Goal: Use online tool/utility: Use online tool/utility

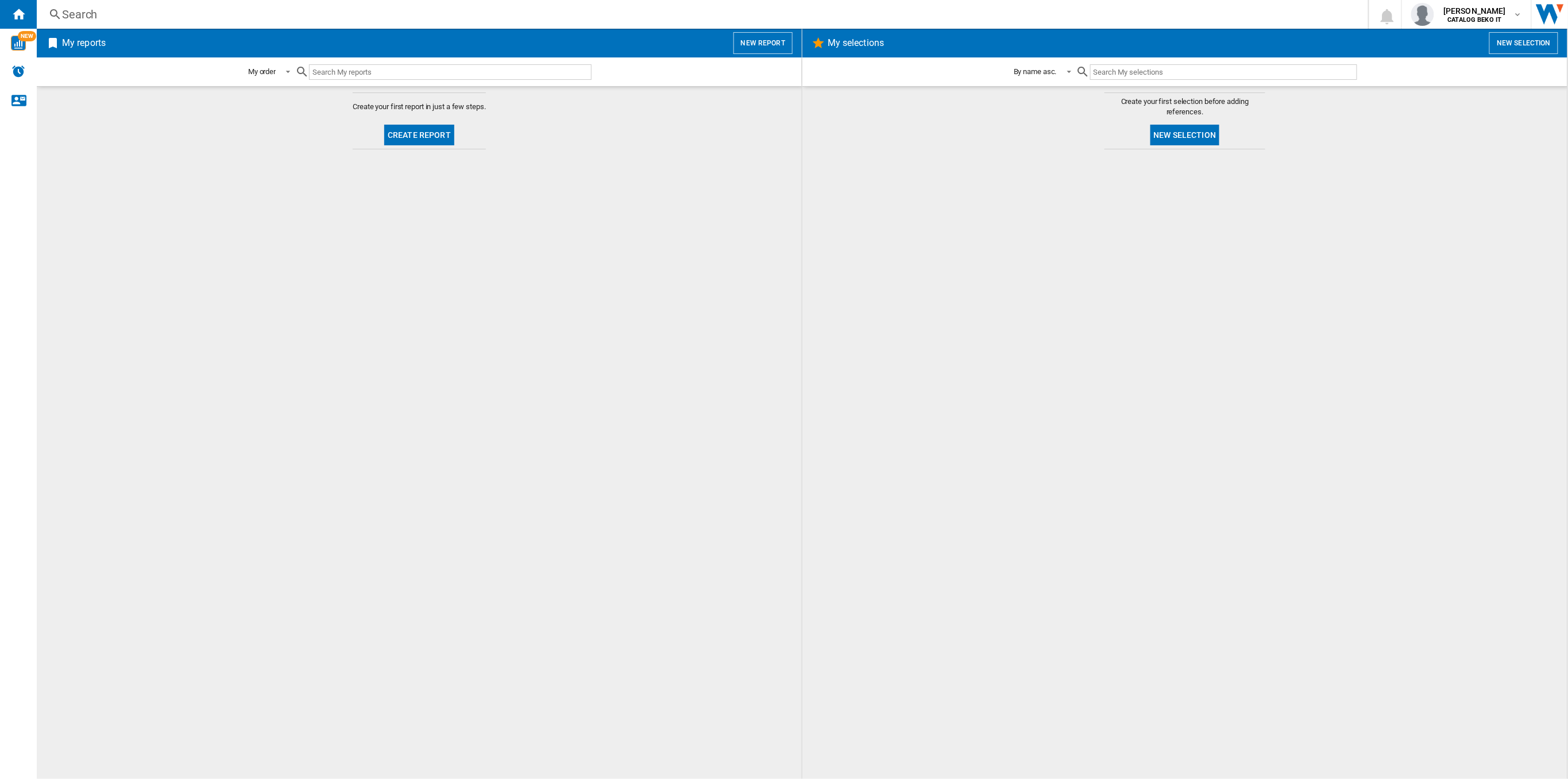
click at [397, 140] on button "Create report" at bounding box center [419, 134] width 70 height 21
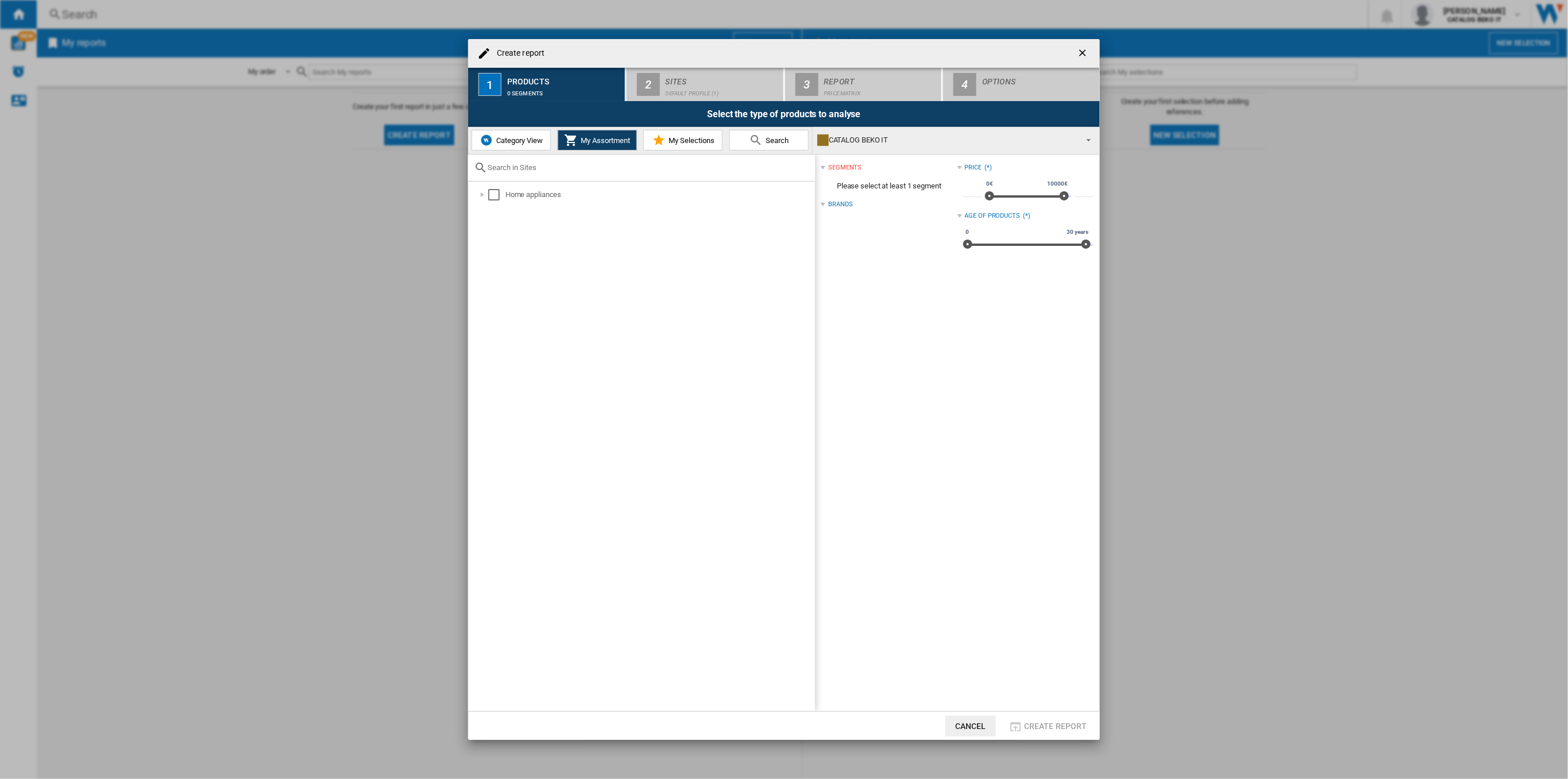
click at [522, 139] on span "Category View" at bounding box center [519, 140] width 50 height 9
click at [480, 197] on div at bounding box center [477, 195] width 12 height 12
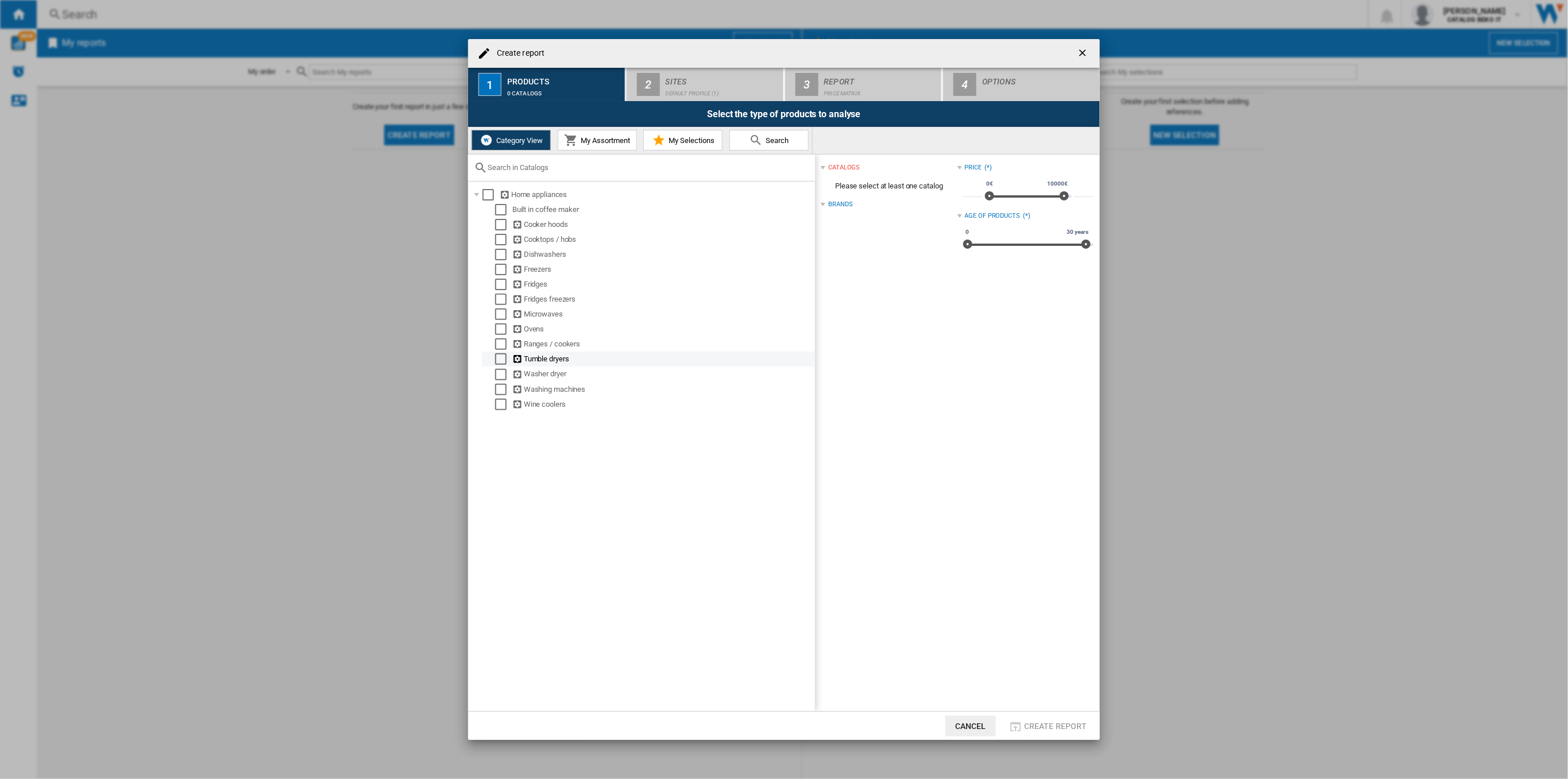
click at [526, 360] on div "Tumble dryers" at bounding box center [663, 360] width 301 height 12
click at [503, 354] on div "Select" at bounding box center [501, 360] width 12 height 12
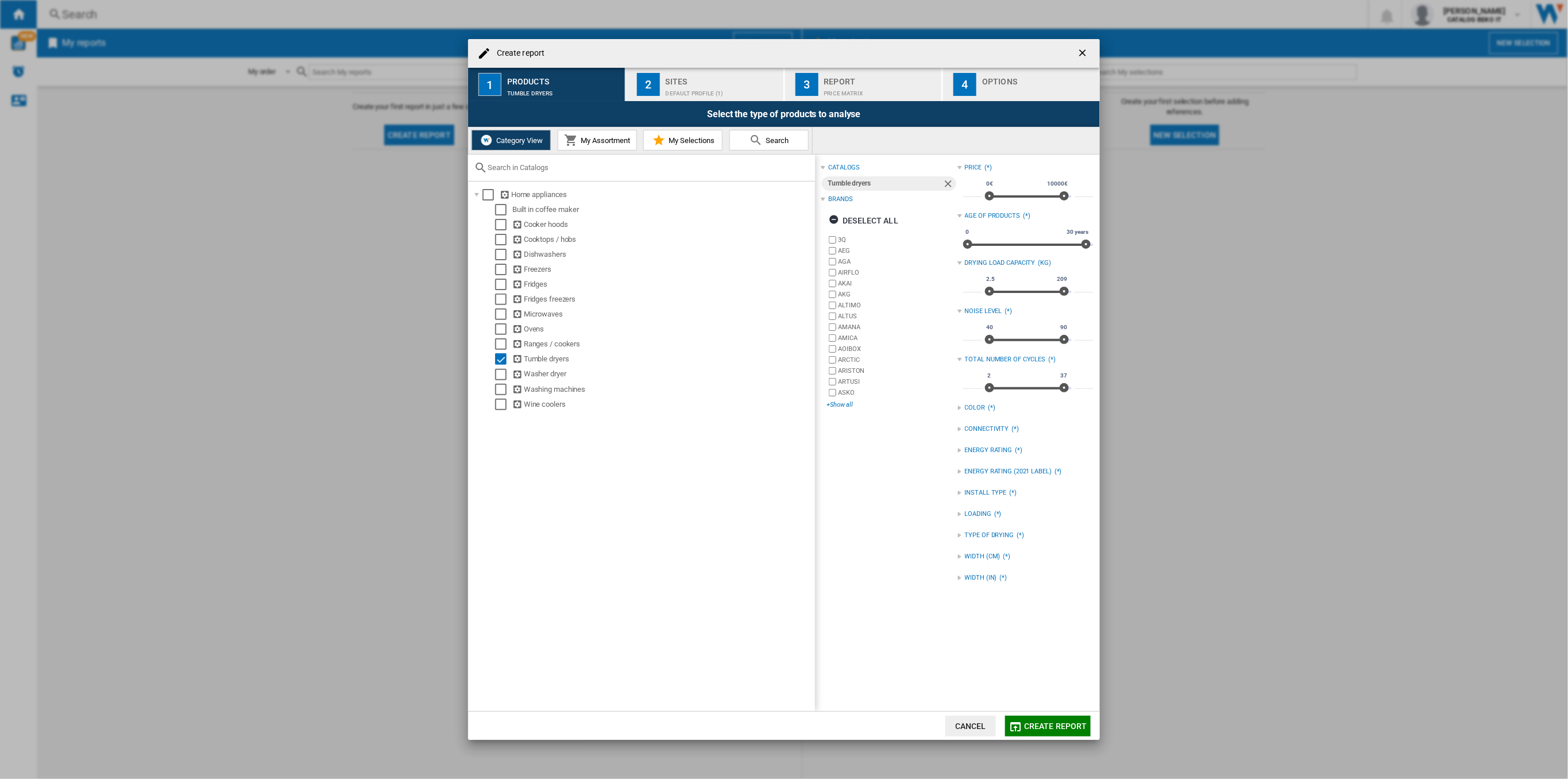
click at [836, 406] on div "+Show all" at bounding box center [891, 404] width 130 height 9
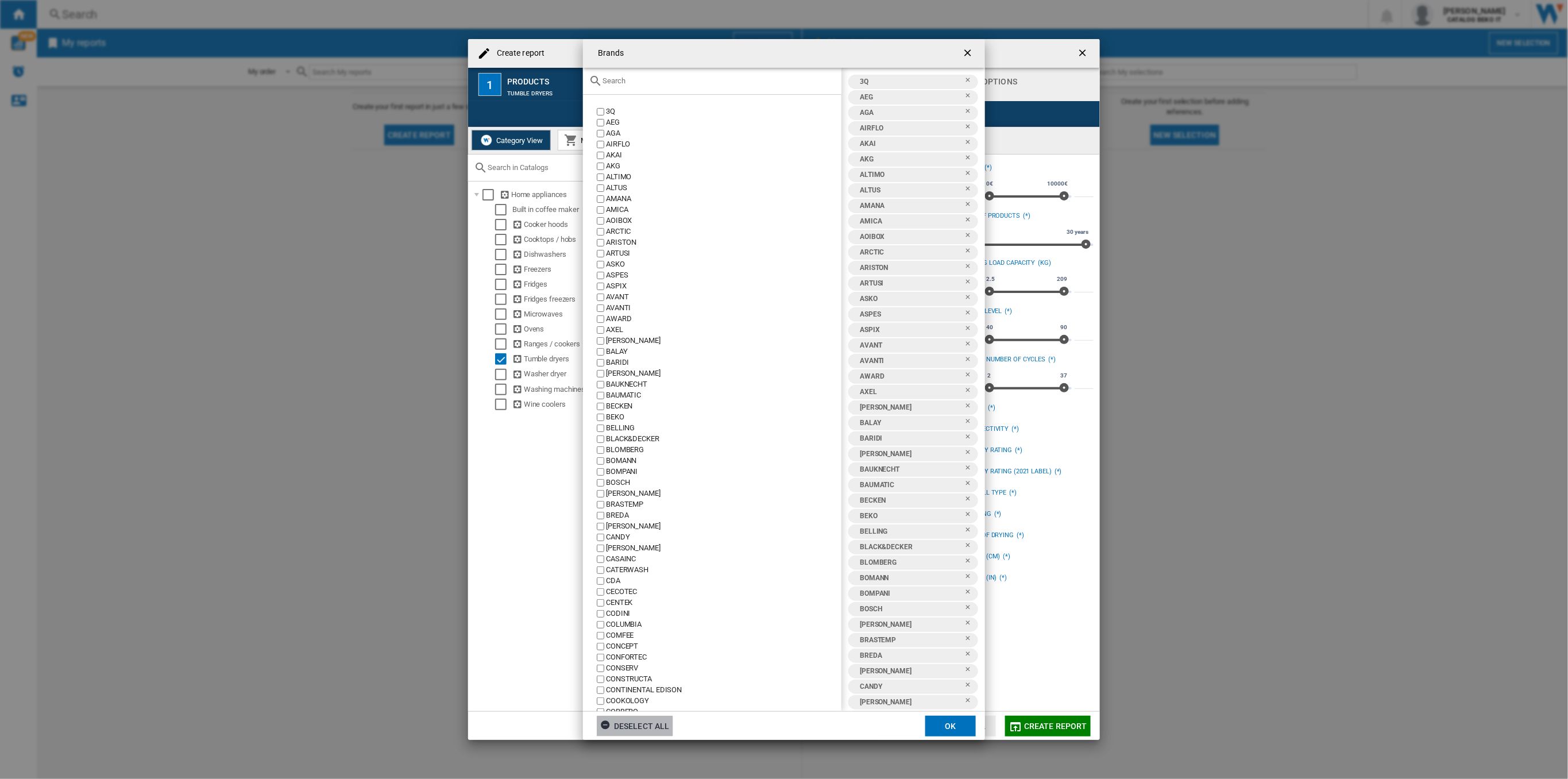
click at [637, 730] on div "Deselect all" at bounding box center [635, 726] width 70 height 21
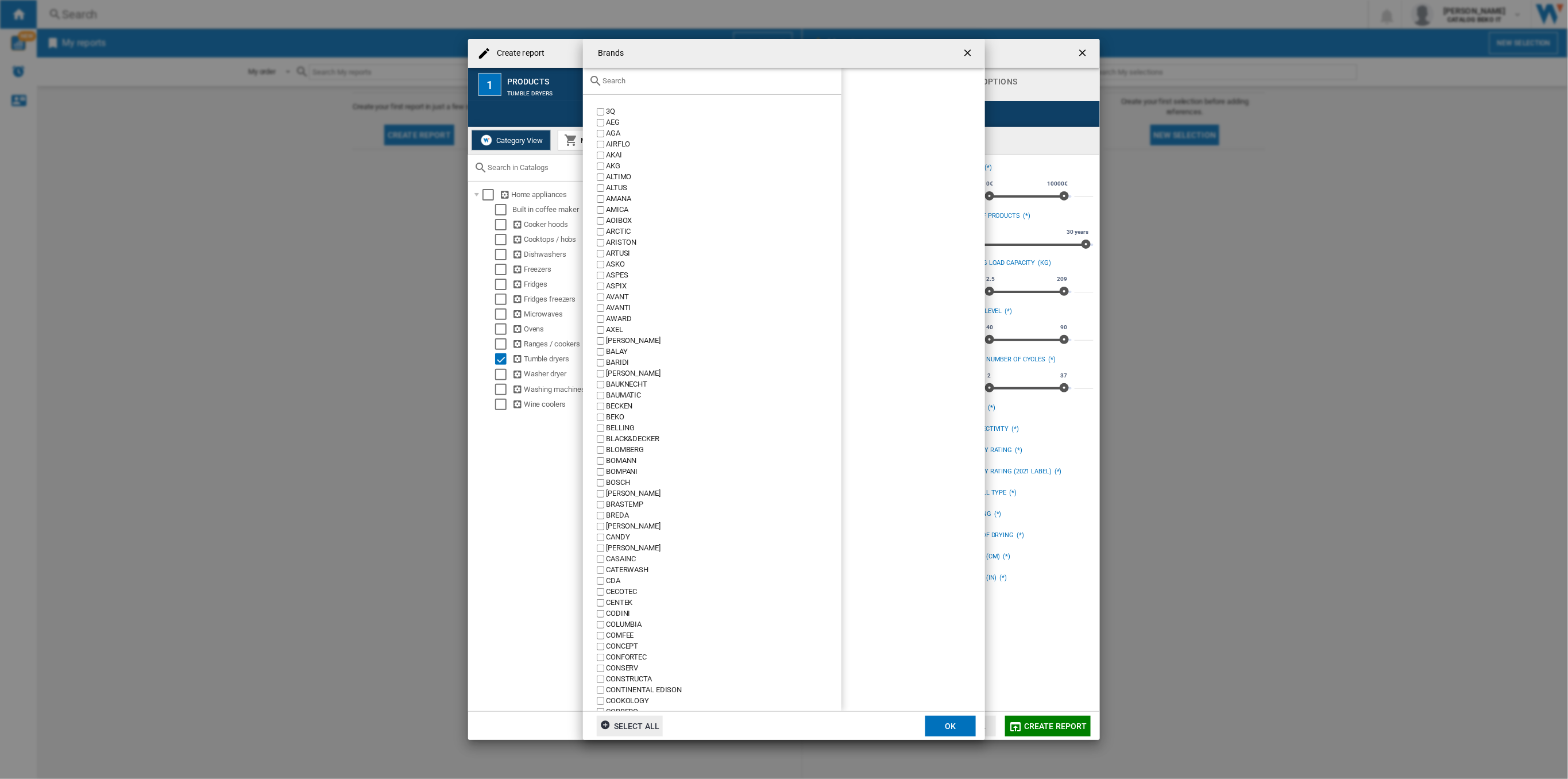
click at [637, 78] on input "text" at bounding box center [719, 81] width 233 height 9
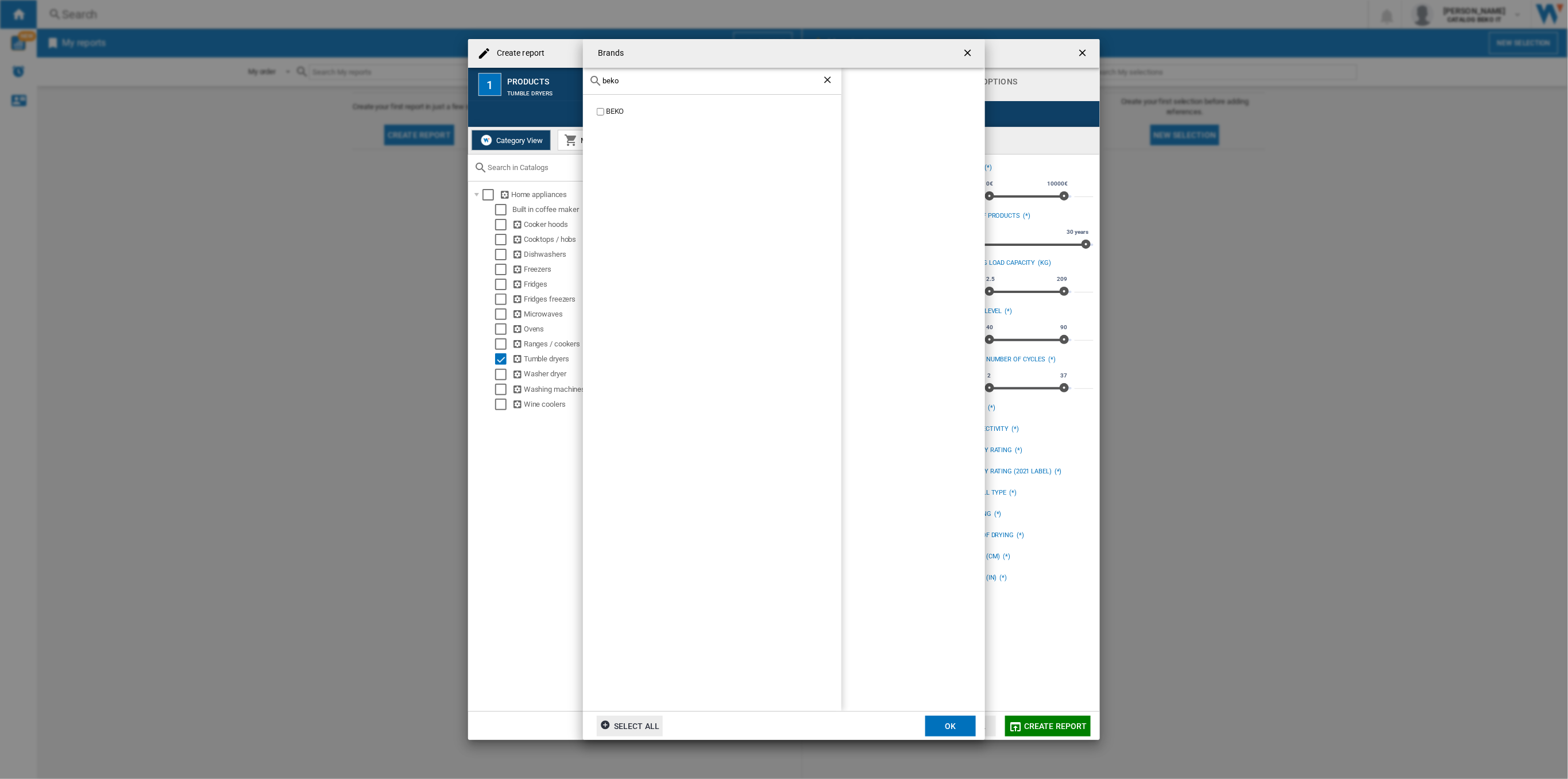
click at [601, 105] on div "BEKO" at bounding box center [713, 402] width 259 height 617
click at [604, 116] on label "BEKO" at bounding box center [718, 112] width 247 height 11
click at [604, 111] on label "BEKO" at bounding box center [718, 112] width 247 height 11
click at [604, 109] on label "BEKO" at bounding box center [718, 112] width 247 height 11
click at [622, 84] on div "beko" at bounding box center [713, 81] width 259 height 27
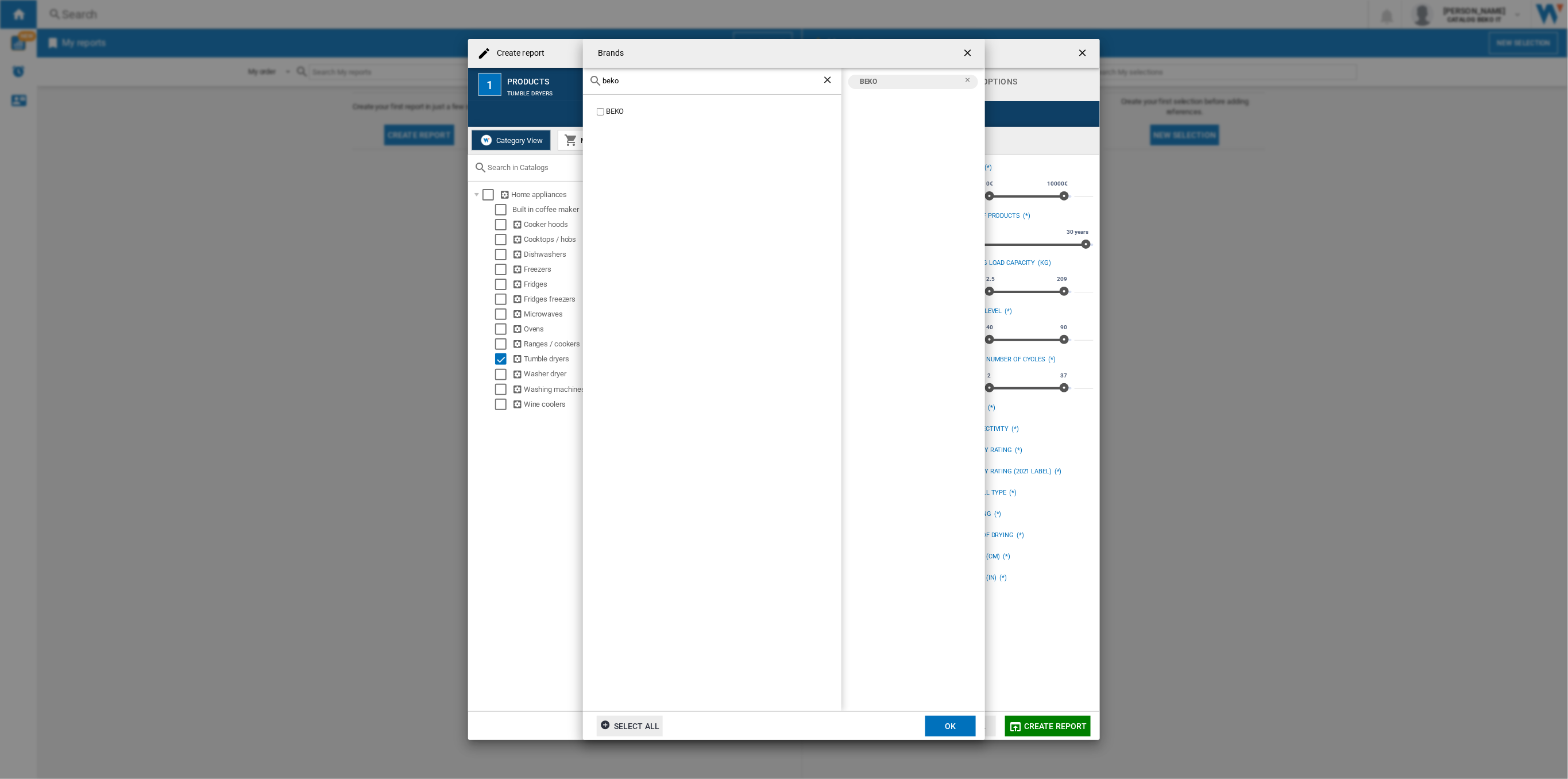
drag, startPoint x: 621, startPoint y: 76, endPoint x: 583, endPoint y: 81, distance: 38.3
click at [583, 81] on div "beko" at bounding box center [713, 81] width 259 height 27
type input "hotpo"
drag, startPoint x: 626, startPoint y: 81, endPoint x: 598, endPoint y: 81, distance: 28.0
click at [598, 81] on div "hotpo" at bounding box center [713, 81] width 259 height 27
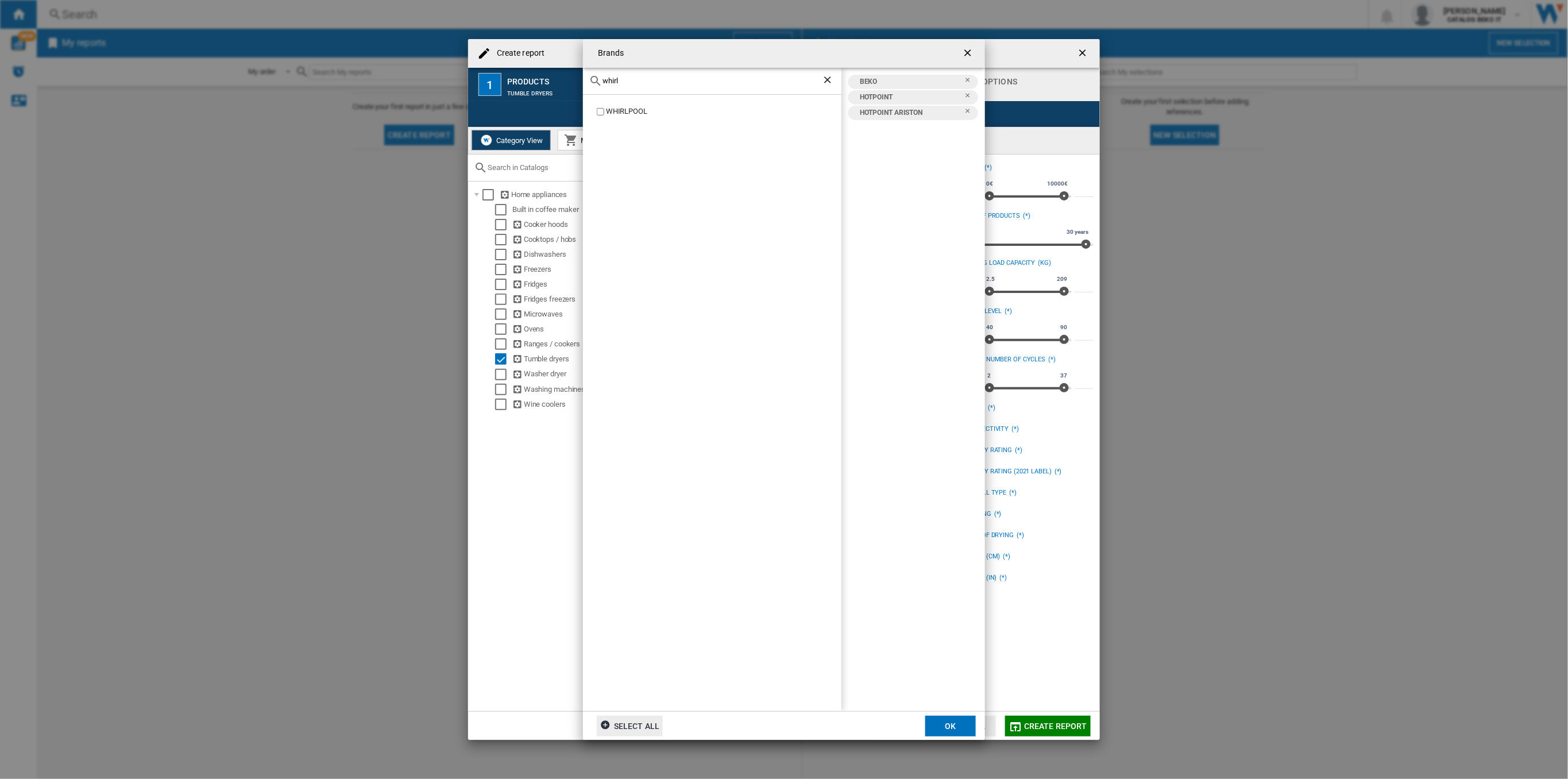
type input "whirl"
click at [951, 724] on button "OK" at bounding box center [950, 726] width 51 height 21
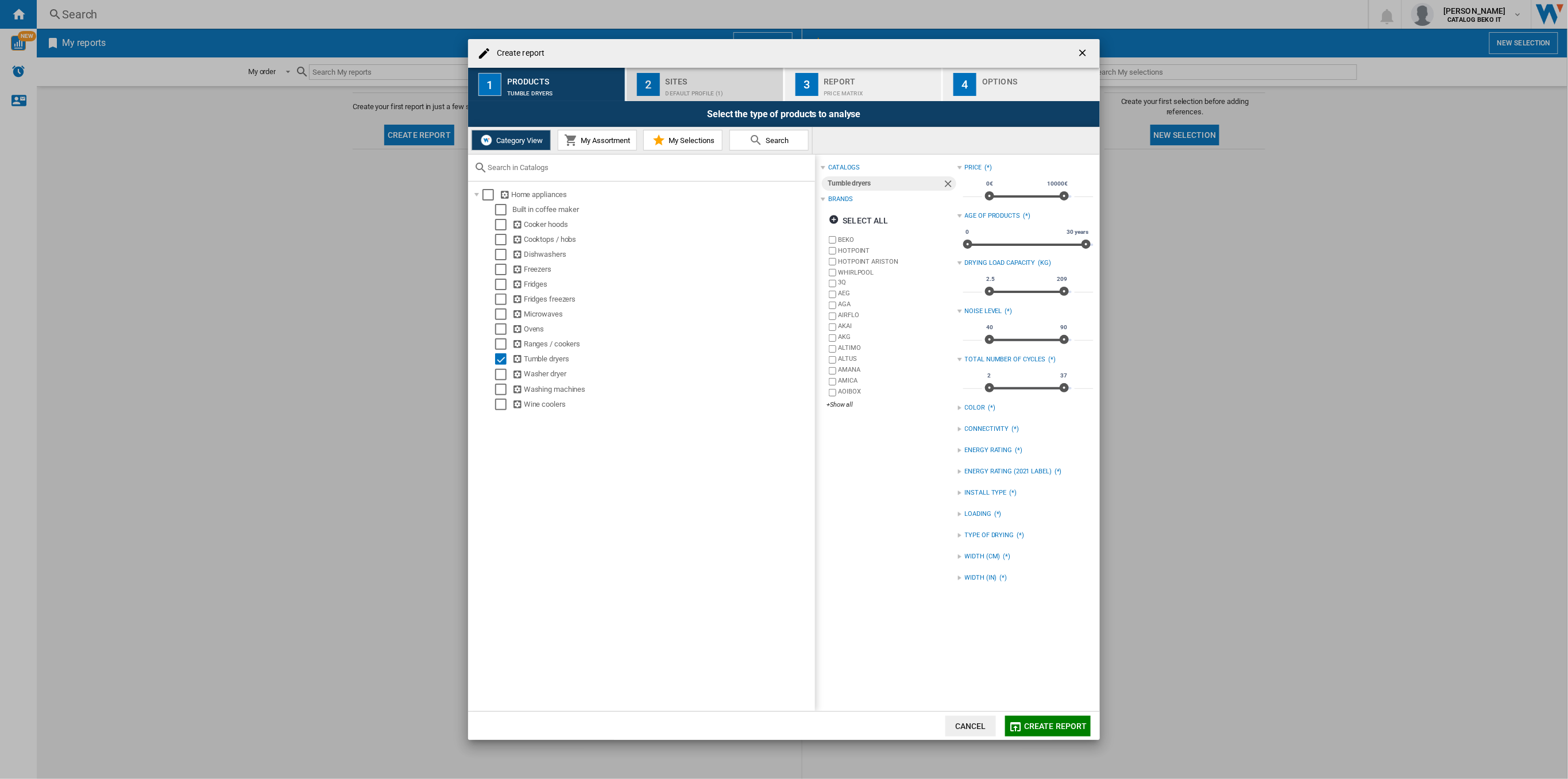
click at [652, 79] on div "2" at bounding box center [648, 84] width 23 height 23
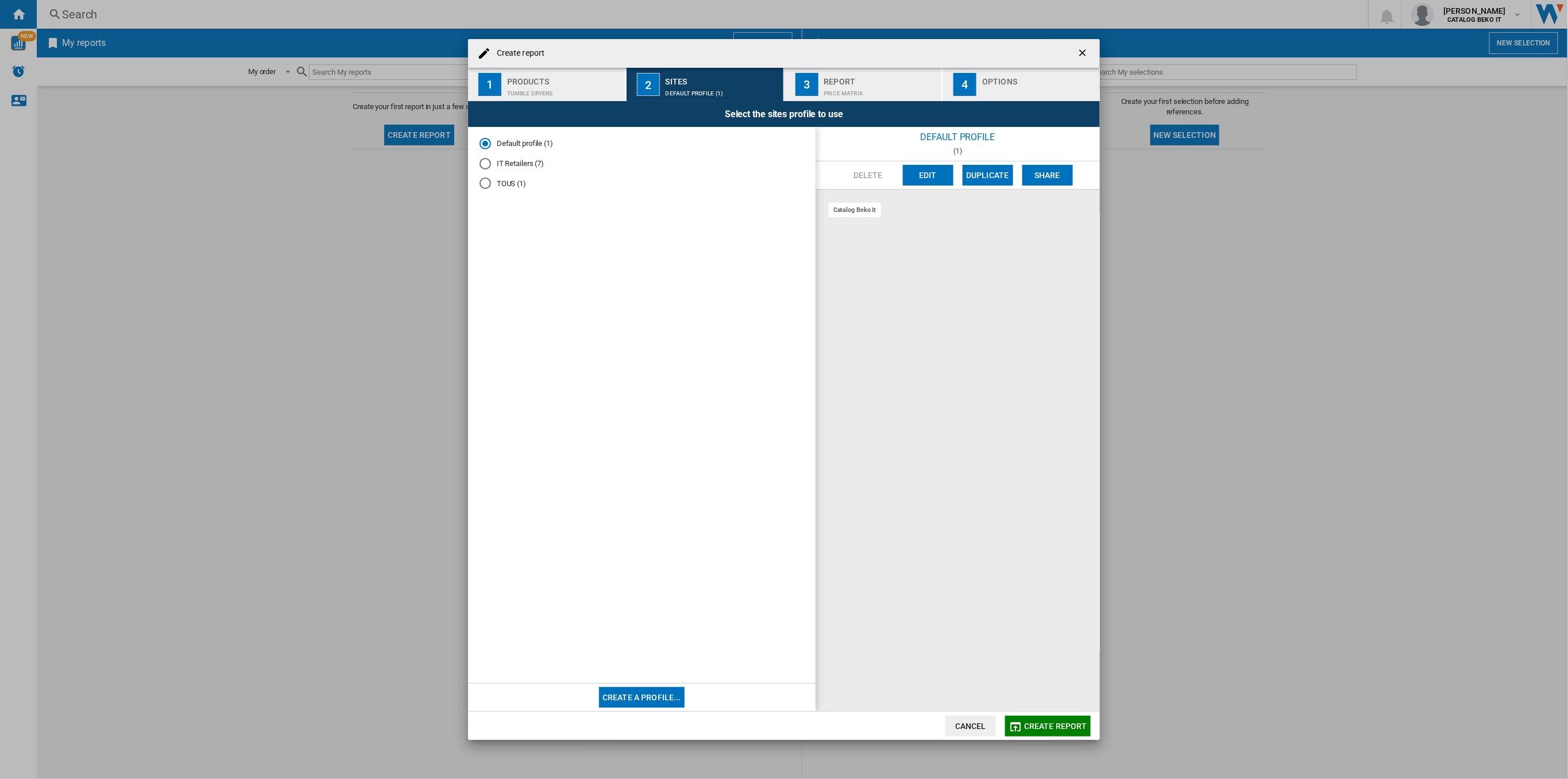
click at [522, 170] on md-radio-group "Default profile (1) IT Retailers (7) TOUS (1)" at bounding box center [642, 168] width 325 height 60
click at [495, 165] on md-radio-button "IT Retailers (7)" at bounding box center [642, 163] width 325 height 11
click at [836, 78] on div "Report" at bounding box center [881, 79] width 113 height 12
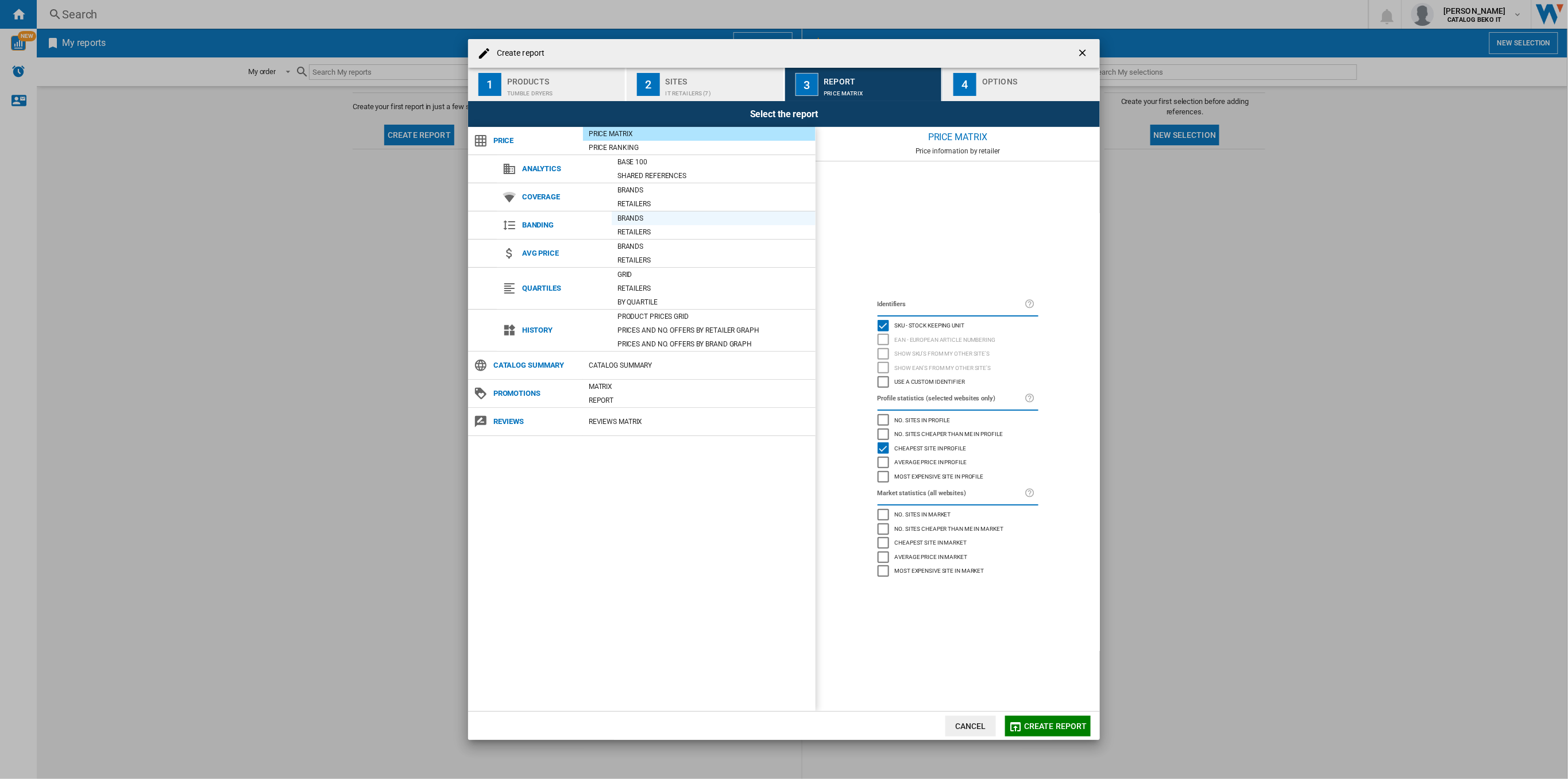
click at [634, 216] on div "Brands" at bounding box center [713, 218] width 204 height 12
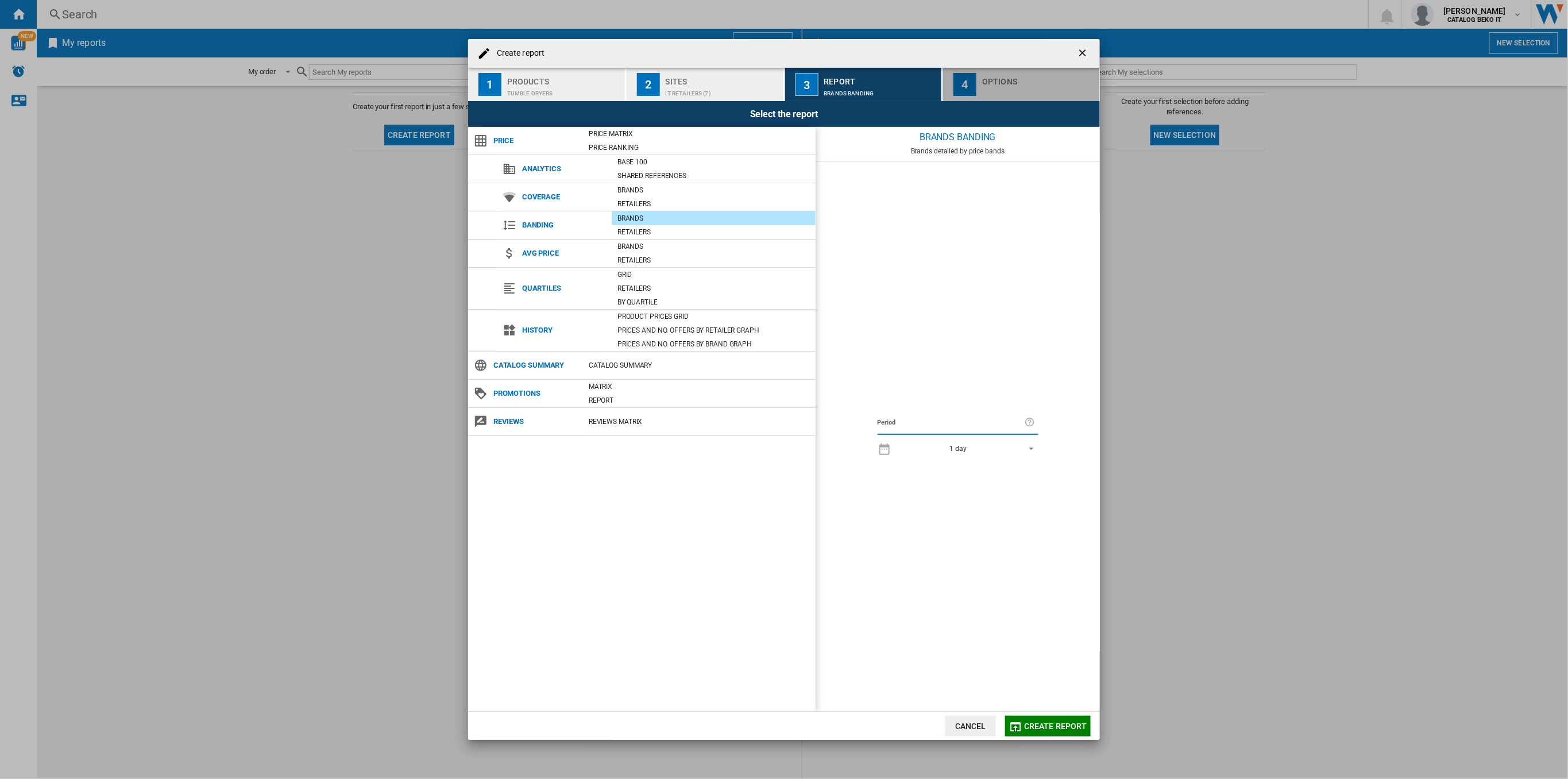
click at [1021, 97] on button "4 Options" at bounding box center [1020, 84] width 156 height 33
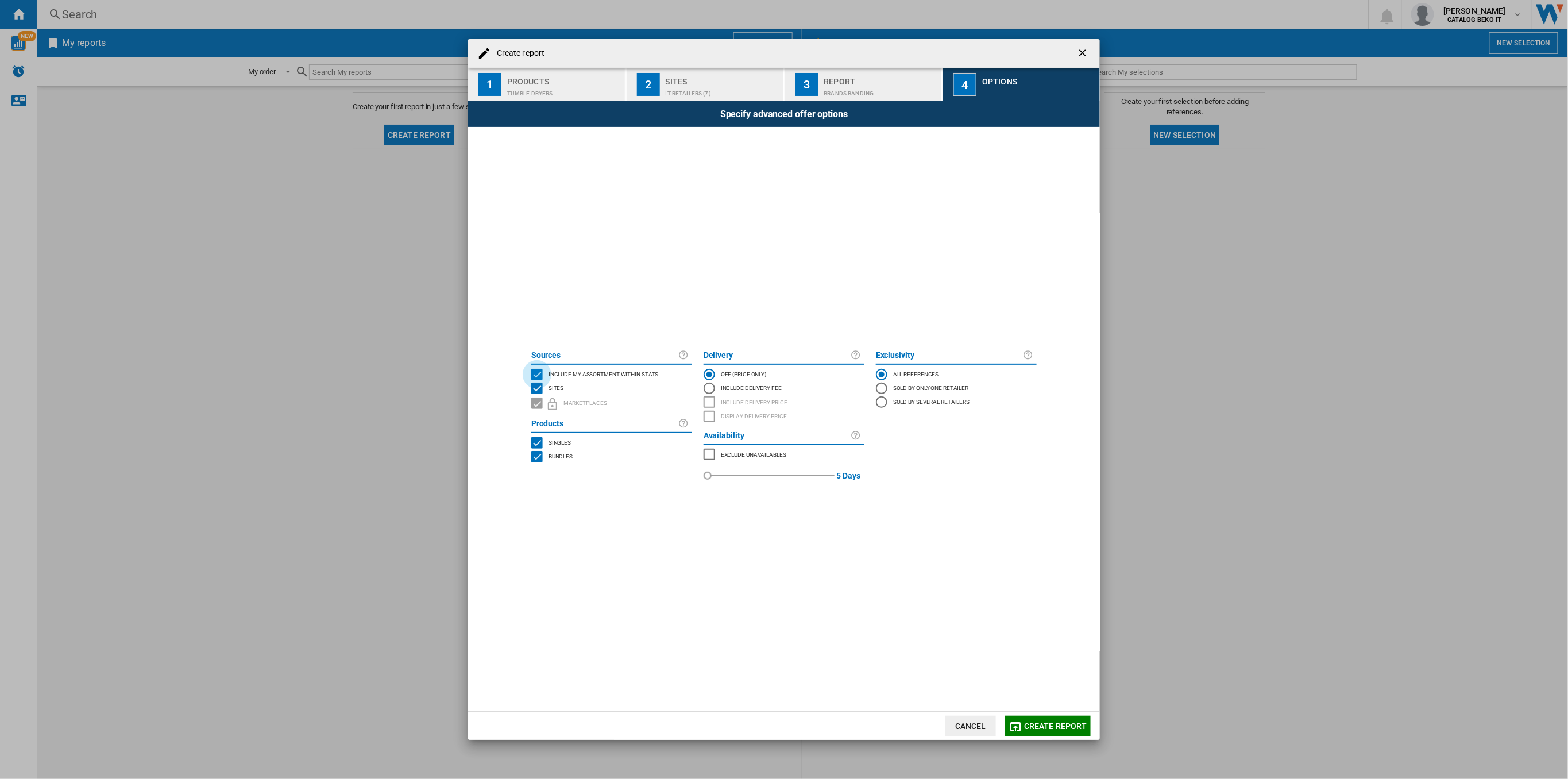
click at [541, 376] on div "INCLUDE MY SITE" at bounding box center [538, 375] width 12 height 12
click at [1041, 726] on span "Create report" at bounding box center [1055, 726] width 63 height 9
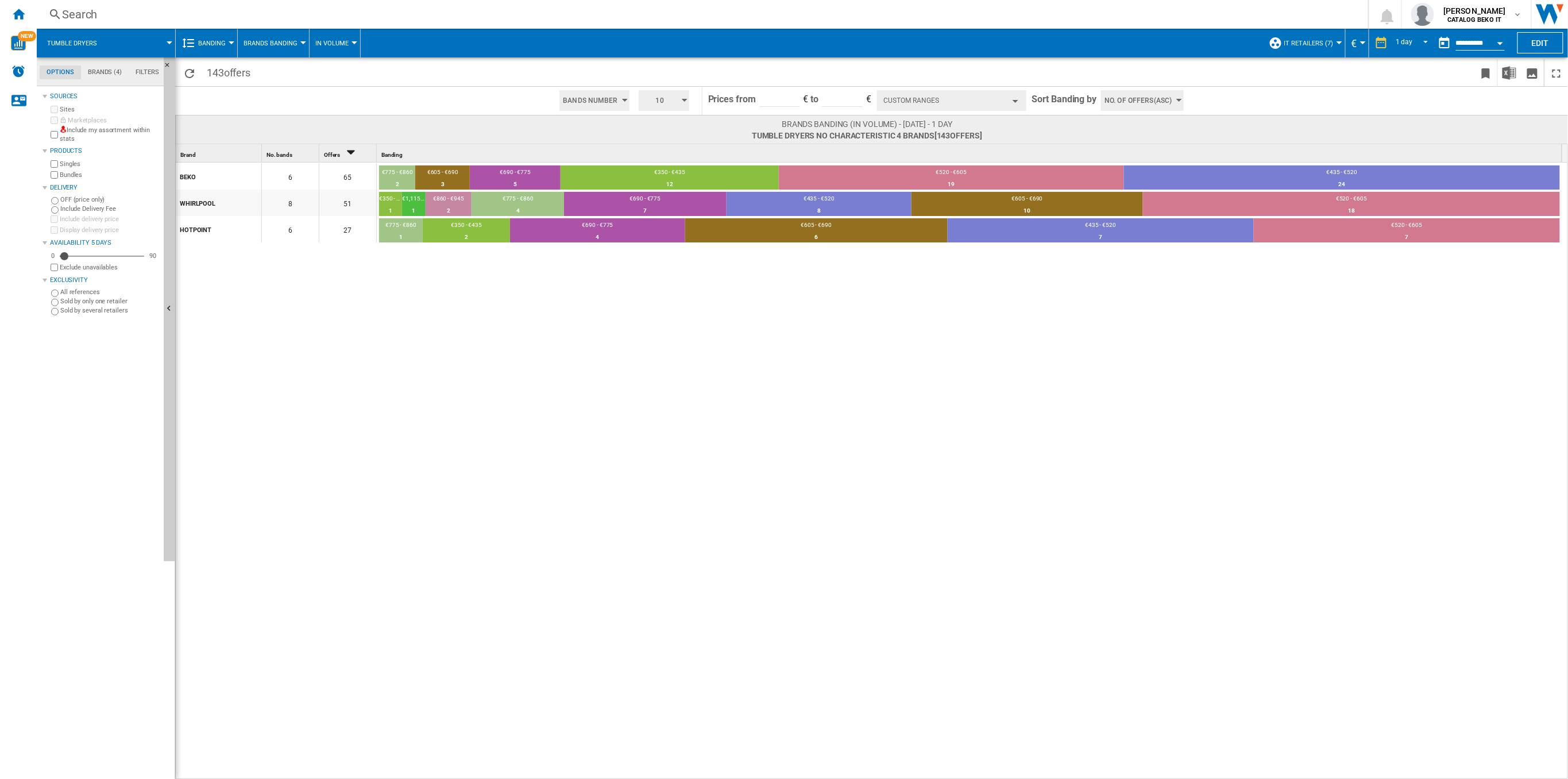
click at [674, 104] on span "10" at bounding box center [660, 101] width 36 height 21
click at [660, 121] on button "3" at bounding box center [665, 122] width 55 height 12
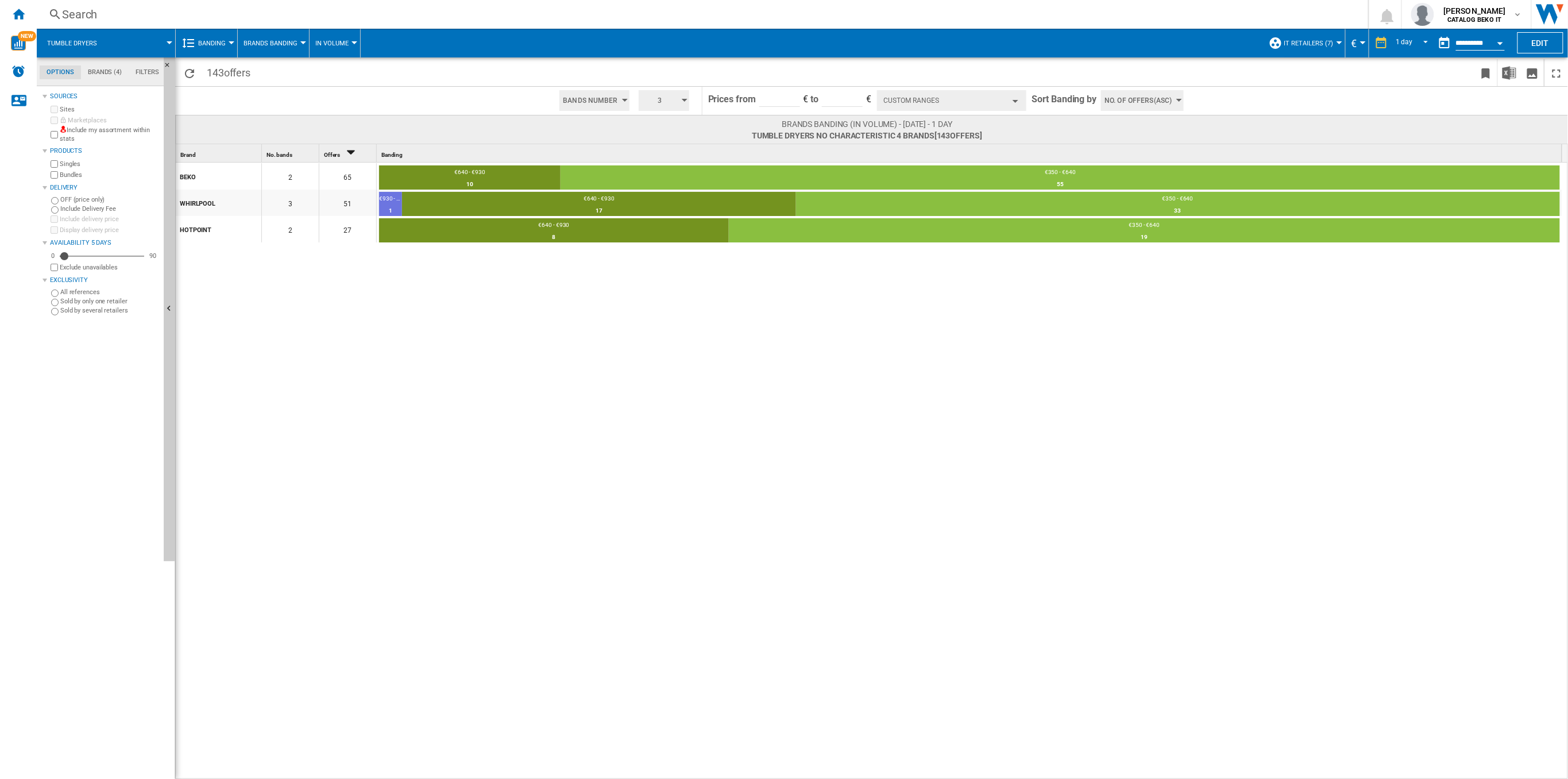
click at [895, 98] on button "Custom Ranges" at bounding box center [952, 101] width 149 height 21
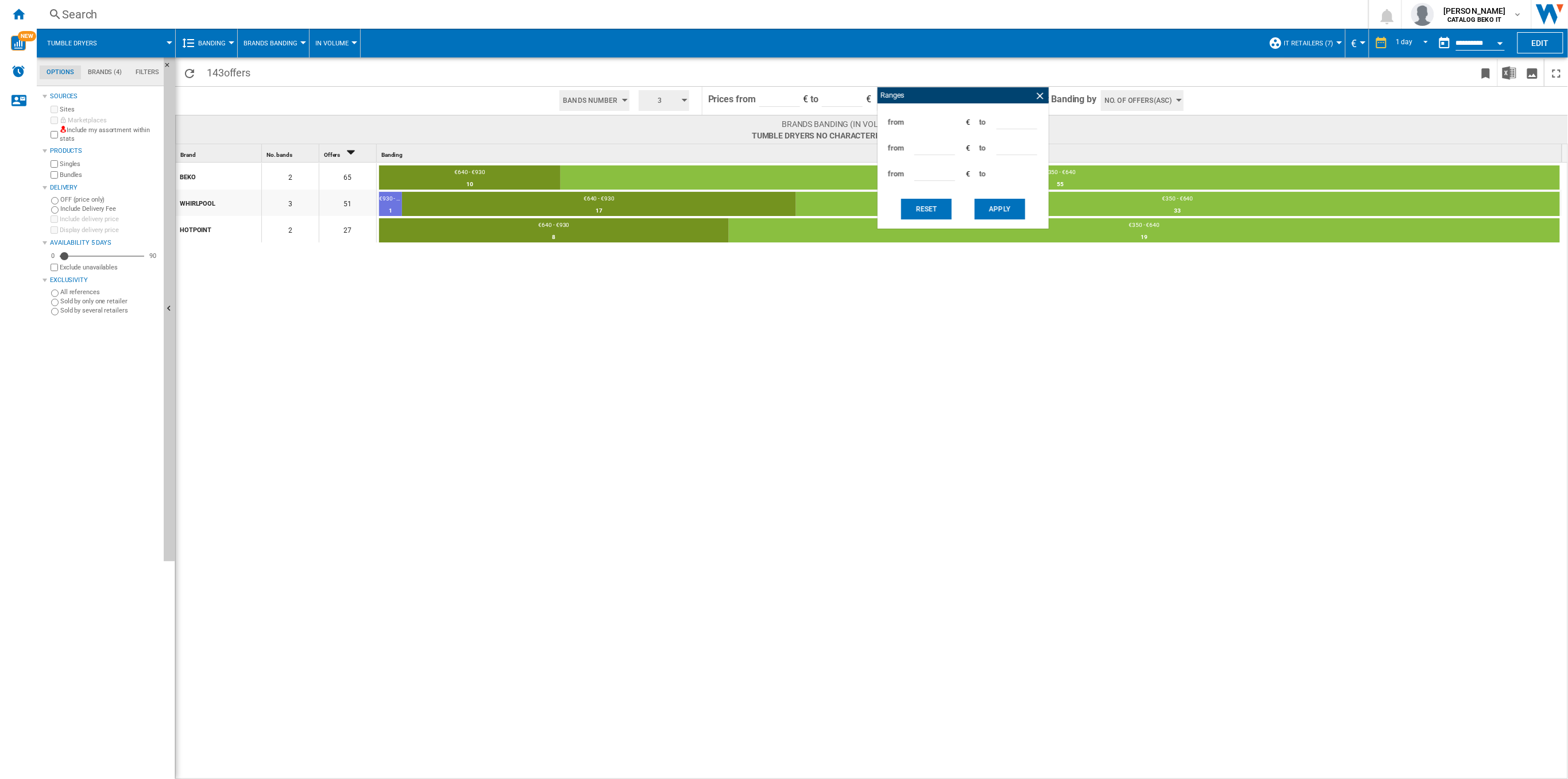
click at [1001, 125] on input "***" at bounding box center [1016, 120] width 41 height 17
click at [1014, 122] on input "***" at bounding box center [1016, 120] width 41 height 17
type input "*"
type input "***"
click at [927, 149] on input "***" at bounding box center [934, 145] width 41 height 17
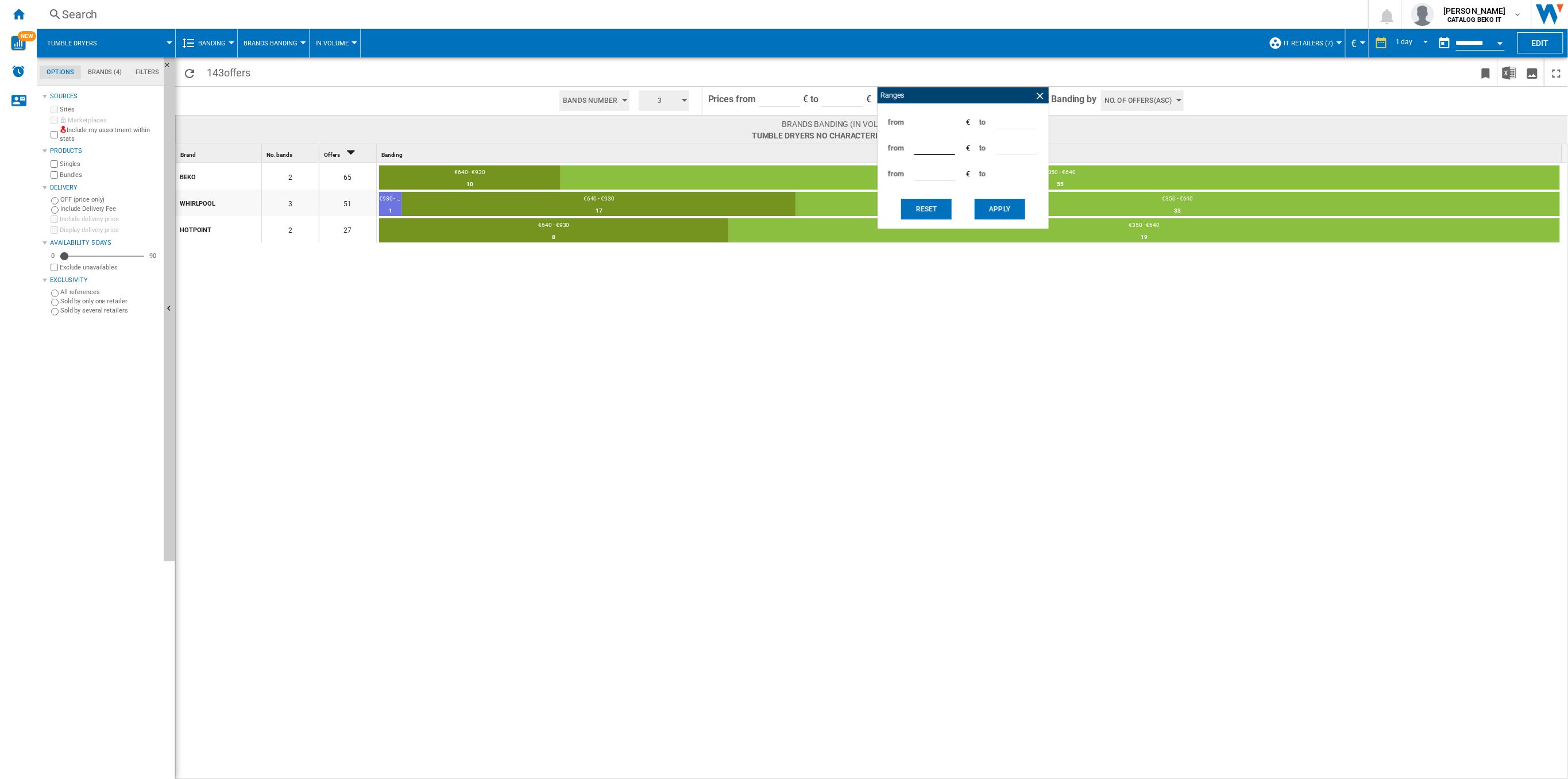
type input "*"
type input "***"
click at [985, 205] on button "Apply" at bounding box center [1000, 209] width 51 height 21
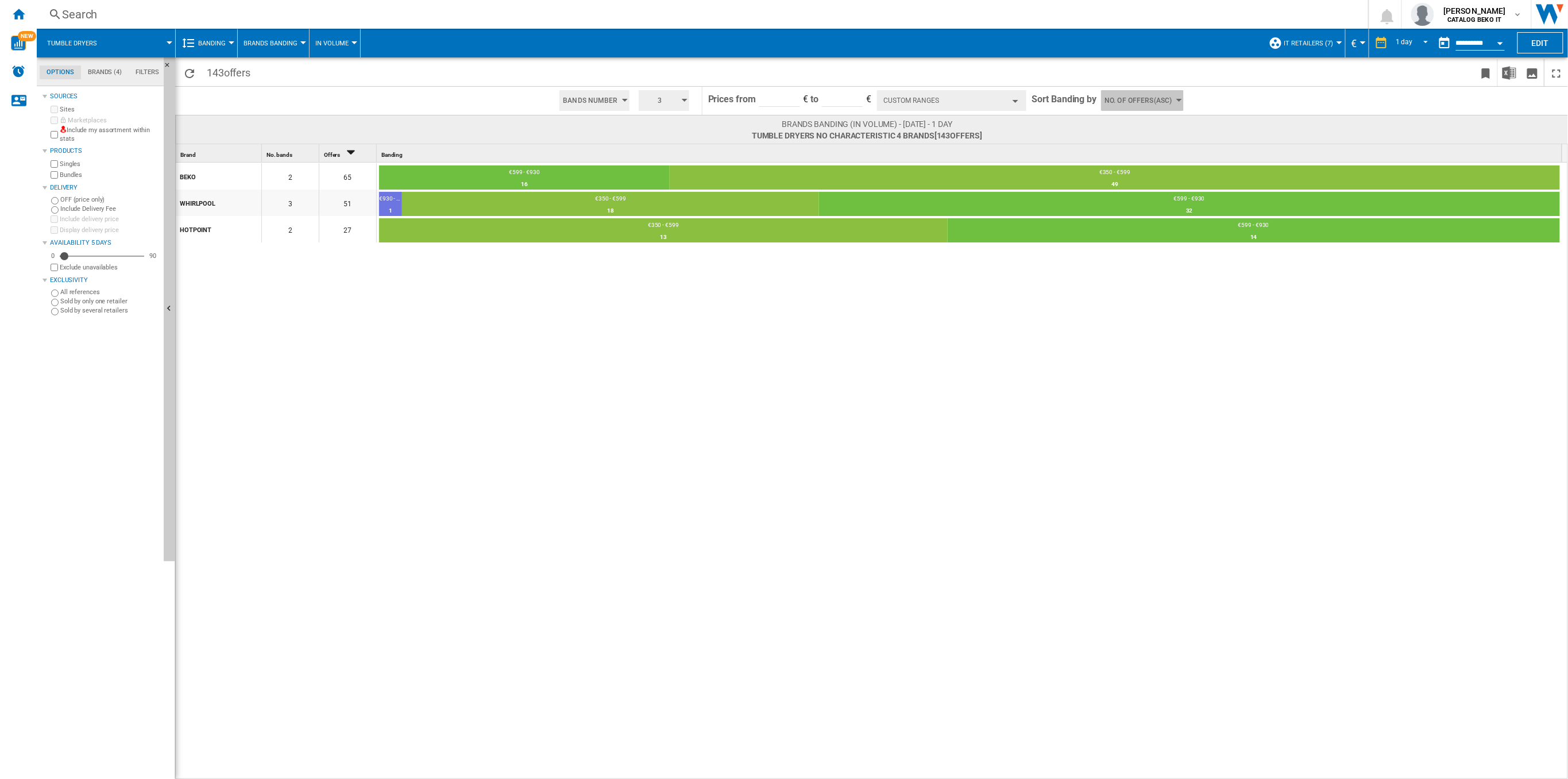
click at [1175, 105] on button "No. of offers(Asc)" at bounding box center [1142, 101] width 82 height 21
click at [1142, 145] on button "Price(Asc)" at bounding box center [1136, 144] width 71 height 12
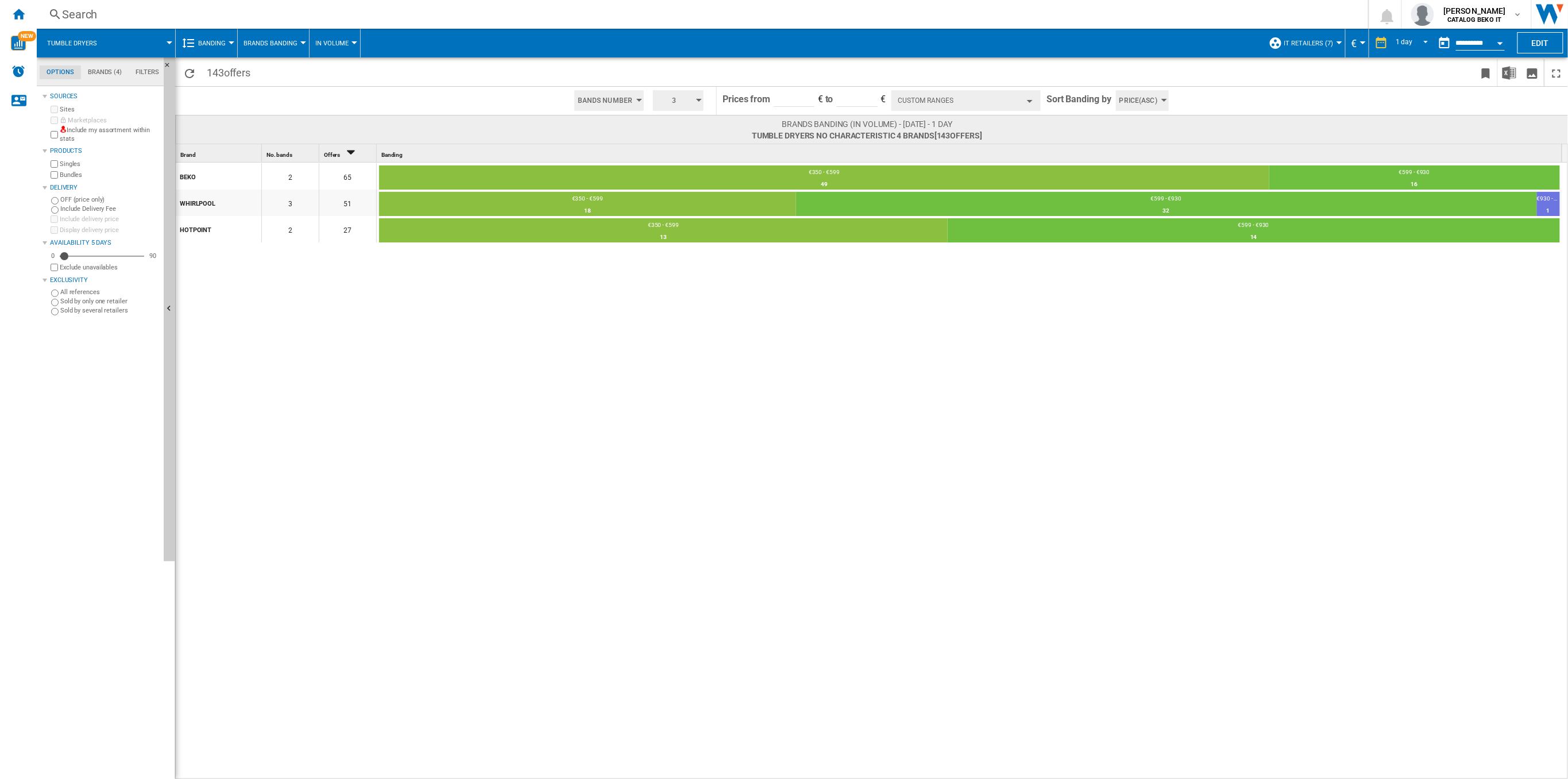
click at [1016, 108] on button "Custom Ranges" at bounding box center [966, 101] width 149 height 21
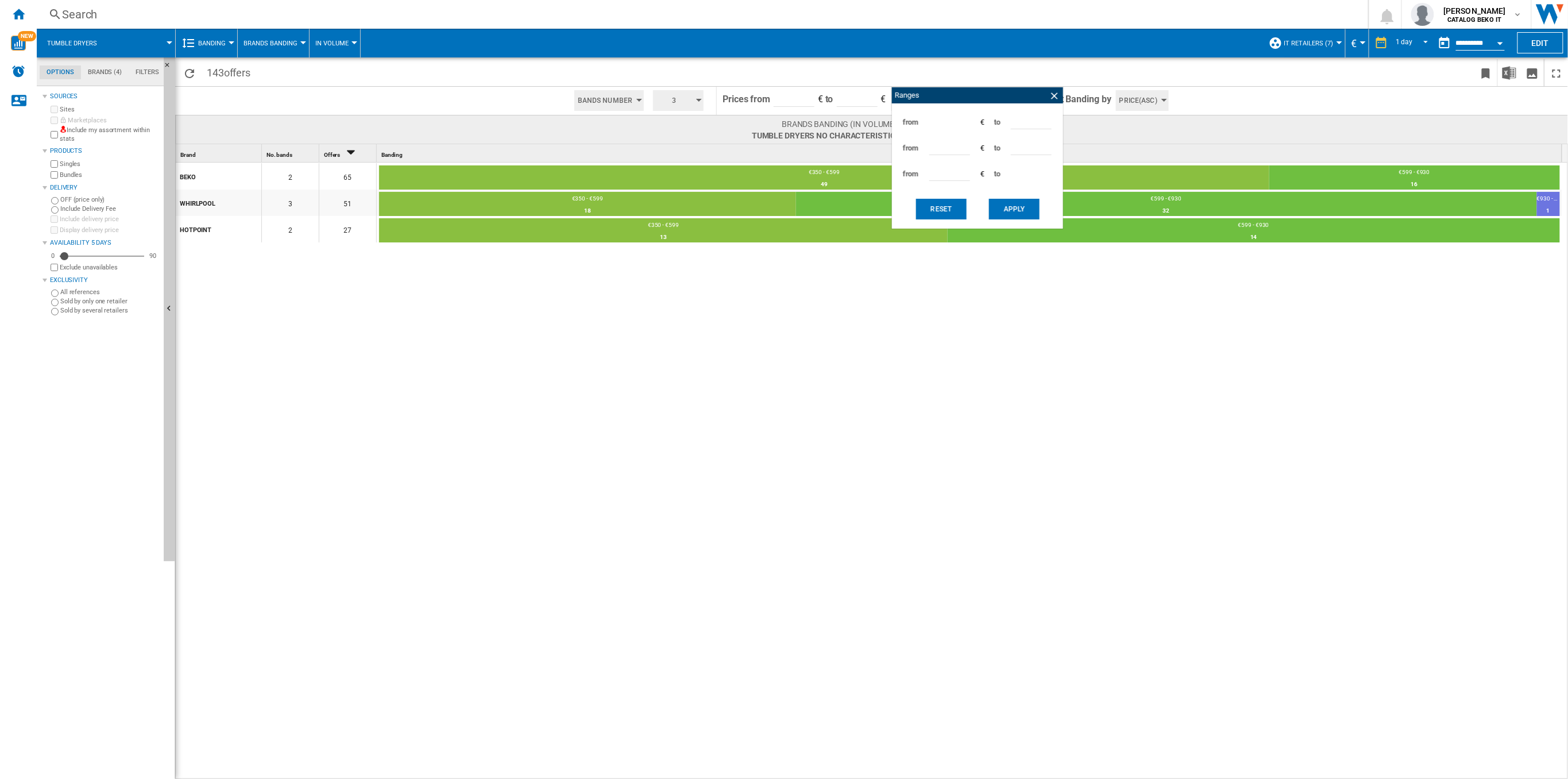
click at [1012, 121] on input "***" at bounding box center [1030, 120] width 41 height 17
click at [1013, 121] on input "***" at bounding box center [1030, 120] width 41 height 17
click at [1022, 207] on button "Apply" at bounding box center [1013, 209] width 51 height 21
click at [1007, 211] on button "Apply" at bounding box center [1013, 209] width 51 height 21
click at [999, 207] on button "Apply" at bounding box center [1013, 209] width 51 height 21
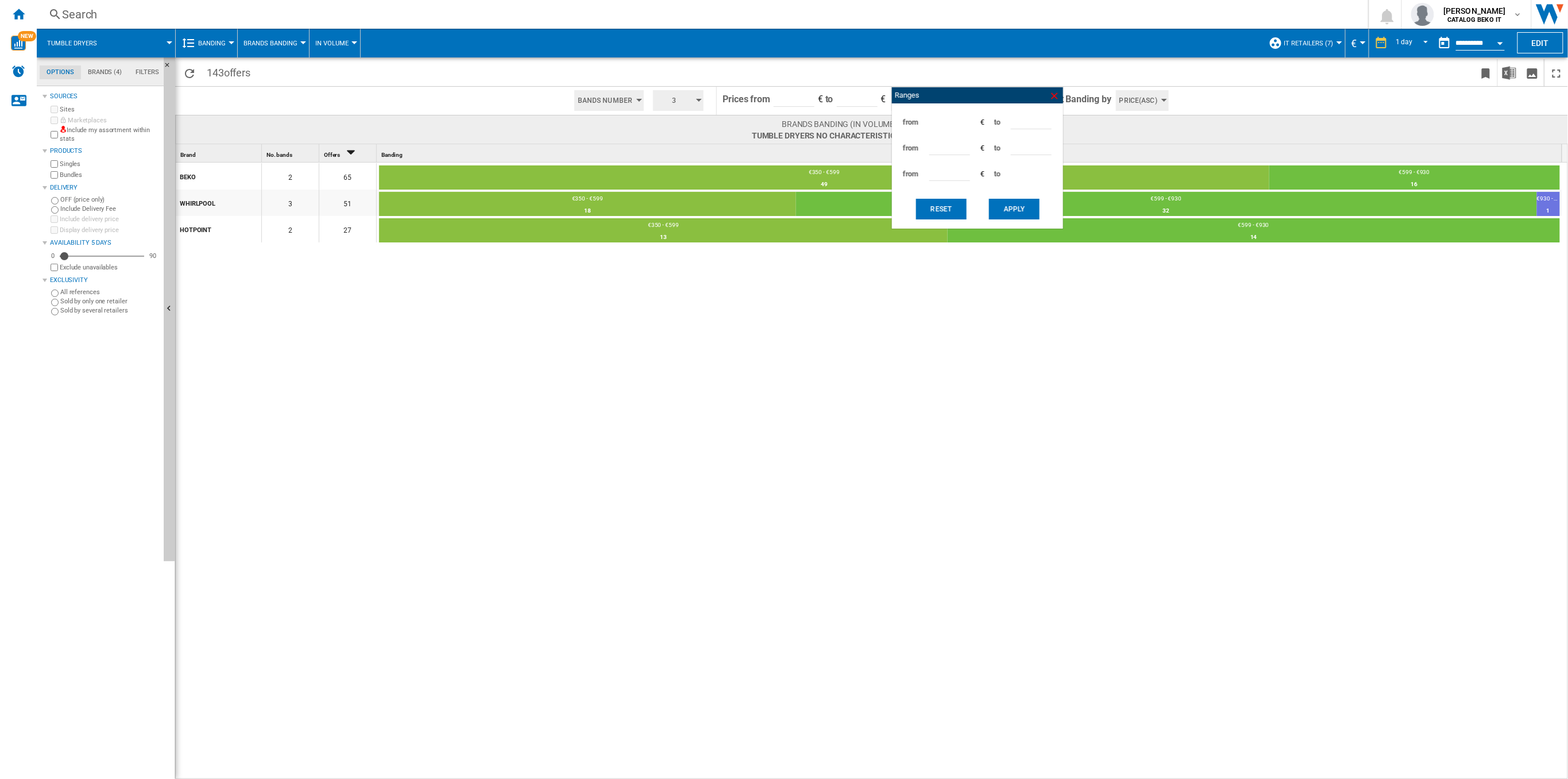
click at [1058, 95] on ng-md-icon at bounding box center [1054, 97] width 12 height 12
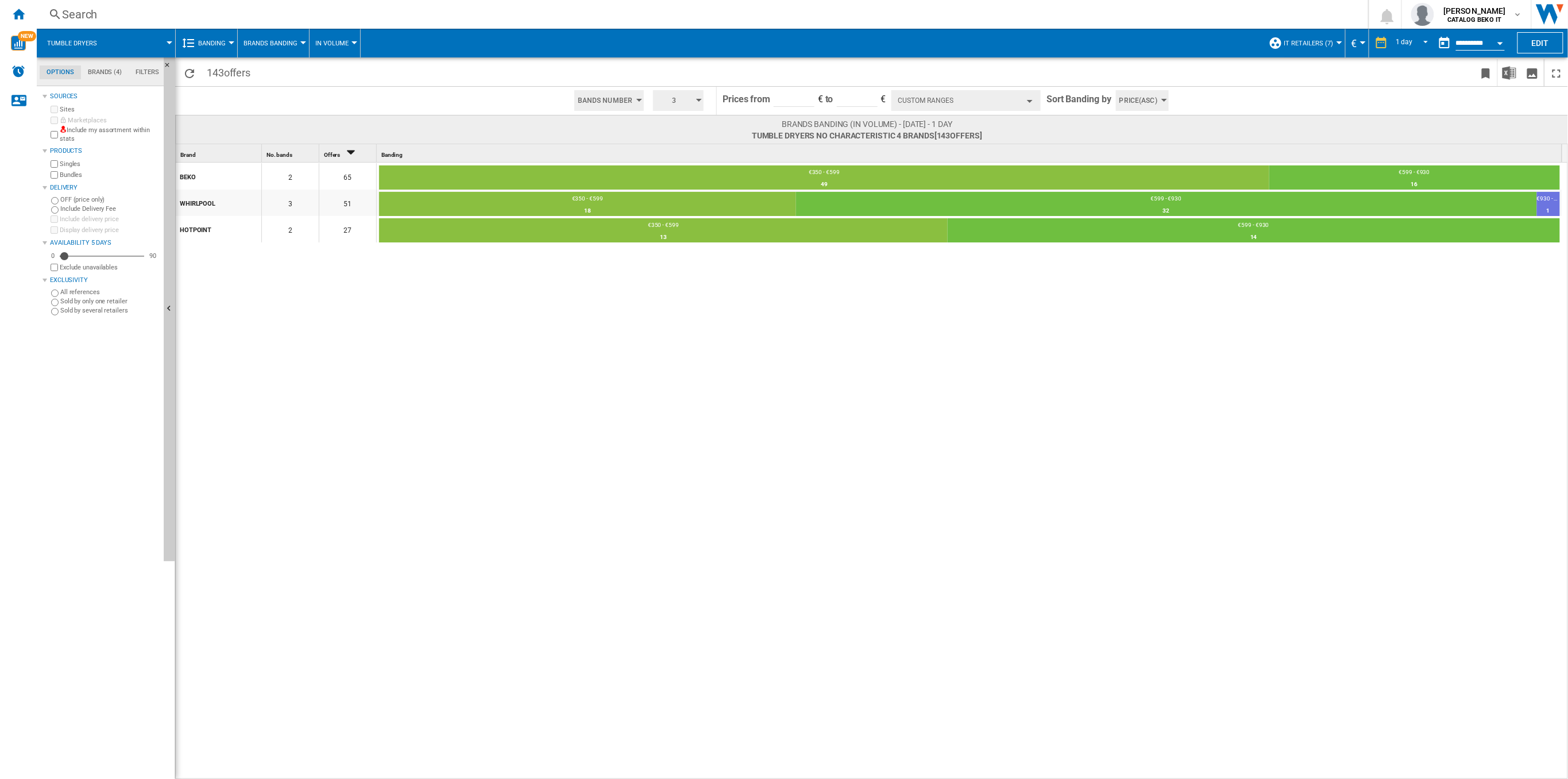
click at [1027, 106] on button "Custom Ranges" at bounding box center [966, 101] width 149 height 21
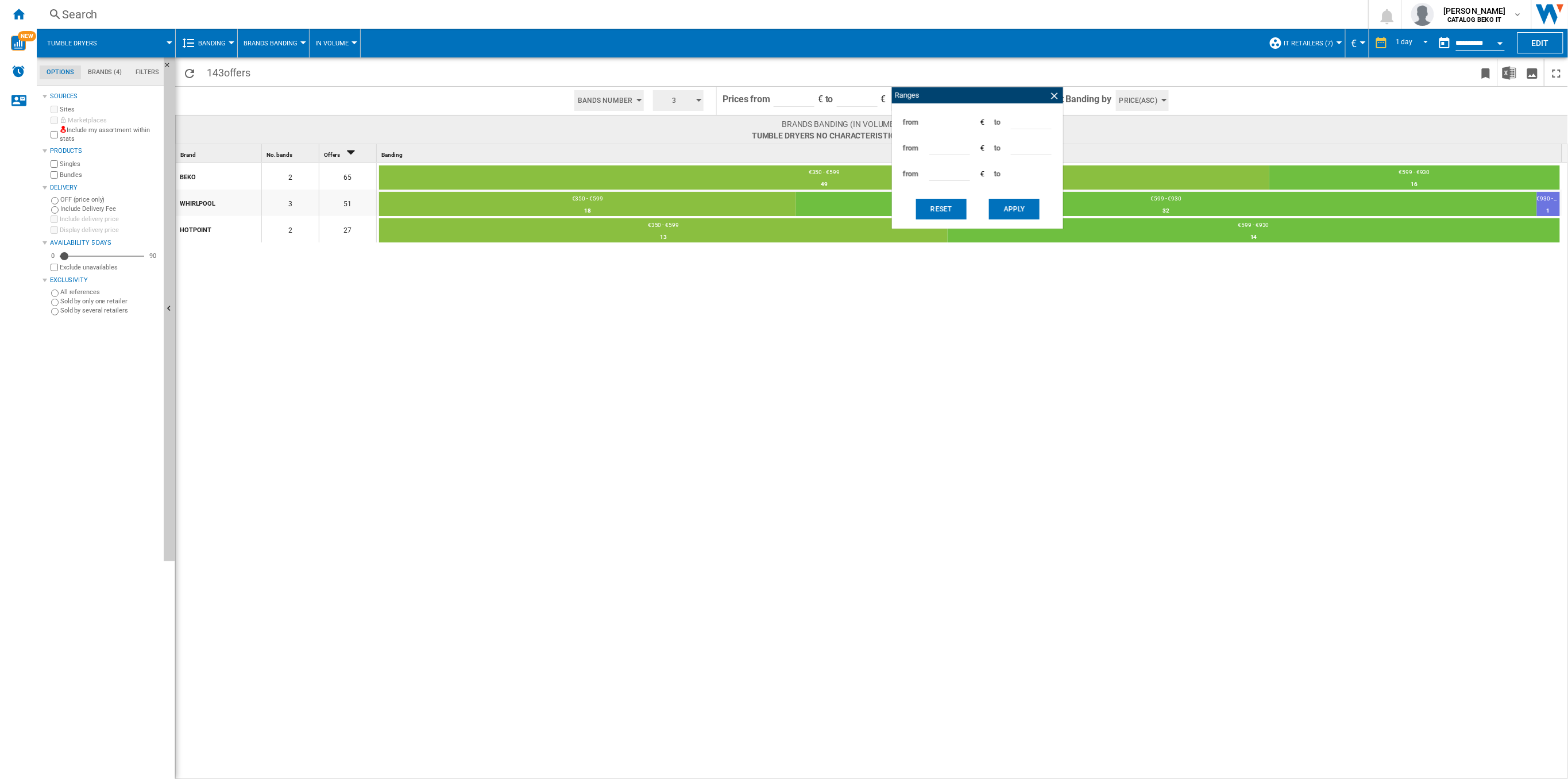
click at [1014, 125] on input "***" at bounding box center [1030, 120] width 41 height 17
type input "***"
click at [936, 145] on input "***" at bounding box center [949, 145] width 41 height 17
click at [931, 146] on input "***" at bounding box center [949, 145] width 41 height 17
click at [932, 146] on input "***" at bounding box center [949, 145] width 41 height 17
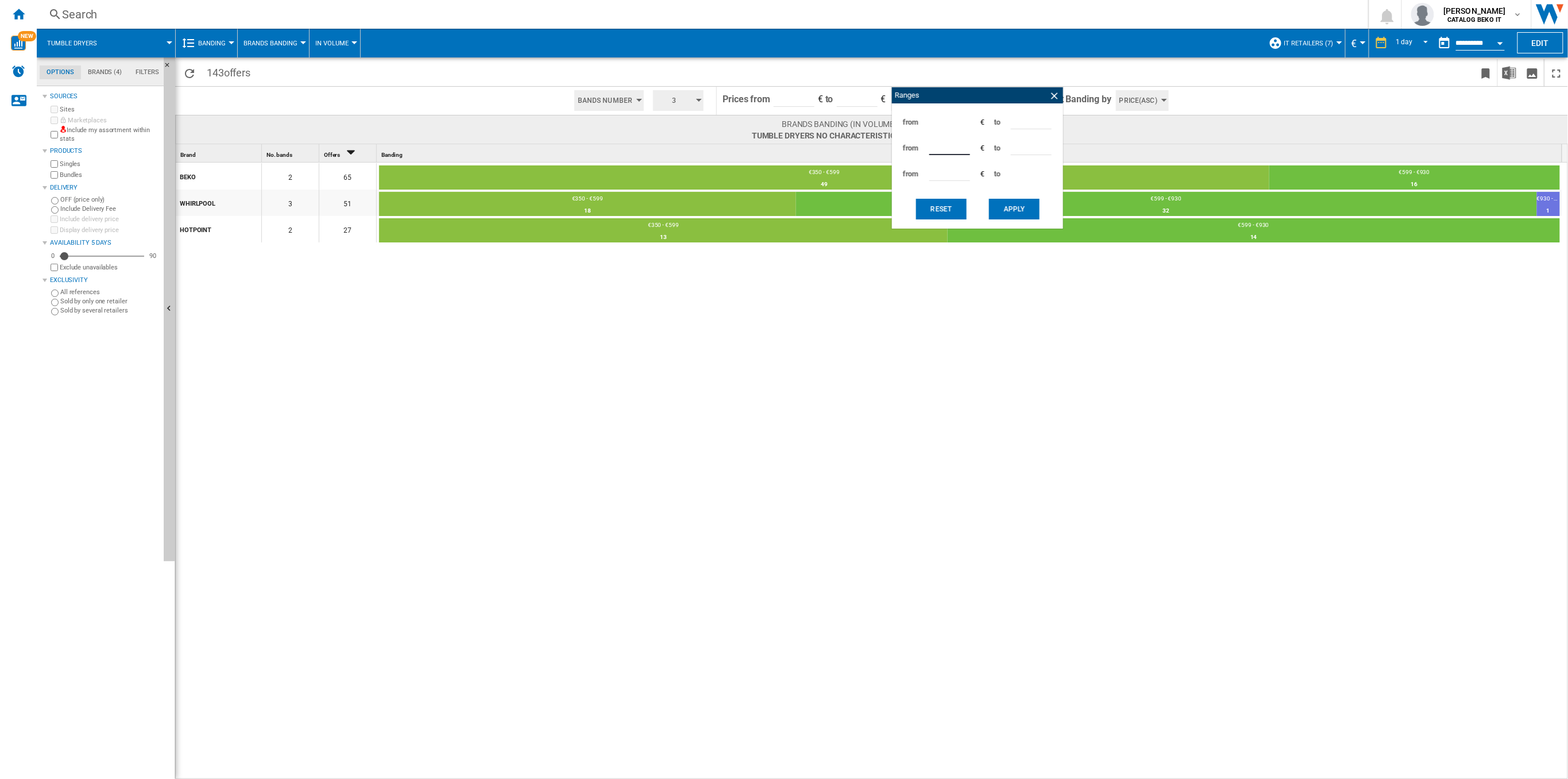
type input "***"
click at [1006, 201] on button "Apply" at bounding box center [1013, 209] width 51 height 21
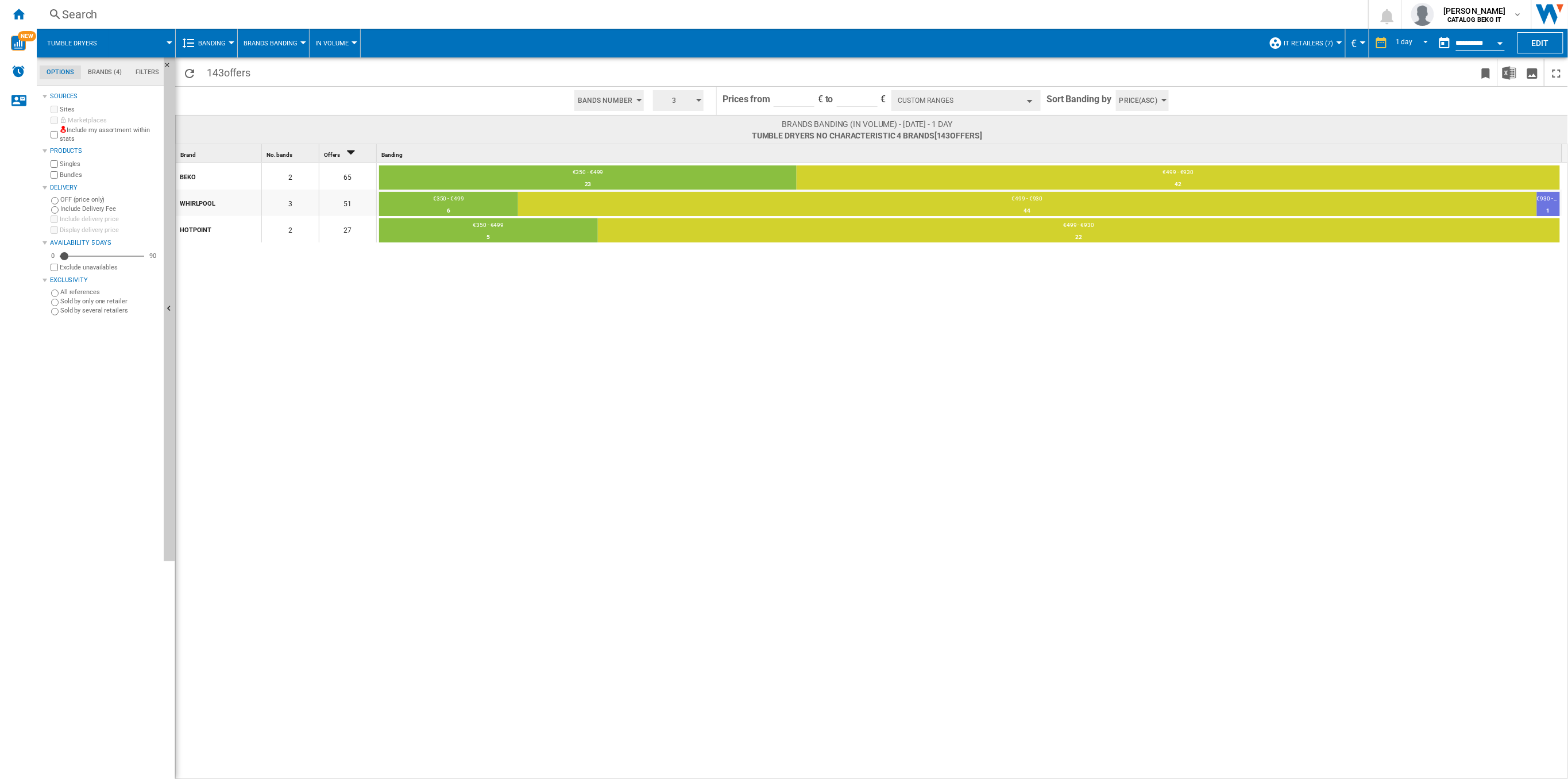
click at [90, 51] on button "Tumble dryers" at bounding box center [78, 43] width 62 height 29
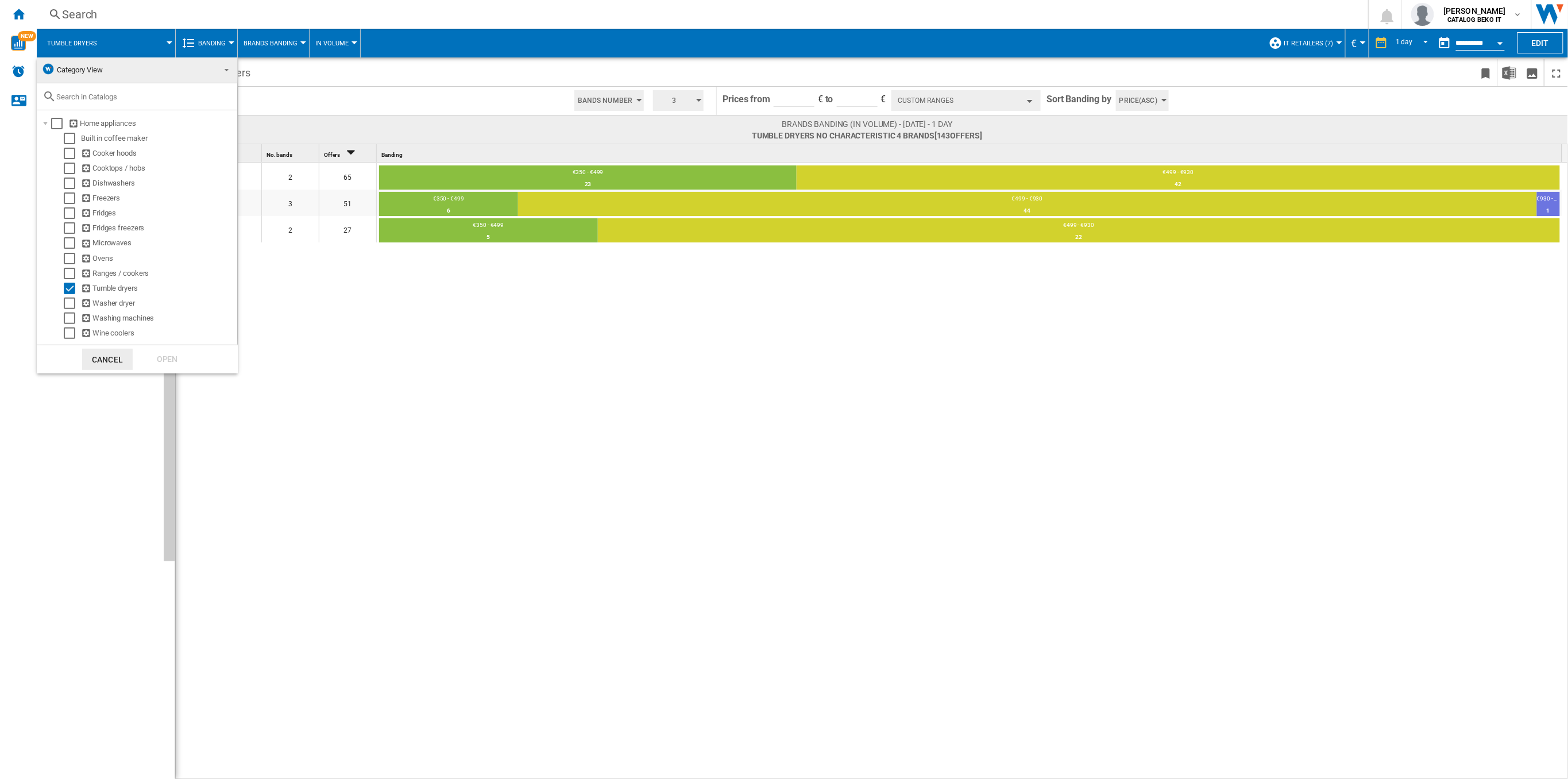
click at [80, 39] on md-backdrop at bounding box center [784, 390] width 1568 height 779
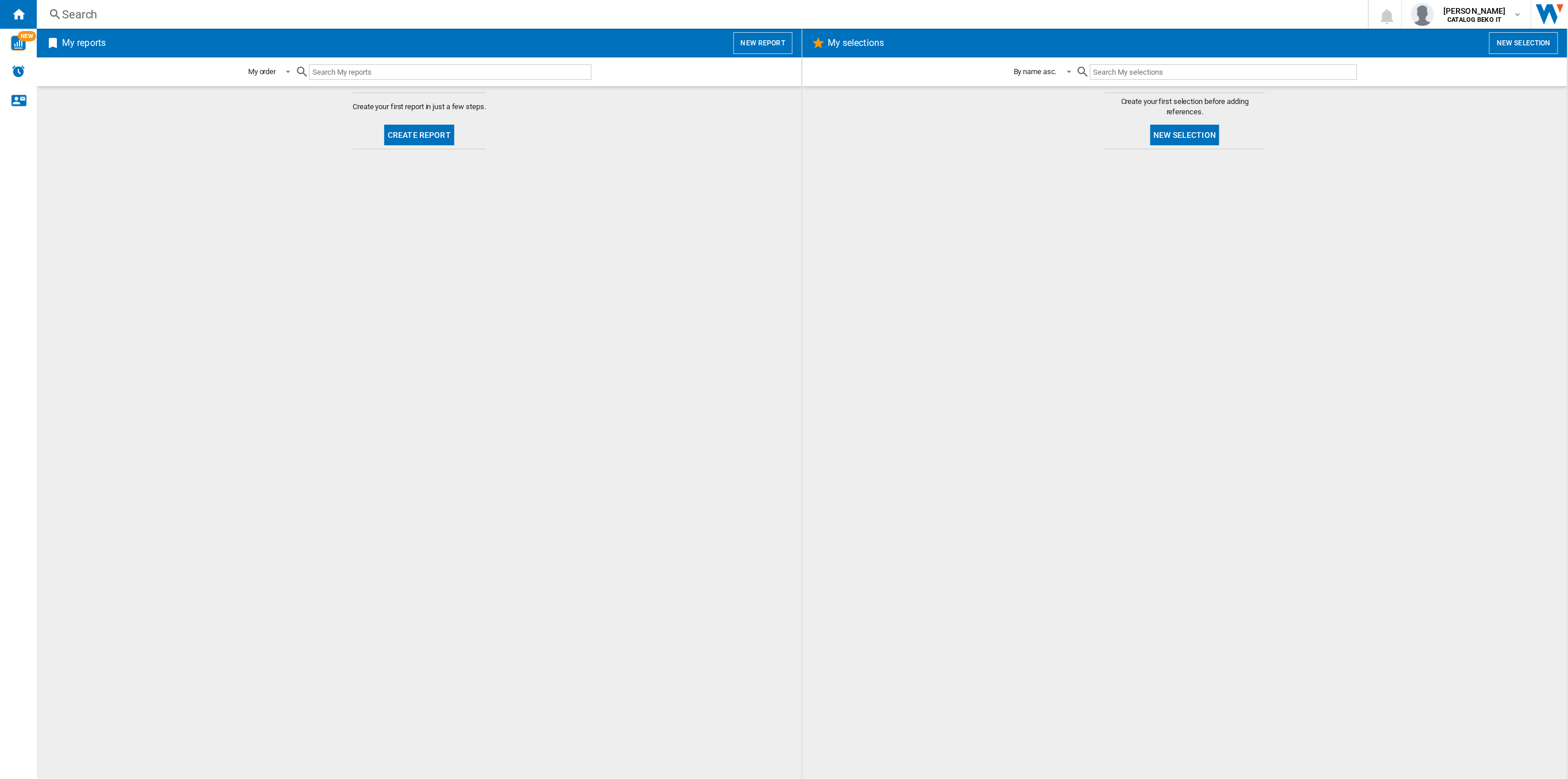
click at [446, 138] on button "Create report" at bounding box center [419, 134] width 70 height 21
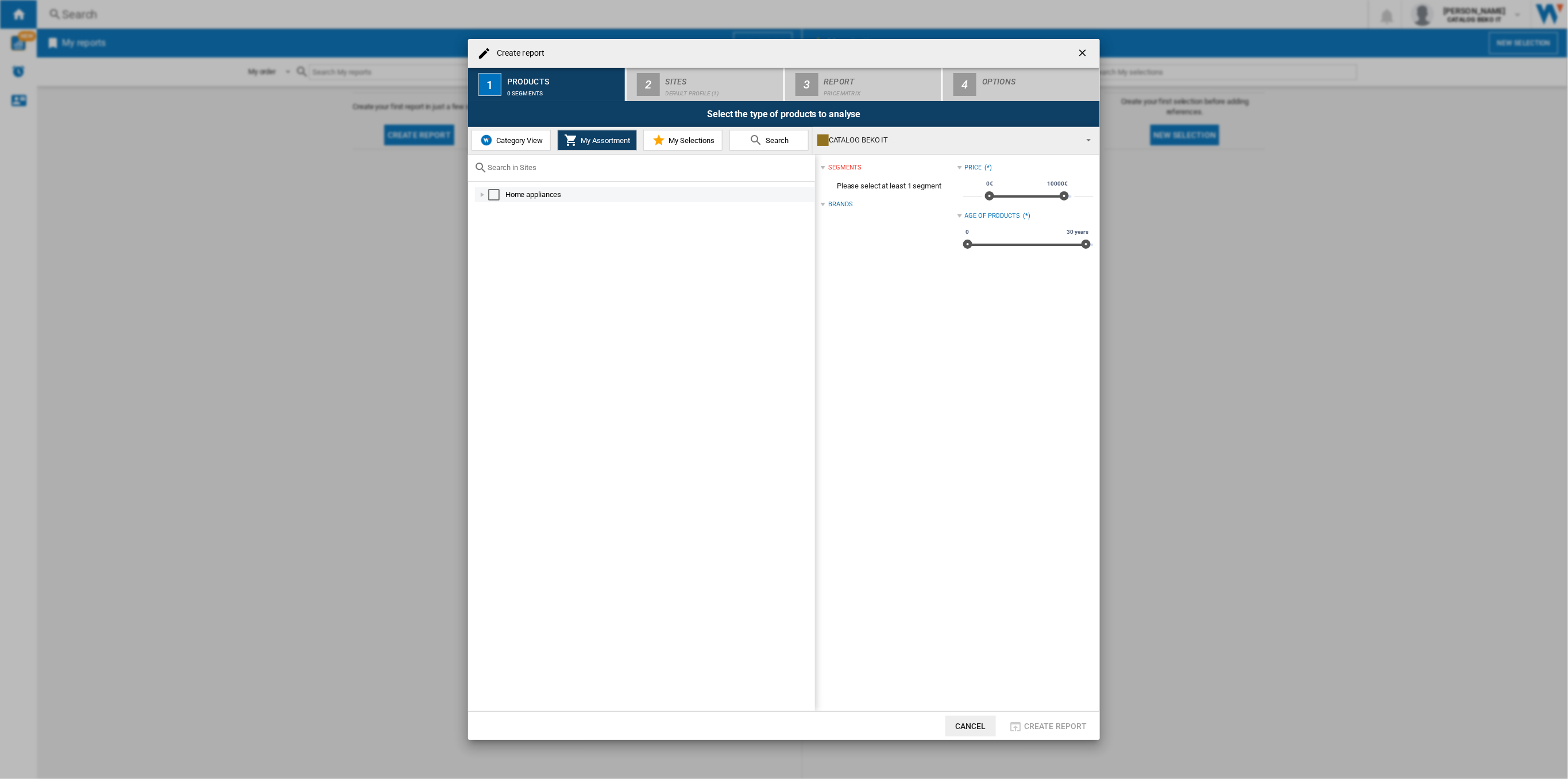
click at [478, 198] on div "Create report ..." at bounding box center [483, 195] width 12 height 12
click at [519, 142] on span "Category View" at bounding box center [519, 140] width 50 height 9
click at [473, 197] on div "Create report ..." at bounding box center [477, 195] width 12 height 12
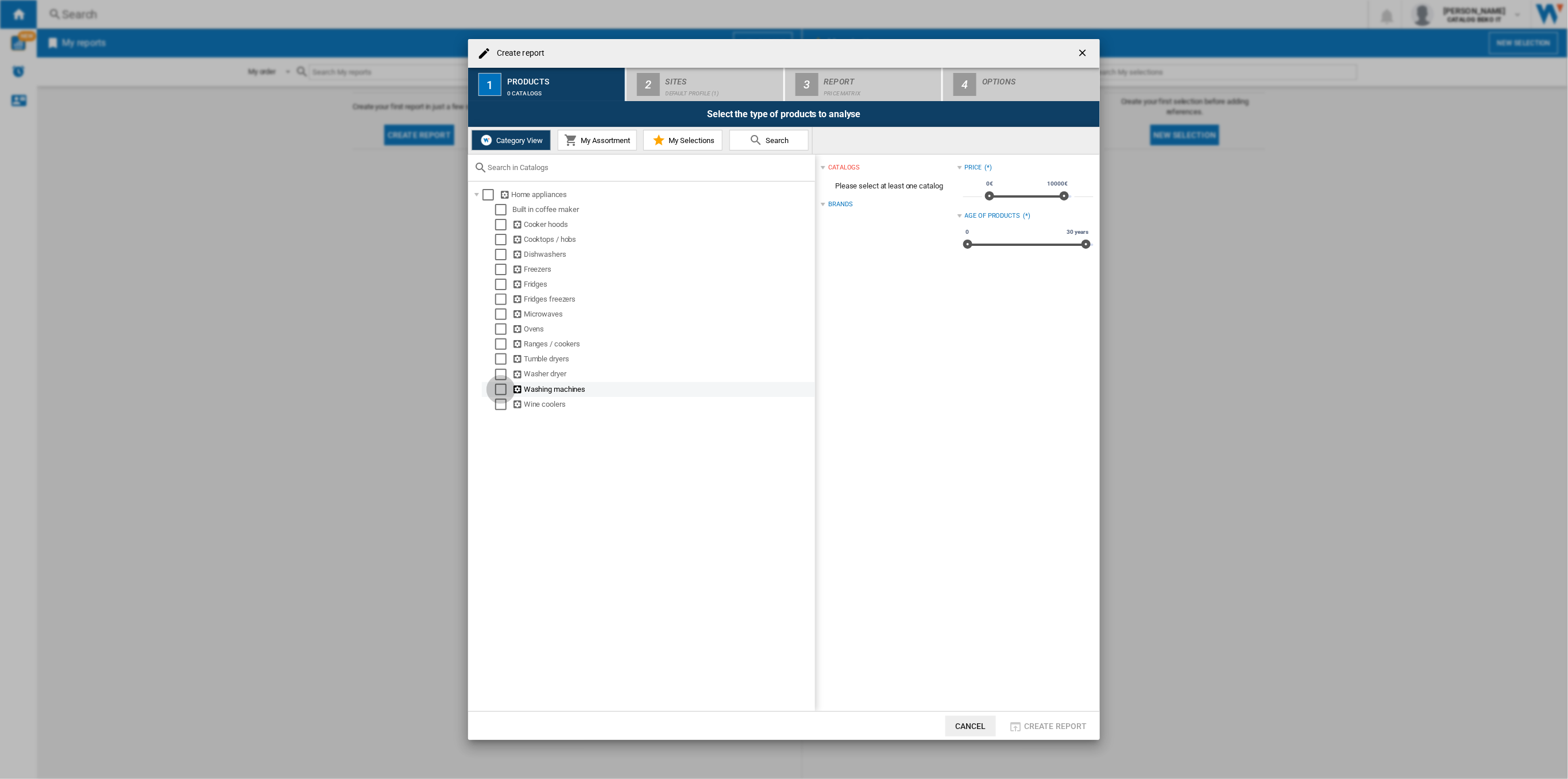
click at [499, 391] on div "Select" at bounding box center [501, 390] width 12 height 12
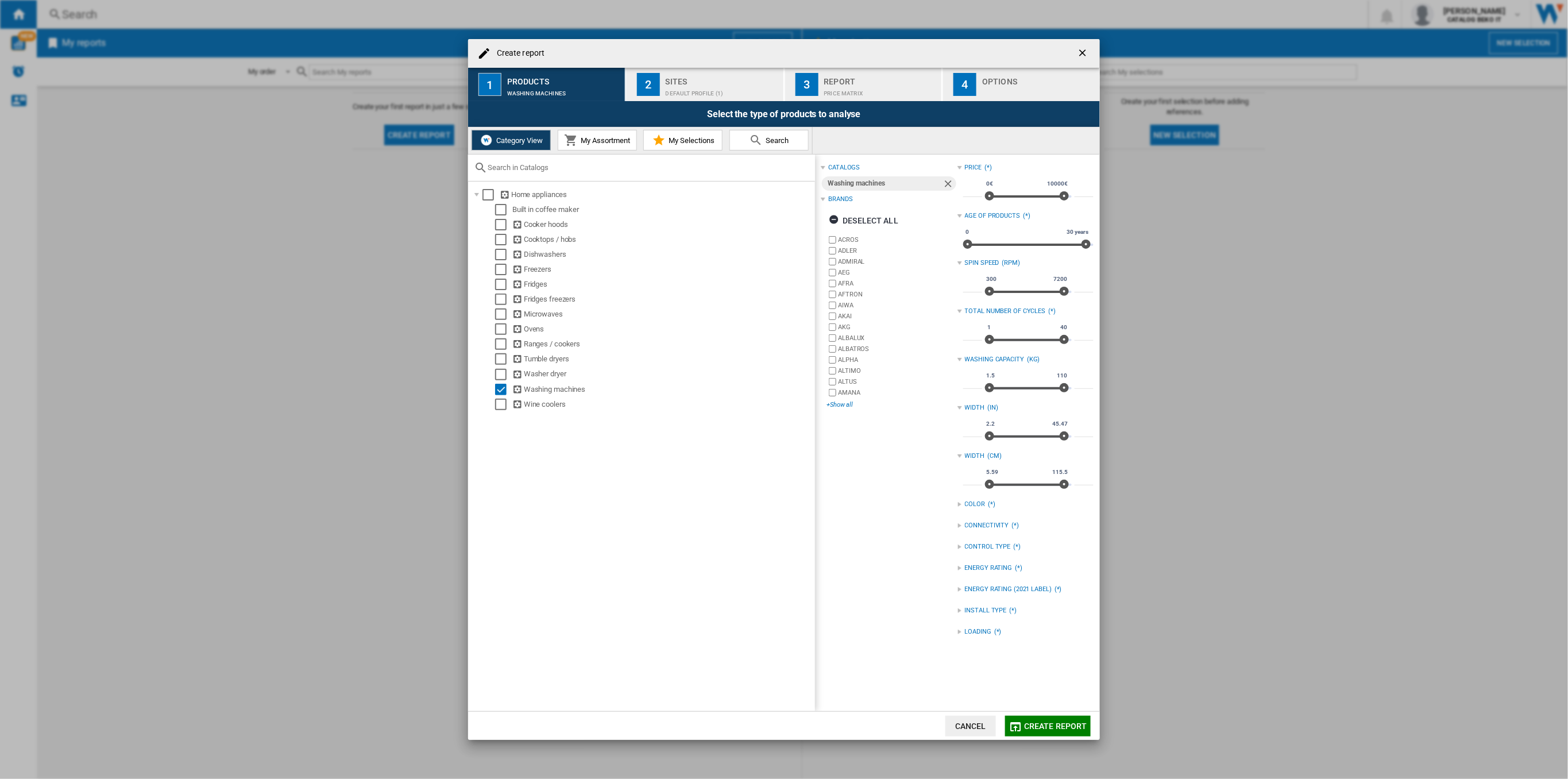
click at [847, 405] on div "+Show all" at bounding box center [891, 404] width 130 height 9
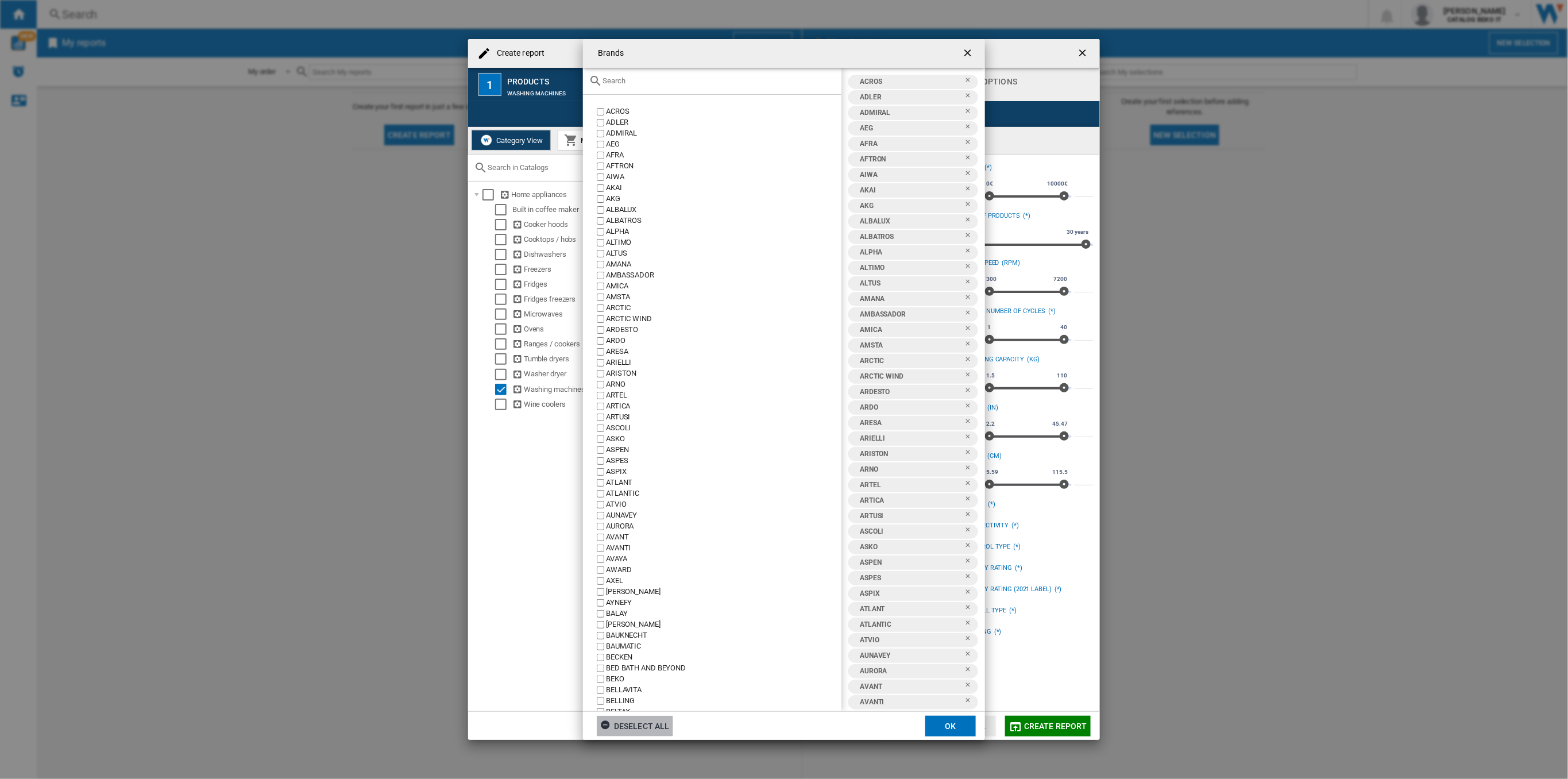
click at [662, 720] on div "Deselect all" at bounding box center [635, 726] width 70 height 21
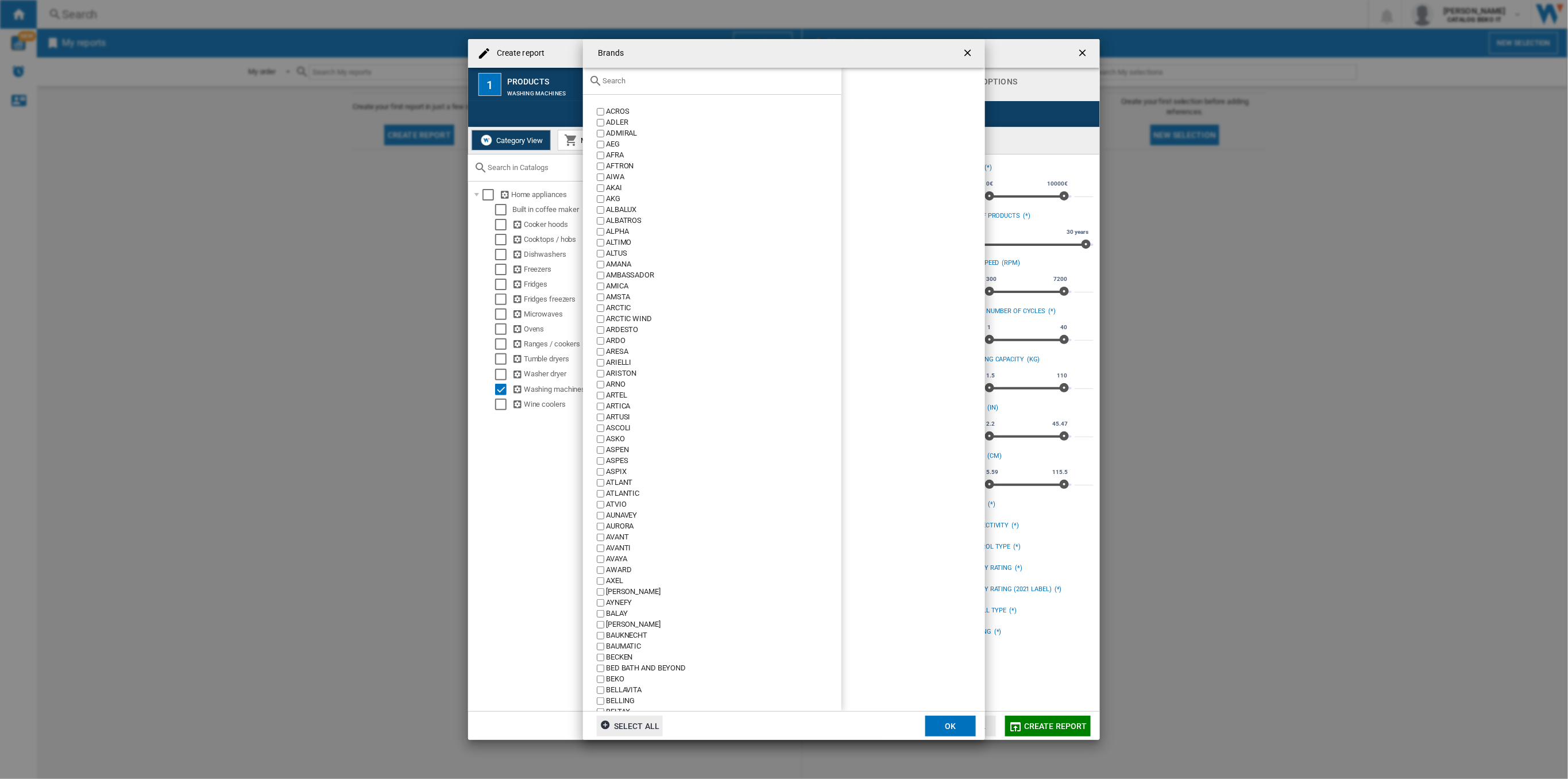
click at [617, 84] on input "Brands ACROS ..." at bounding box center [719, 81] width 233 height 9
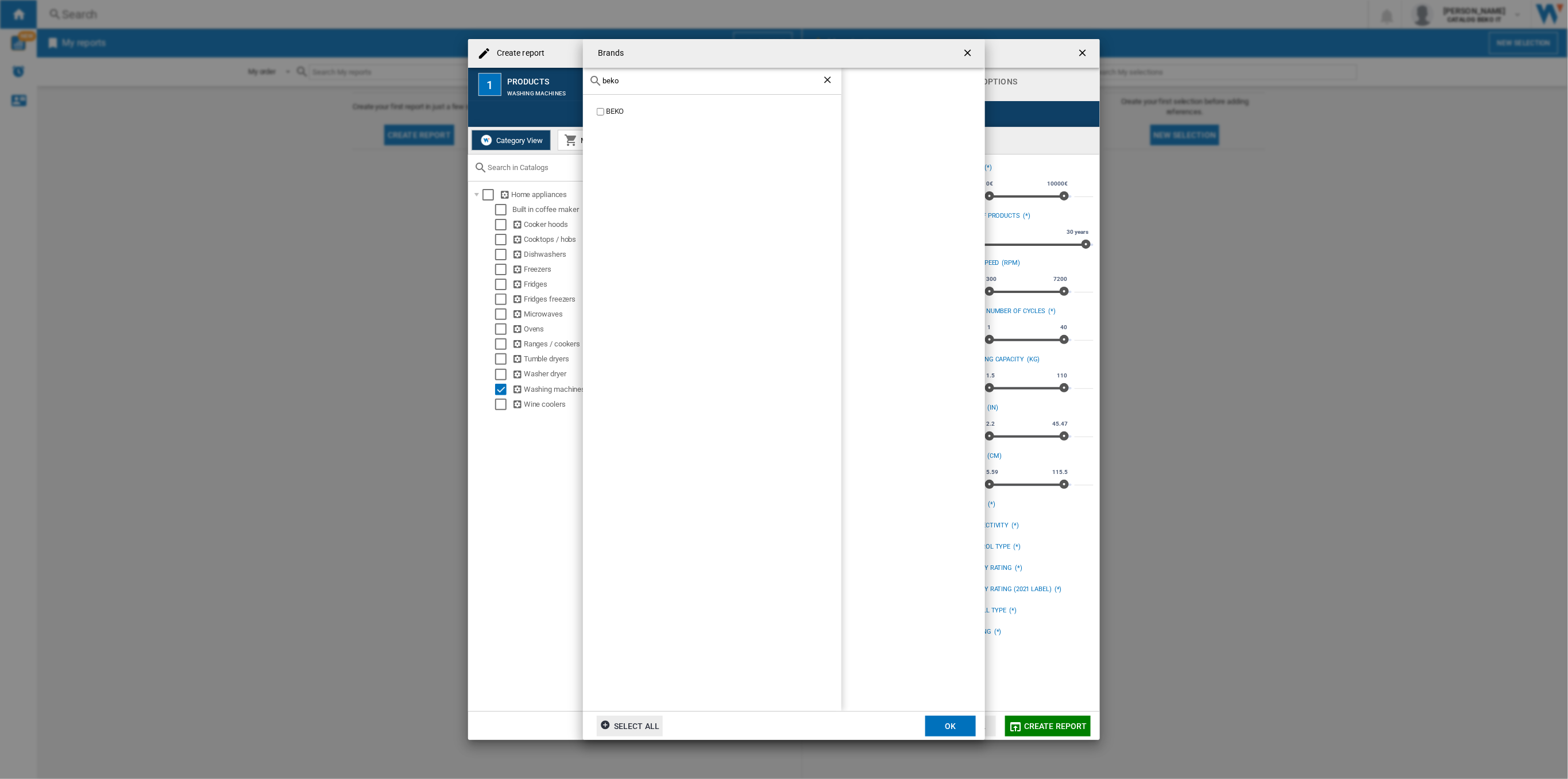
click at [614, 112] on div "BEKO" at bounding box center [724, 112] width 236 height 11
drag, startPoint x: 634, startPoint y: 82, endPoint x: 602, endPoint y: 84, distance: 32.1
click at [602, 84] on input "beko" at bounding box center [712, 81] width 219 height 9
click at [613, 113] on div "WHIRLPOOL" at bounding box center [724, 112] width 236 height 11
drag, startPoint x: 625, startPoint y: 85, endPoint x: 579, endPoint y: 83, distance: 46.0
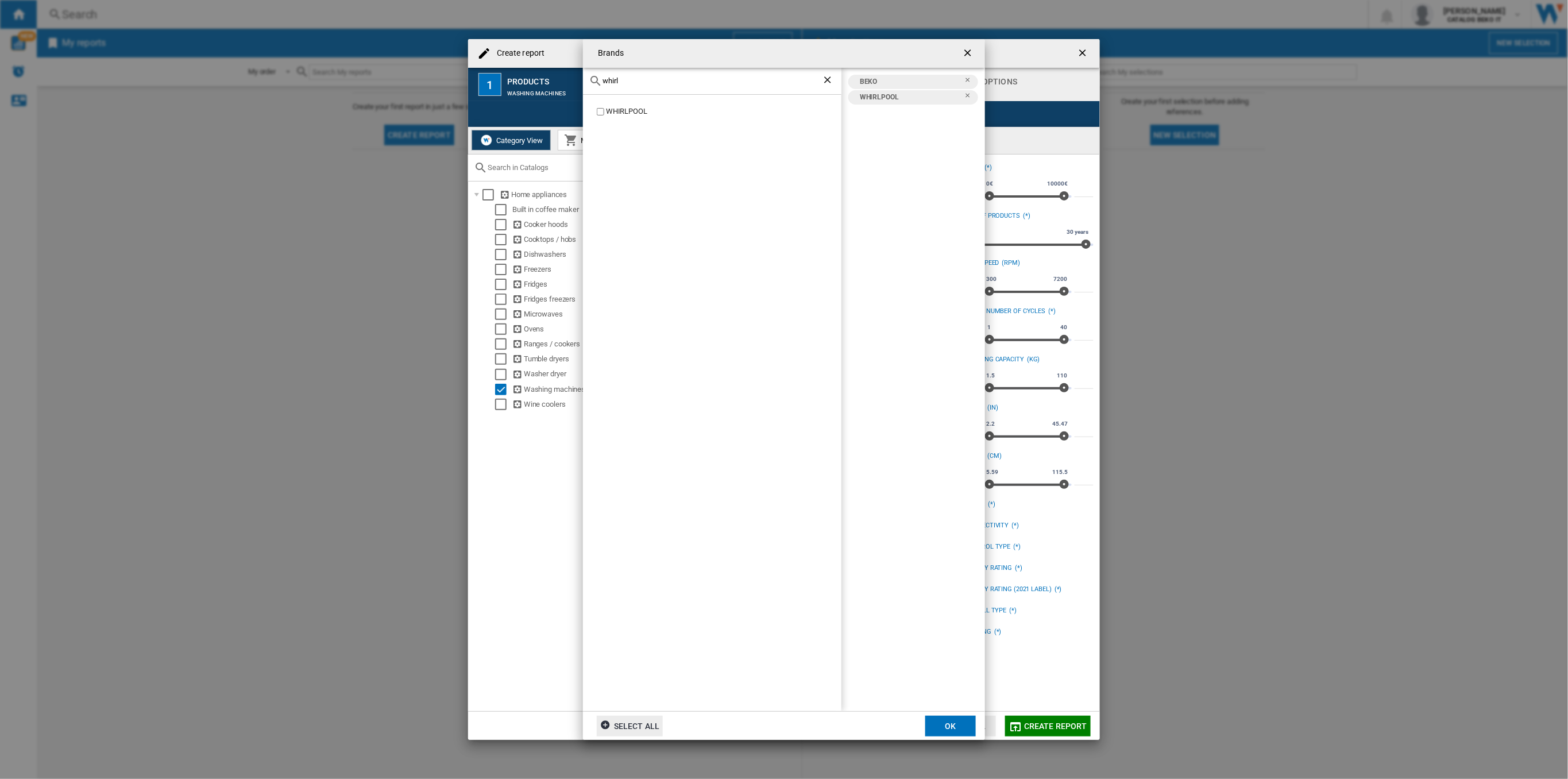
click at [579, 83] on div "Brands whirl WHIRLPOOL BEKO WHIRLPOOL Select all OK" at bounding box center [784, 390] width 1568 height 779
type input "hot"
click at [608, 111] on div "HOTPOINT" at bounding box center [724, 112] width 236 height 11
click at [595, 112] on label "HOTPOINT" at bounding box center [718, 112] width 247 height 11
click at [970, 726] on button "OK" at bounding box center [950, 726] width 51 height 21
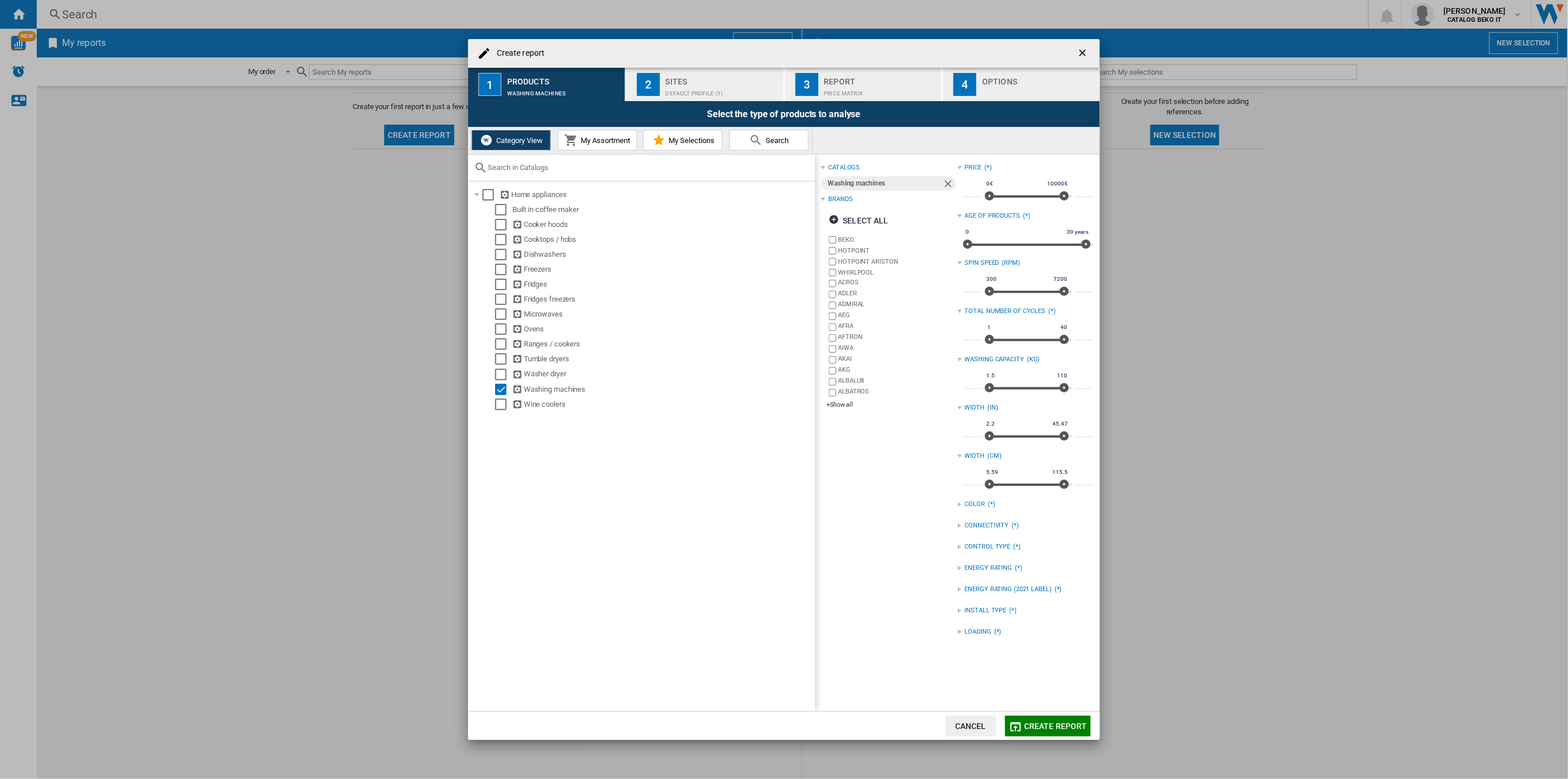
click at [682, 93] on div "Default profile (1)" at bounding box center [723, 91] width 113 height 12
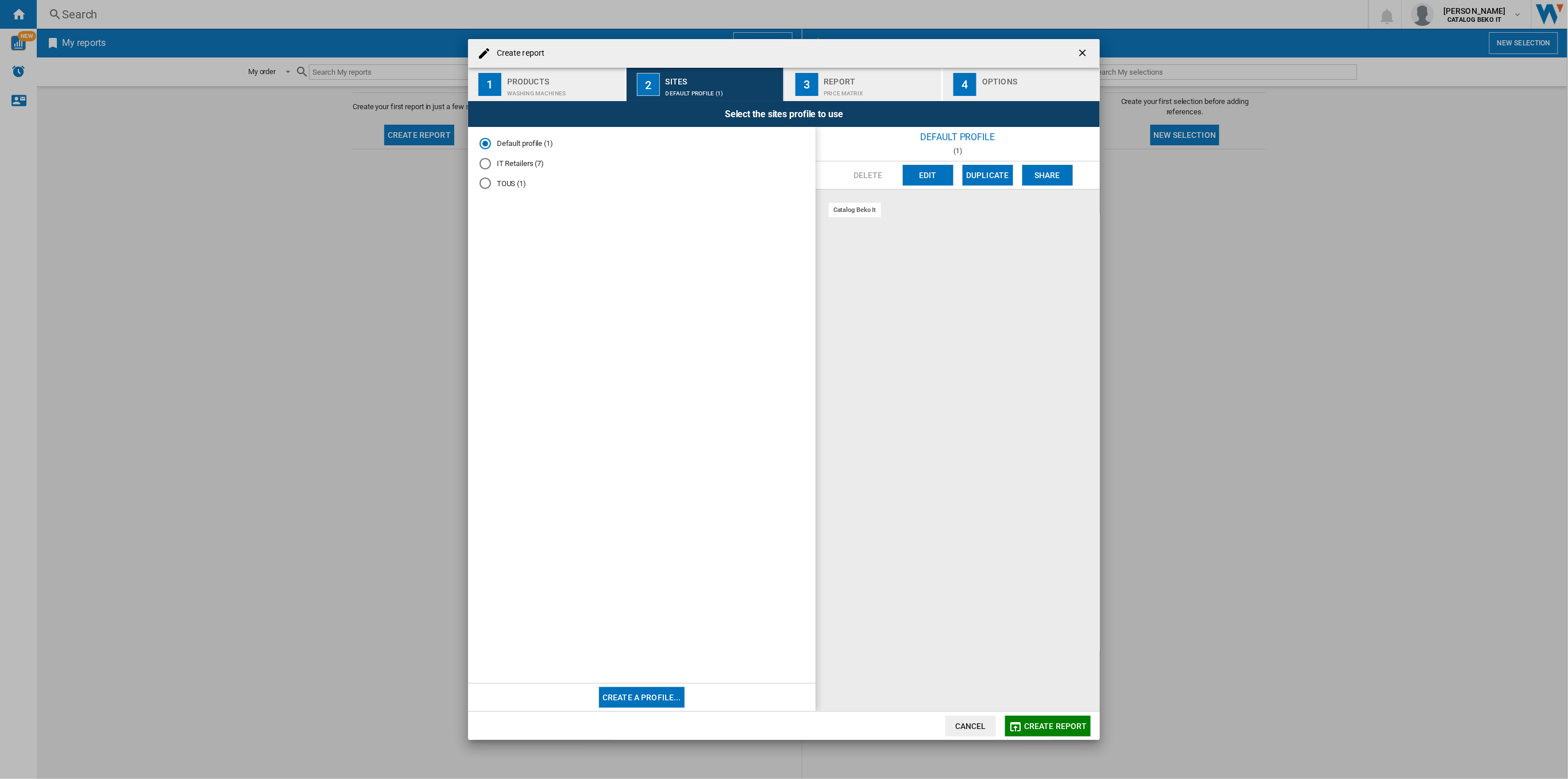
click at [498, 164] on md-radio-button "IT Retailers (7)" at bounding box center [642, 163] width 325 height 11
click at [853, 96] on div "Price Matrix" at bounding box center [881, 91] width 113 height 12
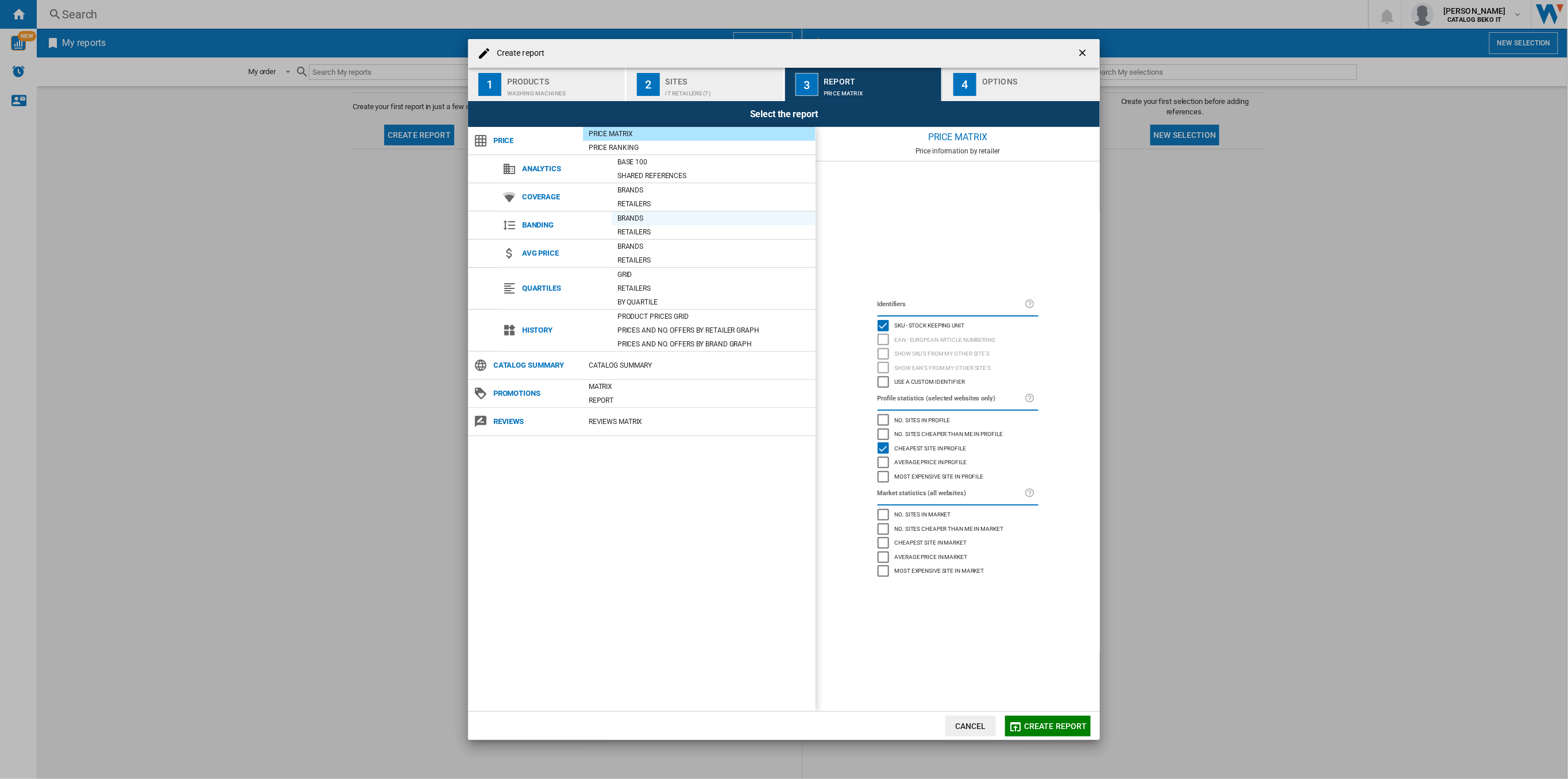
click at [644, 219] on div "Brands" at bounding box center [713, 218] width 204 height 12
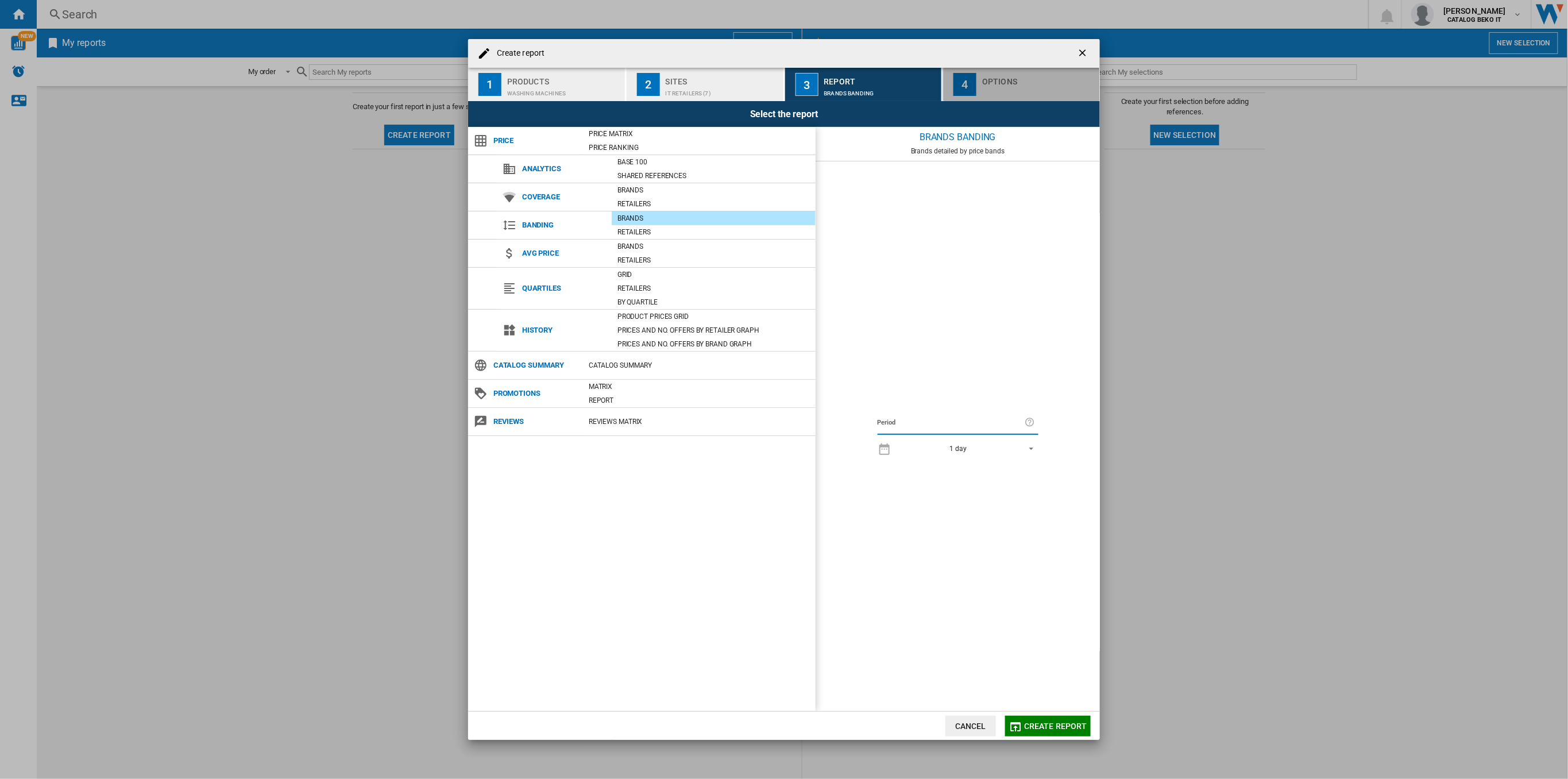
click at [1021, 78] on div "Options" at bounding box center [1038, 79] width 113 height 12
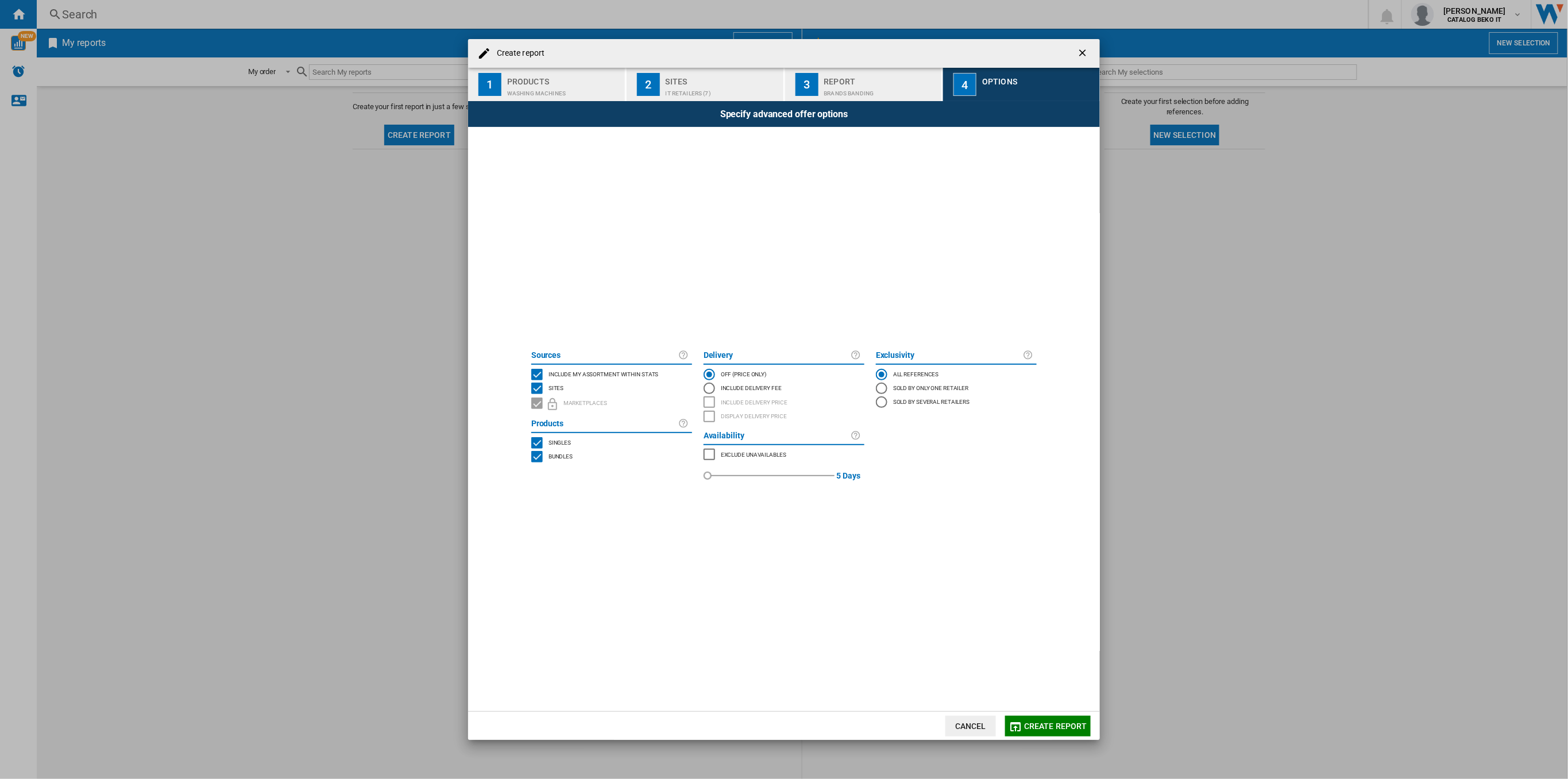
click at [558, 373] on span "Include my assortment within stats" at bounding box center [603, 374] width 111 height 8
click at [1047, 722] on span "Create report" at bounding box center [1055, 726] width 63 height 9
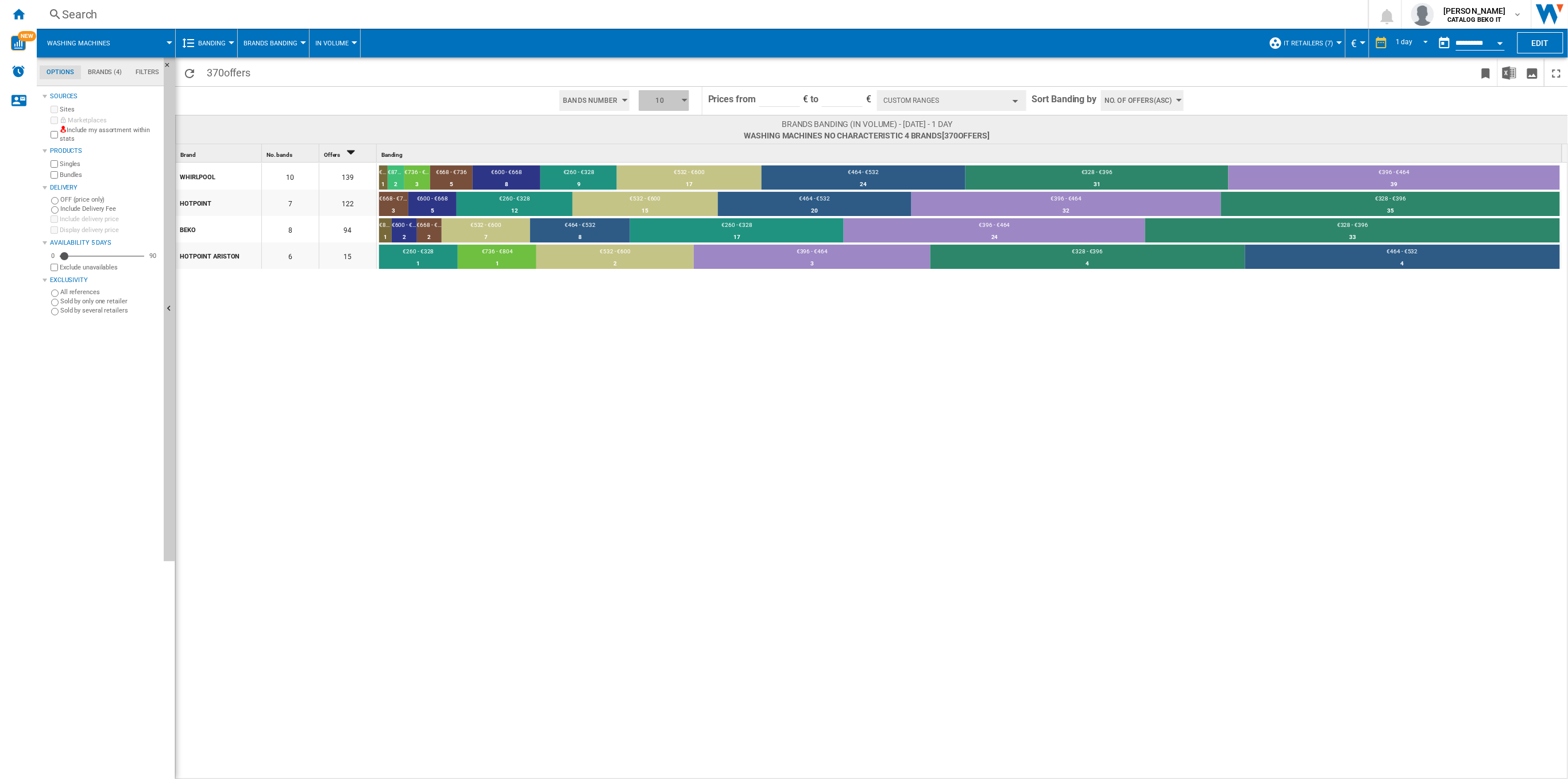
click at [679, 95] on button "10" at bounding box center [664, 101] width 51 height 21
click at [673, 118] on button "3" at bounding box center [665, 122] width 55 height 12
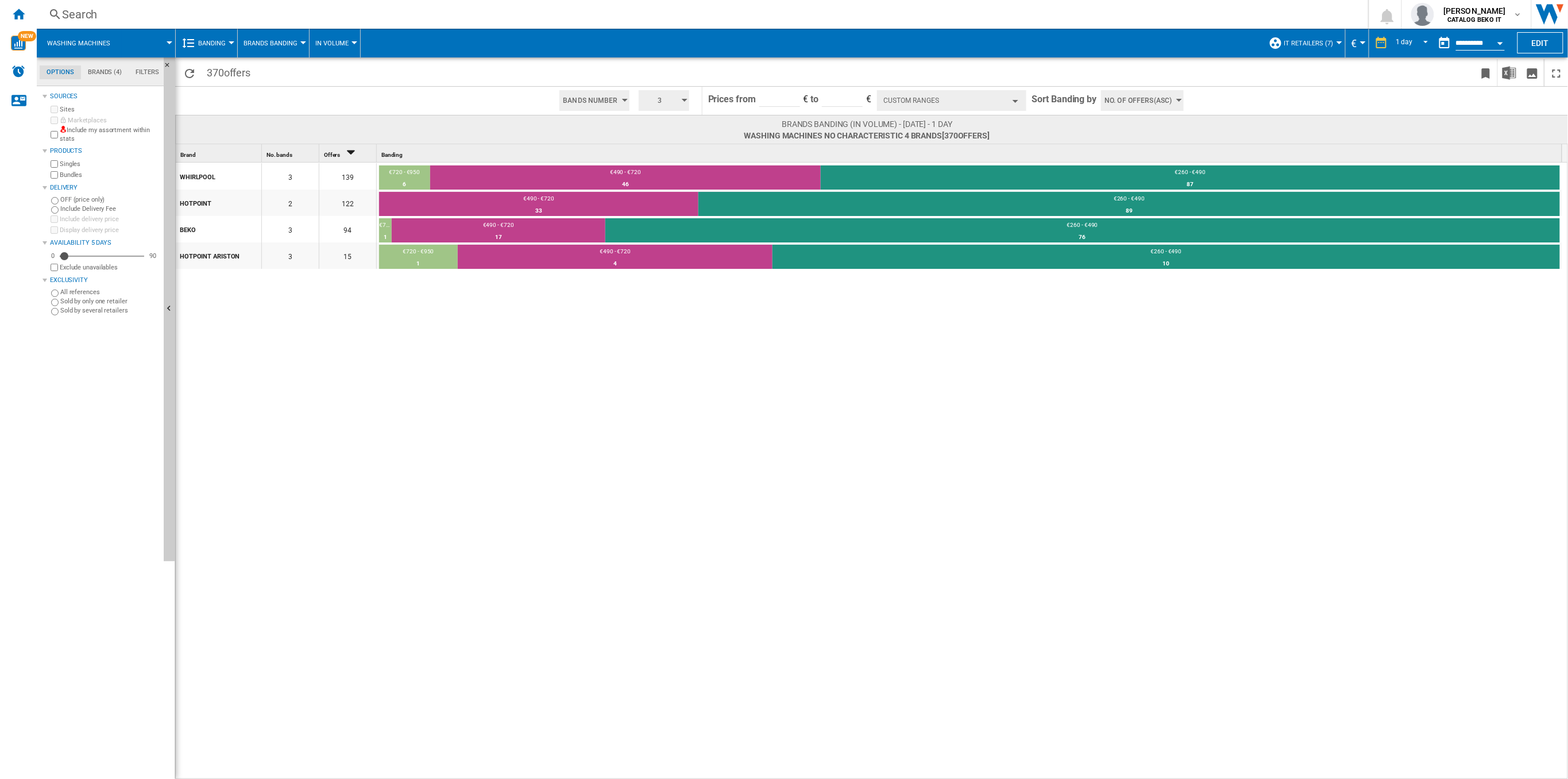
click at [94, 44] on span "Washing machines" at bounding box center [78, 43] width 63 height 7
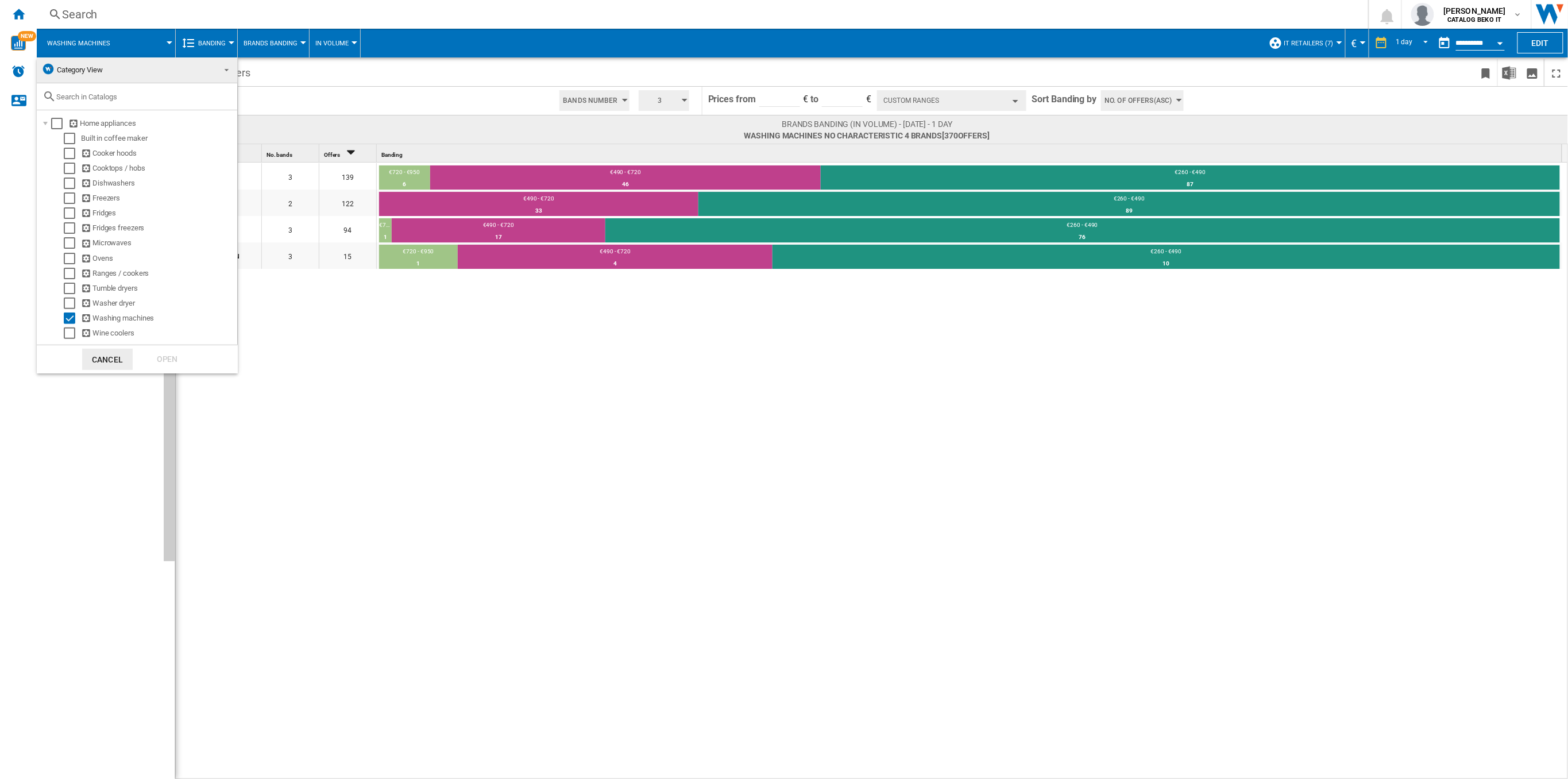
click at [391, 102] on md-backdrop at bounding box center [784, 390] width 1568 height 779
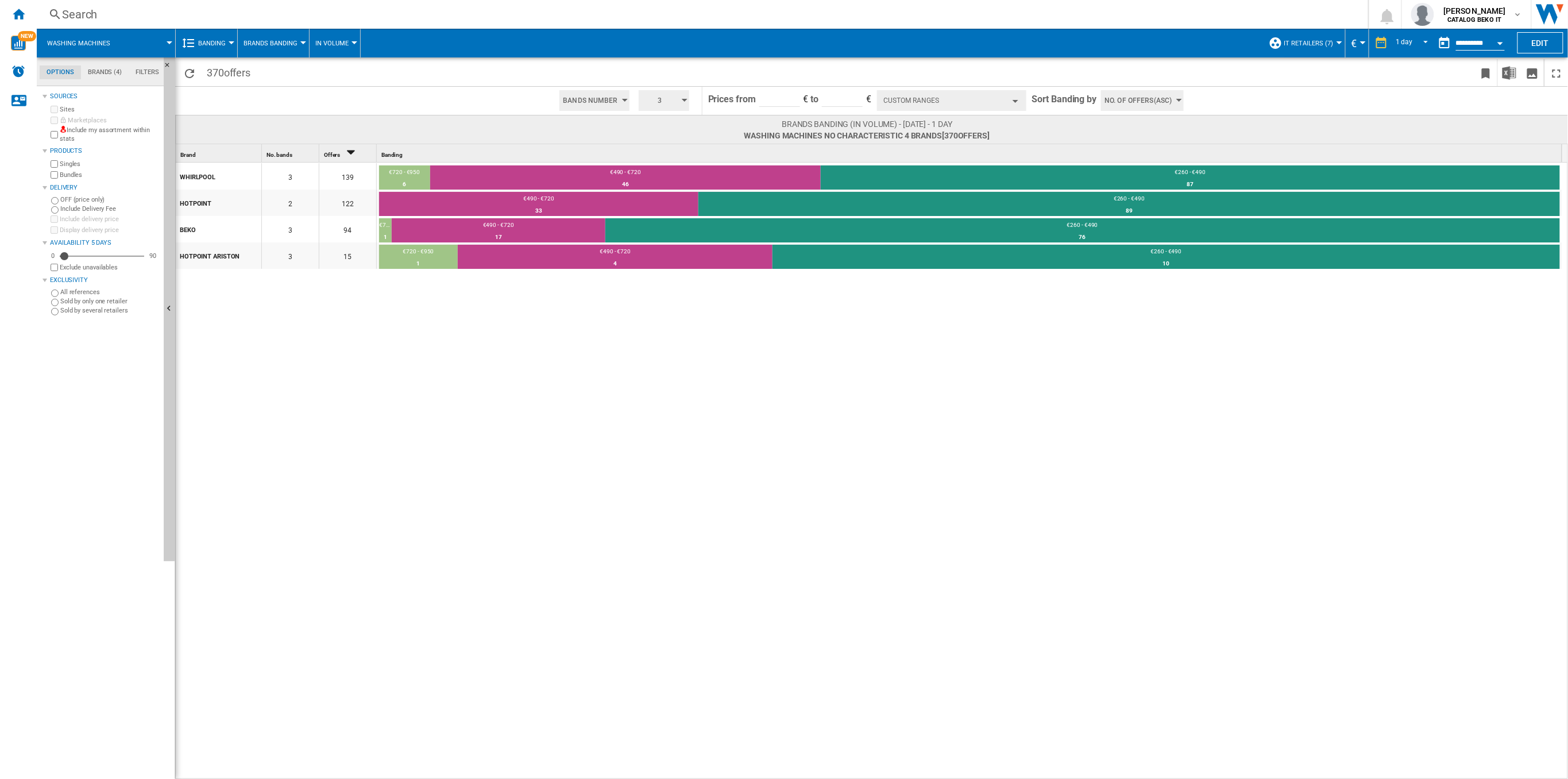
click at [140, 40] on span at bounding box center [147, 43] width 43 height 29
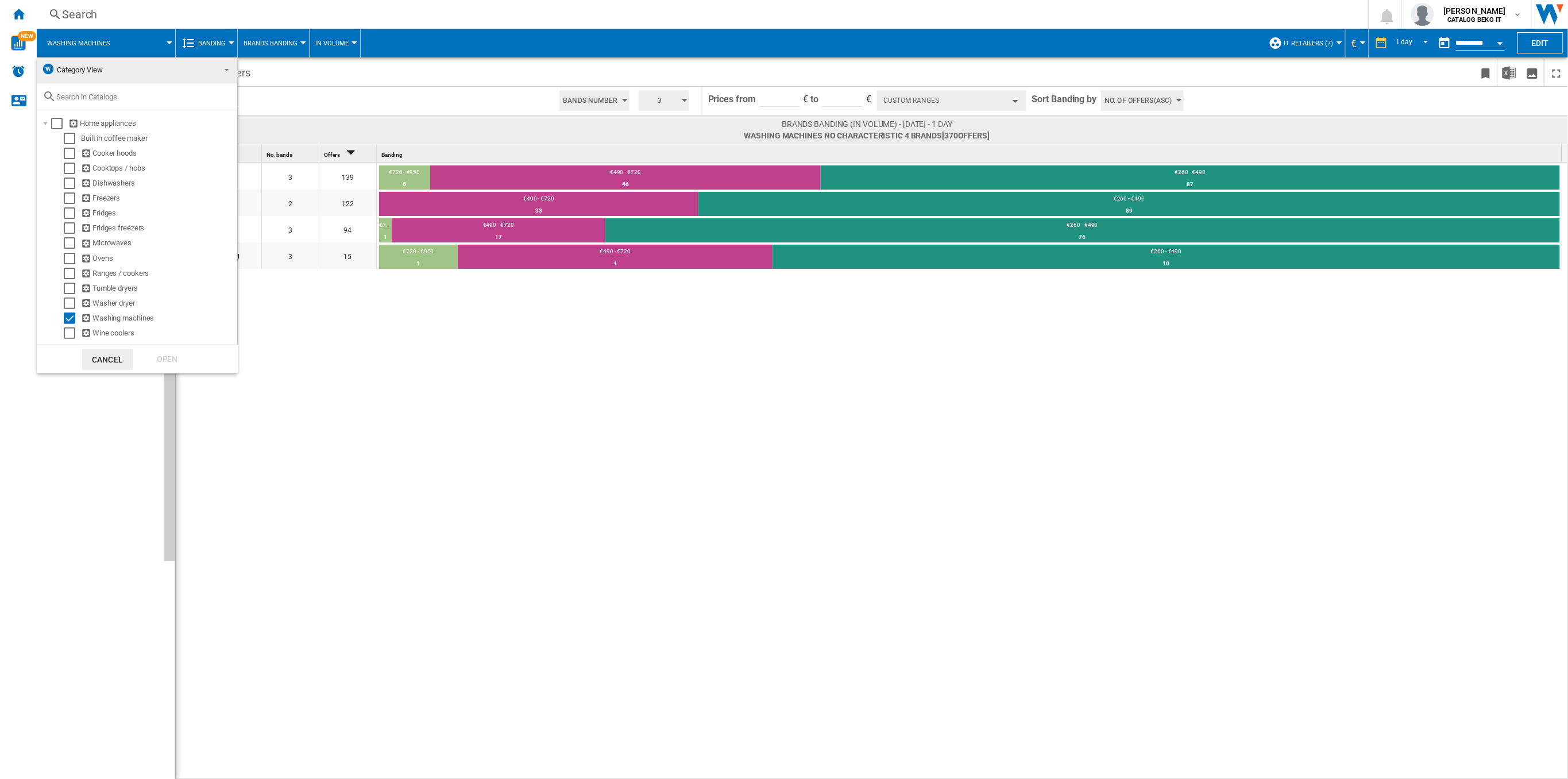
click at [140, 70] on span "Category View" at bounding box center [128, 70] width 173 height 16
click at [131, 96] on md-option "My Assortment" at bounding box center [128, 99] width 199 height 28
click at [81, 60] on md-select-value "My Assortment" at bounding box center [87, 71] width 101 height 27
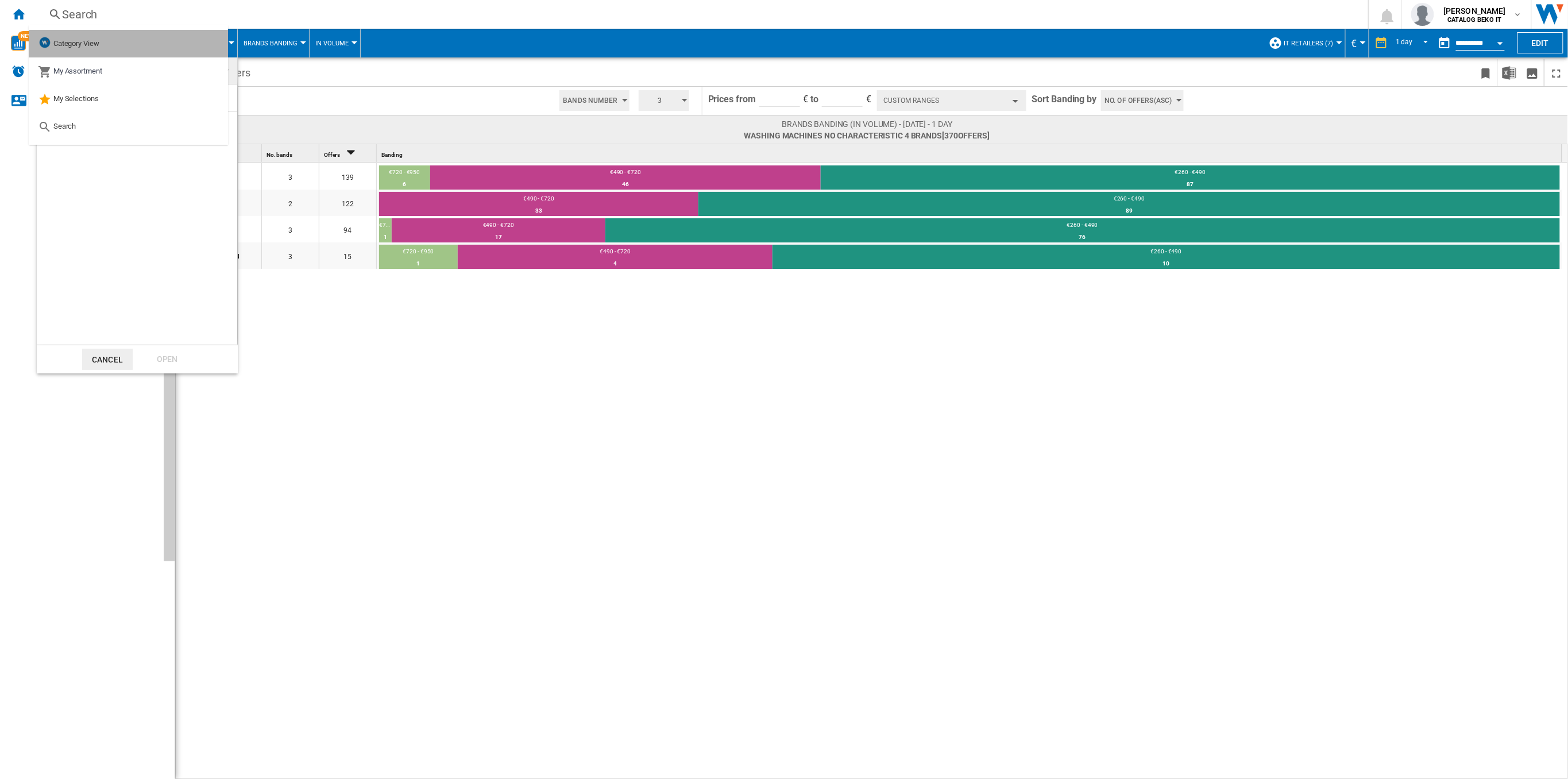
click at [95, 49] on div "Category View" at bounding box center [69, 44] width 62 height 16
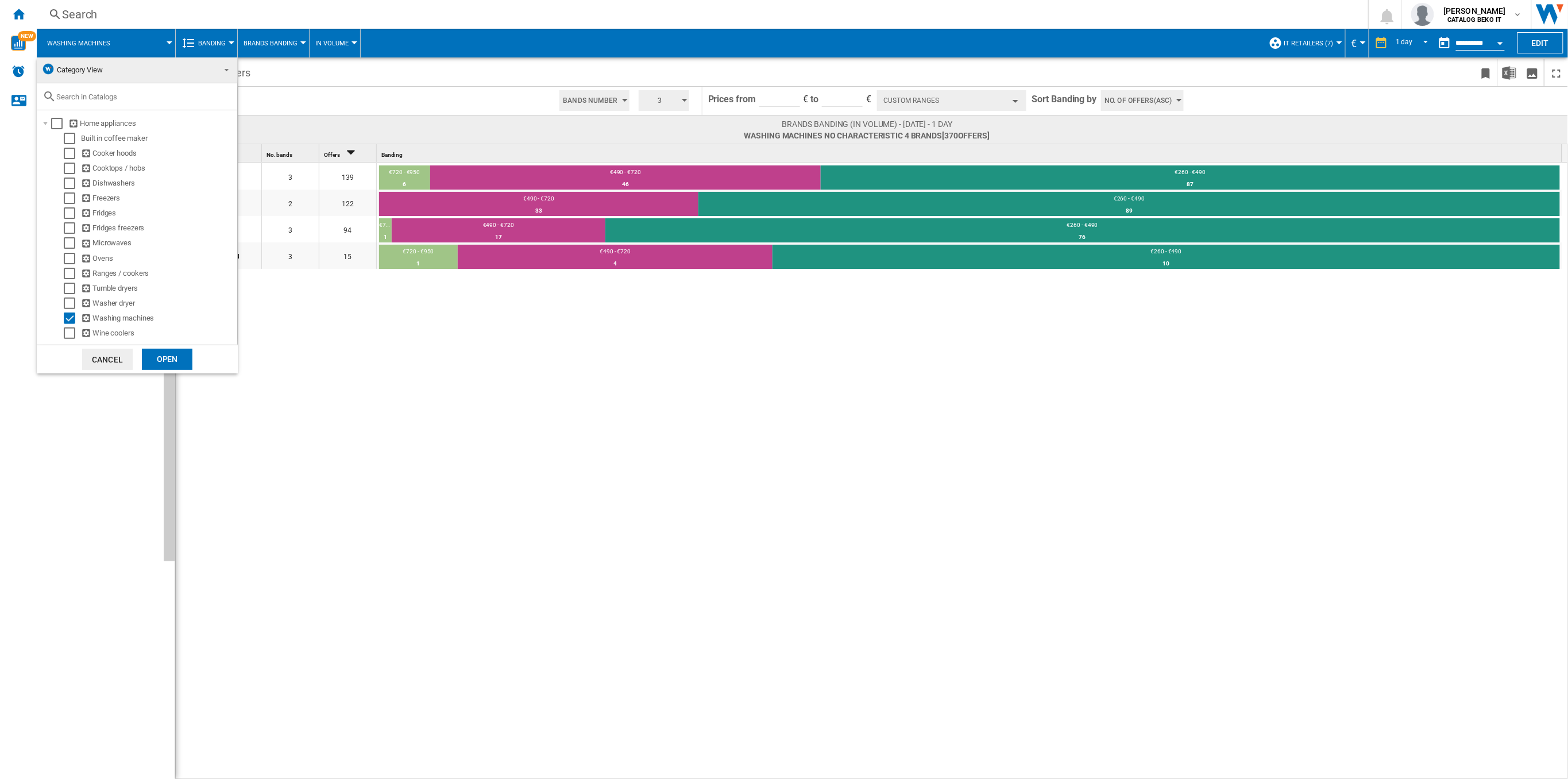
click at [163, 354] on div "Open" at bounding box center [166, 359] width 51 height 21
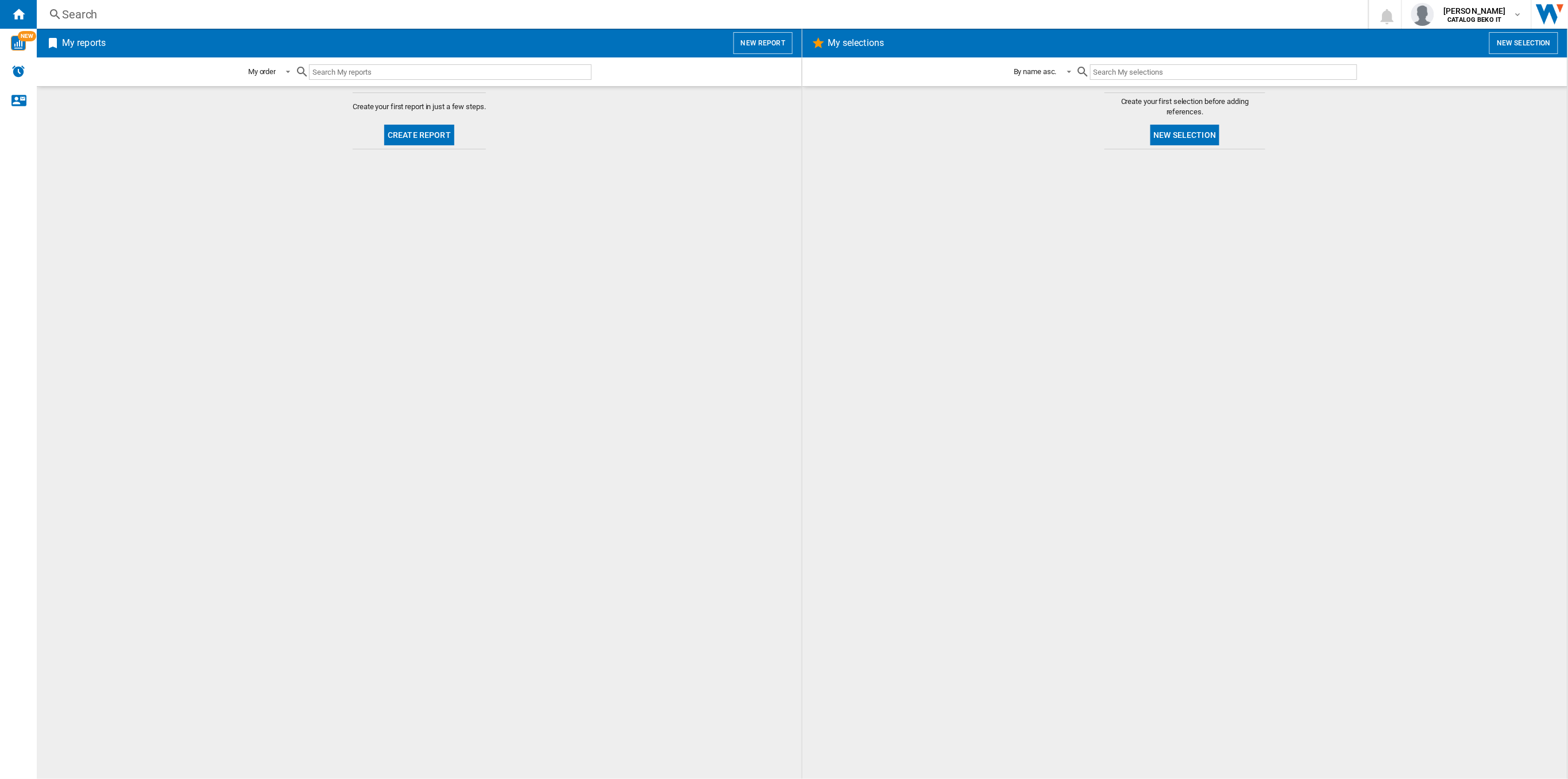
click at [380, 125] on span "Create report" at bounding box center [419, 135] width 80 height 28
click at [397, 135] on button "Create report" at bounding box center [419, 134] width 70 height 21
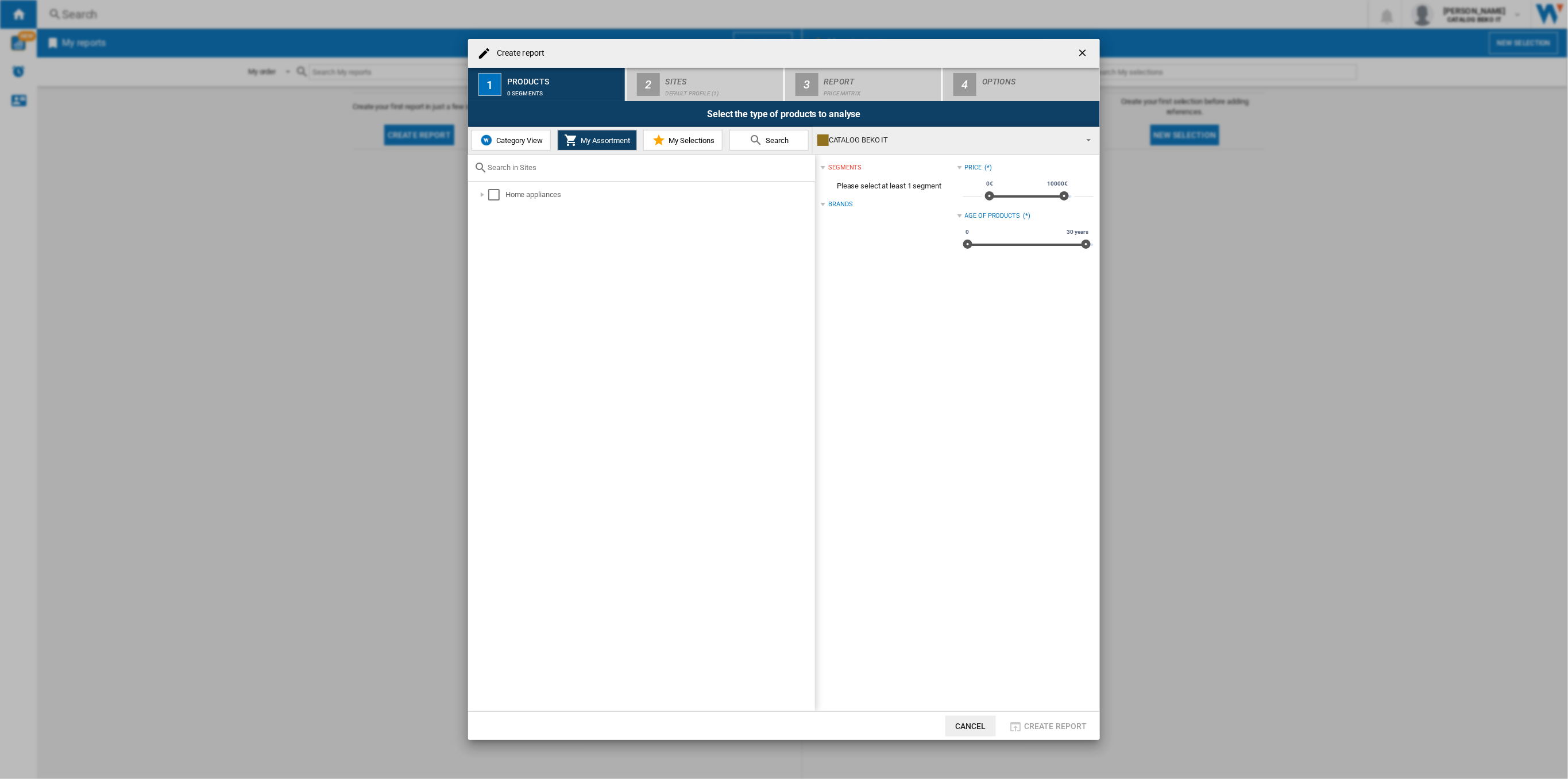
click at [525, 136] on span "Category View" at bounding box center [519, 140] width 50 height 9
click at [474, 196] on div "Create report ..." at bounding box center [477, 195] width 12 height 12
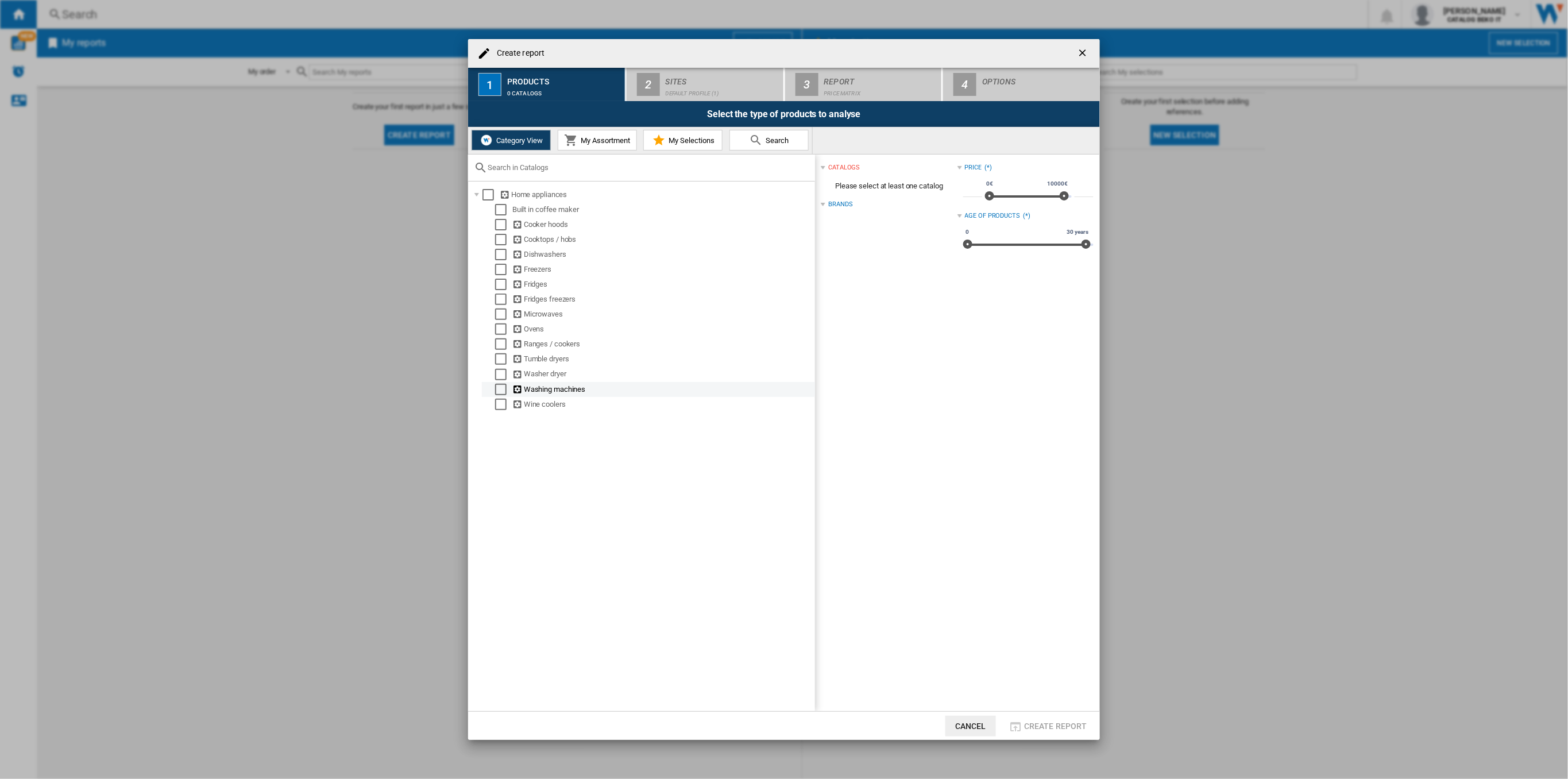
click at [508, 385] on md-checkbox "Select" at bounding box center [503, 390] width 17 height 12
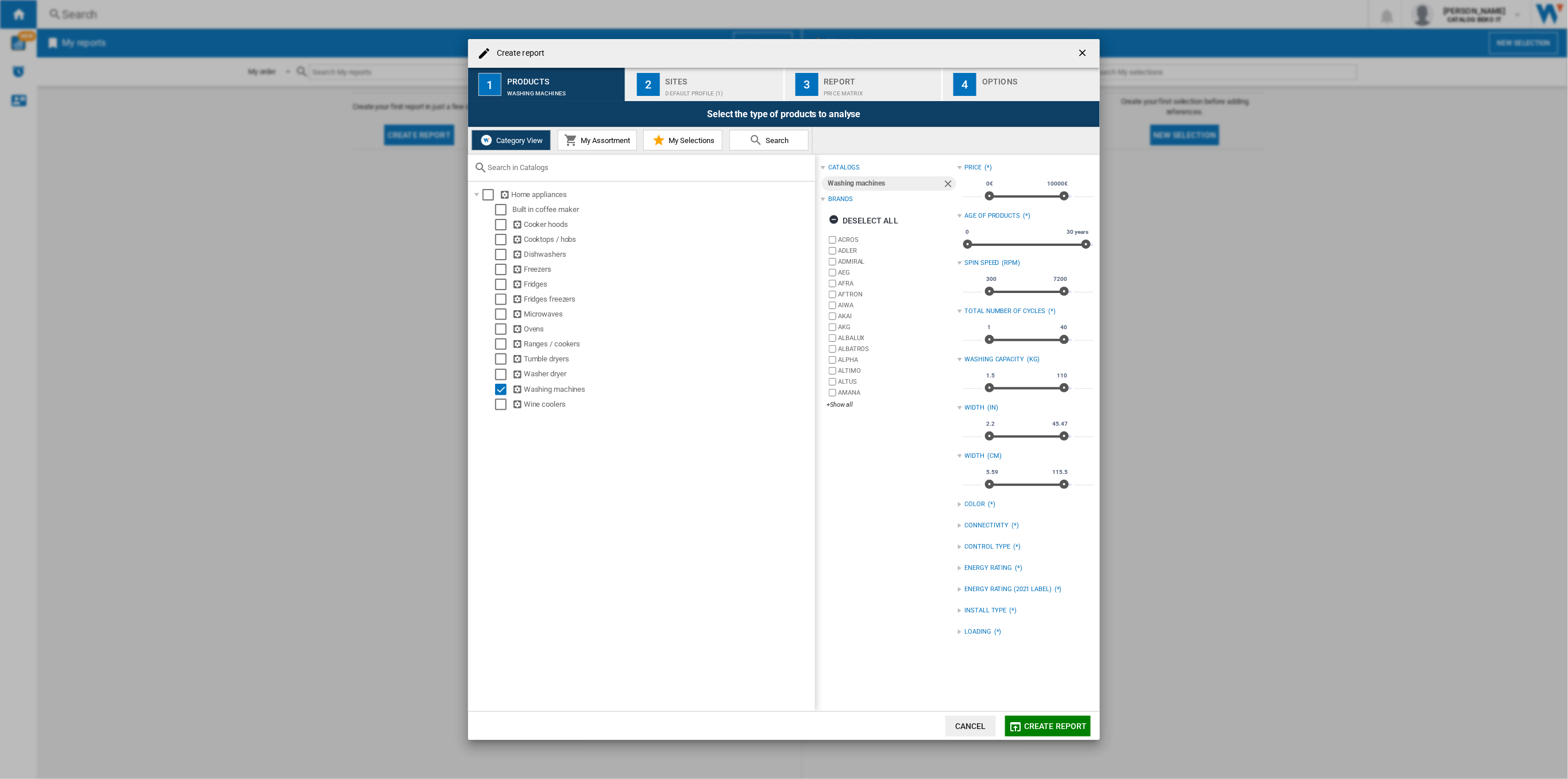
click at [959, 622] on div "INSTALL TYPE (*)" at bounding box center [1025, 614] width 136 height 20
click at [959, 631] on div "Create report ..." at bounding box center [960, 632] width 5 height 5
click at [975, 645] on div "FRONT" at bounding box center [1033, 645] width 118 height 11
drag, startPoint x: 837, startPoint y: 411, endPoint x: 837, endPoint y: 401, distance: 10.0
click at [836, 408] on div "ACROS [PERSON_NAME] ADMIRAL AEG [GEOGRAPHIC_DATA] AFTRON [GEOGRAPHIC_DATA] AKAI…" at bounding box center [891, 323] width 130 height 177
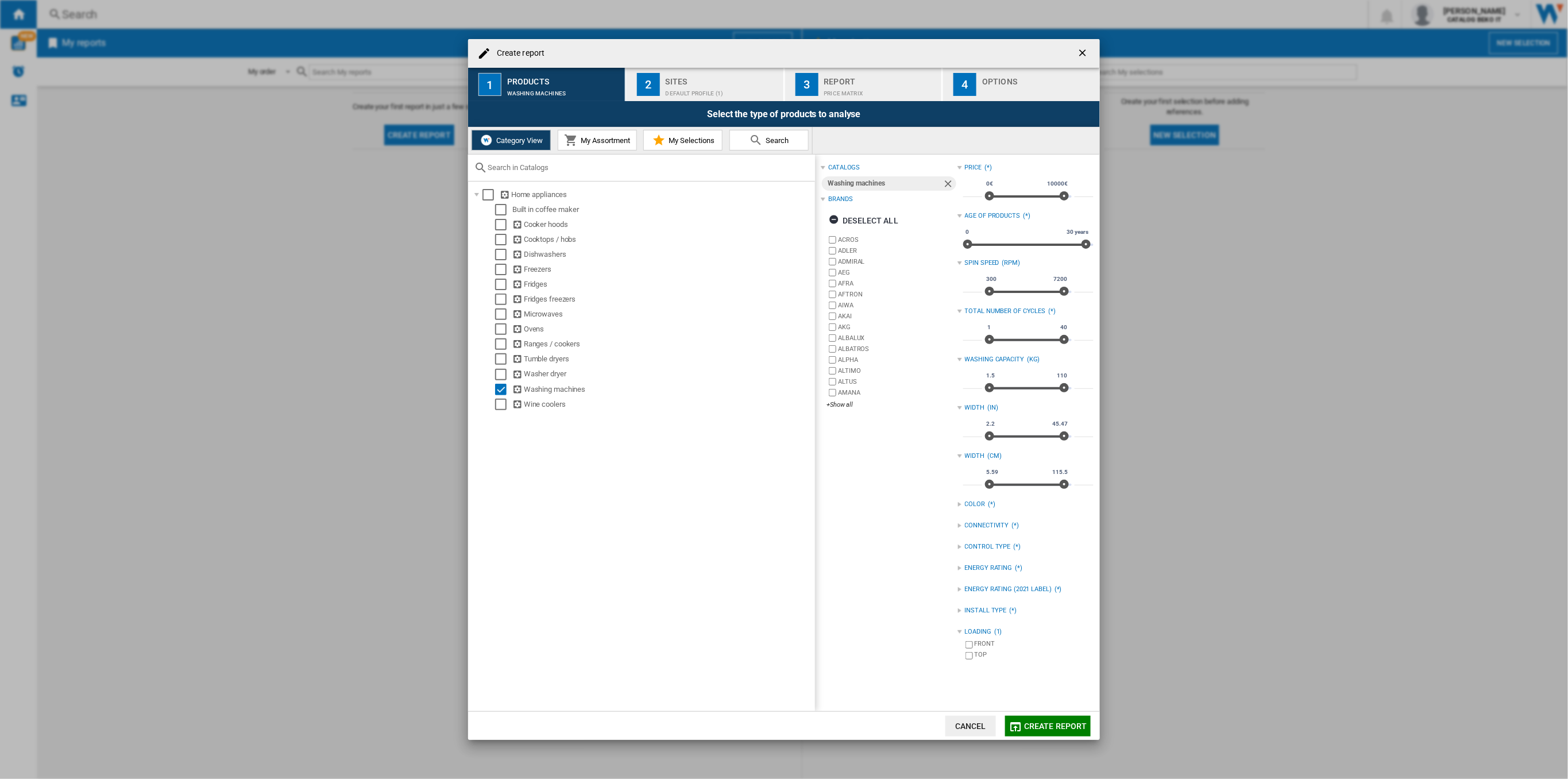
click at [839, 397] on label "AMANA" at bounding box center [891, 392] width 130 height 11
click at [839, 402] on div "+Show all" at bounding box center [891, 404] width 130 height 9
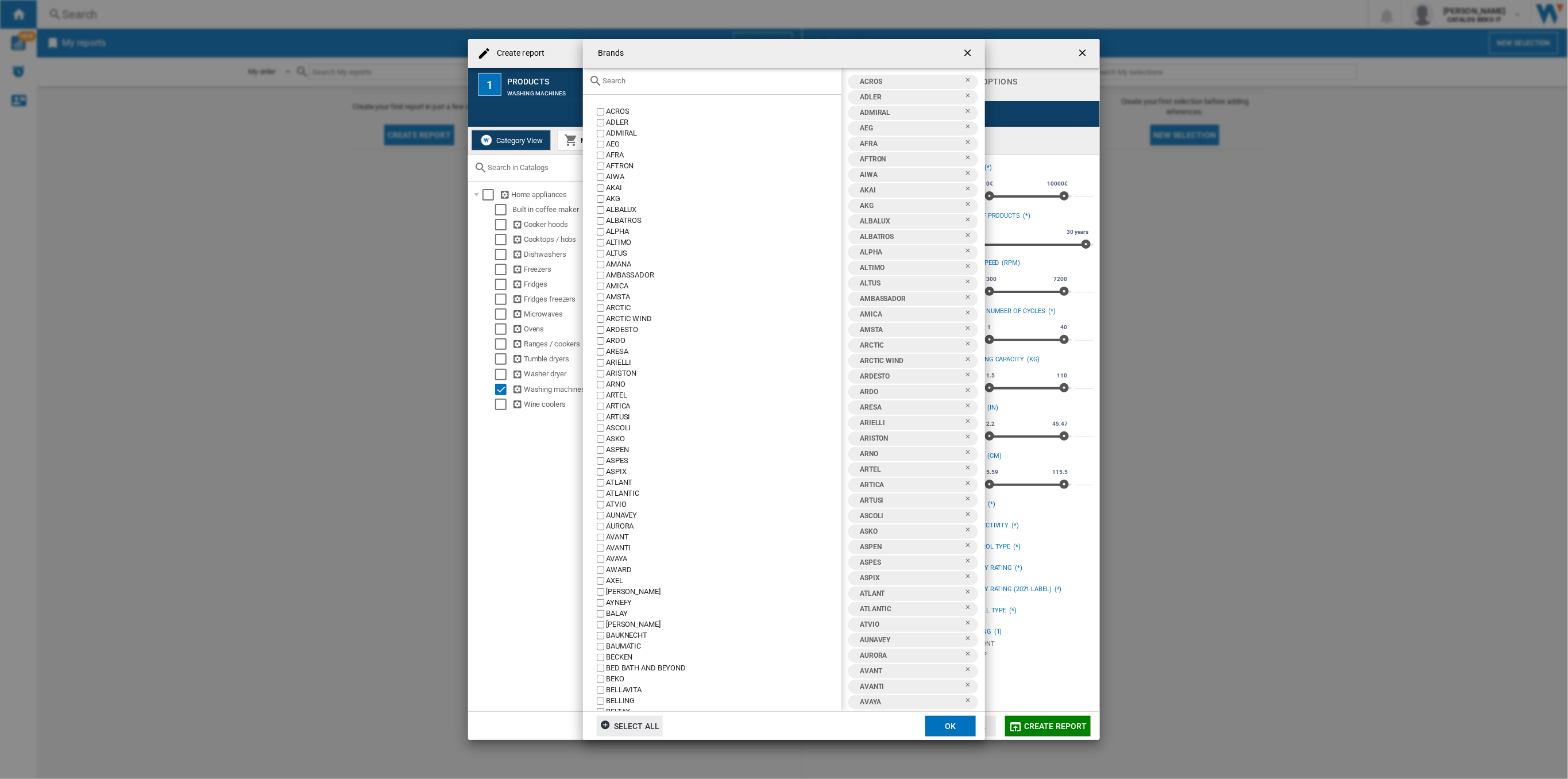
click at [646, 728] on div "Select all" at bounding box center [629, 726] width 59 height 21
click at [646, 728] on div "Deselect all" at bounding box center [635, 726] width 70 height 21
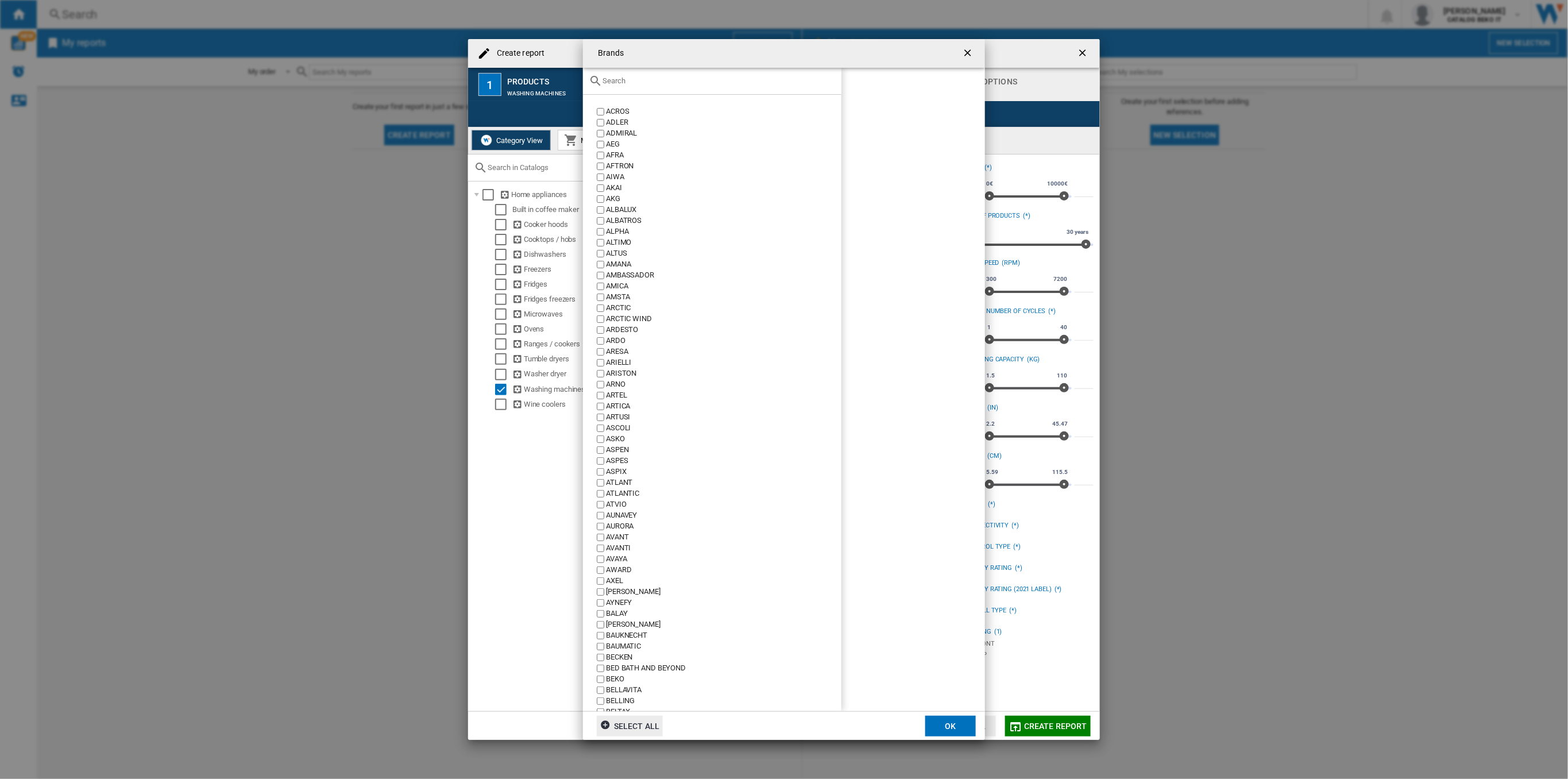
click at [631, 91] on div "Brands ACROS ..." at bounding box center [713, 81] width 259 height 27
click at [632, 87] on div "Brands ACROS ..." at bounding box center [713, 81] width 259 height 27
click at [633, 80] on input "Brands ACROS ..." at bounding box center [719, 81] width 233 height 9
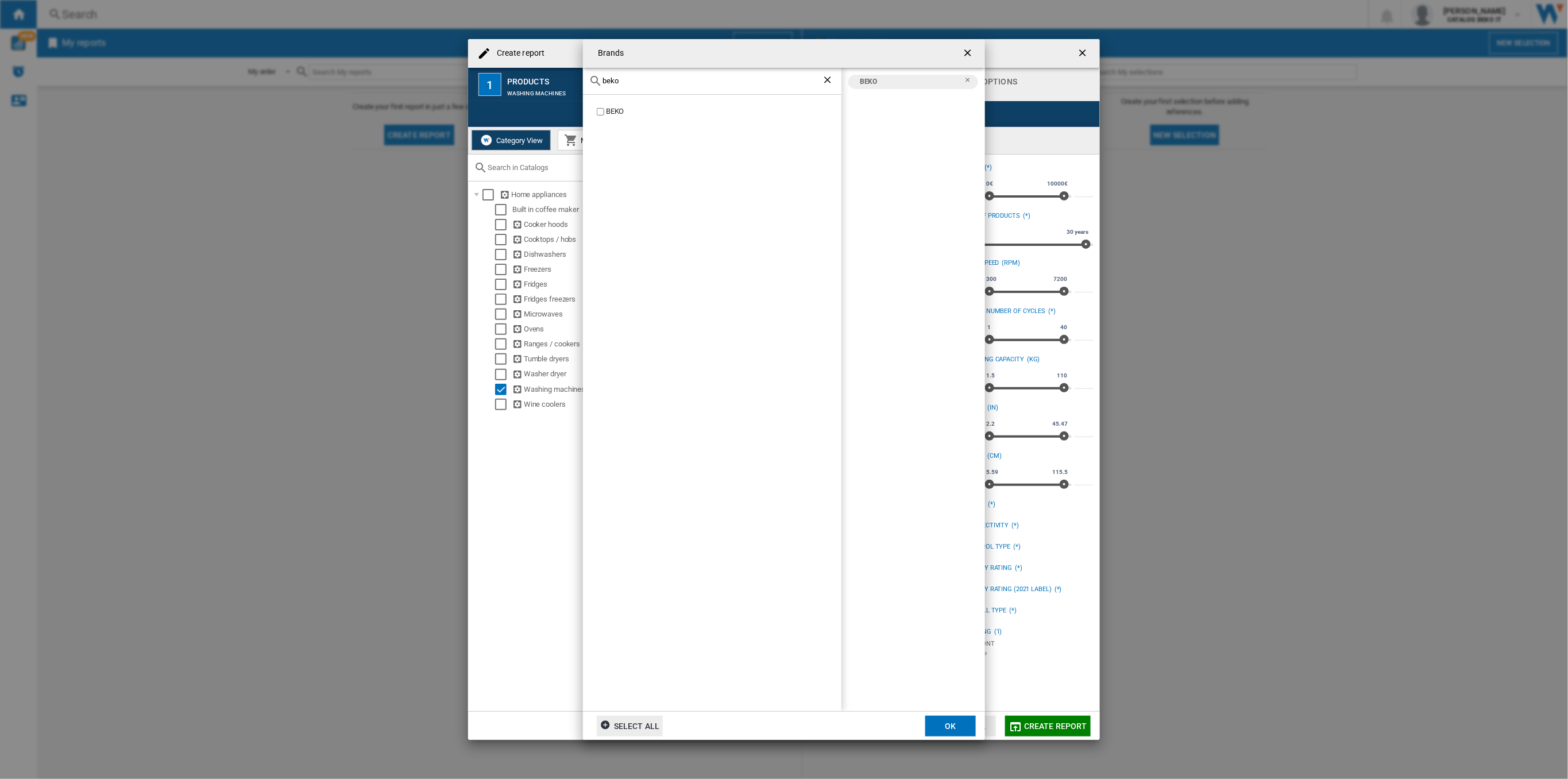
drag, startPoint x: 631, startPoint y: 84, endPoint x: 590, endPoint y: 85, distance: 41.0
click at [590, 85] on div "beko" at bounding box center [713, 81] width 259 height 27
drag, startPoint x: 617, startPoint y: 79, endPoint x: 590, endPoint y: 78, distance: 27.0
click at [590, 78] on div "hot" at bounding box center [713, 81] width 259 height 27
type input "whir"
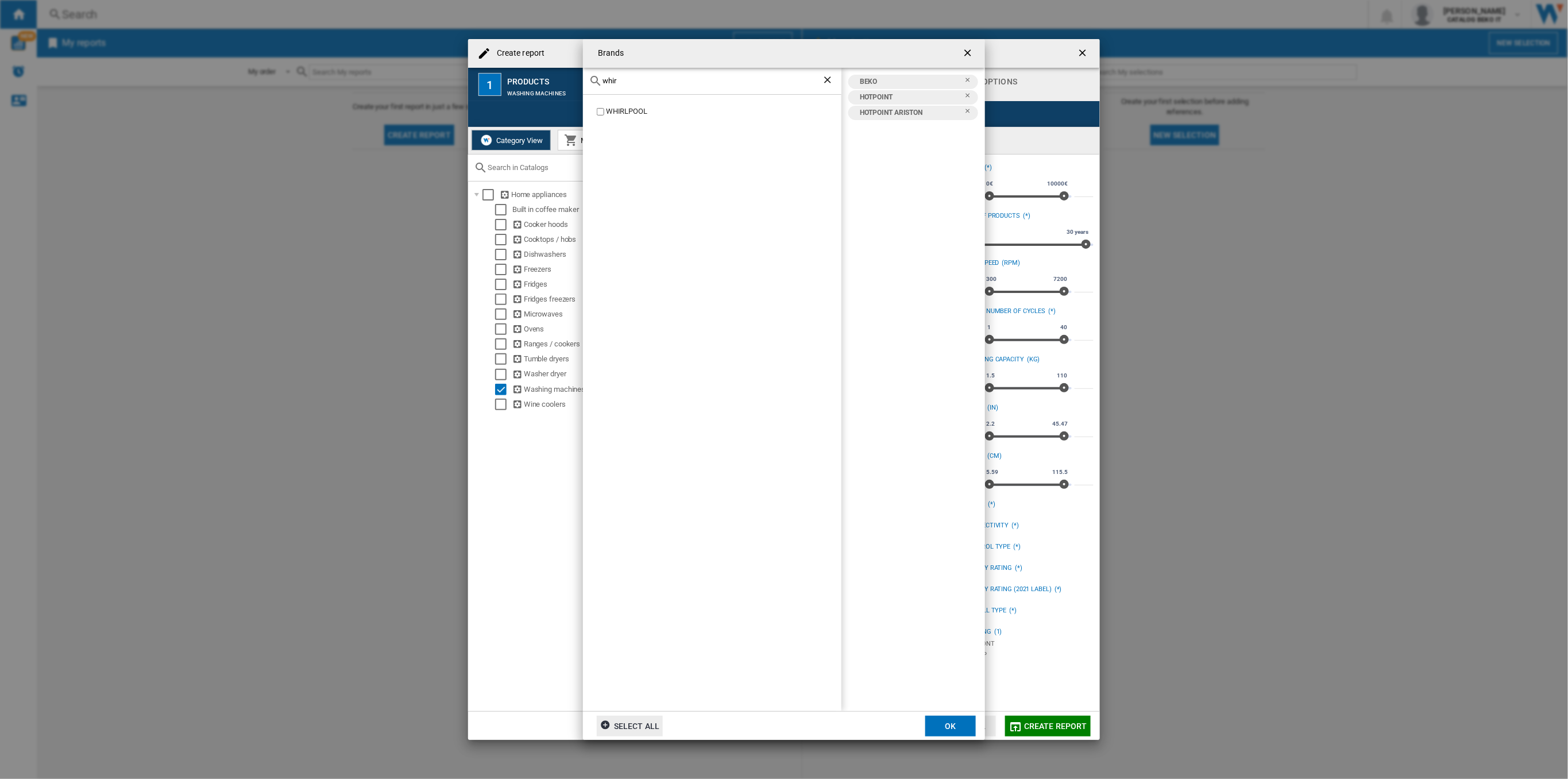
click at [606, 111] on div "WHIRLPOOL" at bounding box center [724, 112] width 236 height 11
click at [961, 727] on button "OK" at bounding box center [950, 726] width 51 height 21
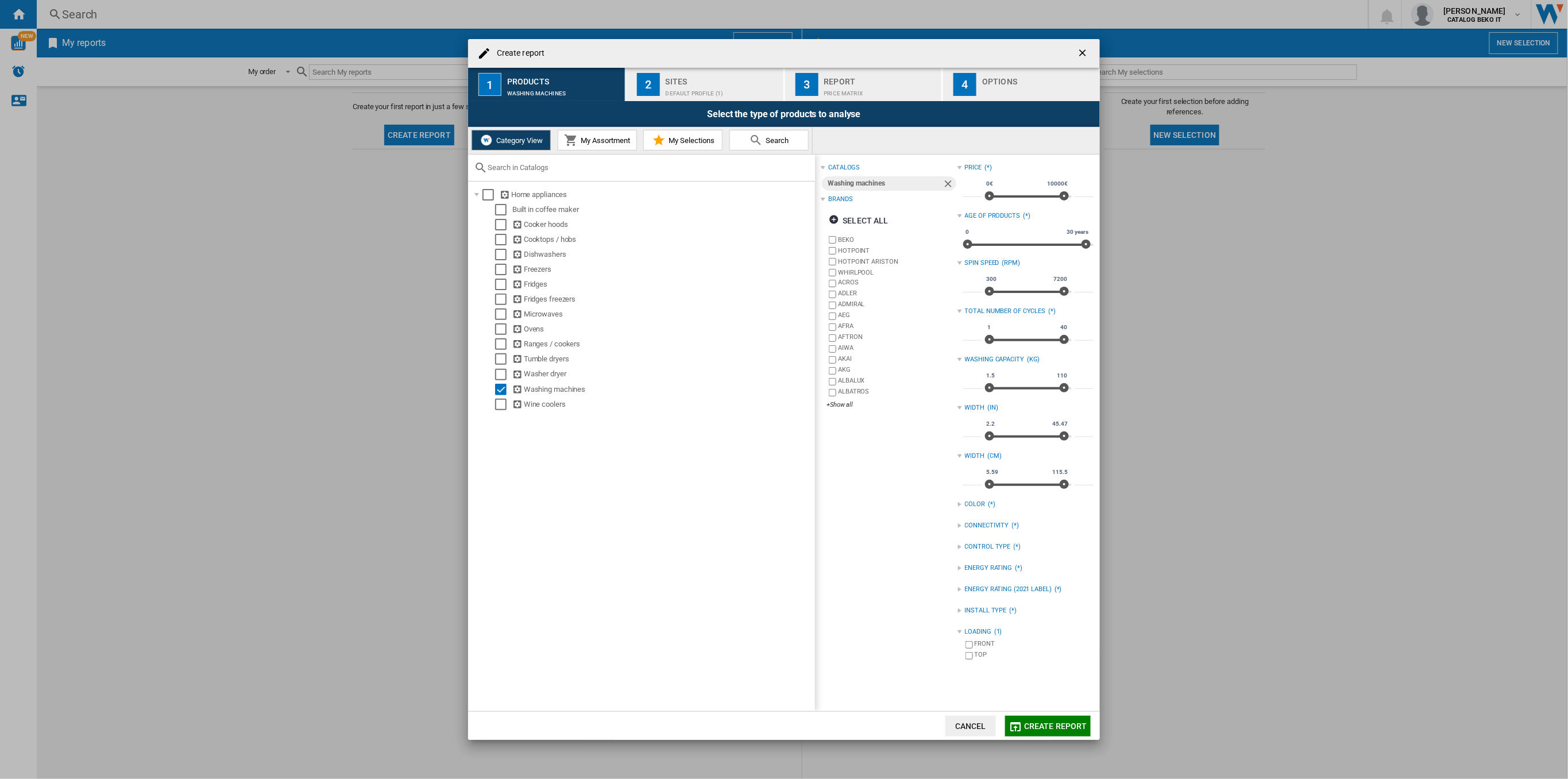
click at [692, 73] on div "Sites" at bounding box center [723, 79] width 113 height 12
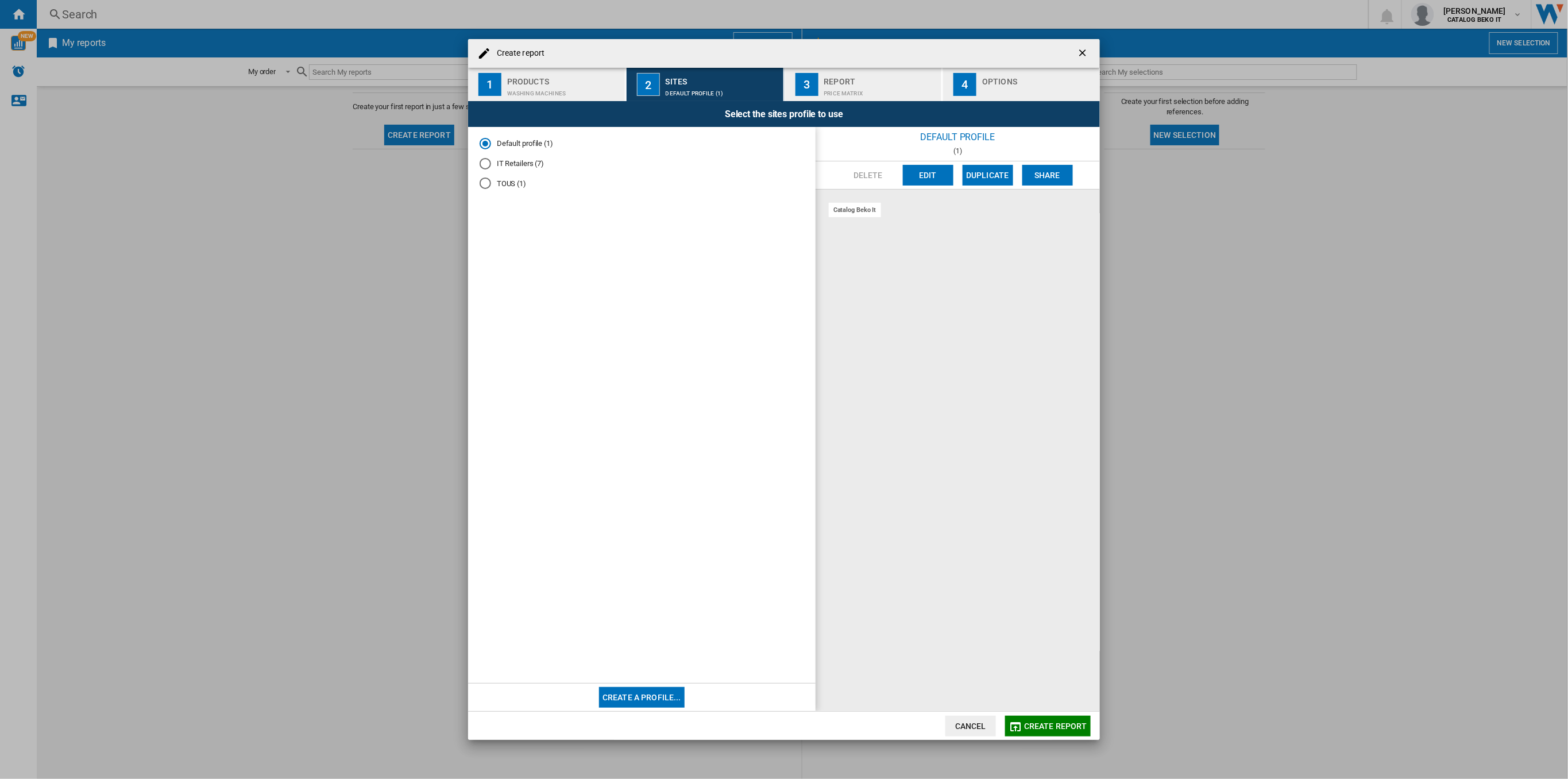
click at [515, 168] on md-radio-button "IT Retailers (7)" at bounding box center [642, 163] width 325 height 11
click at [847, 70] on button "3 Report Price Matrix" at bounding box center [864, 84] width 158 height 33
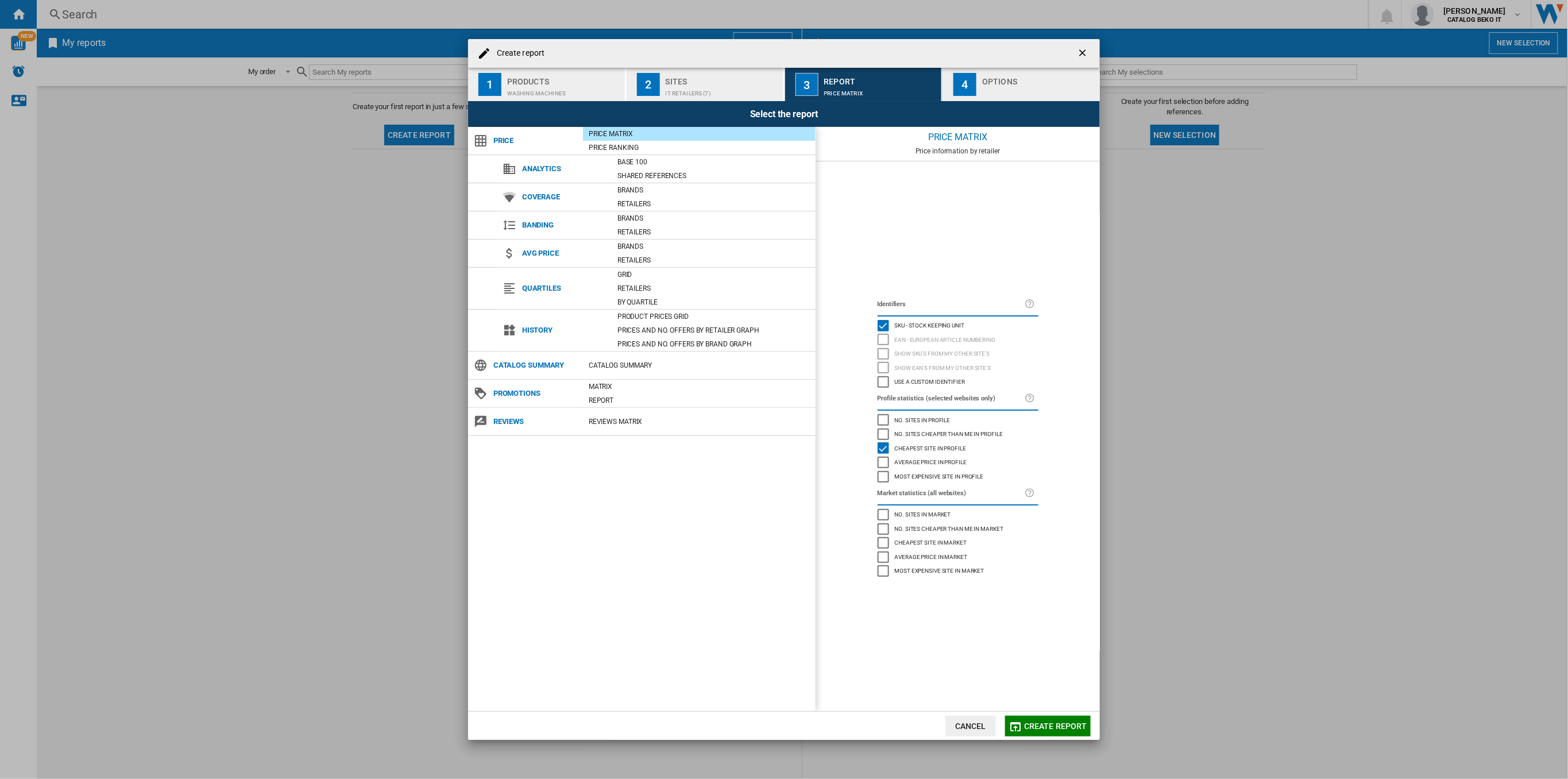
drag, startPoint x: 624, startPoint y: 220, endPoint x: 831, endPoint y: 95, distance: 241.8
click at [625, 220] on div "Brands" at bounding box center [713, 218] width 204 height 12
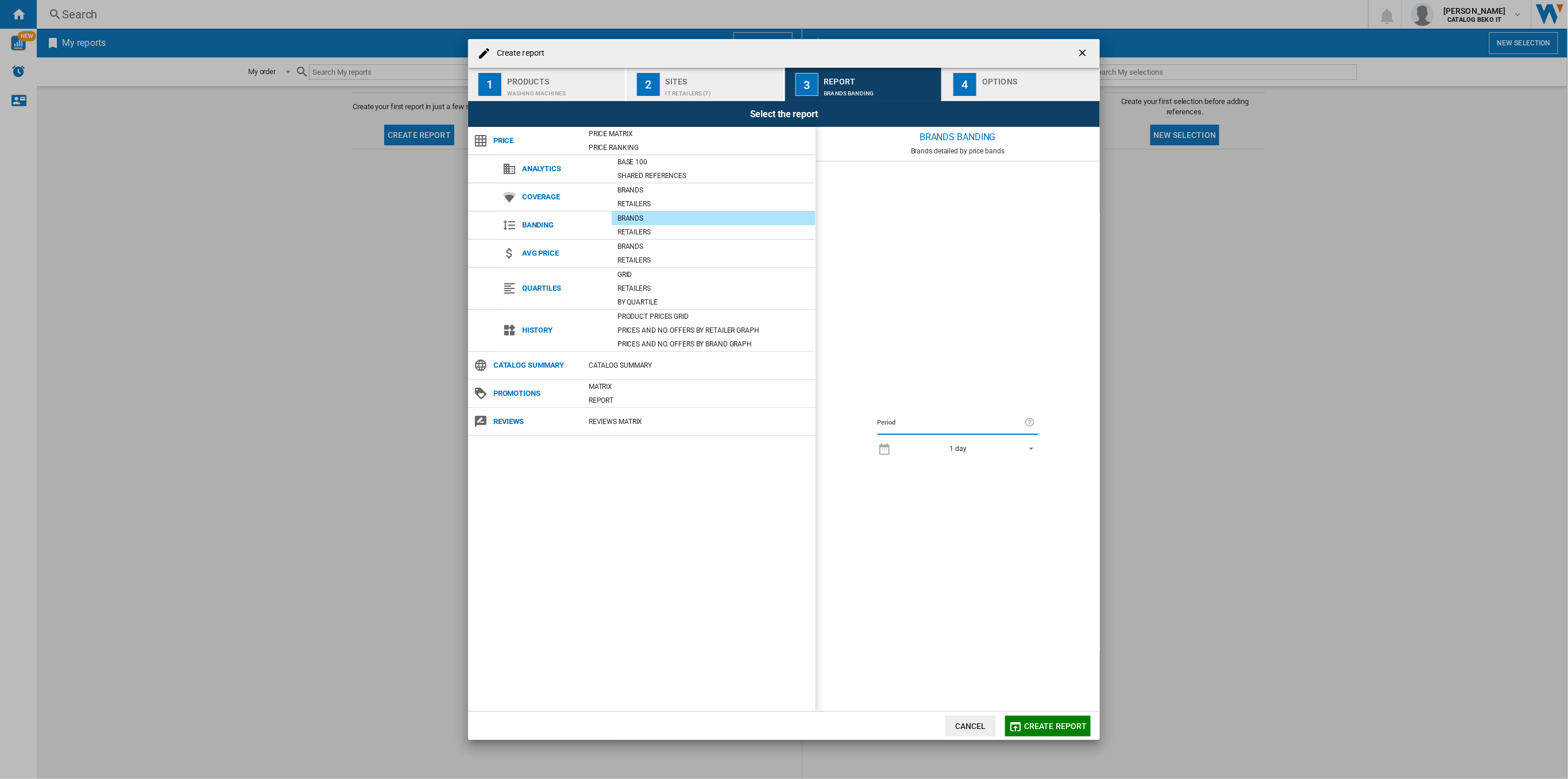
click at [980, 91] on button "4 Options" at bounding box center [1020, 84] width 156 height 33
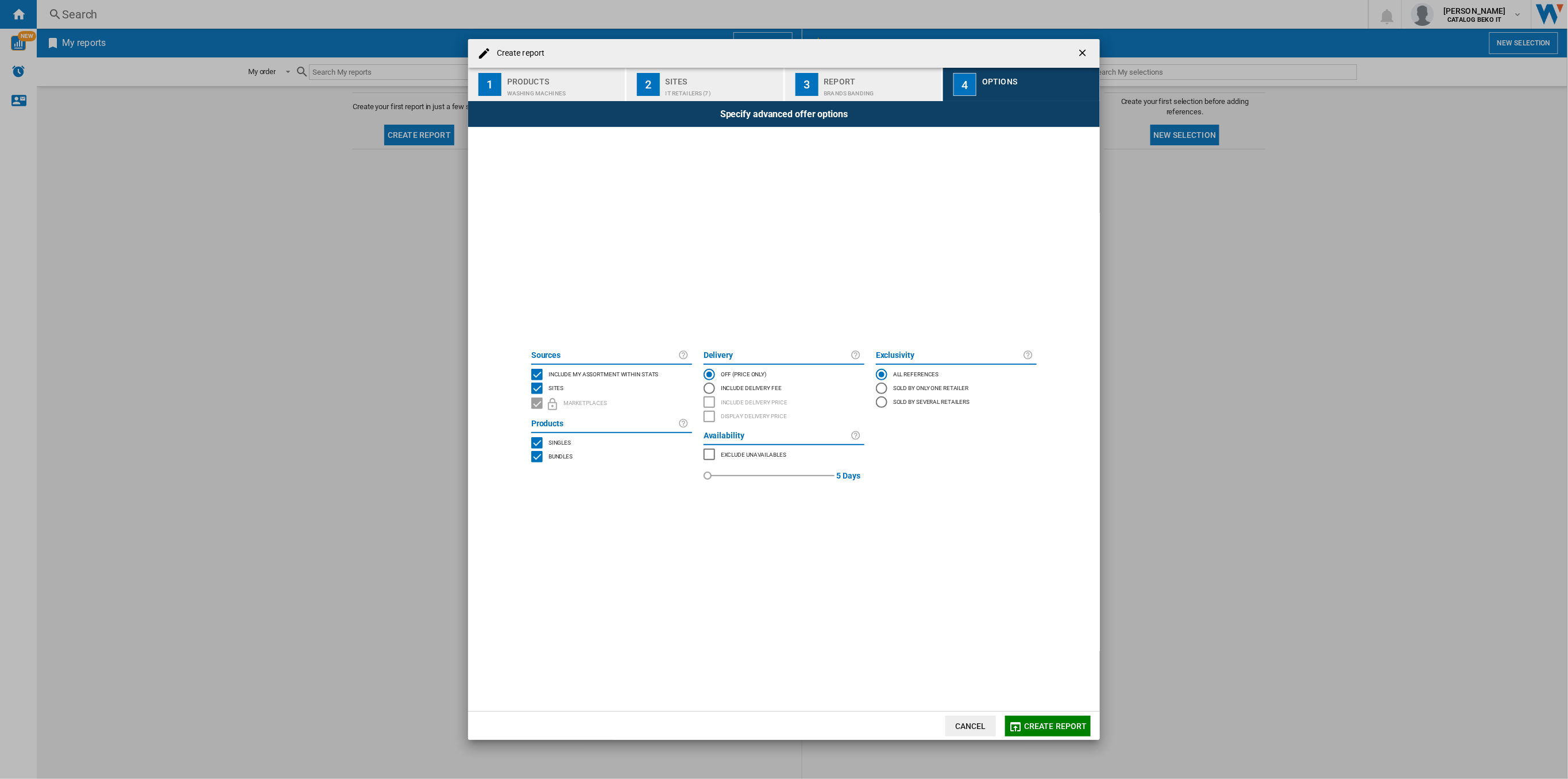
click at [540, 383] on div "SITES" at bounding box center [538, 389] width 12 height 12
click at [543, 373] on div "INCLUDE MY SITE" at bounding box center [538, 375] width 12 height 12
click at [1041, 729] on span "Create report" at bounding box center [1055, 726] width 63 height 9
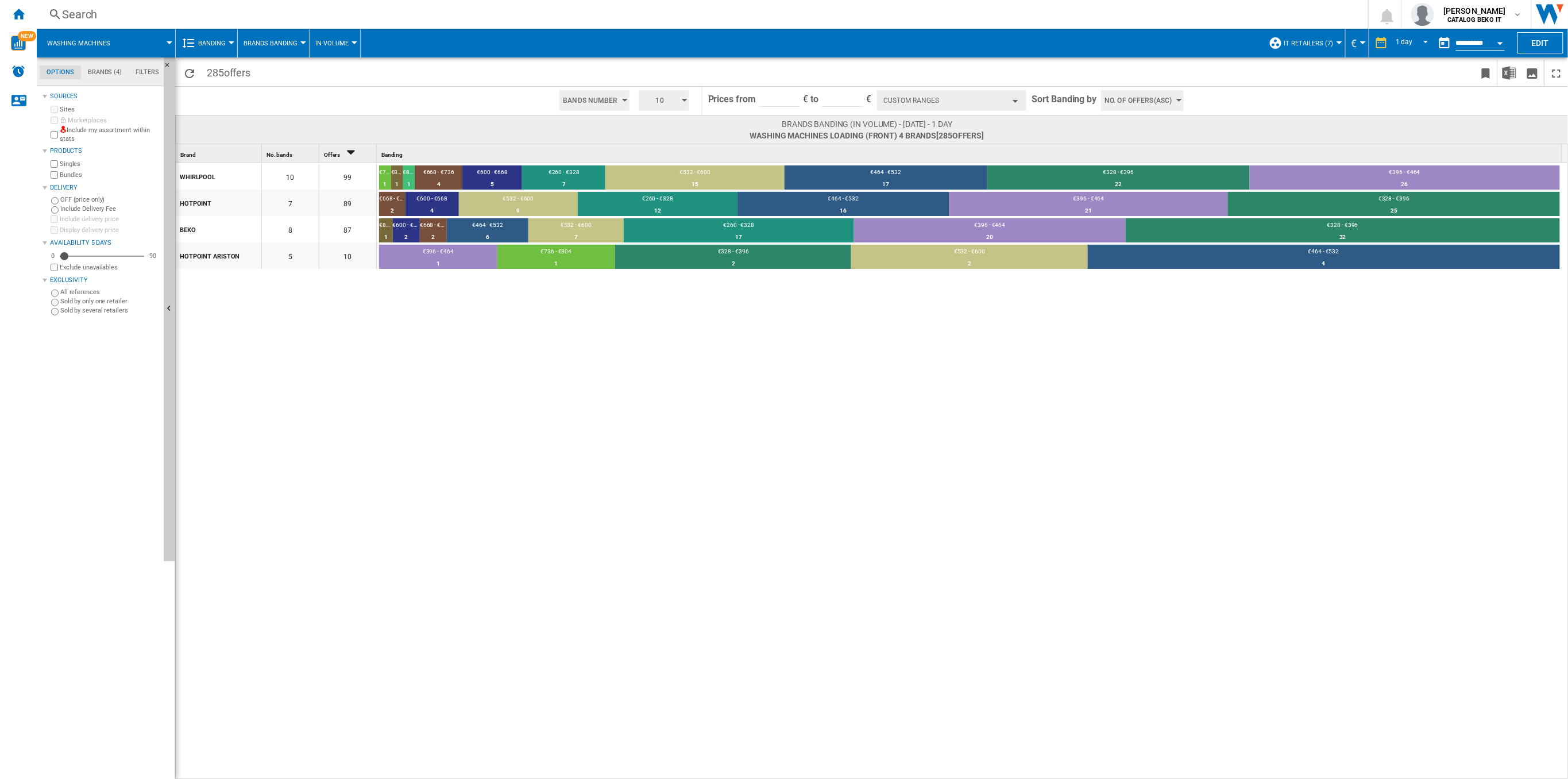
click at [667, 102] on span "10" at bounding box center [660, 101] width 36 height 21
click at [669, 126] on button "3" at bounding box center [665, 122] width 55 height 12
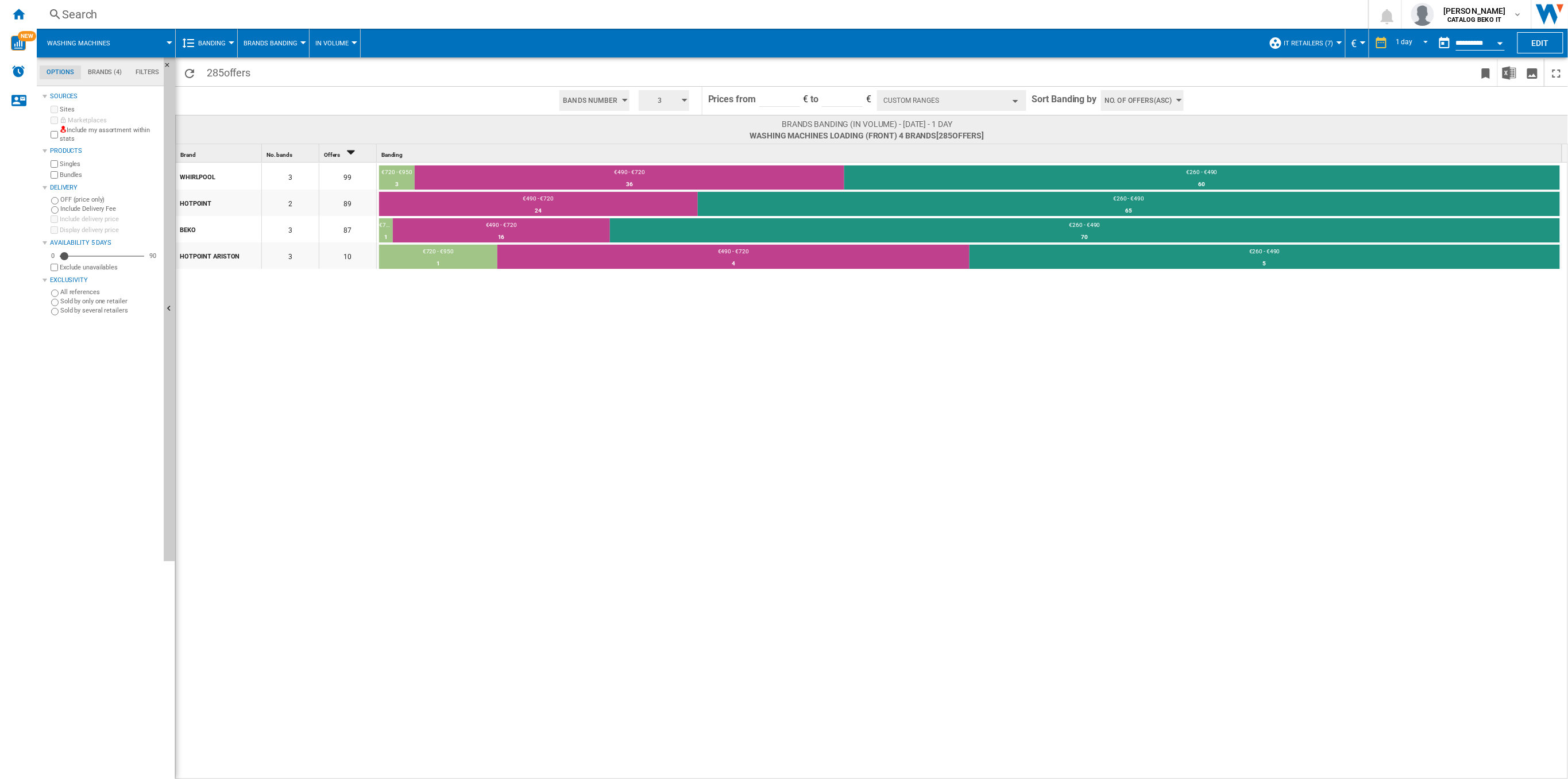
click at [1118, 99] on span "No. of offers(Asc)" at bounding box center [1137, 101] width 67 height 21
click at [1135, 147] on span "Price(Asc)" at bounding box center [1123, 144] width 32 height 8
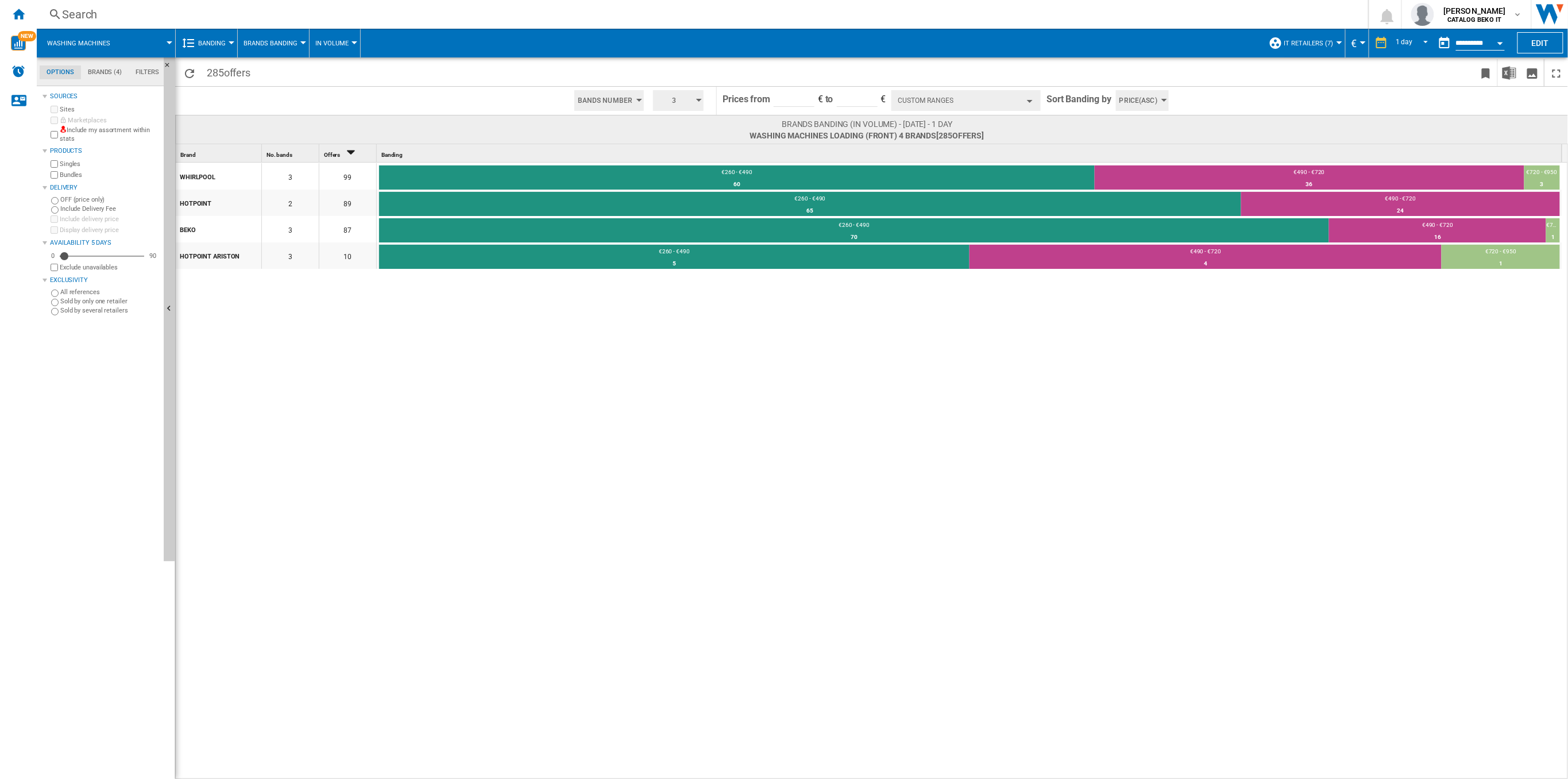
click at [937, 100] on button "Custom Ranges" at bounding box center [966, 101] width 149 height 21
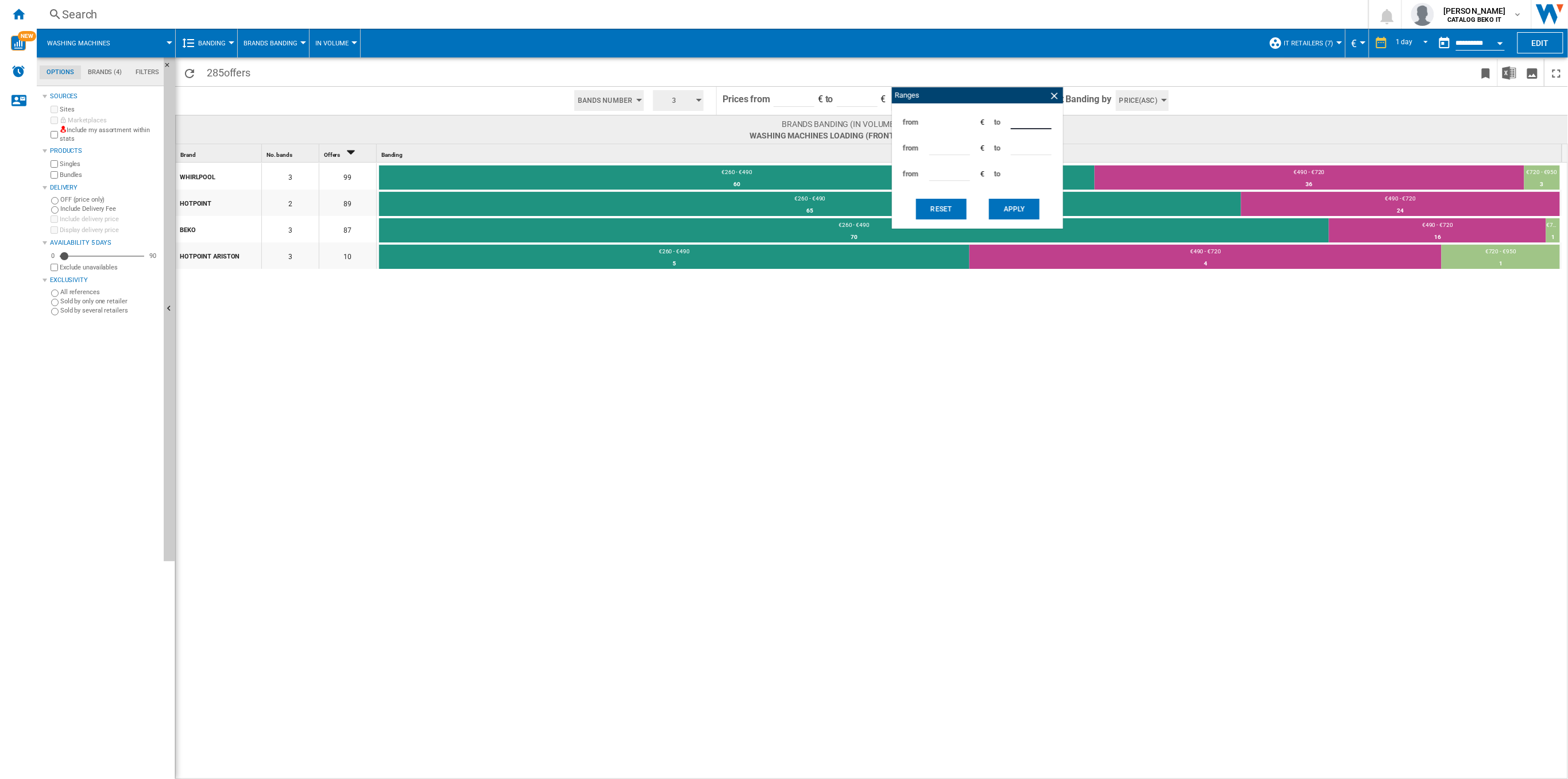
drag, startPoint x: 1024, startPoint y: 119, endPoint x: 994, endPoint y: 121, distance: 30.1
click at [994, 121] on div "from *** € to ***" at bounding box center [978, 123] width 159 height 26
type input "***"
drag, startPoint x: 947, startPoint y: 147, endPoint x: 894, endPoint y: 147, distance: 53.0
click at [894, 147] on div "from *** € to *** from *** € to *** from *** € to *** Reset Apply" at bounding box center [978, 166] width 171 height 126
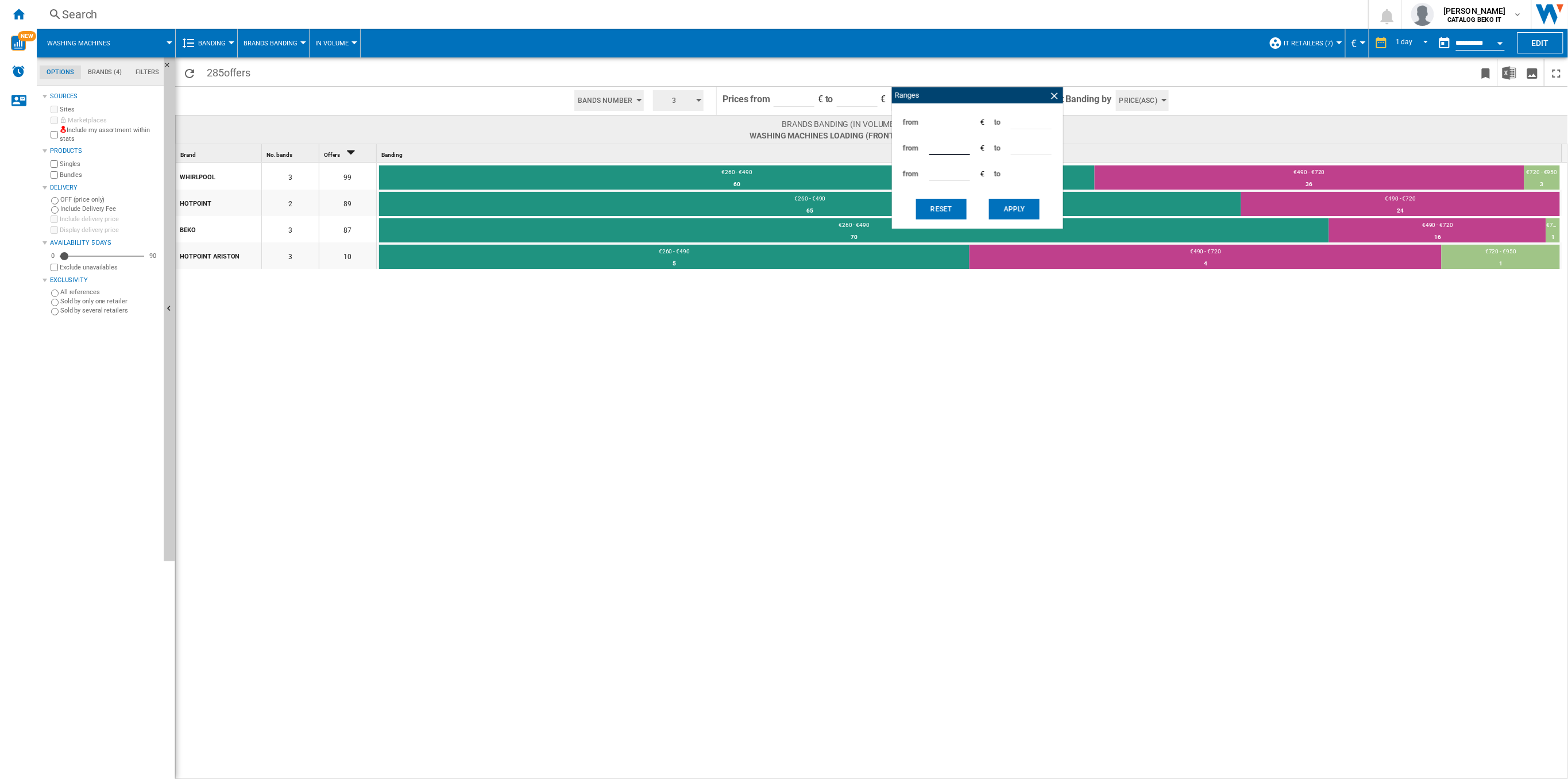
type input "***"
click at [1017, 214] on button "Apply" at bounding box center [1013, 209] width 51 height 21
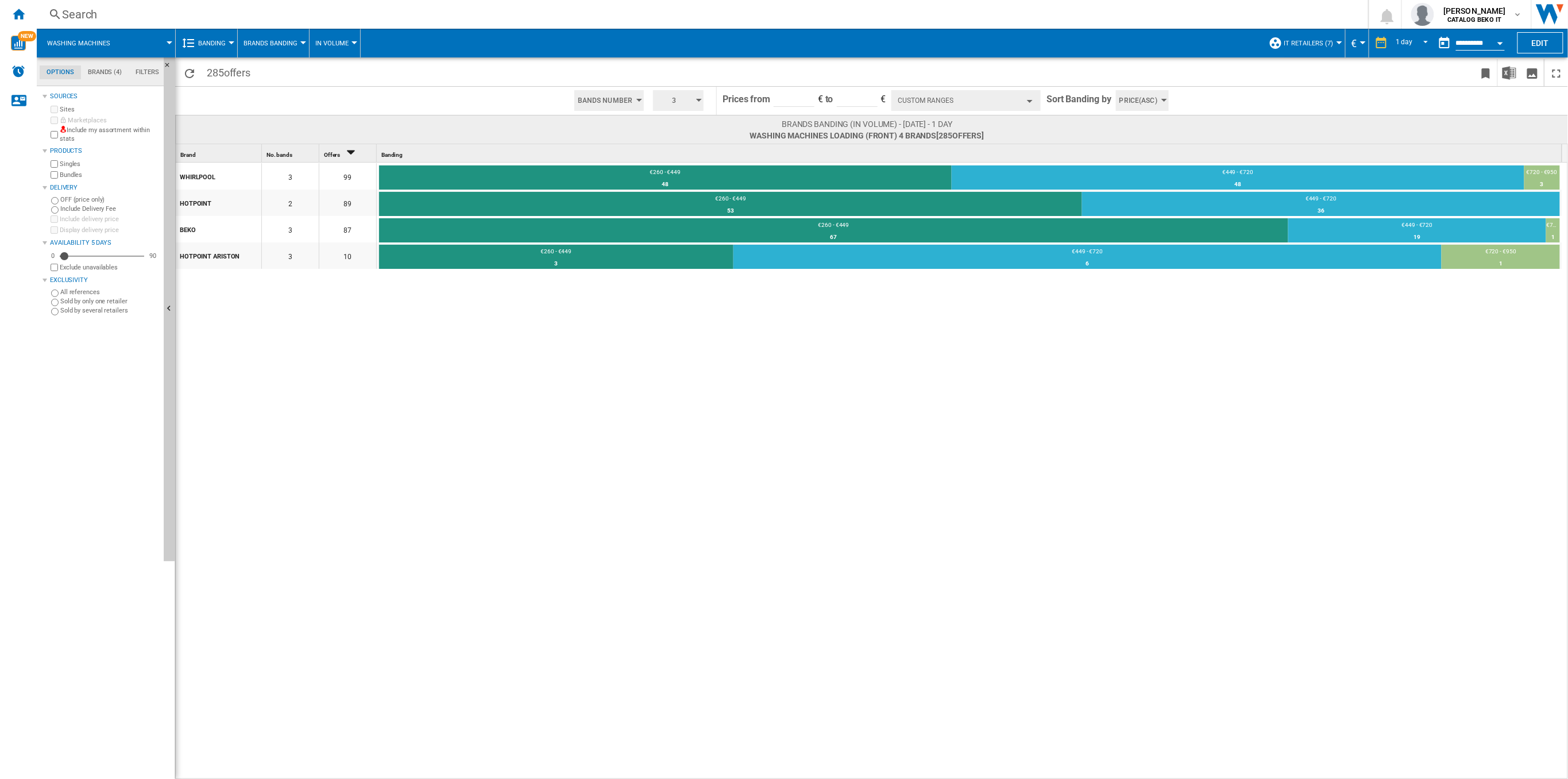
click at [948, 102] on button "Custom Ranges" at bounding box center [966, 101] width 149 height 21
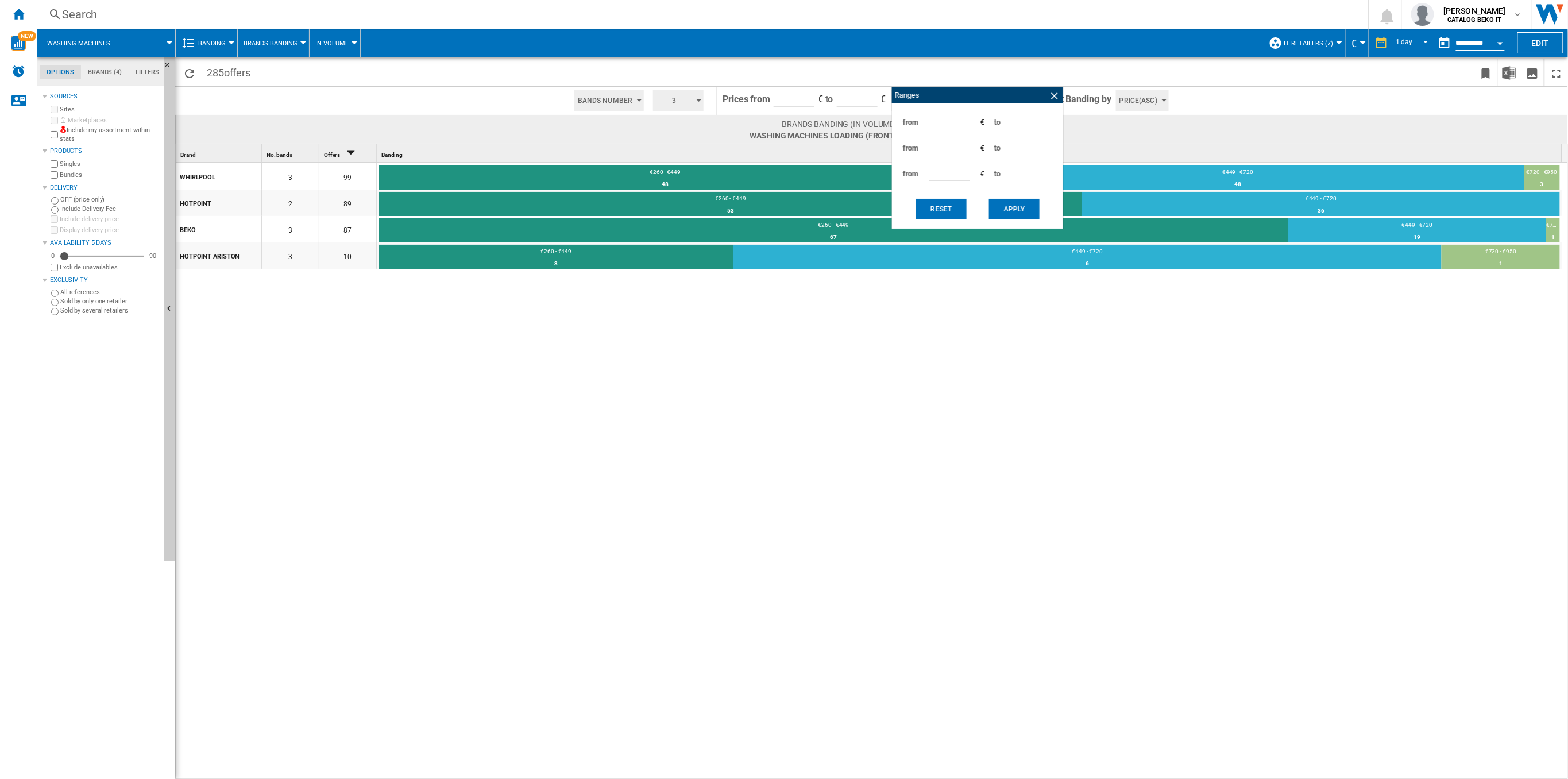
click at [1014, 122] on input "***" at bounding box center [1030, 120] width 41 height 17
type input "***"
click at [936, 148] on input "***" at bounding box center [949, 145] width 41 height 17
type input "***"
click at [1028, 214] on button "Apply" at bounding box center [1013, 209] width 51 height 21
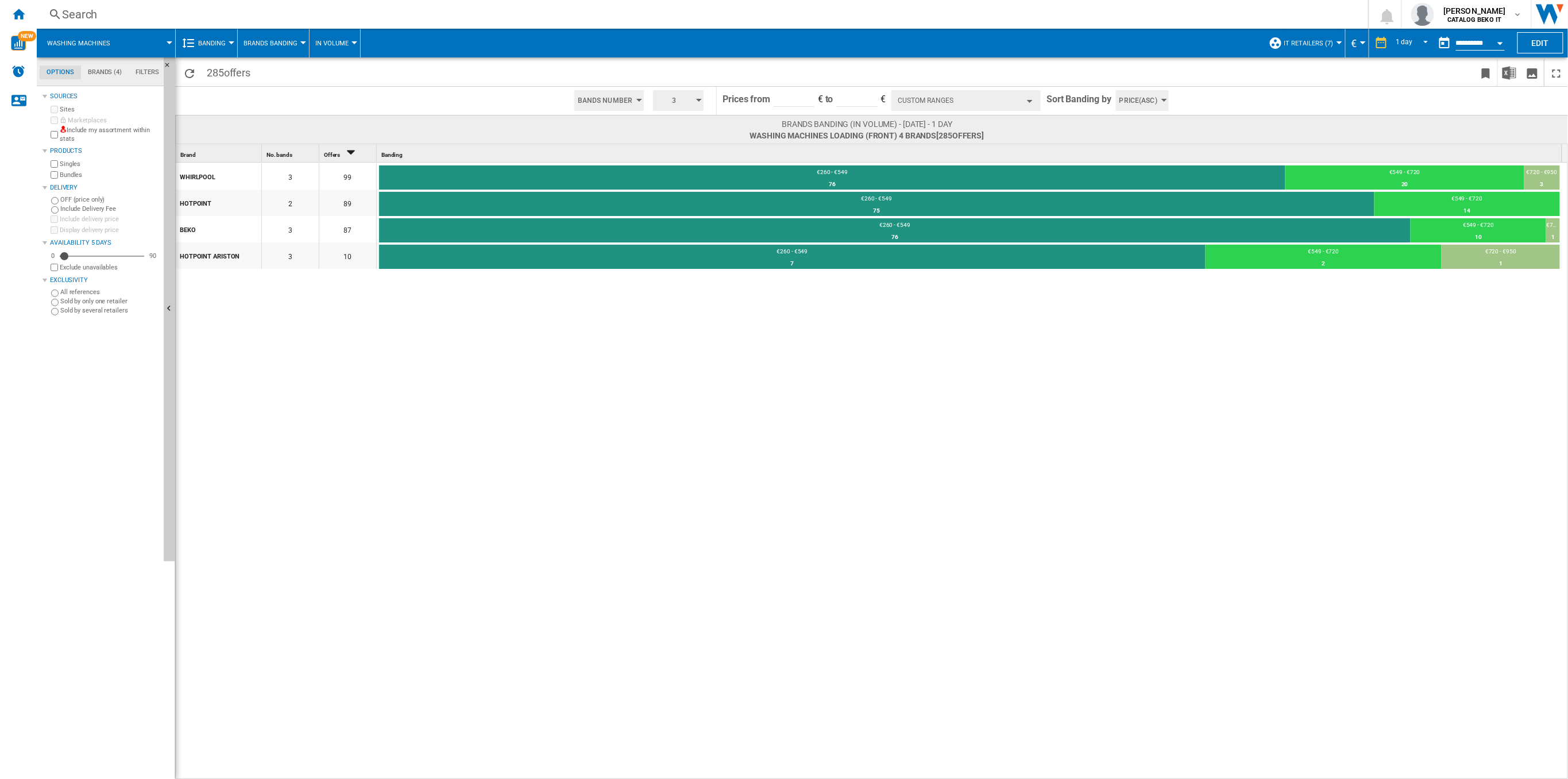
click at [166, 39] on span at bounding box center [147, 43] width 43 height 29
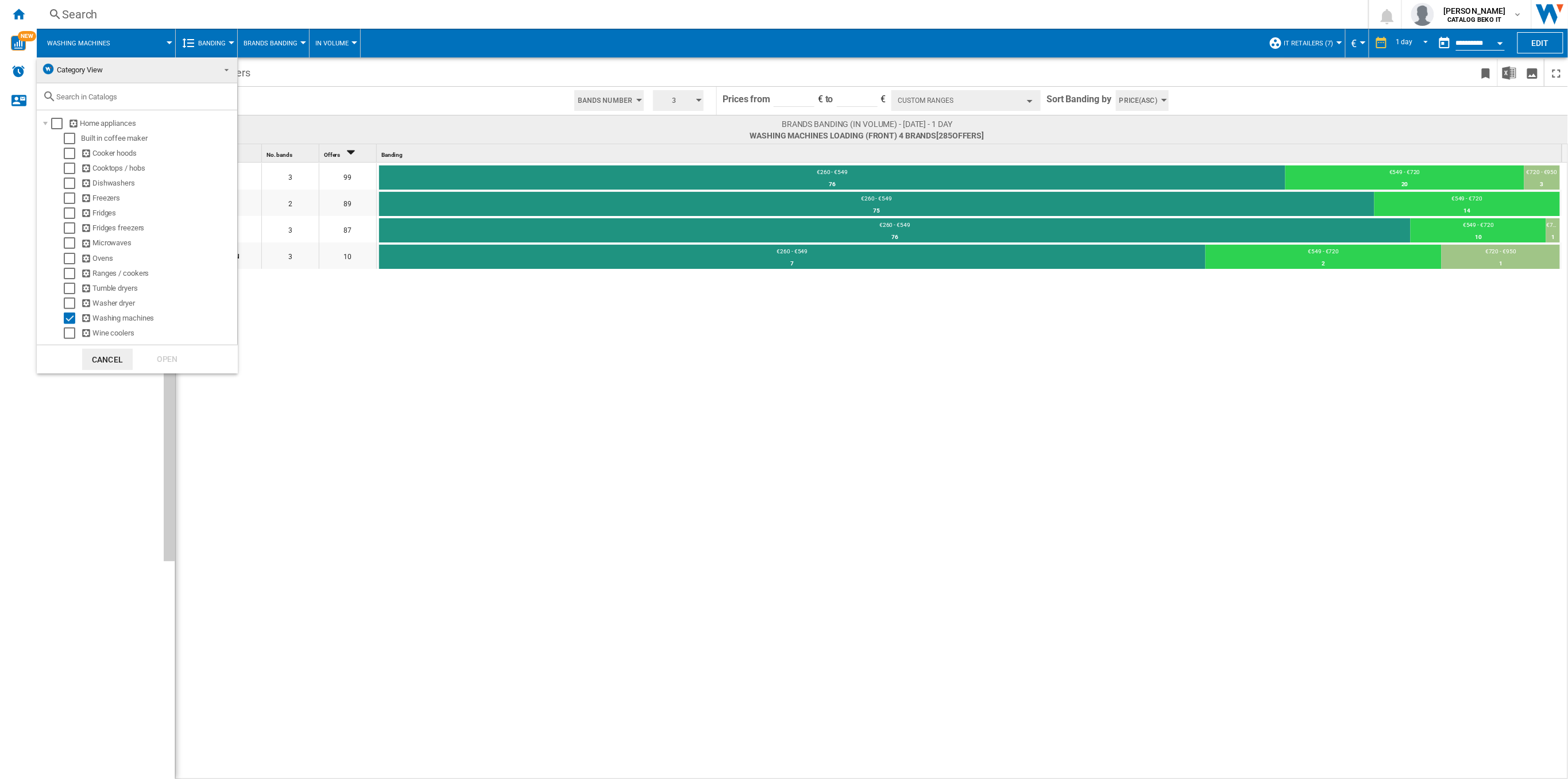
click at [285, 69] on md-backdrop at bounding box center [784, 390] width 1568 height 779
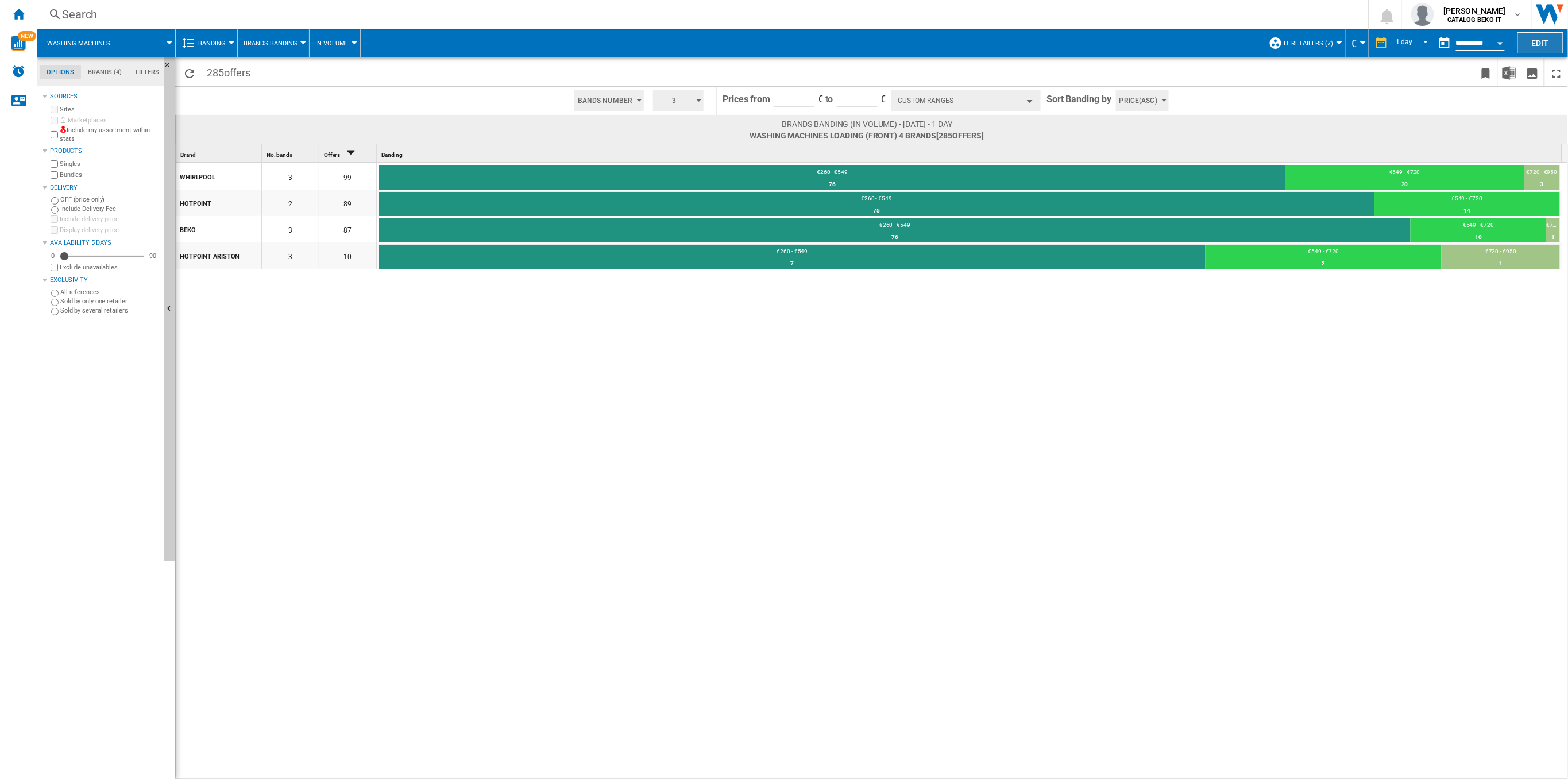
click at [1536, 37] on button "Edit" at bounding box center [1540, 42] width 46 height 21
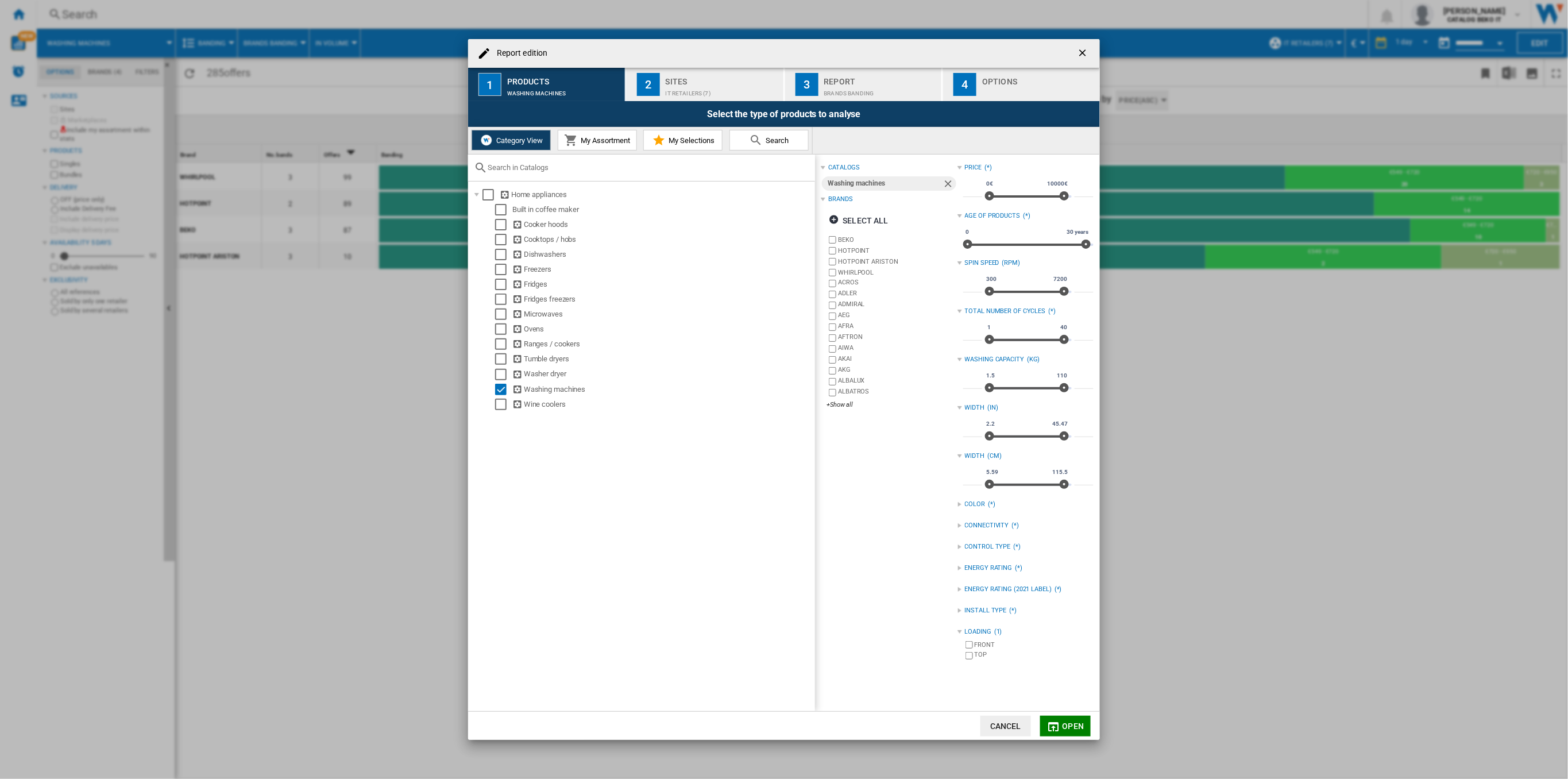
click at [958, 550] on div "CONTROL TYPE (*)" at bounding box center [1025, 547] width 136 height 15
click at [969, 607] on div "INSTALL TYPE" at bounding box center [986, 611] width 42 height 9
click at [499, 391] on div "Select" at bounding box center [501, 390] width 12 height 12
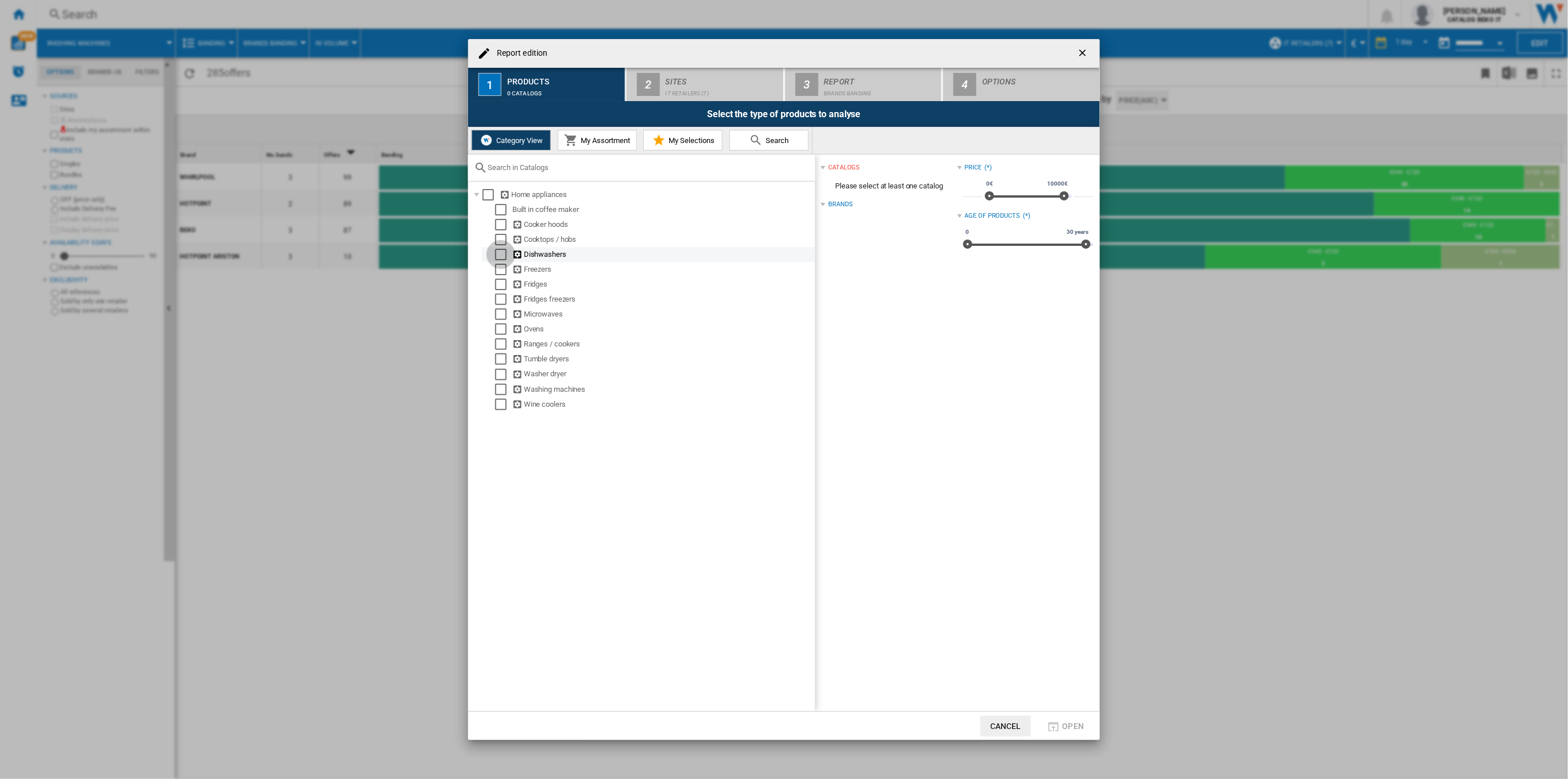
click at [497, 252] on div "Select" at bounding box center [501, 255] width 12 height 12
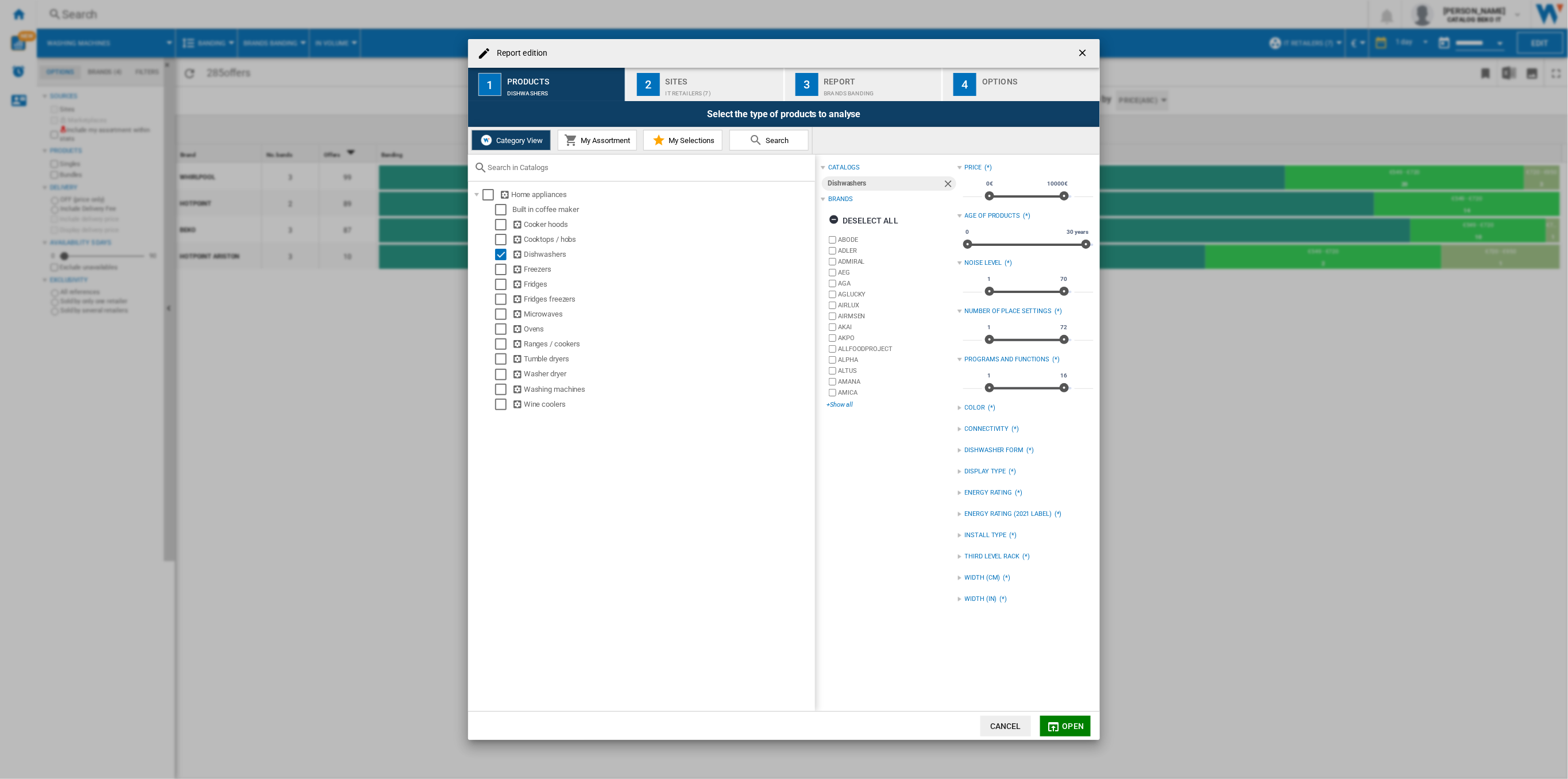
click at [842, 402] on div "+Show all" at bounding box center [891, 404] width 130 height 9
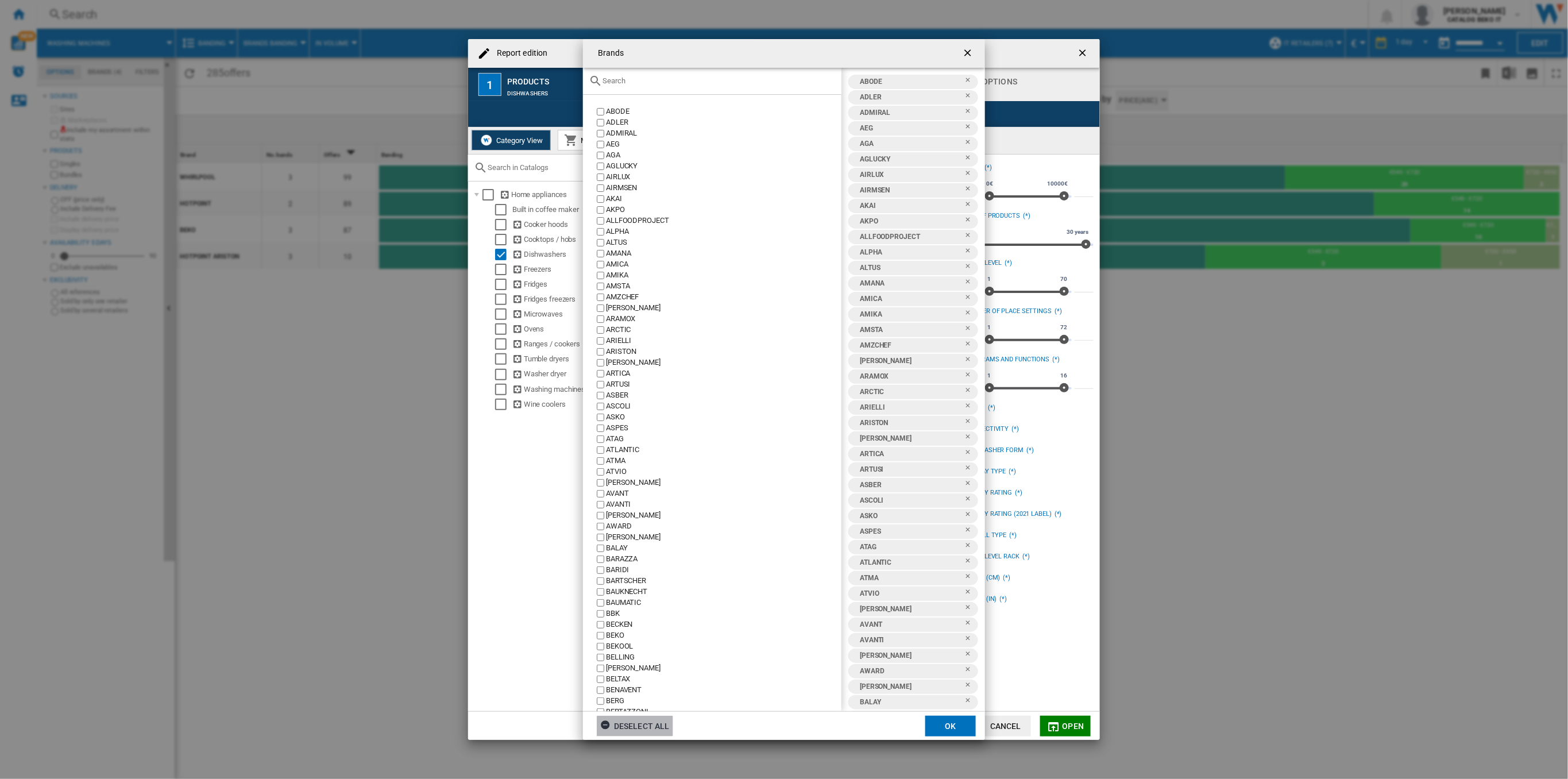
click at [663, 724] on div "Deselect all" at bounding box center [635, 726] width 70 height 21
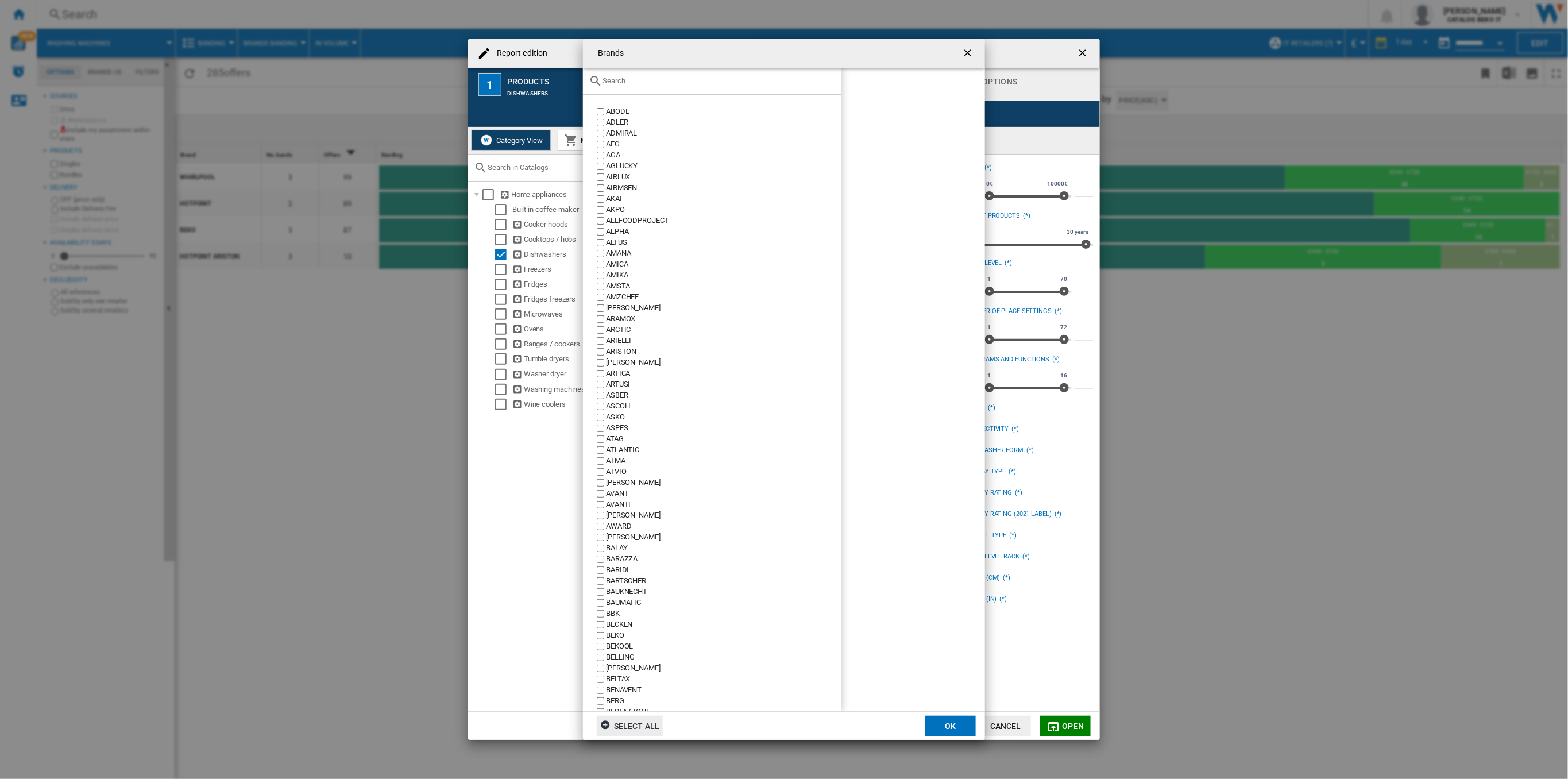
click at [639, 91] on div "Brands ABODE ..." at bounding box center [713, 81] width 259 height 27
click at [638, 87] on div "Brands ABODE ..." at bounding box center [713, 81] width 259 height 27
click at [633, 80] on input "Brands ABODE ..." at bounding box center [719, 81] width 233 height 9
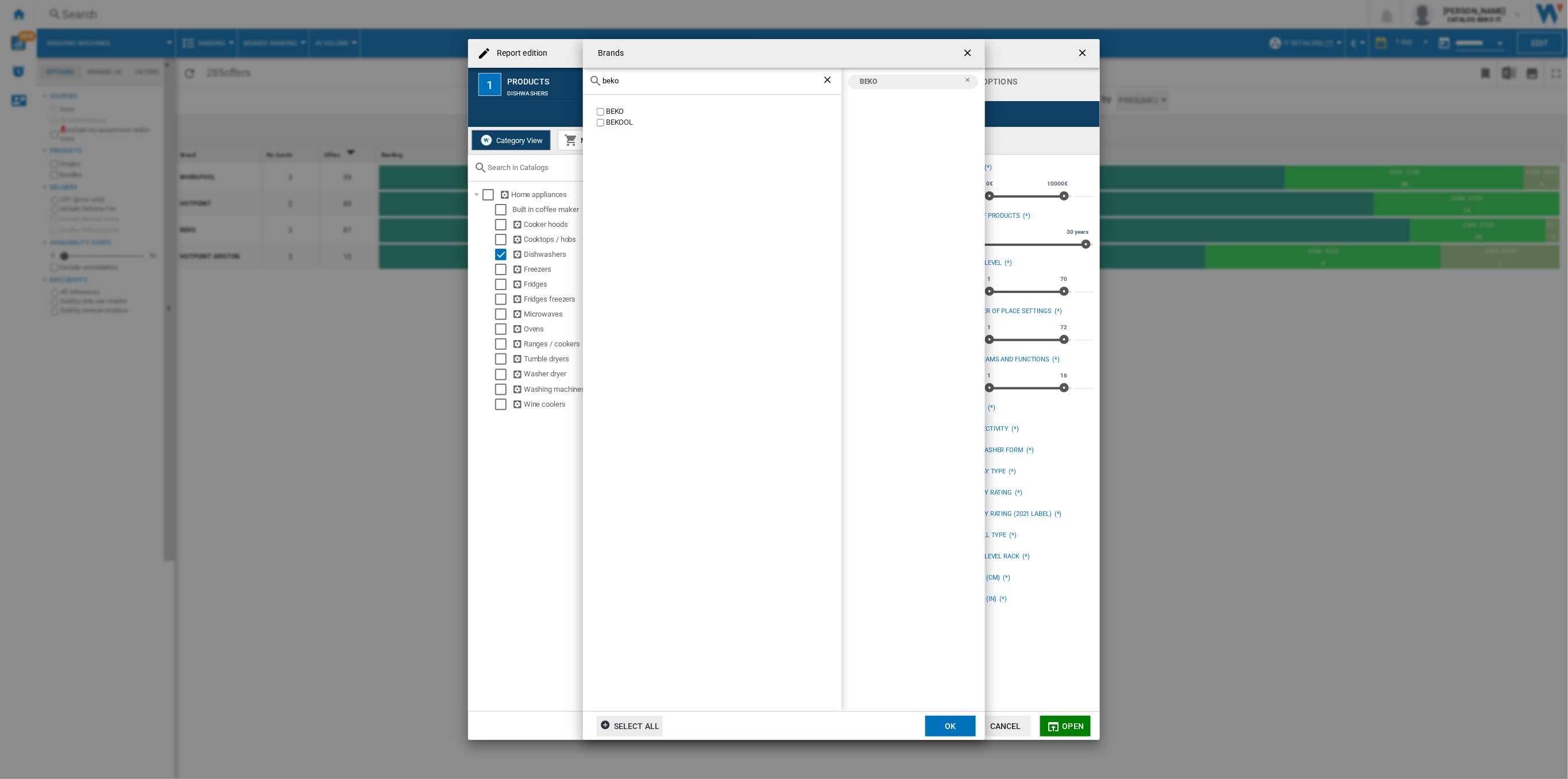
click at [629, 82] on input "beko" at bounding box center [712, 81] width 219 height 9
type input "b"
drag, startPoint x: 644, startPoint y: 80, endPoint x: 566, endPoint y: 84, distance: 78.1
click at [566, 84] on div "Brands [GEOGRAPHIC_DATA] [GEOGRAPHIC_DATA] [GEOGRAPHIC_DATA] BEKO [GEOGRAPHIC_D…" at bounding box center [784, 390] width 1568 height 779
type input "whirlpo"
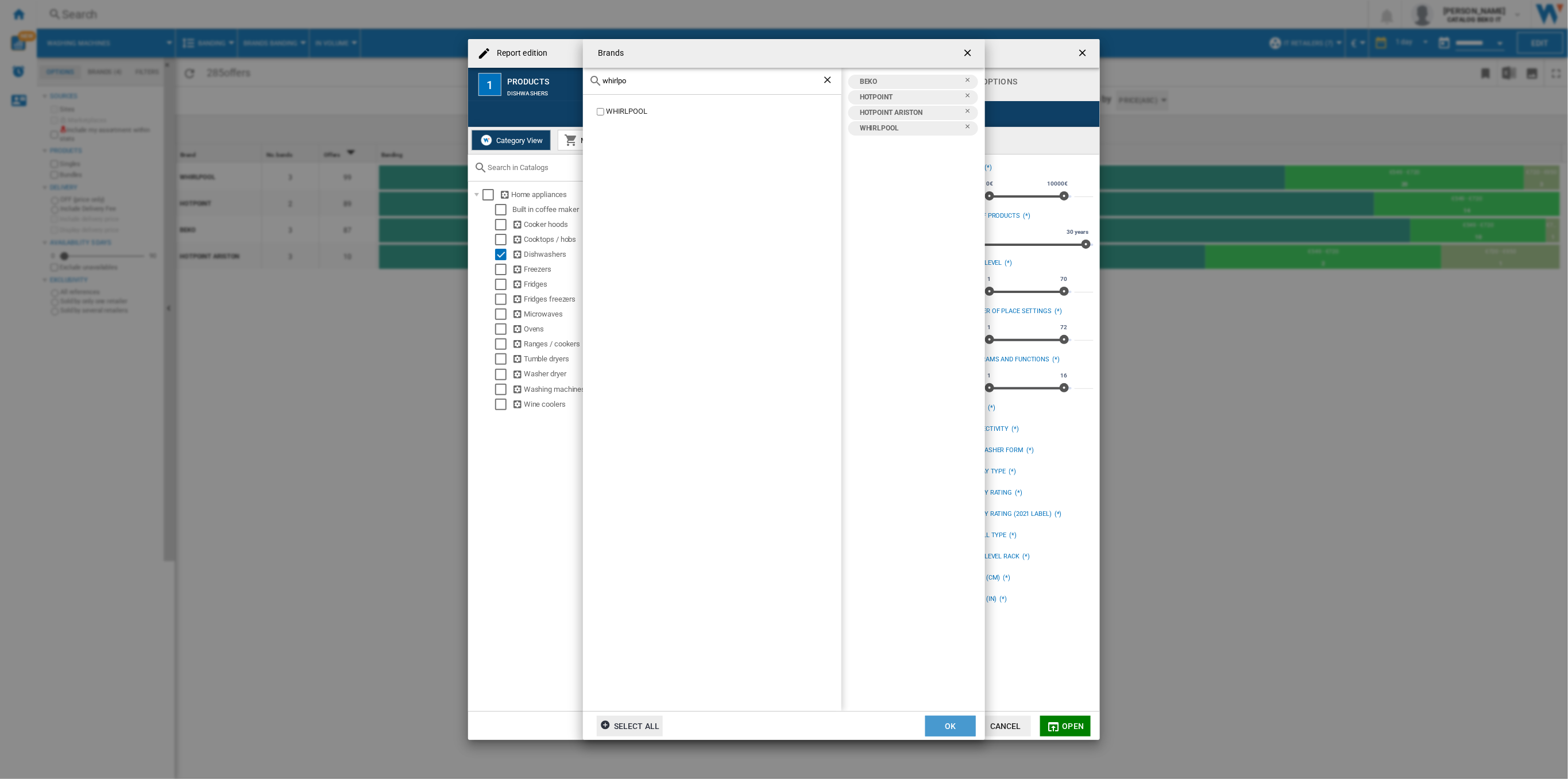
click at [944, 718] on button "OK" at bounding box center [950, 726] width 51 height 21
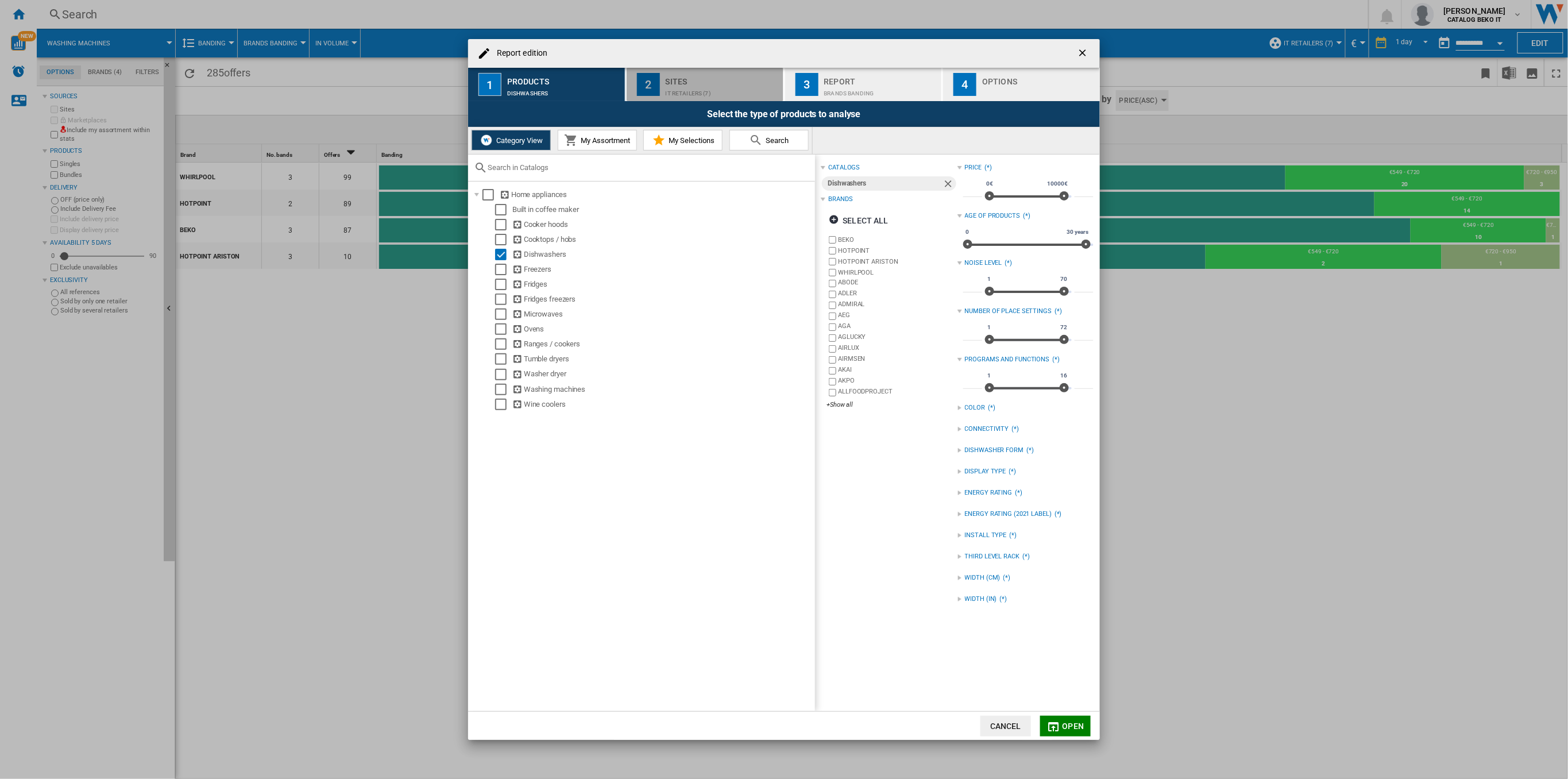
click at [696, 91] on div "IT Retailers (7)" at bounding box center [723, 91] width 113 height 12
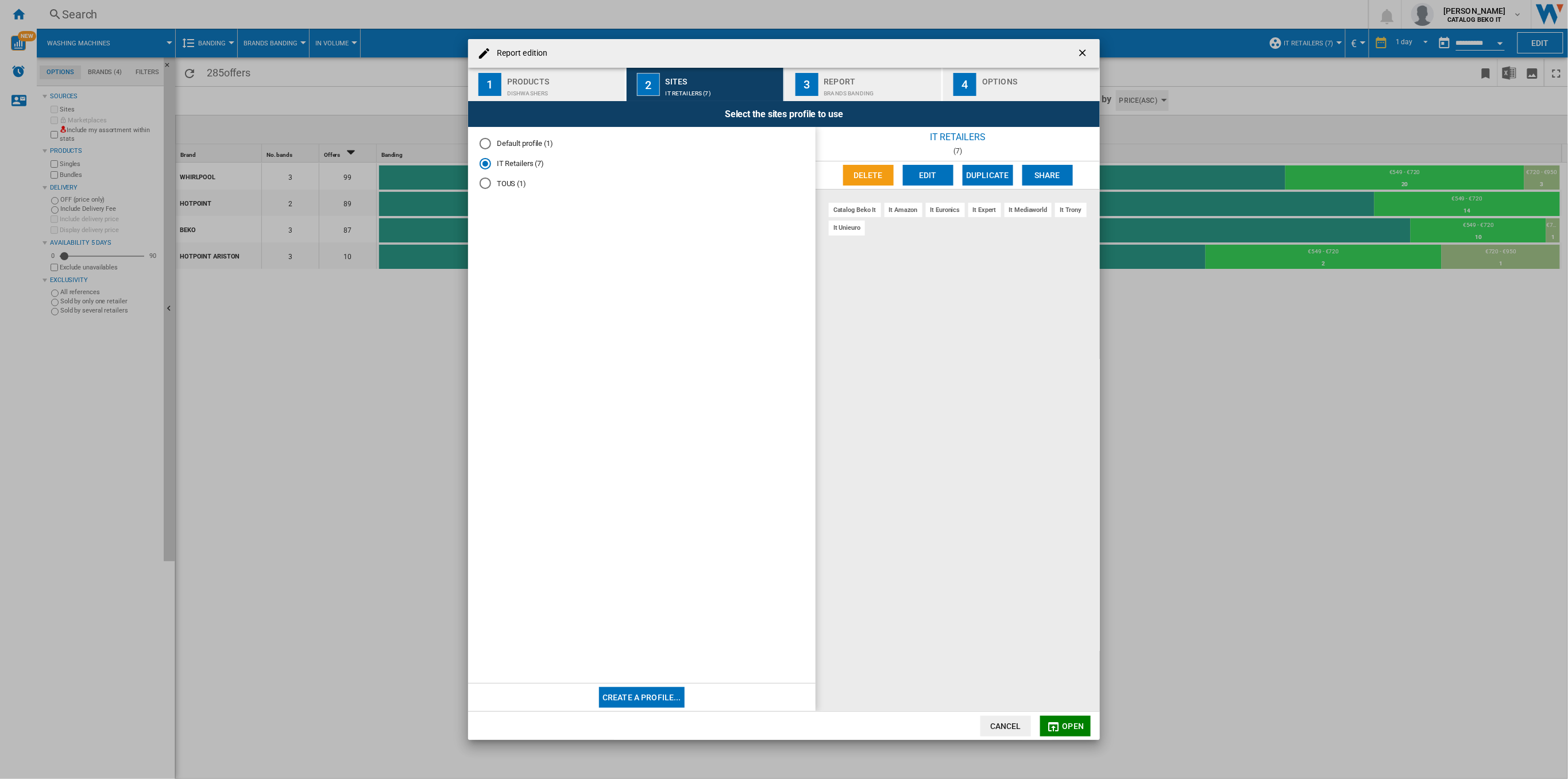
click at [861, 65] on div "Report edition" at bounding box center [784, 53] width 632 height 29
click at [854, 97] on button "3 Report Brands banding" at bounding box center [864, 84] width 158 height 33
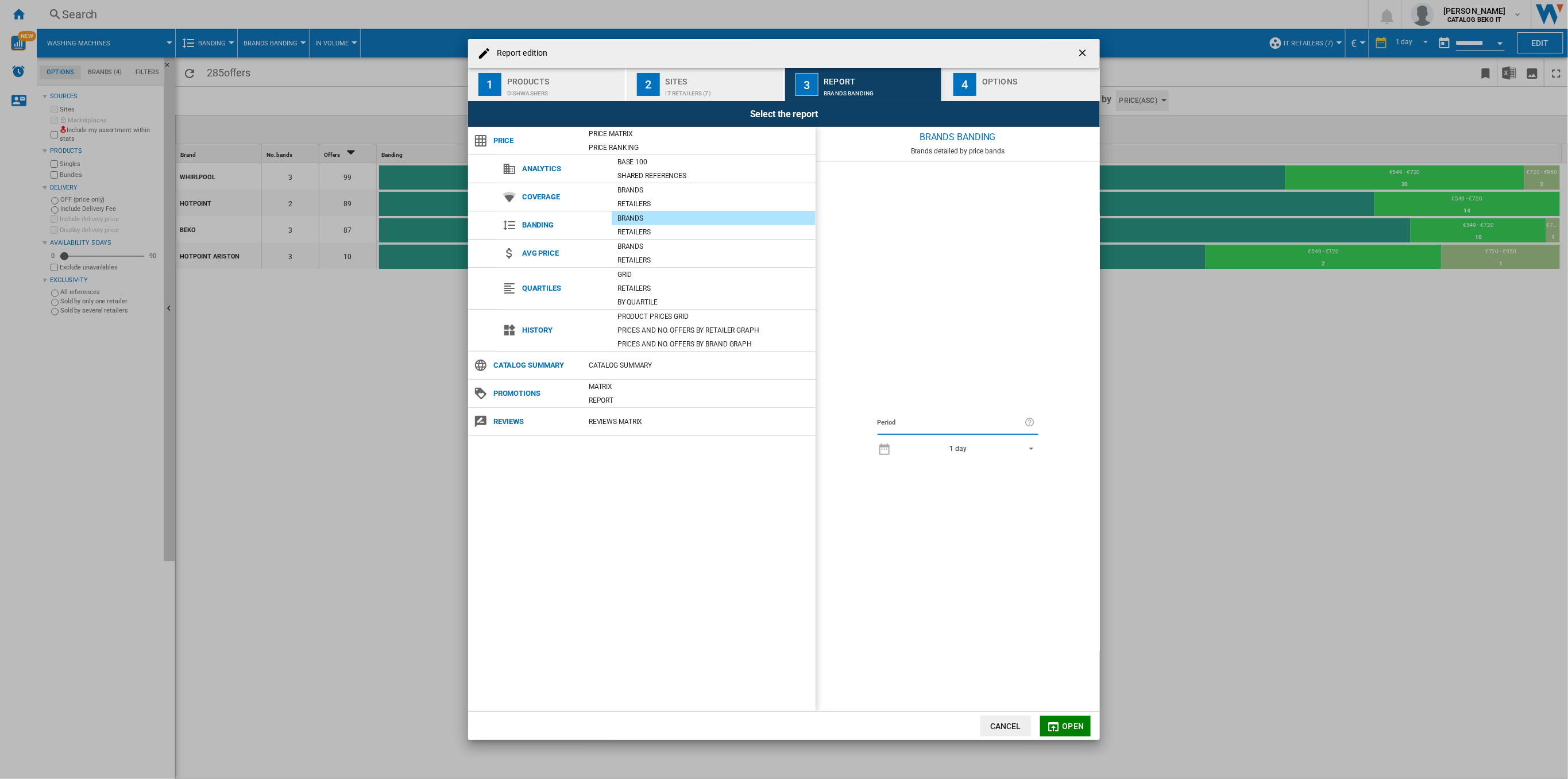
click at [973, 78] on div "4" at bounding box center [965, 84] width 23 height 23
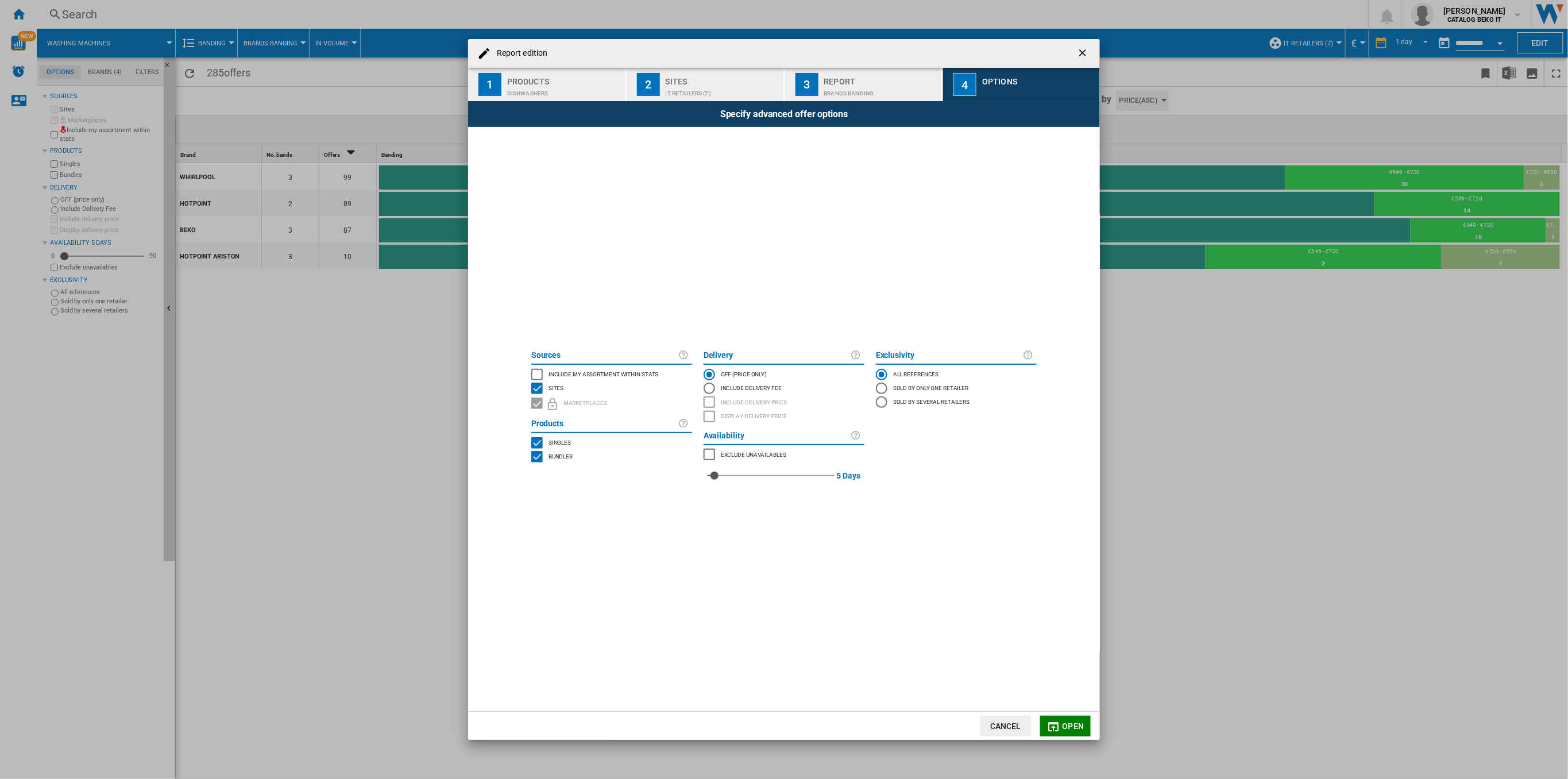
click at [1058, 729] on md-icon "Report edition ..." at bounding box center [1054, 727] width 14 height 14
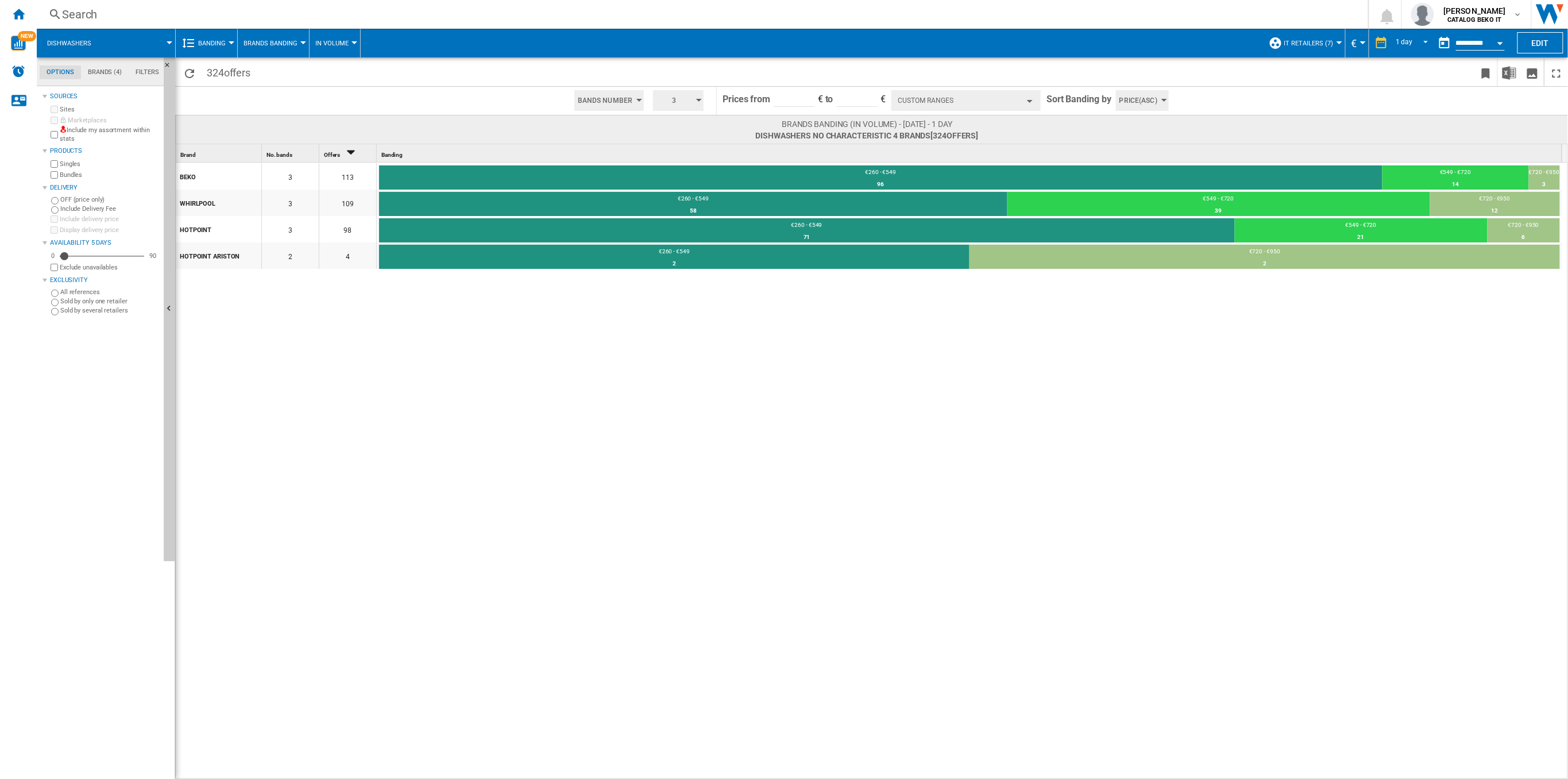
click at [1022, 93] on button "Custom Ranges" at bounding box center [966, 101] width 149 height 21
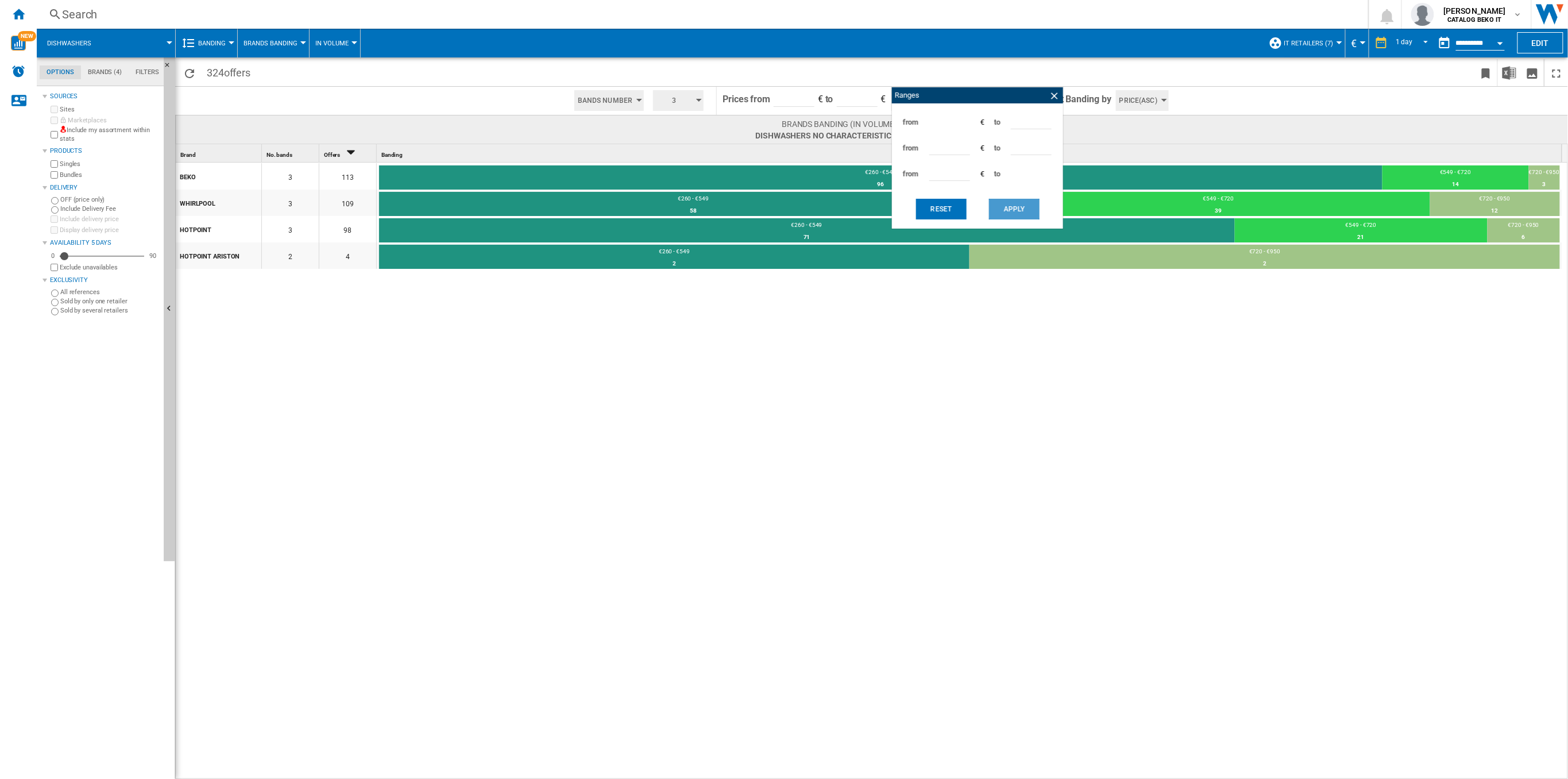
click at [1010, 207] on button "Apply" at bounding box center [1013, 209] width 51 height 21
click at [996, 201] on button "Apply" at bounding box center [1013, 209] width 51 height 21
click at [1005, 204] on button "Apply" at bounding box center [1013, 209] width 51 height 21
click at [1050, 95] on ng-md-icon at bounding box center [1054, 97] width 12 height 12
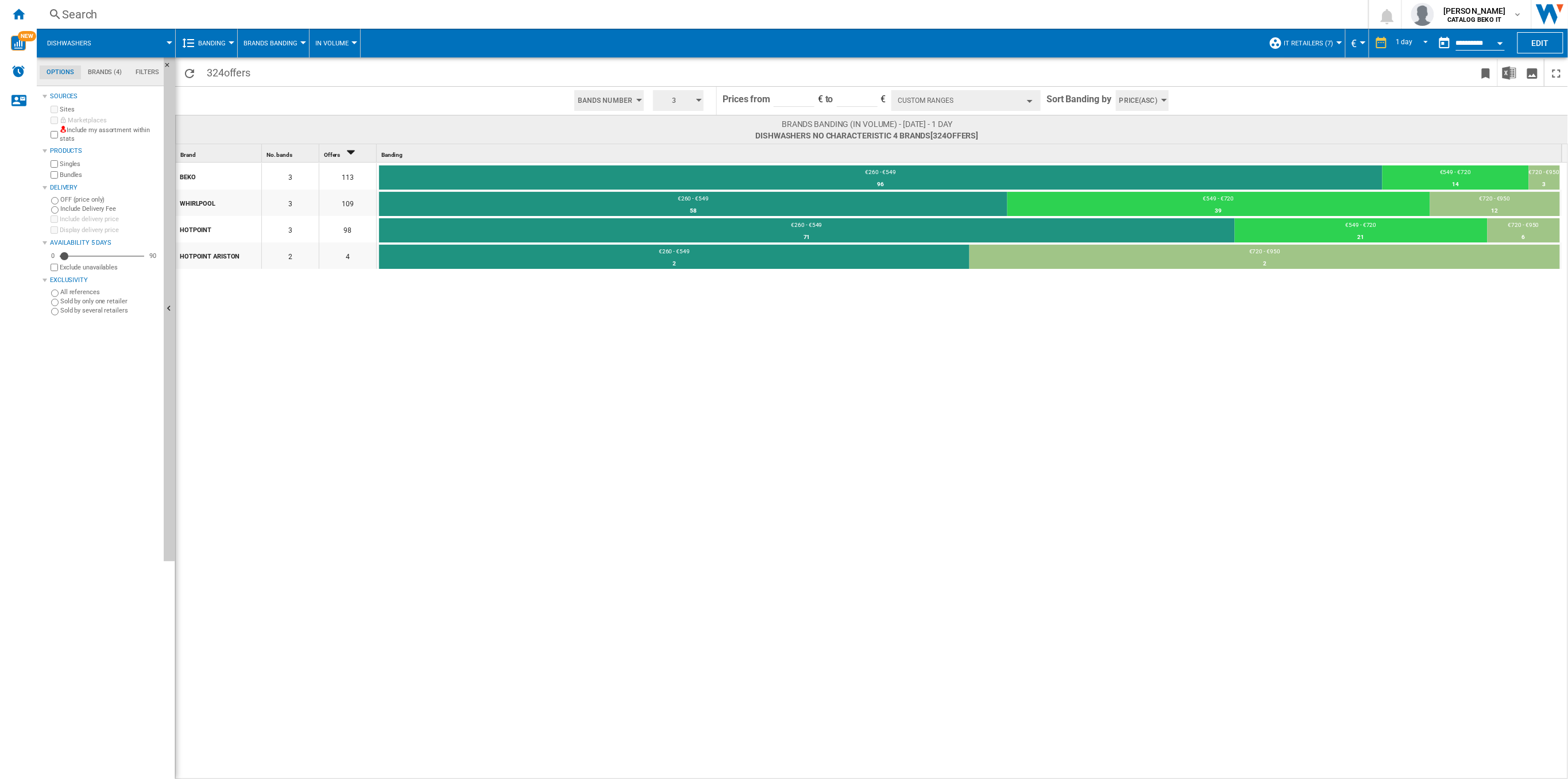
click at [993, 104] on button "Custom Ranges" at bounding box center [966, 101] width 149 height 21
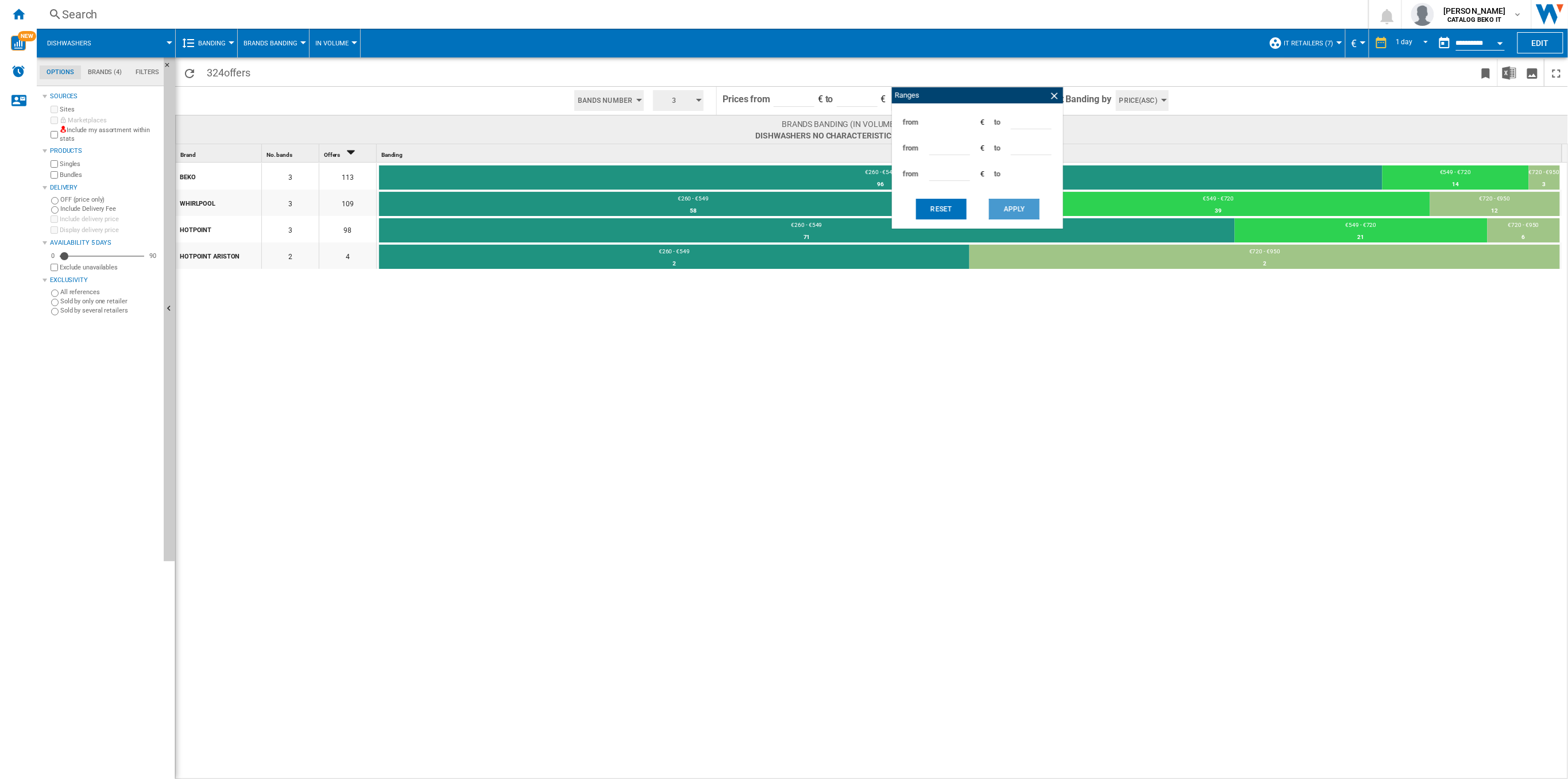
click at [1024, 211] on button "Apply" at bounding box center [1013, 209] width 51 height 21
click at [1060, 92] on div "Ranges" at bounding box center [978, 96] width 171 height 16
click at [1055, 94] on ng-md-icon at bounding box center [1054, 97] width 12 height 12
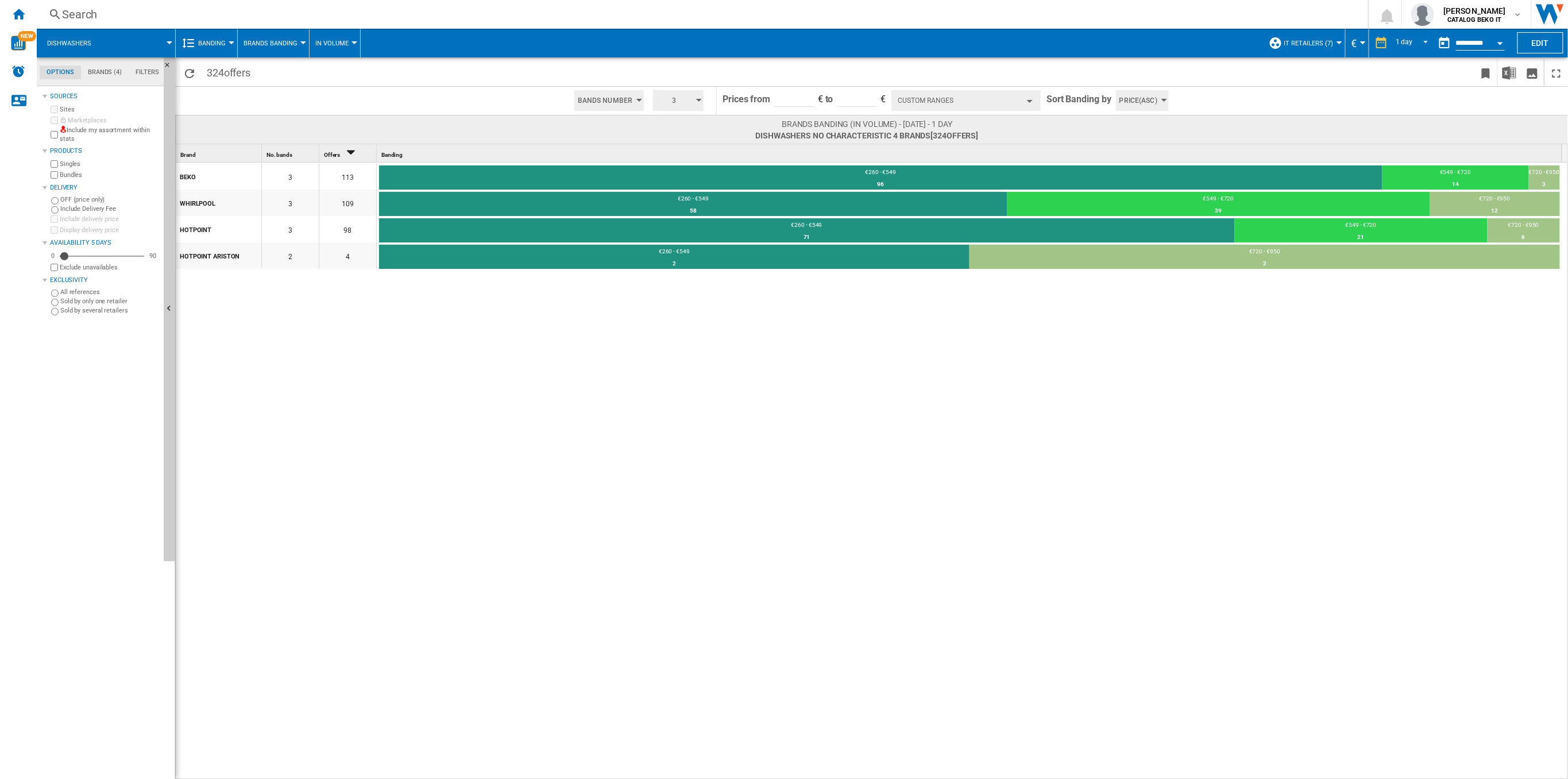
click at [947, 106] on button "Custom Ranges" at bounding box center [966, 101] width 149 height 21
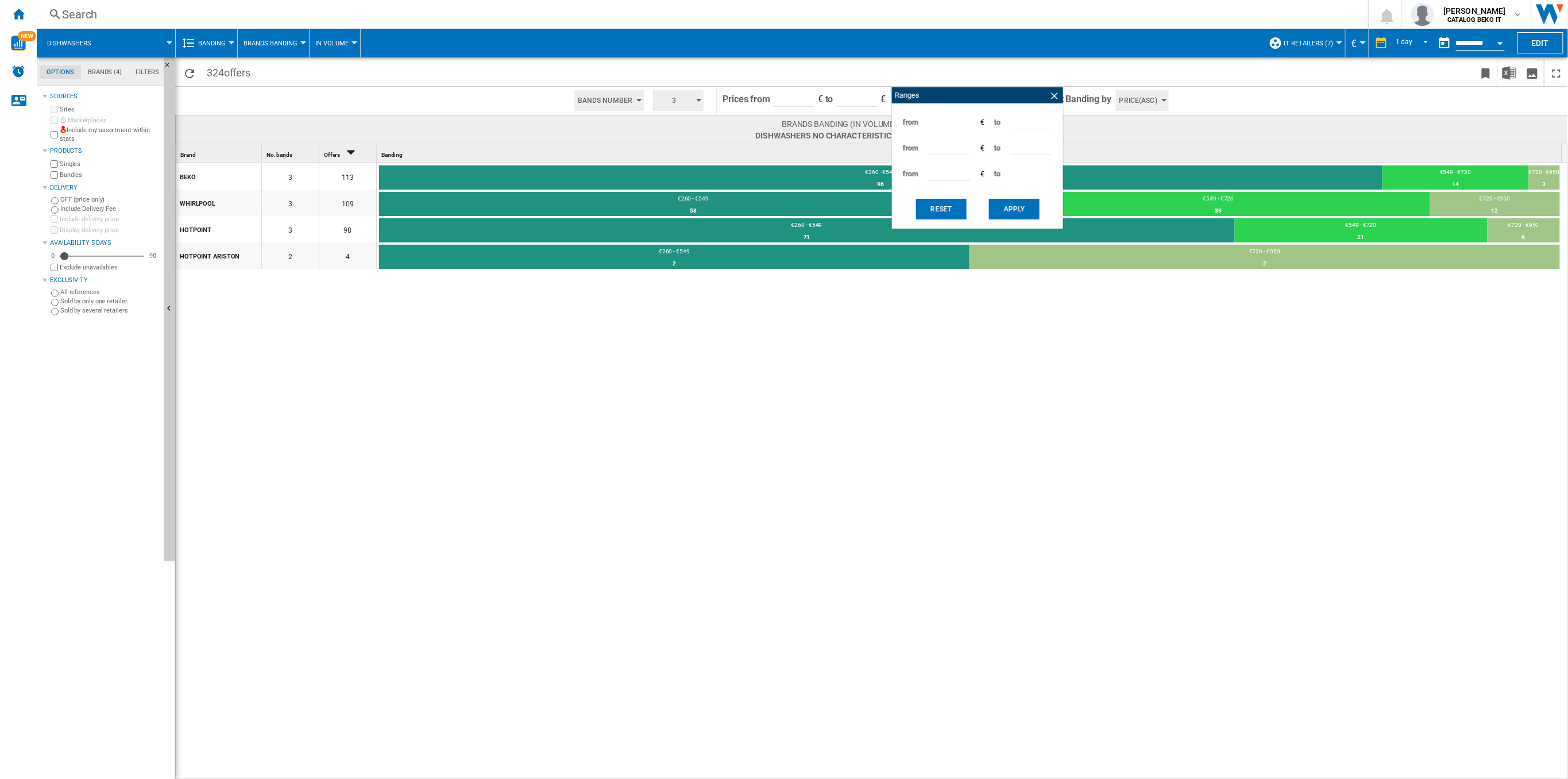
click at [925, 399] on div "BEKO 3 113 €260 - €549 96 84.96% €549 - €720 14 12.39% €720 - €950 3 2.65% WHIR…" at bounding box center [873, 471] width 1394 height 618
click at [1007, 207] on button "Apply" at bounding box center [1013, 209] width 51 height 21
click at [1056, 96] on ng-md-icon at bounding box center [1054, 97] width 12 height 12
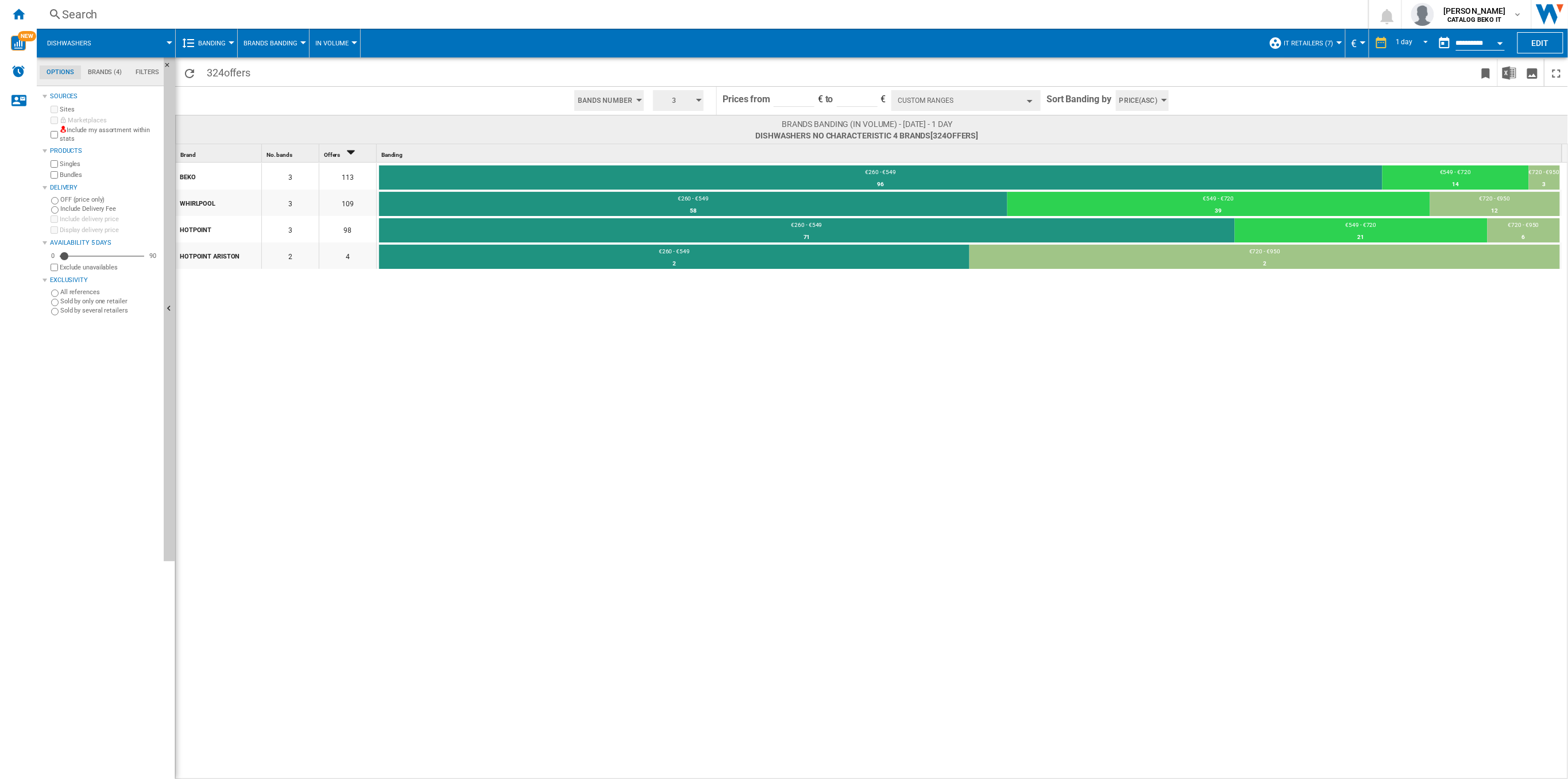
click at [1020, 96] on button "Custom Ranges" at bounding box center [966, 101] width 149 height 21
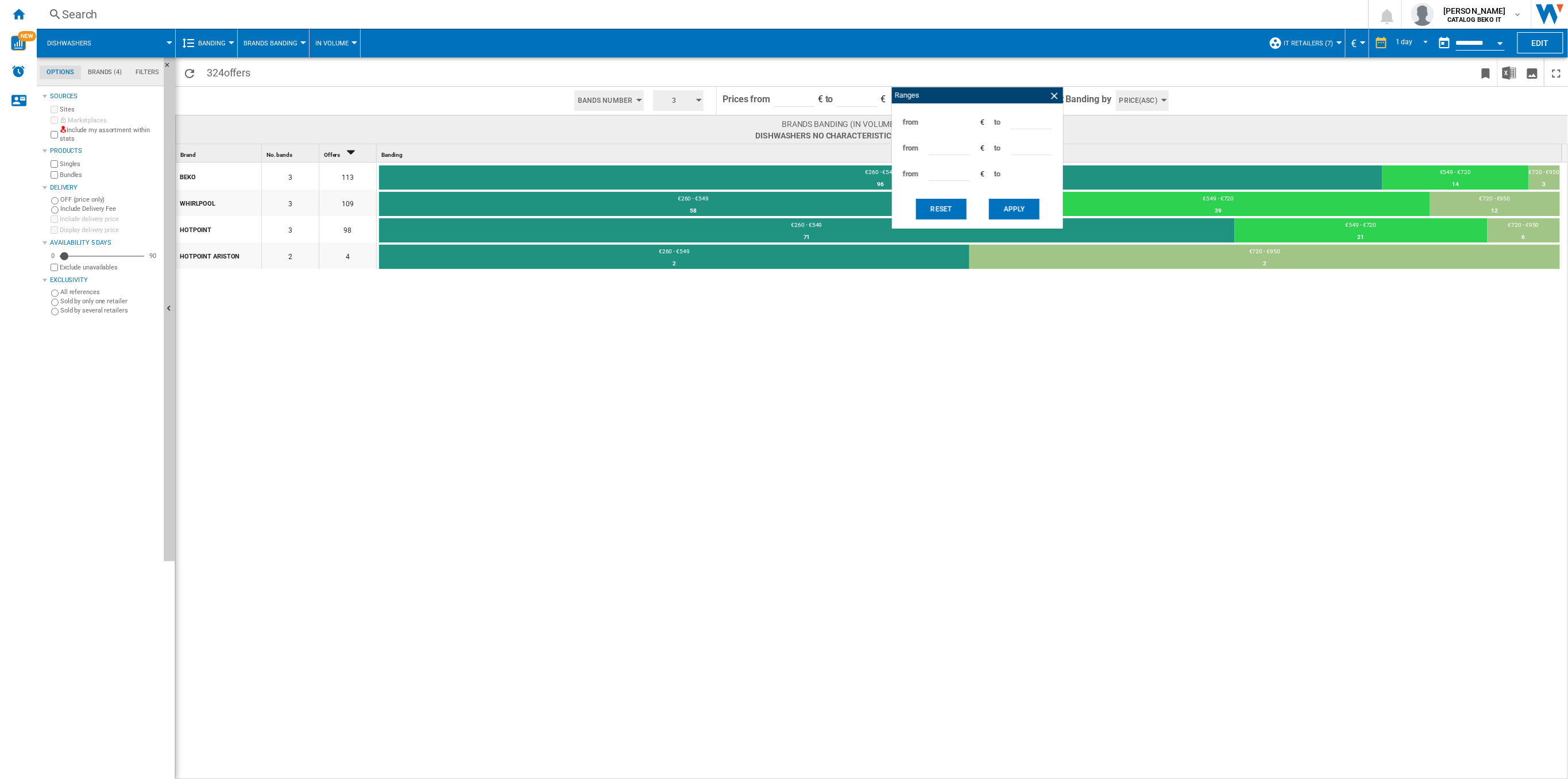
click at [1013, 123] on input "***" at bounding box center [1030, 120] width 41 height 17
type input "***"
click at [933, 150] on input "***" at bounding box center [949, 145] width 41 height 17
type input "***"
click at [1009, 209] on button "Apply" at bounding box center [1013, 209] width 51 height 21
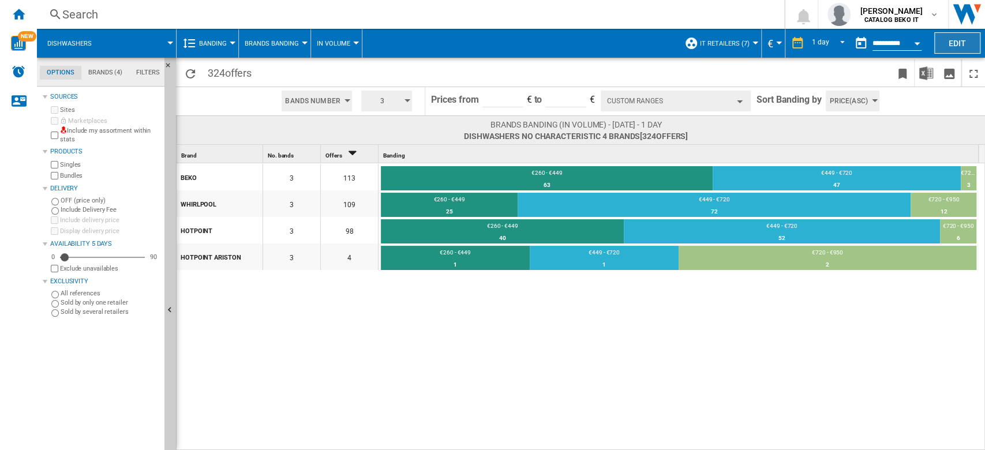
click at [952, 42] on button "Edit" at bounding box center [957, 42] width 46 height 21
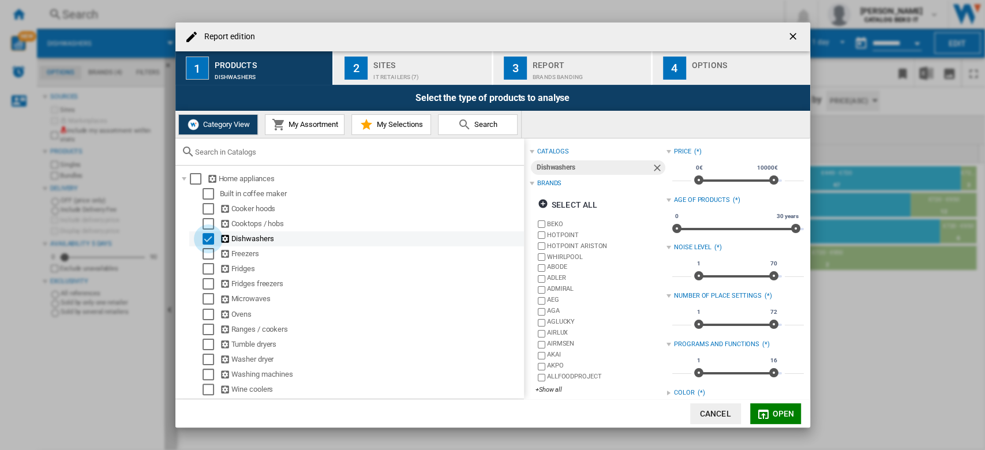
click at [207, 240] on div "Select" at bounding box center [208, 239] width 12 height 12
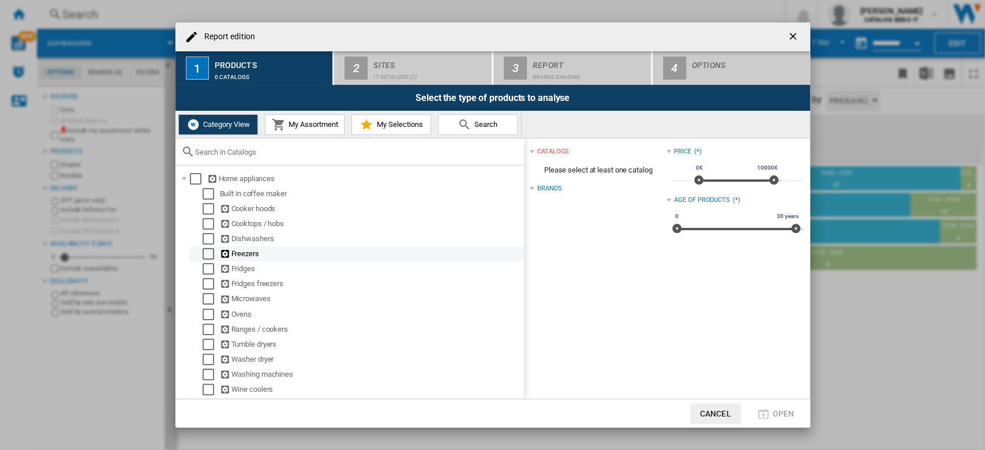
click at [211, 252] on div "Select" at bounding box center [208, 254] width 12 height 12
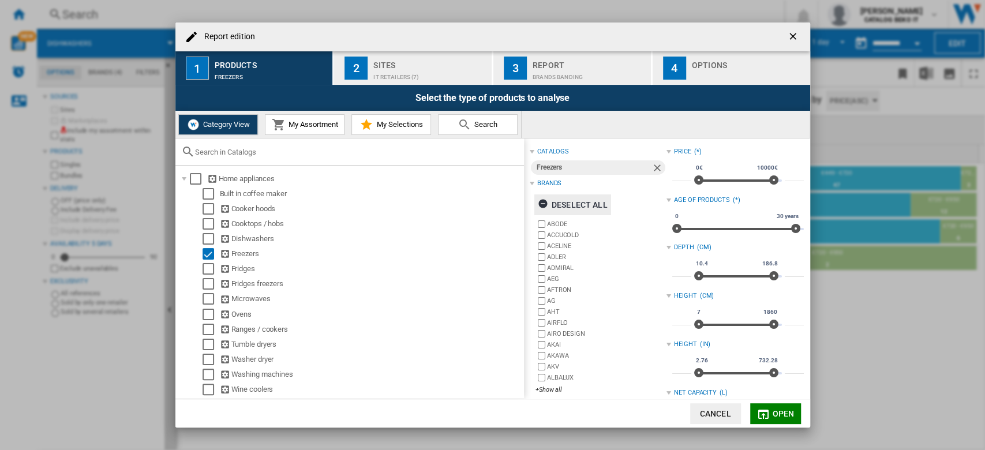
click at [550, 206] on ng-md-icon "Report edition ..." at bounding box center [545, 205] width 14 height 14
click at [208, 251] on div "Select" at bounding box center [208, 254] width 12 height 12
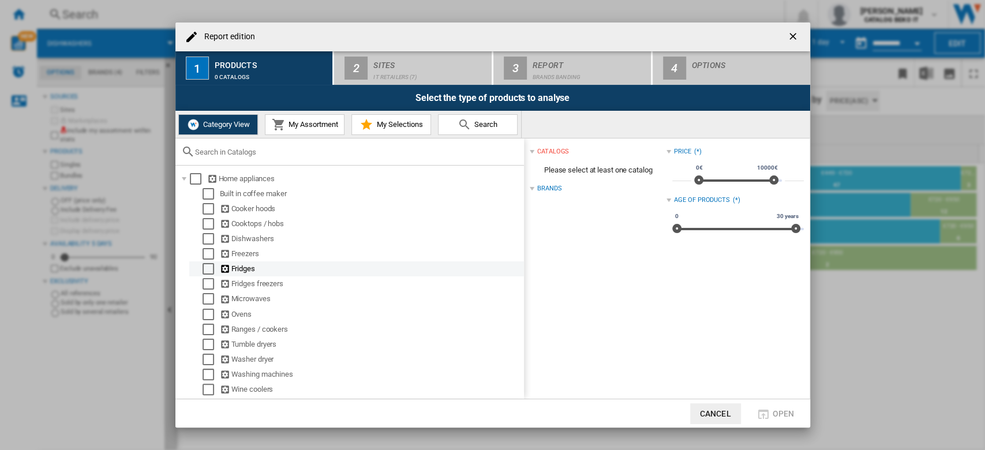
click at [213, 269] on div "Select" at bounding box center [208, 269] width 12 height 12
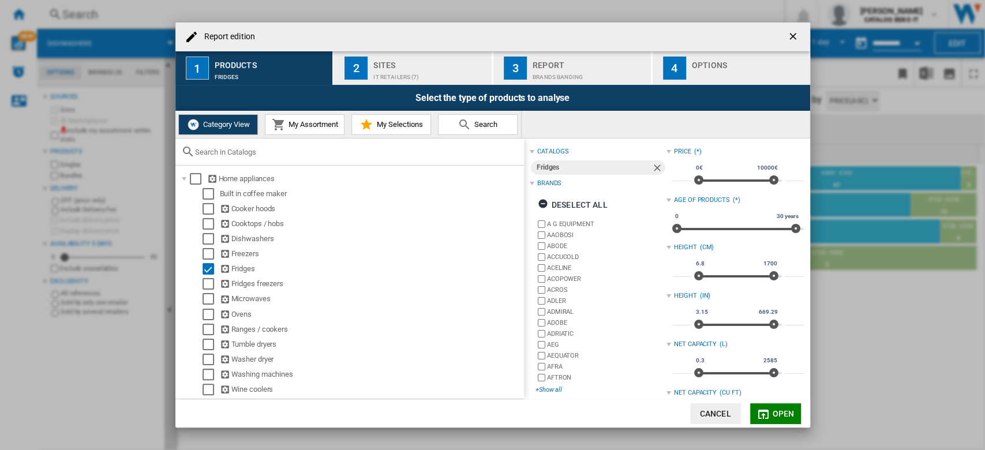
click at [543, 392] on div "+Show all" at bounding box center [600, 389] width 131 height 9
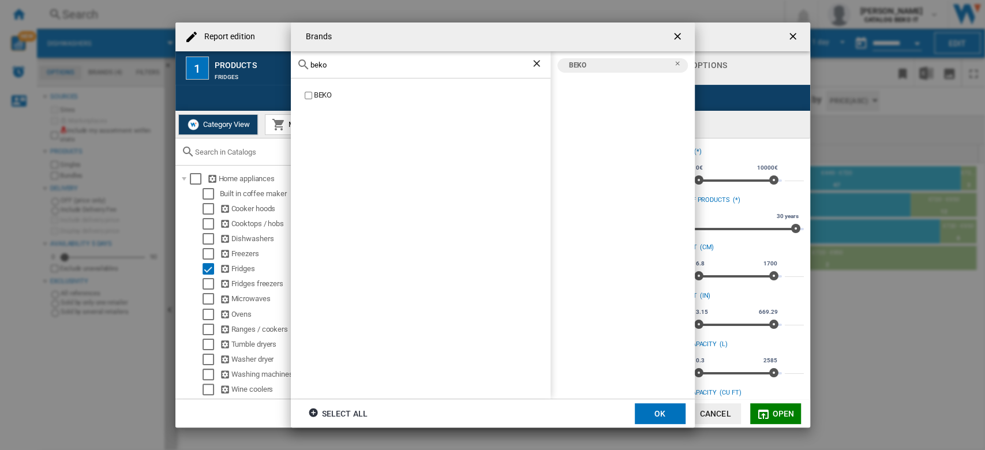
drag, startPoint x: 336, startPoint y: 66, endPoint x: 285, endPoint y: 65, distance: 51.4
click at [285, 65] on div "Brands beko BEKO BEKO Select all OK" at bounding box center [492, 225] width 985 height 450
click at [315, 92] on div "WHIRLPOOL" at bounding box center [432, 95] width 237 height 11
drag, startPoint x: 323, startPoint y: 70, endPoint x: 301, endPoint y: 72, distance: 22.0
click at [301, 72] on div "wh" at bounding box center [421, 64] width 260 height 27
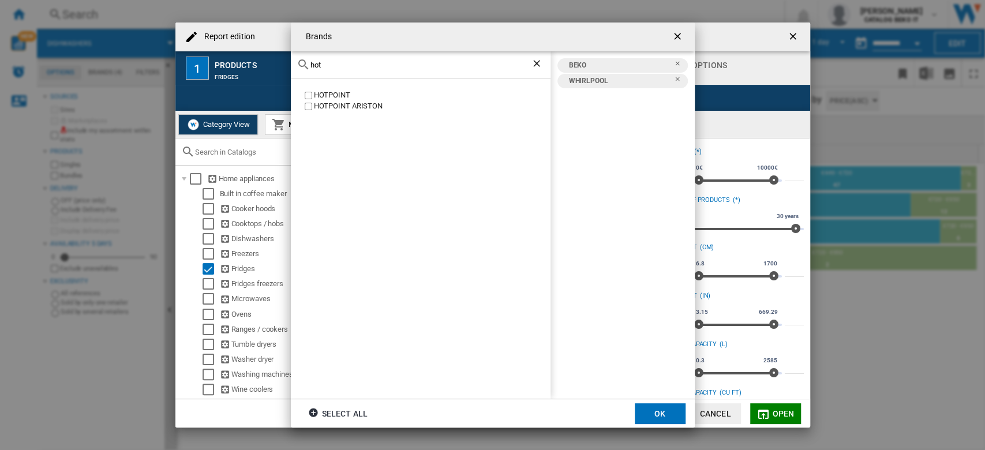
type input "hot"
click at [312, 92] on label "HOTPOINT" at bounding box center [426, 95] width 248 height 11
click at [312, 105] on label "HOTPOINT ARISTON" at bounding box center [426, 106] width 248 height 11
click at [659, 406] on button "OK" at bounding box center [660, 413] width 51 height 21
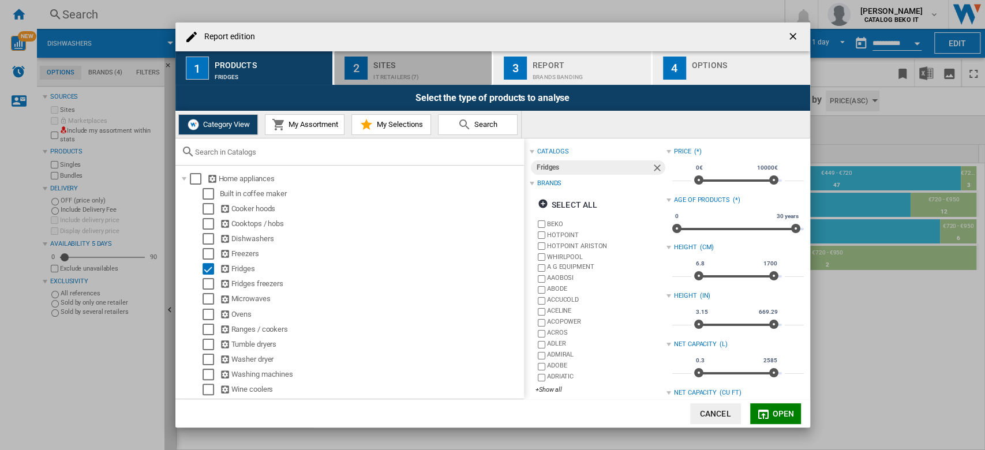
click at [436, 68] on div "IT Retailers (7)" at bounding box center [430, 74] width 114 height 12
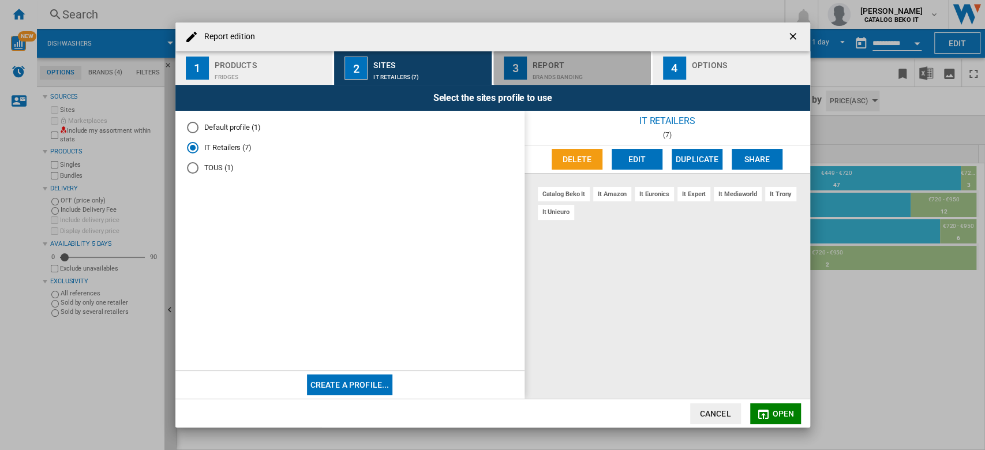
click at [514, 68] on div "3" at bounding box center [515, 68] width 23 height 23
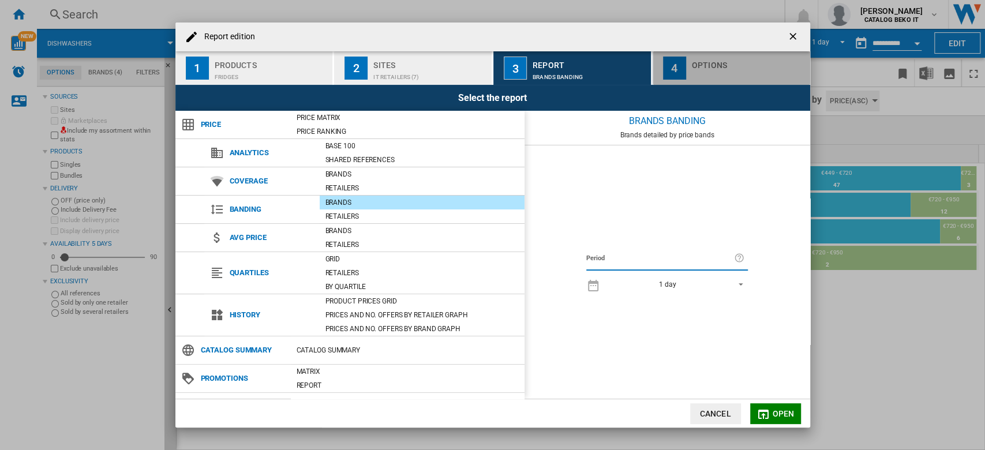
click at [673, 67] on div "4" at bounding box center [674, 68] width 23 height 23
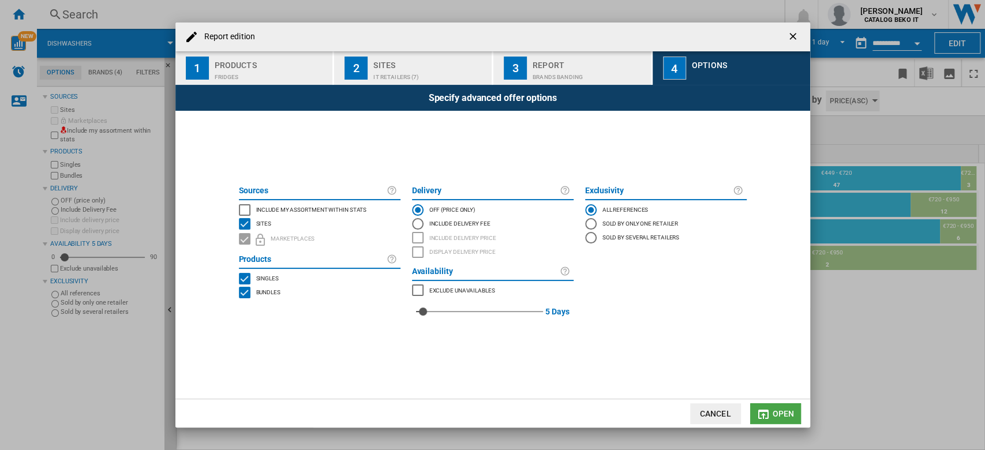
click at [767, 415] on md-icon "Report edition ..." at bounding box center [763, 414] width 14 height 14
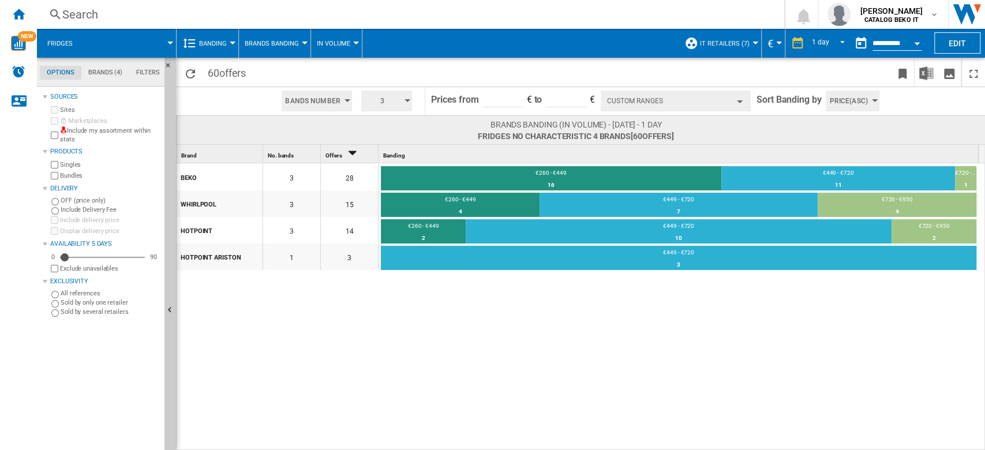
click at [699, 99] on button "Custom Ranges" at bounding box center [676, 101] width 150 height 21
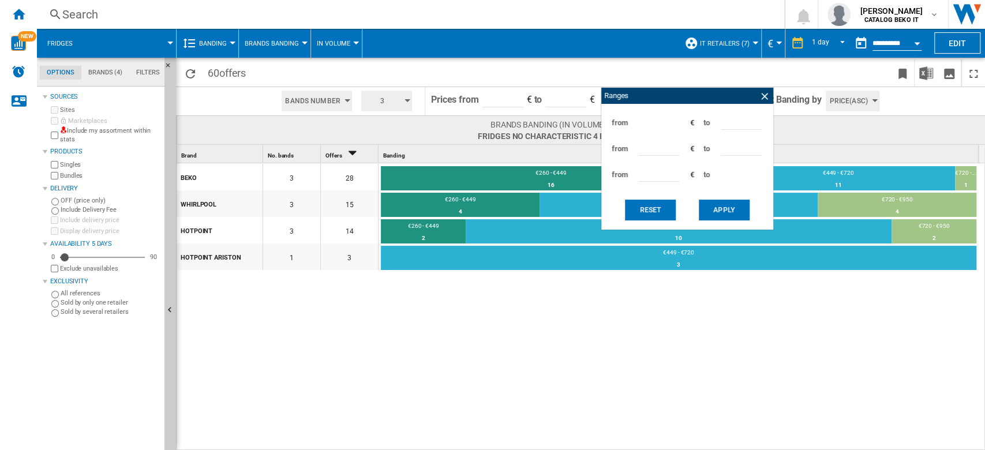
click at [165, 42] on span at bounding box center [129, 43] width 81 height 29
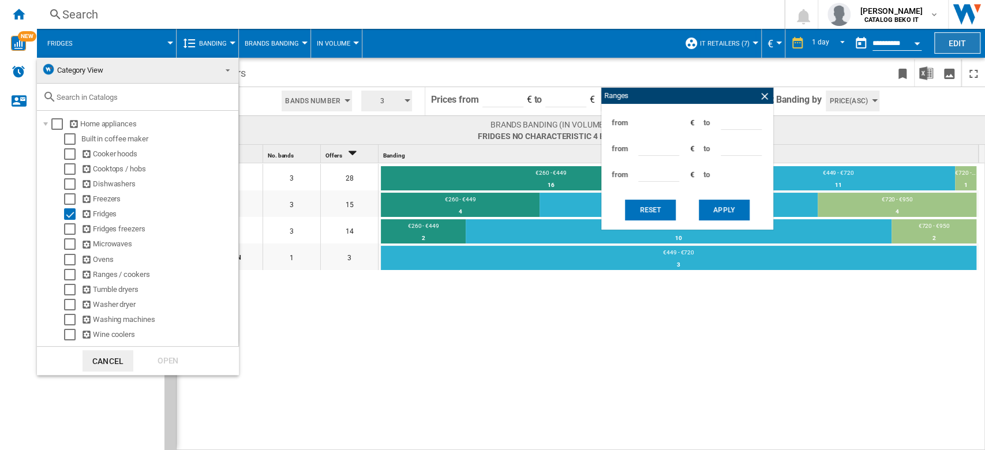
click at [955, 42] on md-backdrop at bounding box center [492, 225] width 985 height 450
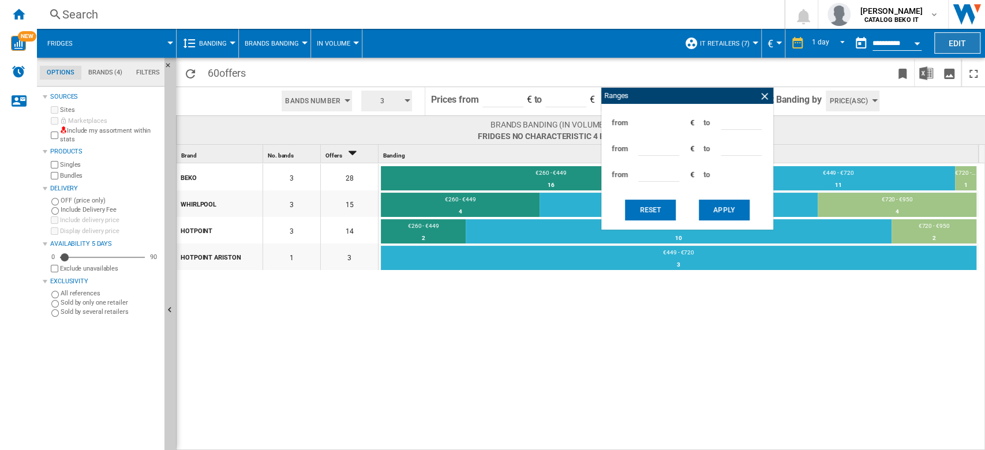
click at [955, 42] on button "Edit" at bounding box center [957, 42] width 46 height 21
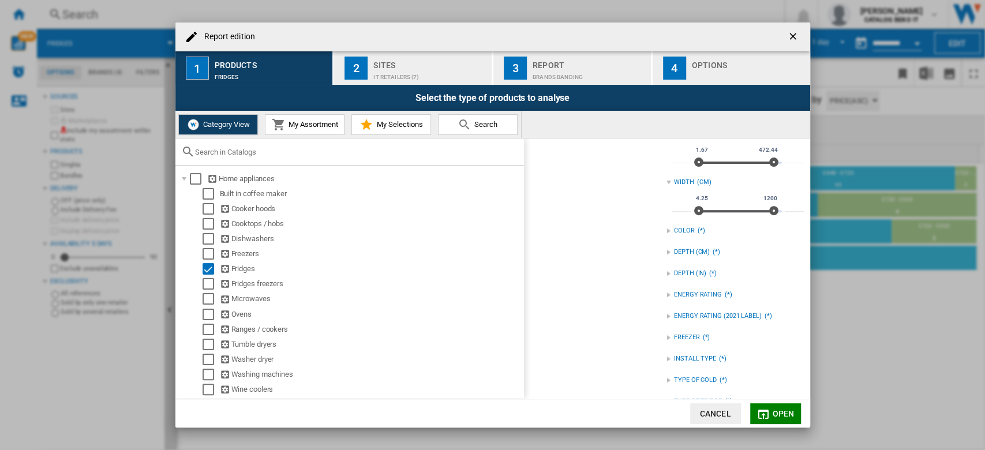
scroll to position [153, 0]
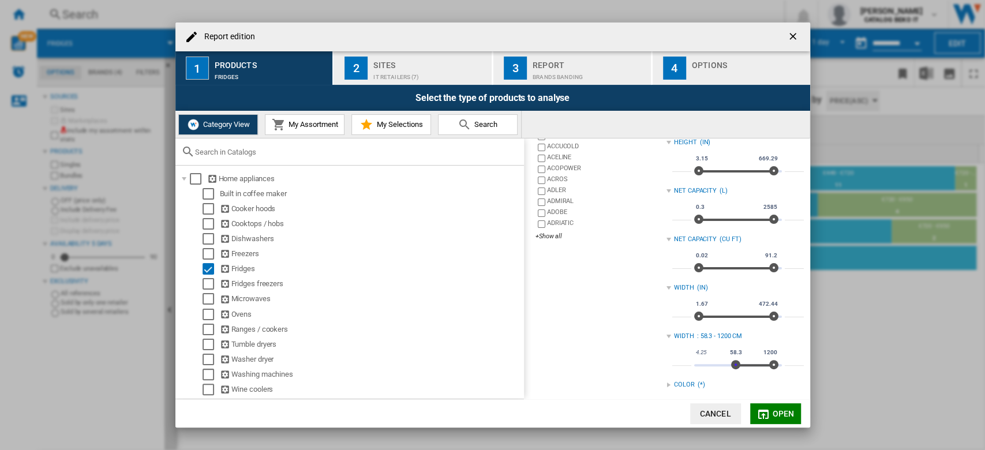
drag, startPoint x: 696, startPoint y: 364, endPoint x: 733, endPoint y: 370, distance: 36.9
click at [733, 366] on div "4.25 1200 58.3 1200 4.25 - 1200" at bounding box center [737, 365] width 87 height 2
click at [678, 360] on input "****" at bounding box center [681, 360] width 19 height 12
type input "****"
click at [792, 360] on input "****" at bounding box center [794, 360] width 19 height 12
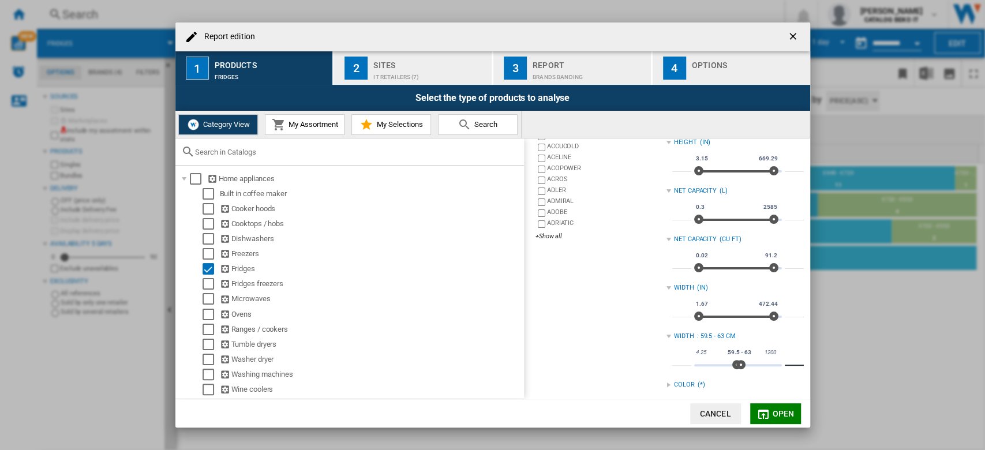
type input "**"
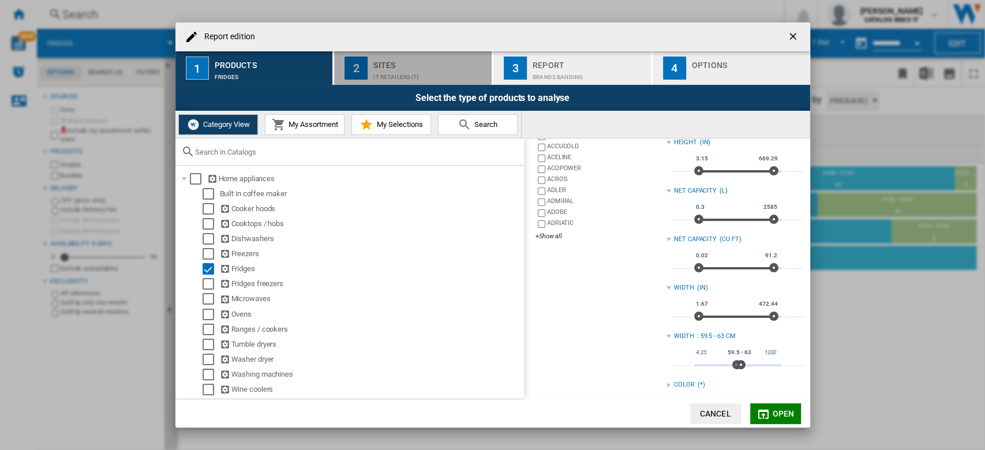
drag, startPoint x: 387, startPoint y: 69, endPoint x: 392, endPoint y: 68, distance: 5.9
click at [387, 69] on div "IT Retailers (7)" at bounding box center [430, 74] width 114 height 12
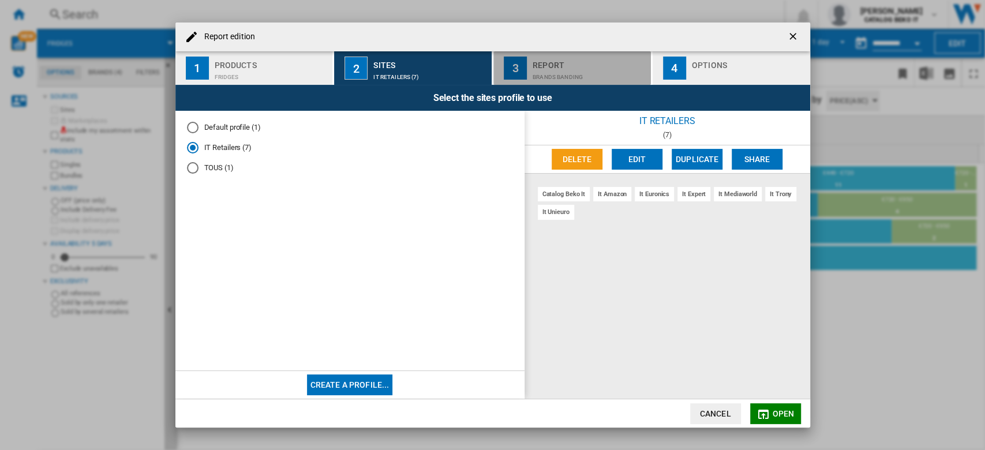
click at [553, 66] on div "Report" at bounding box center [589, 62] width 114 height 12
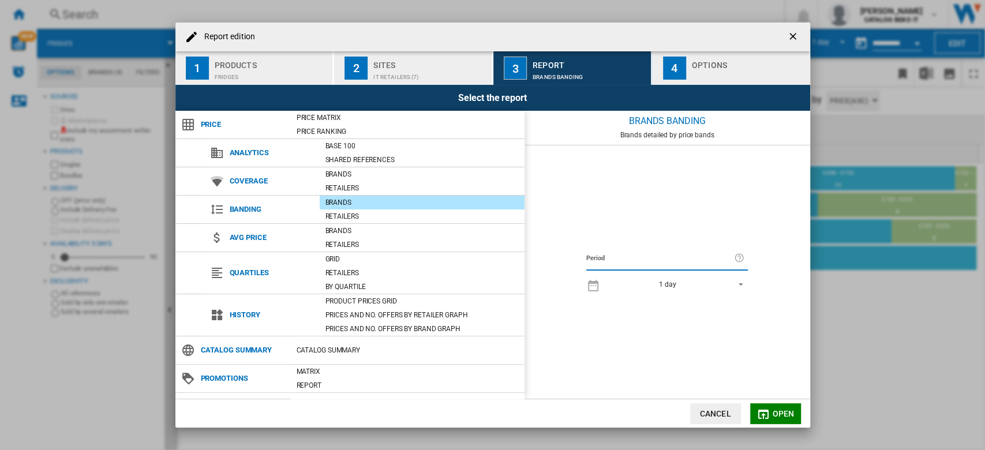
click at [680, 68] on div "4" at bounding box center [674, 68] width 23 height 23
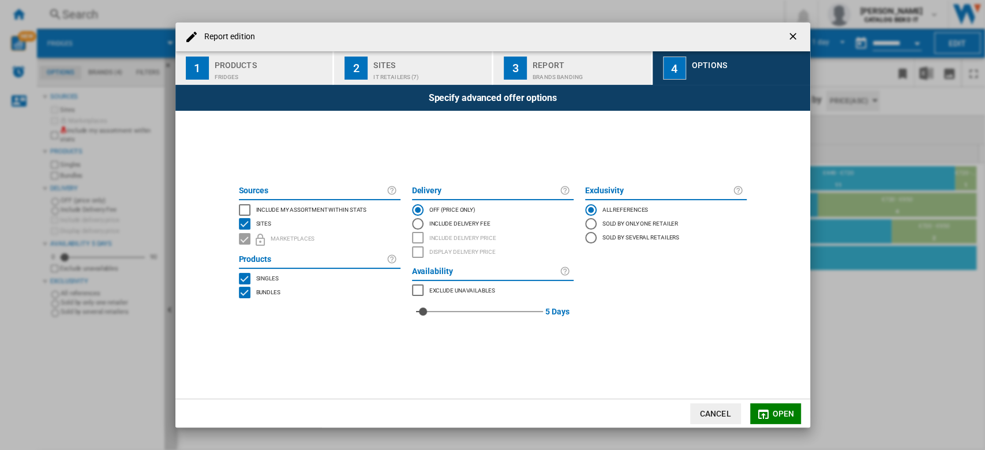
click at [779, 410] on span "Open" at bounding box center [783, 413] width 22 height 9
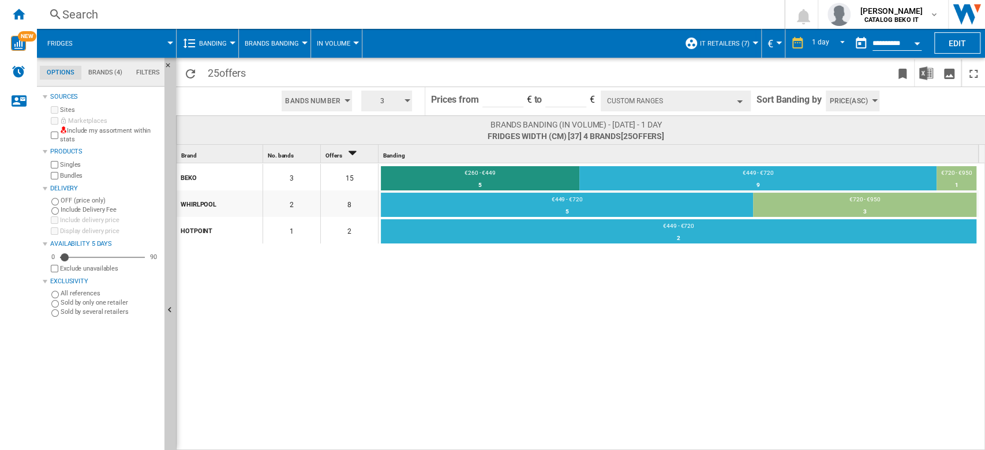
click at [687, 103] on button "Custom Ranges" at bounding box center [676, 101] width 150 height 21
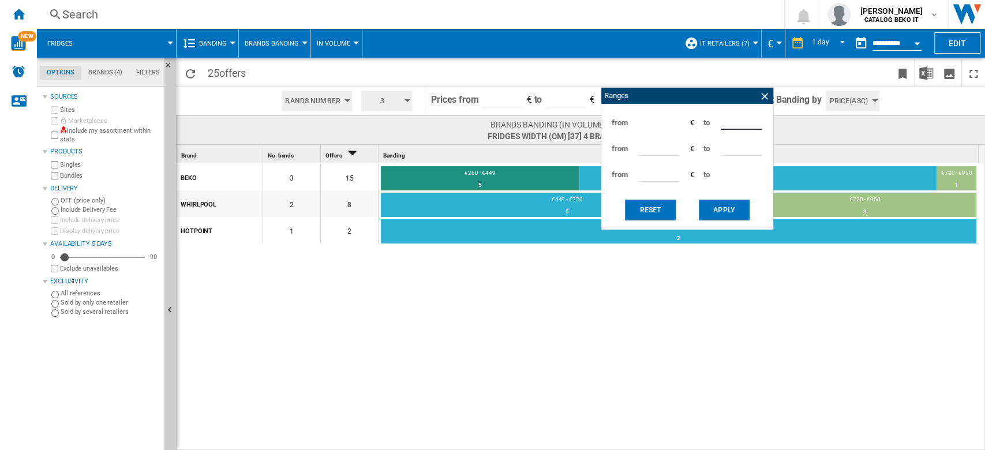
click at [725, 125] on input "***" at bounding box center [741, 120] width 41 height 17
type input "***"
click at [646, 149] on input "***" at bounding box center [658, 146] width 41 height 17
type input "***"
click at [713, 208] on button "Apply" at bounding box center [724, 210] width 51 height 21
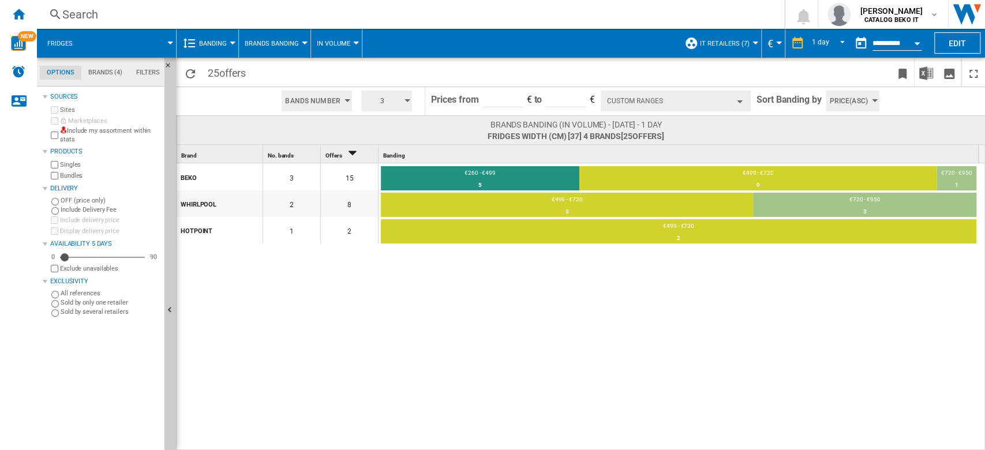
click at [138, 42] on span at bounding box center [129, 43] width 81 height 29
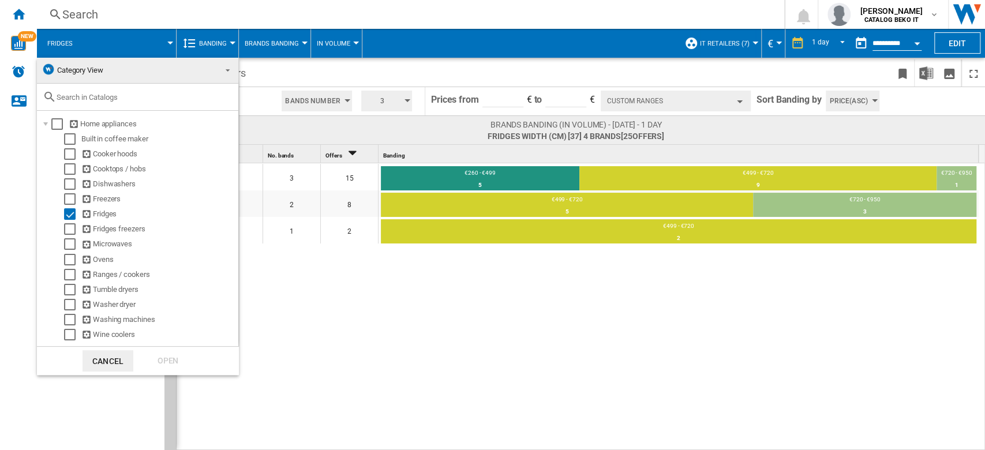
click at [513, 54] on md-backdrop at bounding box center [492, 225] width 985 height 450
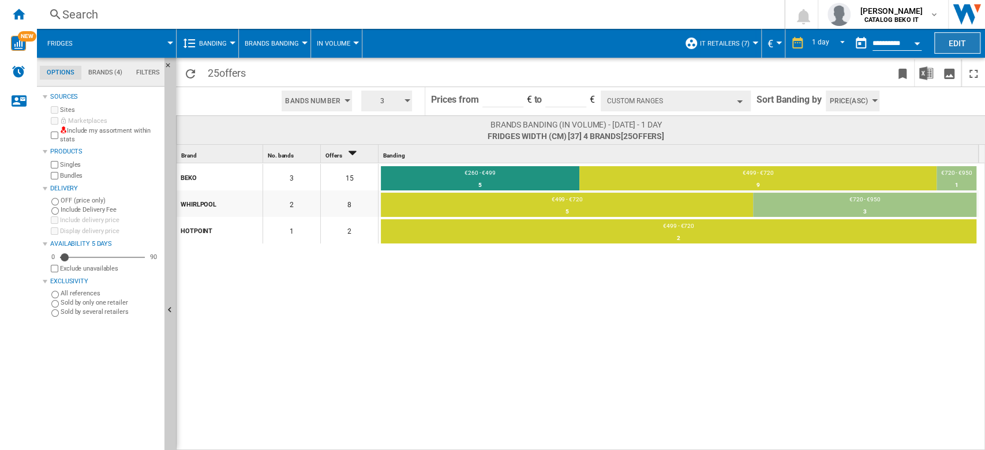
click at [946, 50] on button "Edit" at bounding box center [957, 42] width 46 height 21
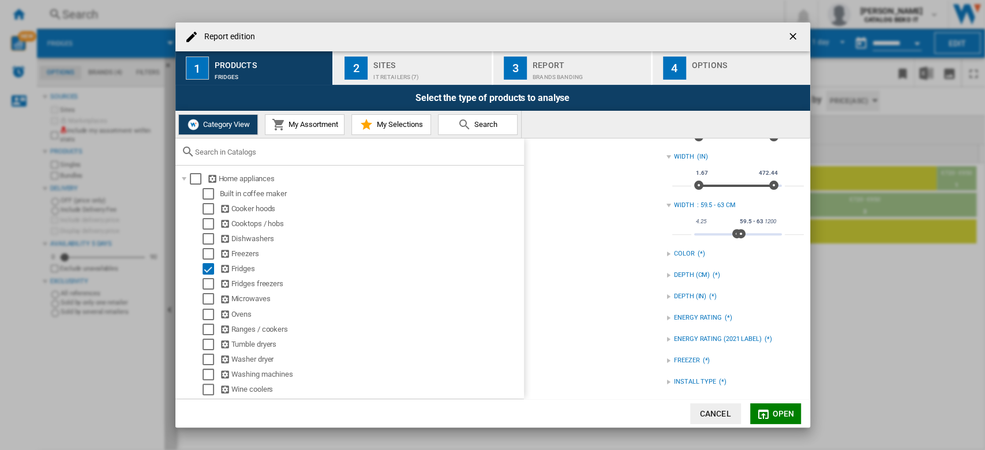
scroll to position [329, 0]
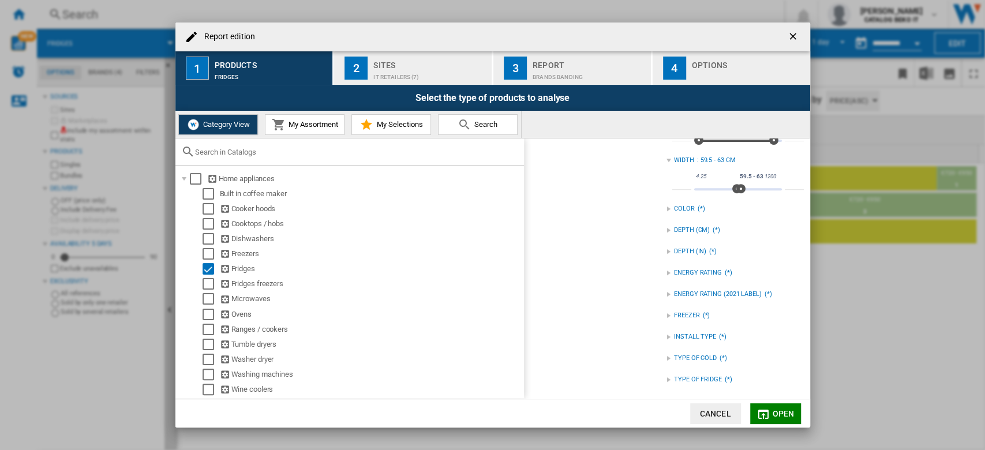
click at [667, 336] on div "Report edition ..." at bounding box center [668, 337] width 5 height 5
click at [680, 382] on div "TYPE OF FRIDGE" at bounding box center [698, 379] width 48 height 9
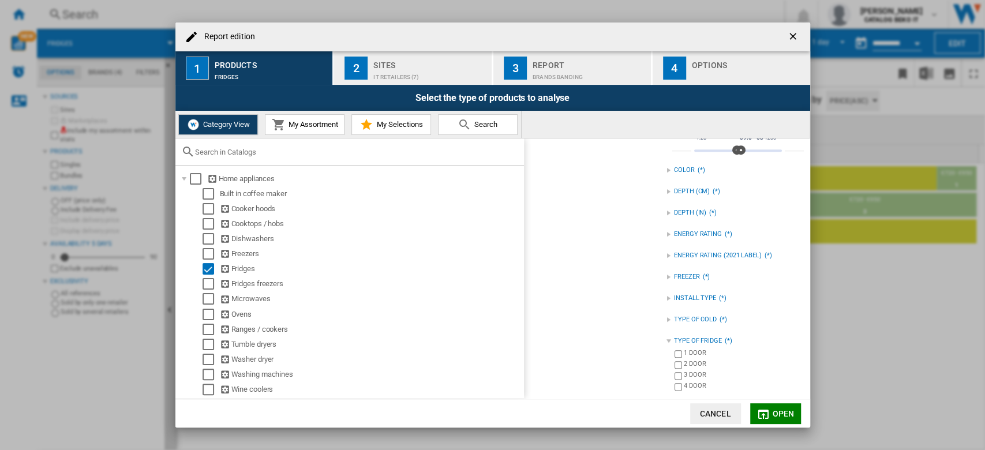
click at [676, 342] on div "TYPE OF FRIDGE" at bounding box center [698, 340] width 48 height 9
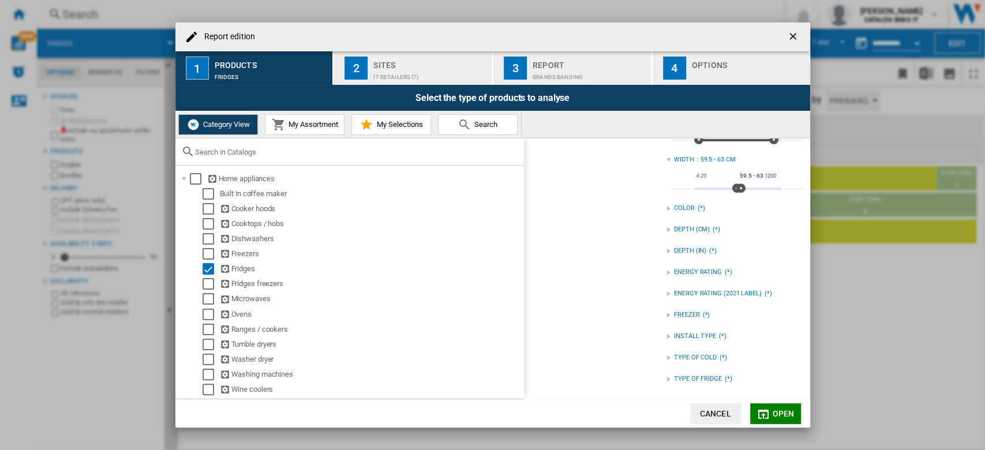
scroll to position [329, 0]
click at [793, 35] on ng-md-icon "getI18NText('BUTTONS.CLOSE_DIALOG')" at bounding box center [794, 38] width 14 height 14
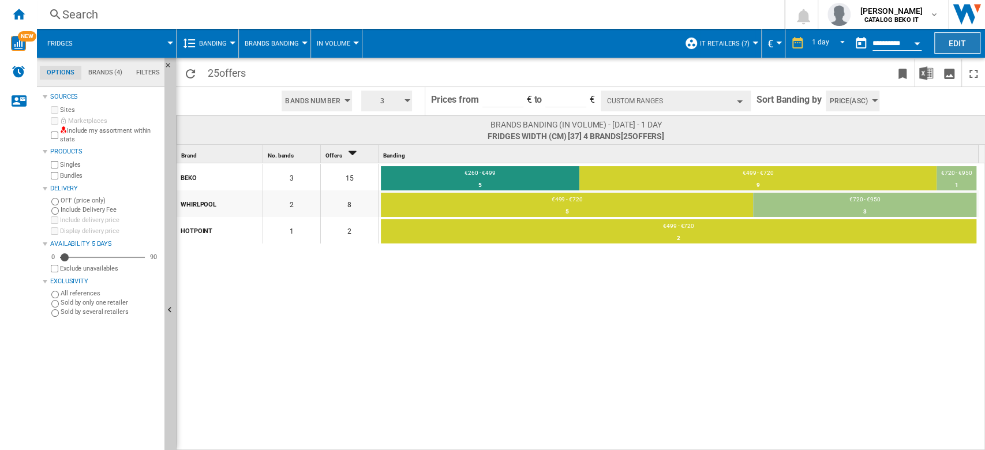
click at [949, 39] on button "Edit" at bounding box center [957, 42] width 46 height 21
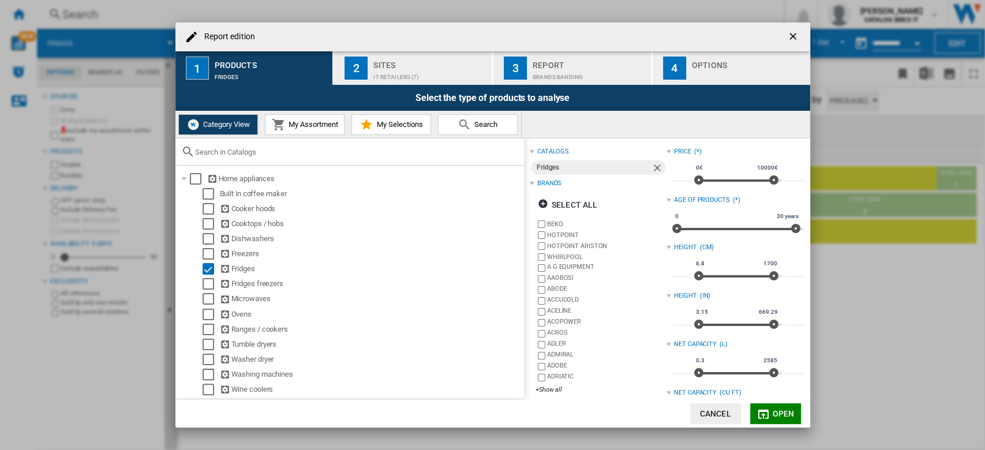
click at [360, 76] on div "2" at bounding box center [355, 68] width 23 height 23
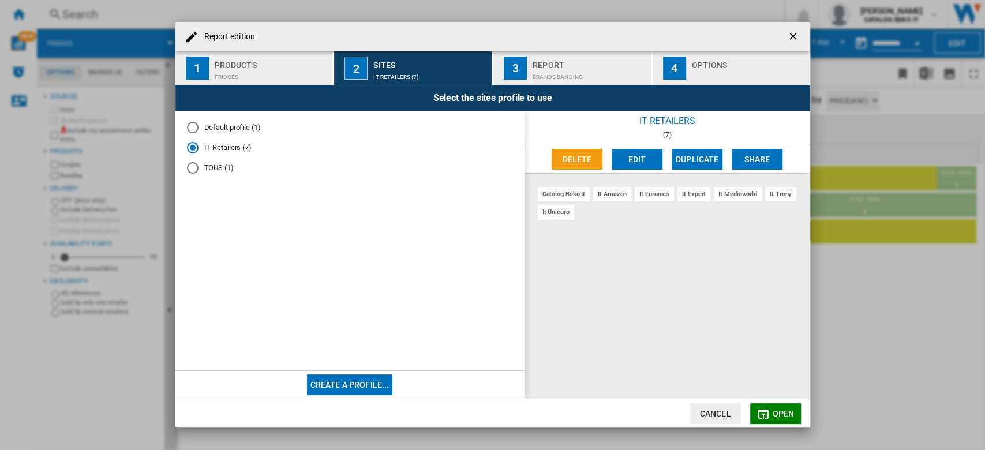
click at [573, 58] on div "Report" at bounding box center [589, 62] width 114 height 12
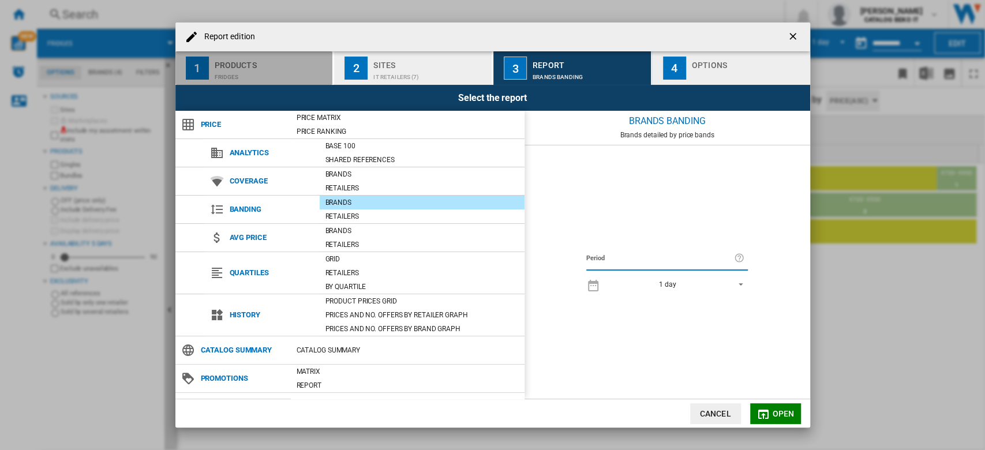
click at [265, 63] on div "Products" at bounding box center [272, 62] width 114 height 12
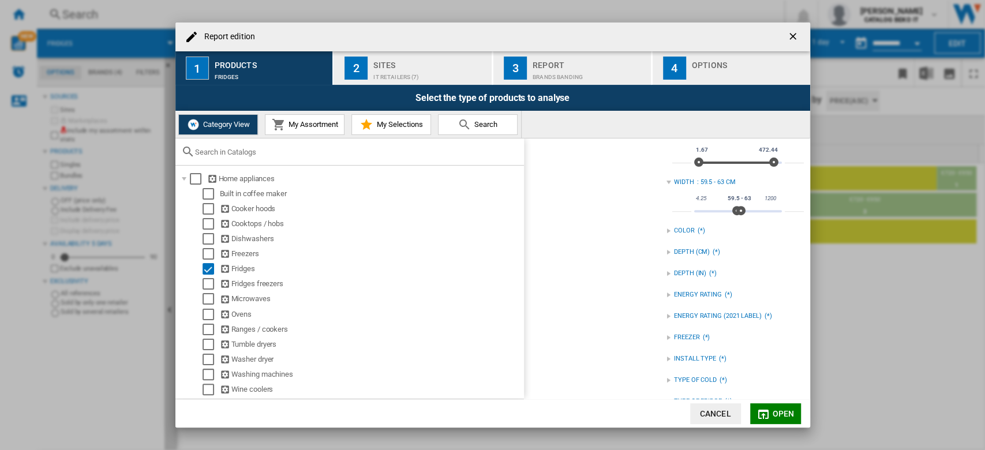
scroll to position [77, 0]
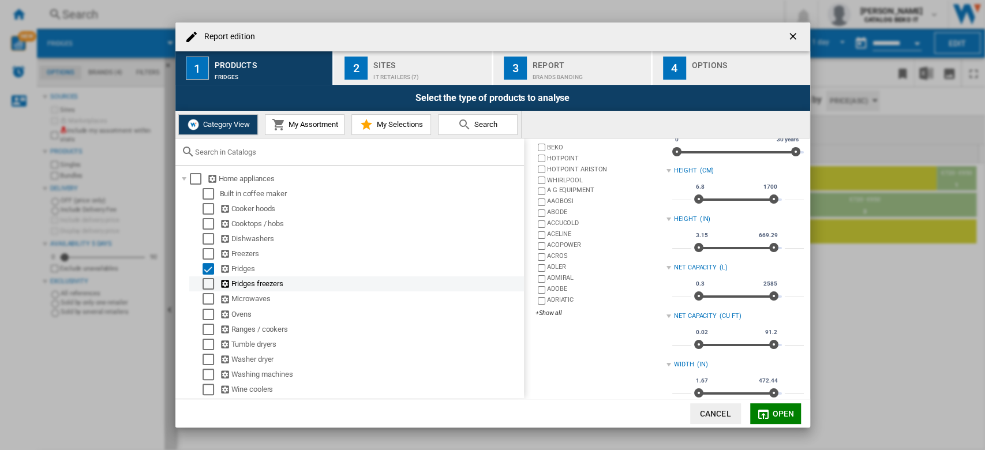
click at [202, 283] on div "Select" at bounding box center [208, 284] width 12 height 12
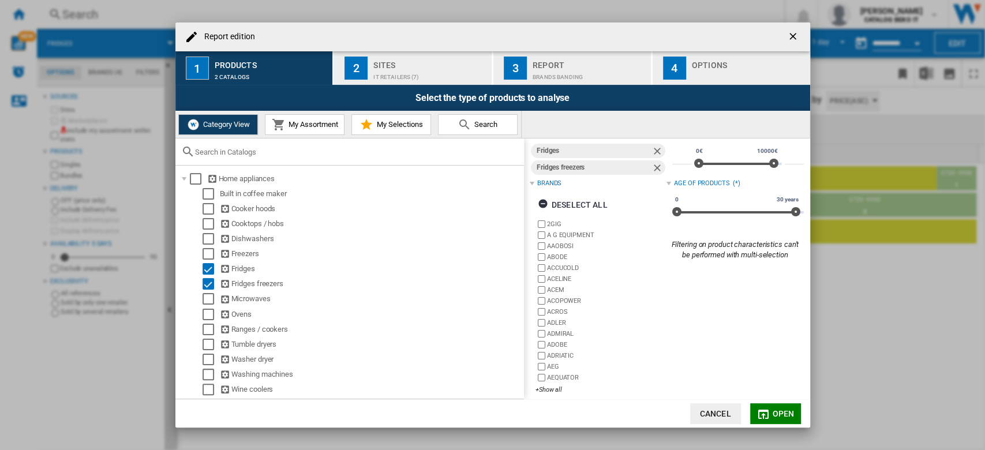
scroll to position [25, 0]
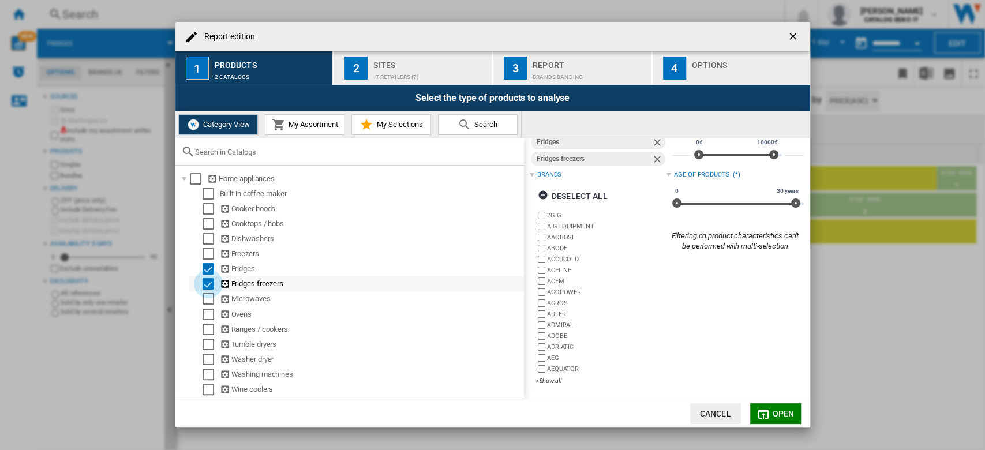
click at [207, 286] on div "Select" at bounding box center [208, 284] width 12 height 12
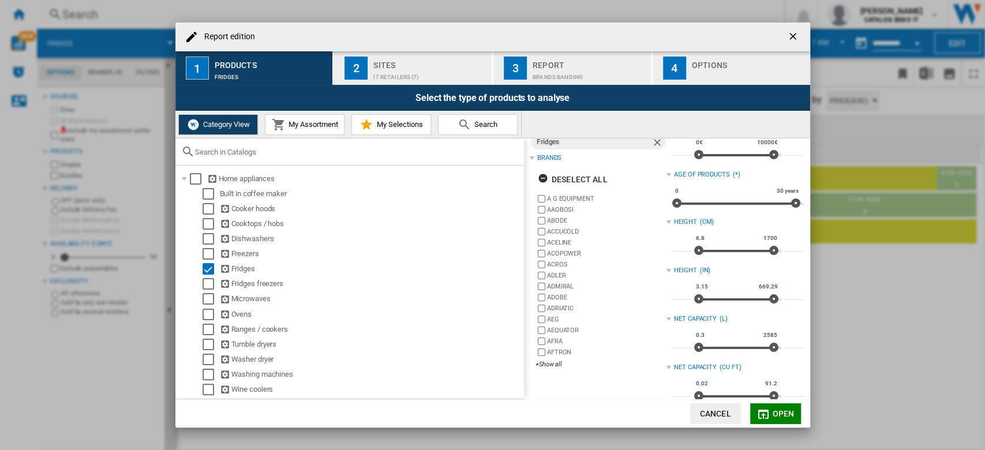
drag, startPoint x: 699, startPoint y: 36, endPoint x: 648, endPoint y: 44, distance: 52.0
click at [648, 44] on div "Report edition" at bounding box center [492, 36] width 635 height 29
click at [797, 38] on ng-md-icon "getI18NText('BUTTONS.CLOSE_DIALOG')" at bounding box center [794, 38] width 14 height 14
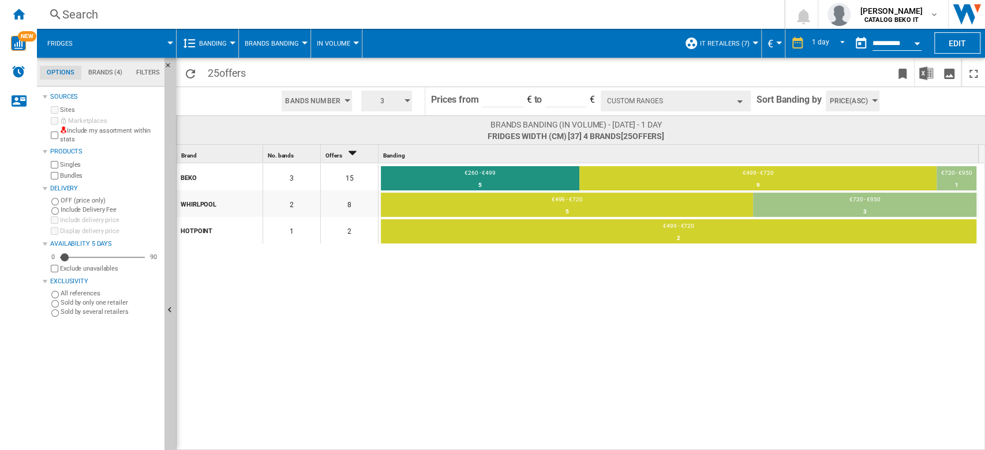
click at [115, 55] on span at bounding box center [129, 43] width 81 height 29
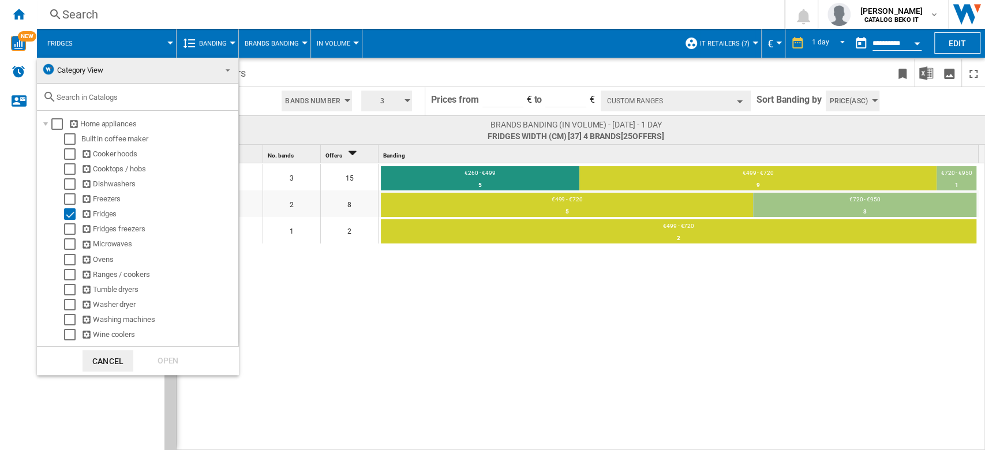
click at [953, 46] on md-backdrop at bounding box center [492, 225] width 985 height 450
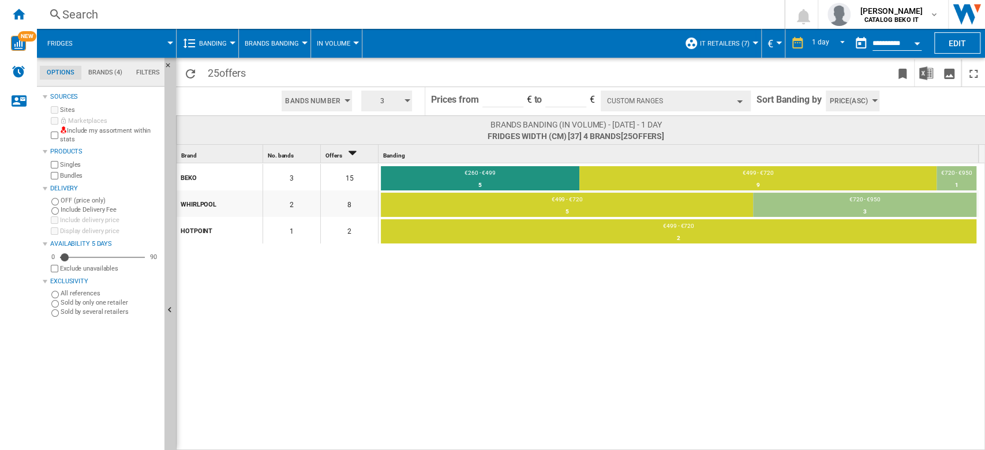
click at [953, 46] on button "Edit" at bounding box center [957, 42] width 46 height 21
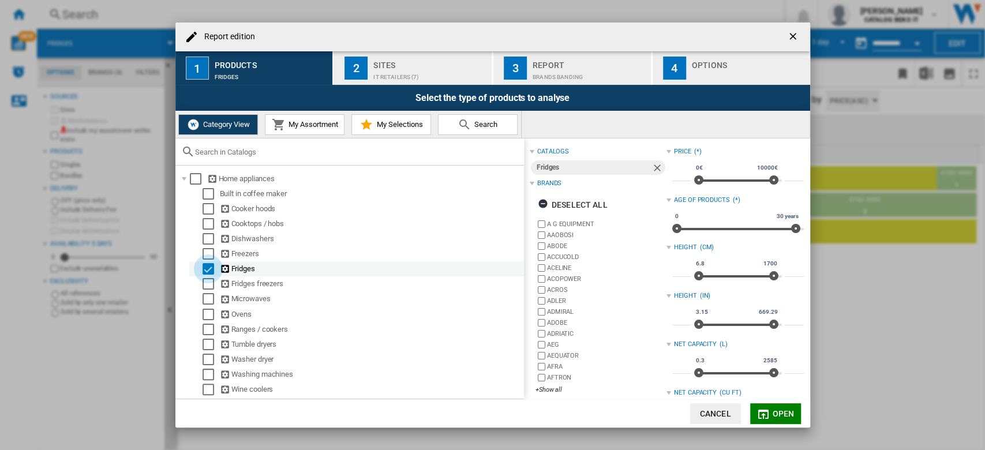
click at [208, 271] on div "Select" at bounding box center [208, 269] width 12 height 12
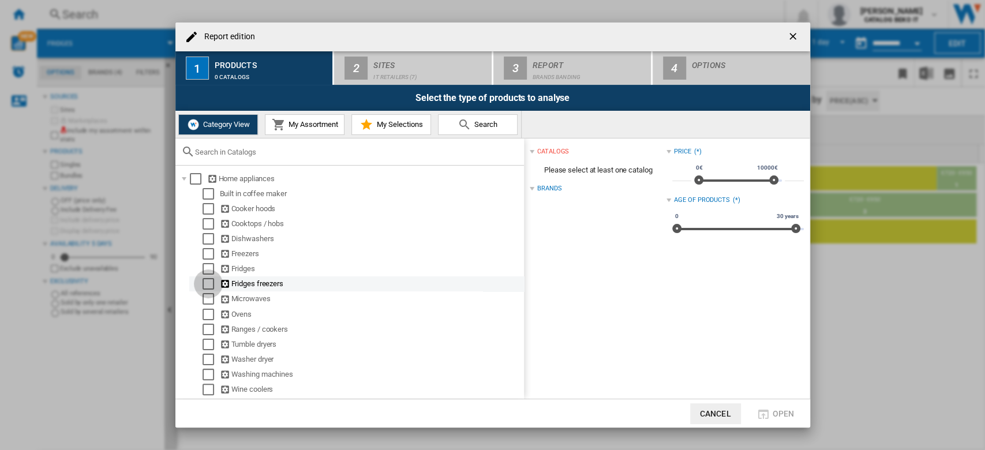
click at [213, 282] on div "Select" at bounding box center [208, 284] width 12 height 12
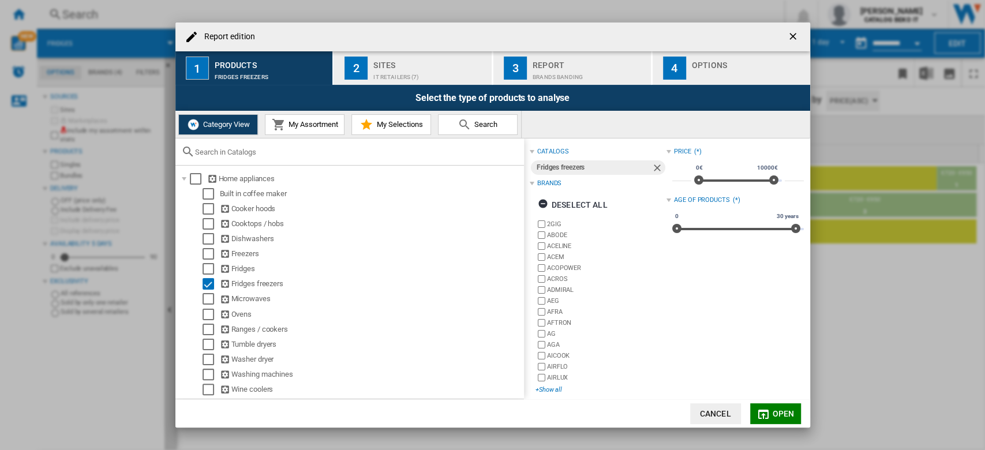
click at [557, 390] on div "+Show all" at bounding box center [600, 389] width 131 height 9
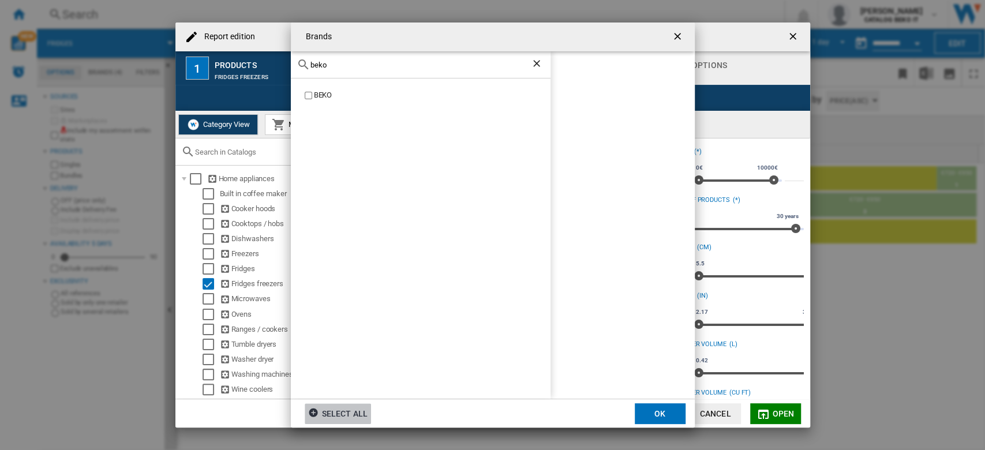
type input "beko"
drag, startPoint x: 557, startPoint y: 390, endPoint x: 318, endPoint y: 98, distance: 377.2
click at [318, 98] on div "BEKO" at bounding box center [432, 95] width 237 height 11
click at [663, 417] on button "OK" at bounding box center [660, 413] width 51 height 21
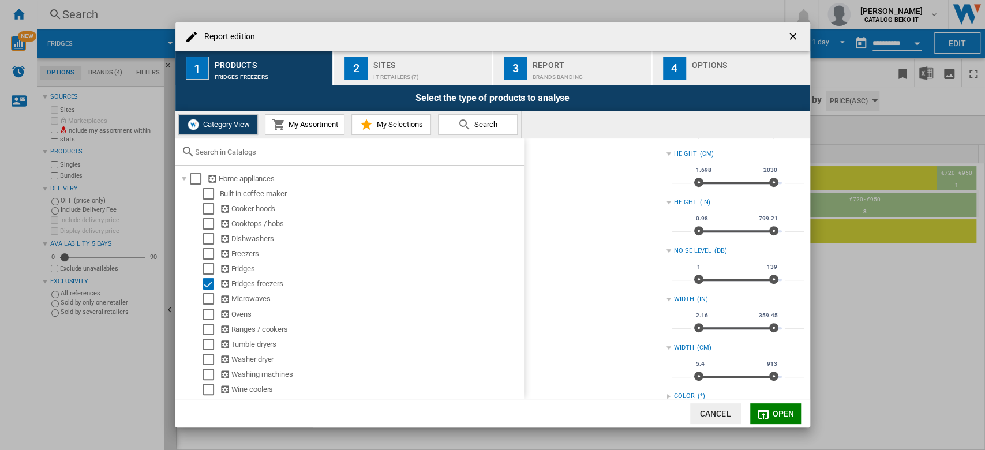
scroll to position [462, 0]
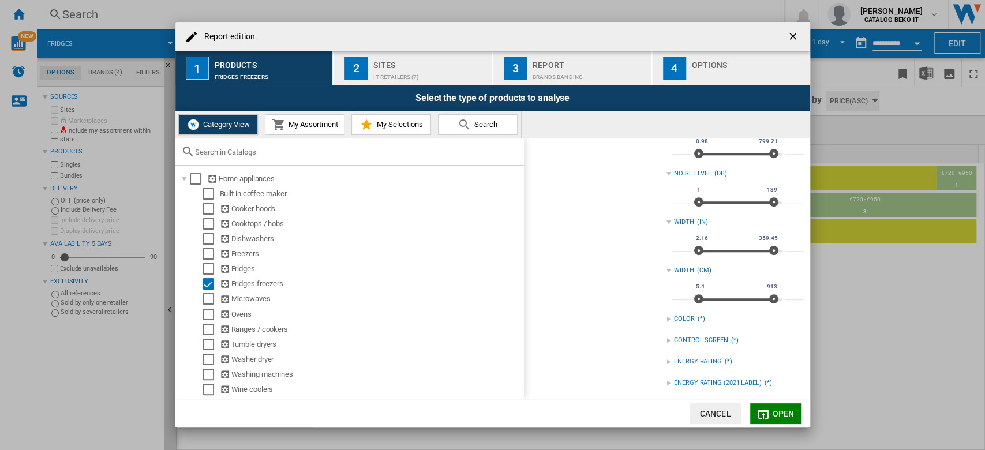
click at [681, 294] on input "***" at bounding box center [681, 294] width 19 height 12
type input "****"
click at [786, 294] on input "***" at bounding box center [794, 294] width 19 height 12
type input "**"
click at [683, 293] on input "****" at bounding box center [681, 294] width 19 height 12
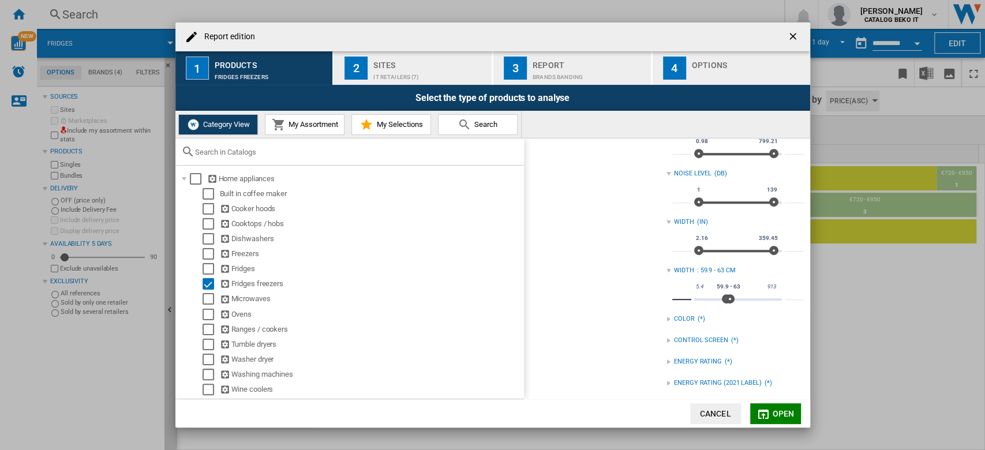
click at [686, 294] on input "****" at bounding box center [681, 294] width 19 height 12
click at [683, 294] on input "****" at bounding box center [681, 294] width 19 height 12
type input "****"
click at [775, 409] on span "Open" at bounding box center [783, 413] width 22 height 9
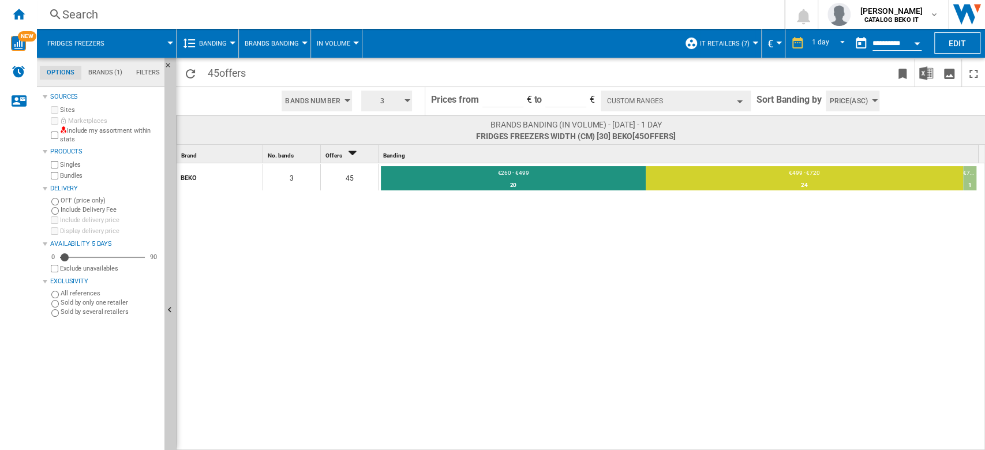
click at [708, 103] on button "Custom Ranges" at bounding box center [676, 101] width 150 height 21
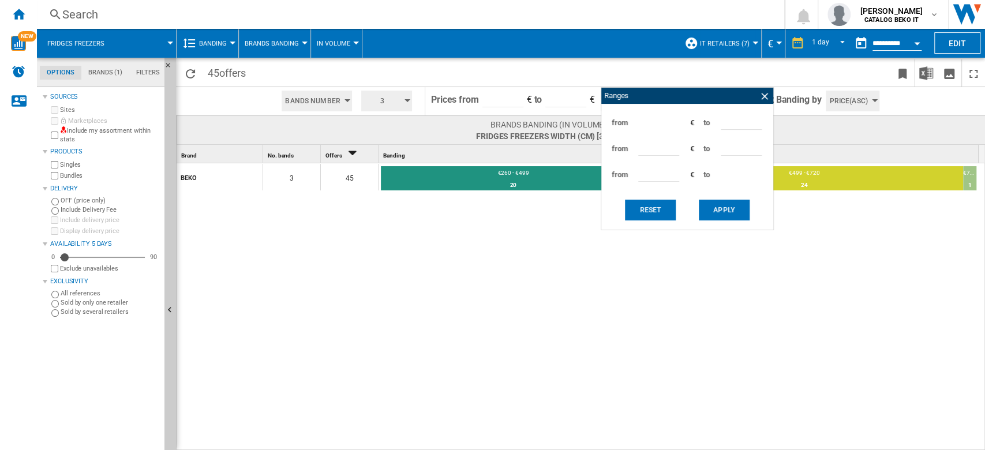
click at [723, 122] on input "***" at bounding box center [741, 120] width 41 height 17
click at [709, 53] on button "IT Retailers (7)" at bounding box center [727, 43] width 55 height 29
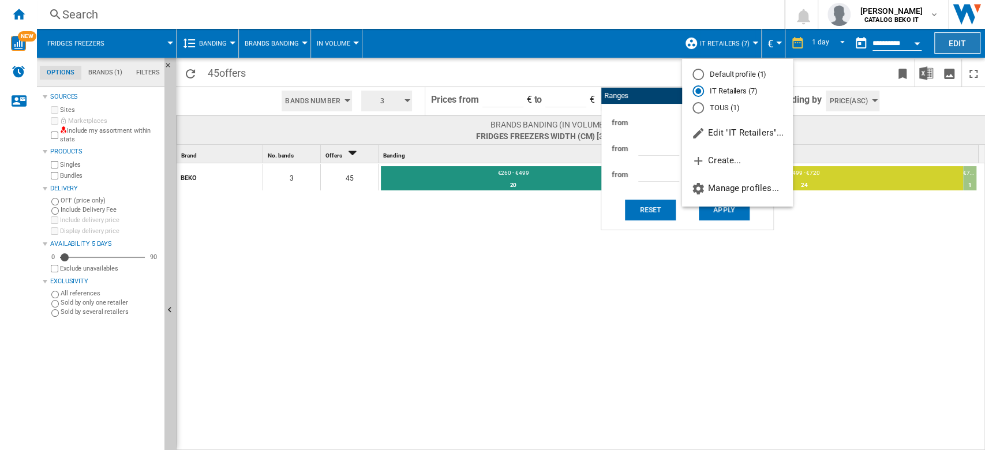
drag, startPoint x: 895, startPoint y: 44, endPoint x: 948, endPoint y: 44, distance: 52.5
click at [904, 44] on md-backdrop at bounding box center [492, 225] width 985 height 450
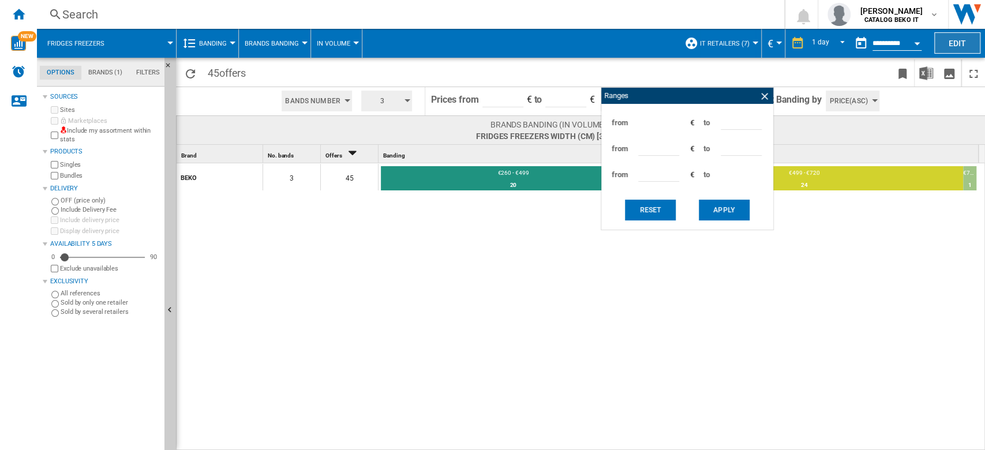
click at [949, 44] on button "Edit" at bounding box center [957, 42] width 46 height 21
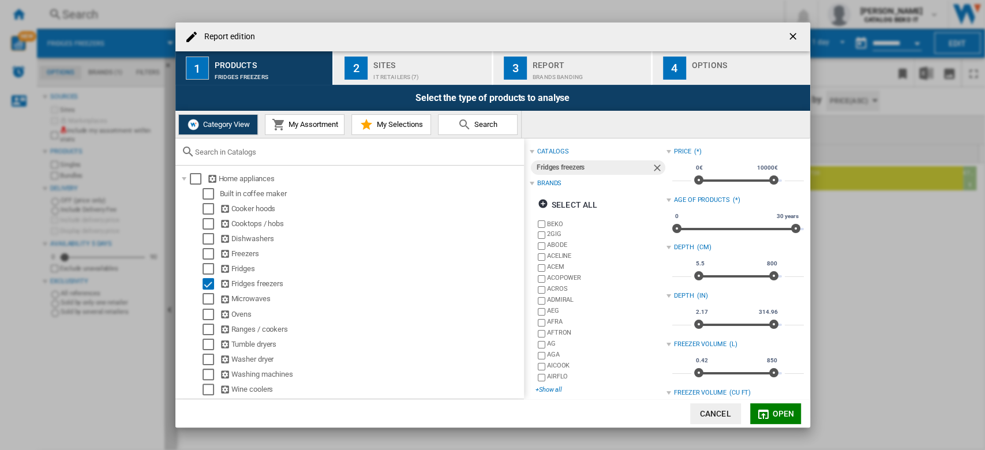
click at [548, 390] on div "+Show all" at bounding box center [600, 389] width 131 height 9
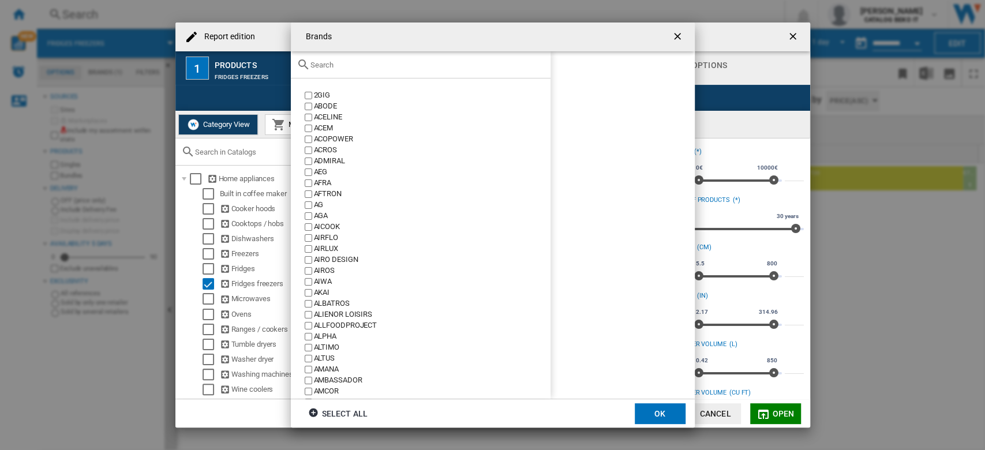
click at [387, 62] on input "Brands 2GIG ..." at bounding box center [427, 65] width 234 height 9
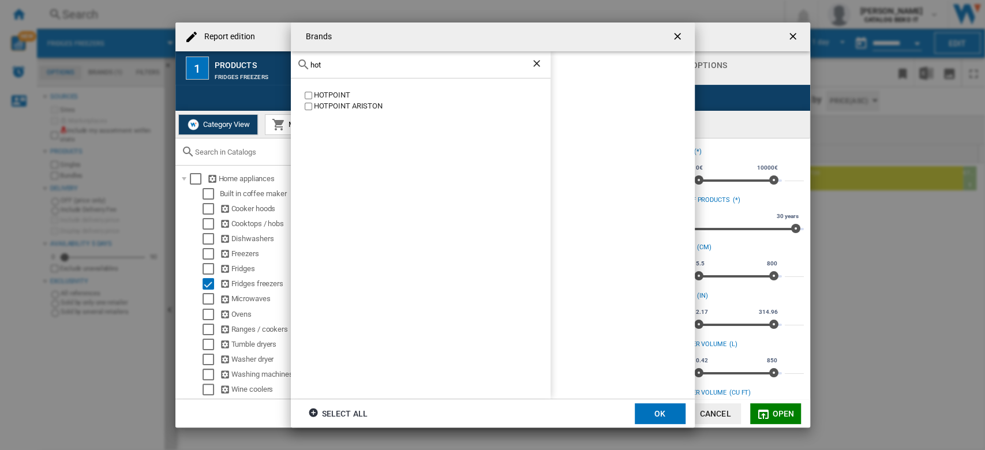
click at [314, 99] on div "HOTPOINT" at bounding box center [432, 95] width 237 height 11
click at [314, 108] on div "HOTPOINT ARISTON" at bounding box center [432, 106] width 237 height 11
drag, startPoint x: 330, startPoint y: 65, endPoint x: 290, endPoint y: 61, distance: 40.6
click at [290, 61] on div "Brands hot [GEOGRAPHIC_DATA] [GEOGRAPHIC_DATA] [GEOGRAPHIC_DATA] [GEOGRAPHIC_DA…" at bounding box center [492, 225] width 985 height 450
type input "whir"
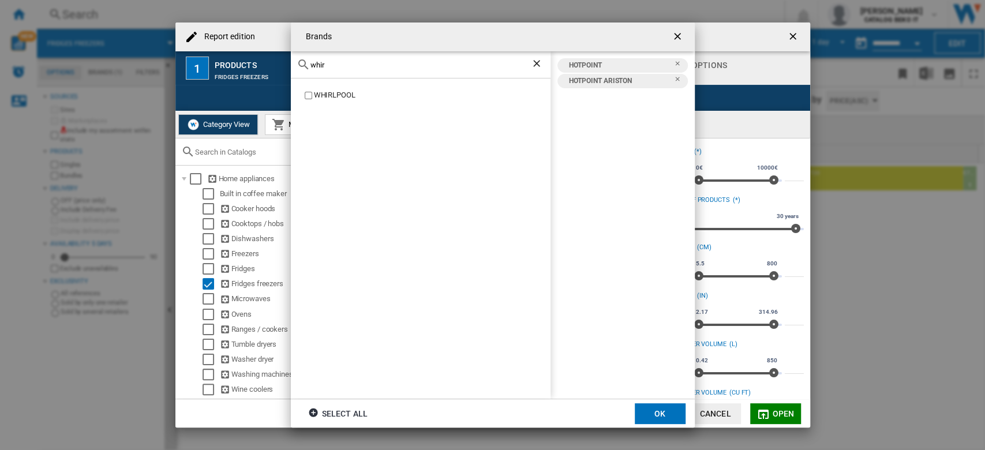
click at [305, 88] on div "WHIRLPOOL" at bounding box center [421, 238] width 260 height 320
click at [313, 95] on label "WHIRLPOOL" at bounding box center [426, 95] width 248 height 11
click at [657, 415] on button "OK" at bounding box center [660, 413] width 51 height 21
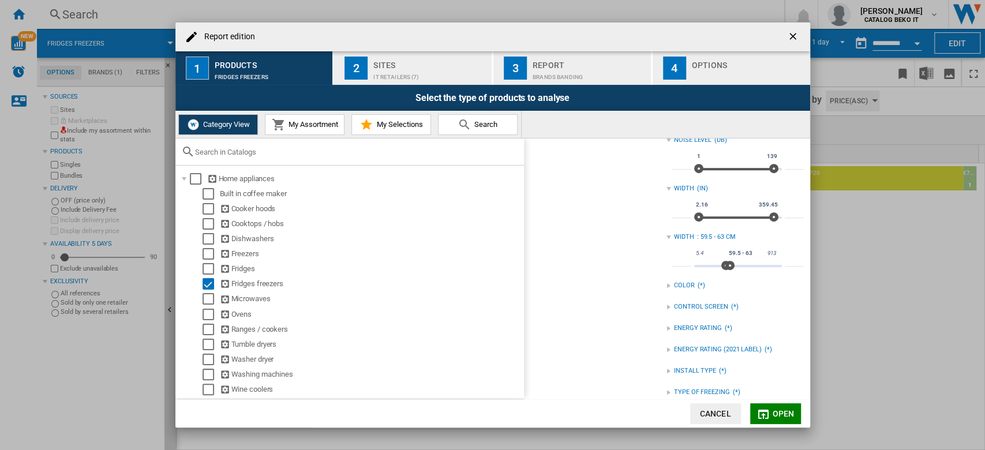
scroll to position [496, 0]
click at [772, 411] on span "Open" at bounding box center [783, 413] width 22 height 9
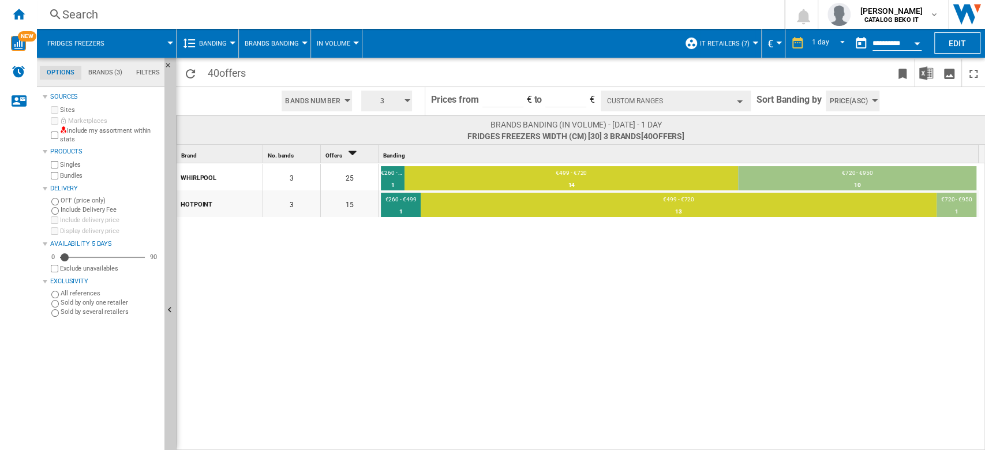
click at [685, 109] on button "Custom Ranges" at bounding box center [676, 101] width 150 height 21
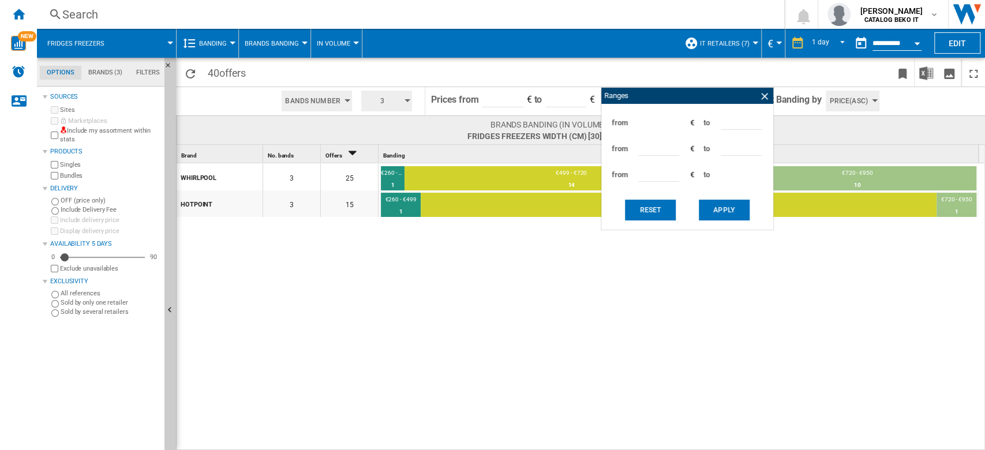
click at [726, 119] on input "***" at bounding box center [741, 120] width 41 height 17
type input "***"
click at [641, 148] on input "***" at bounding box center [658, 146] width 41 height 17
type input "***"
click at [725, 215] on button "Apply" at bounding box center [724, 210] width 51 height 21
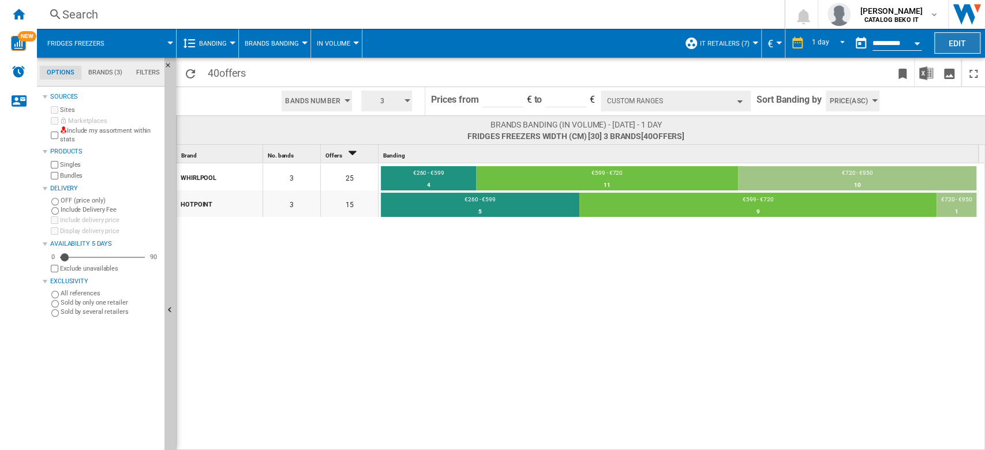
click at [947, 48] on button "Edit" at bounding box center [957, 42] width 46 height 21
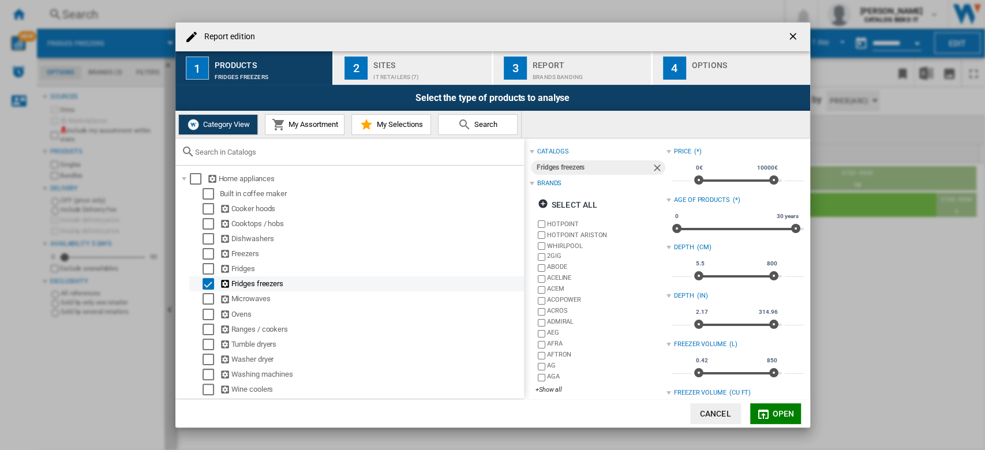
click at [211, 288] on div "Select" at bounding box center [208, 284] width 12 height 12
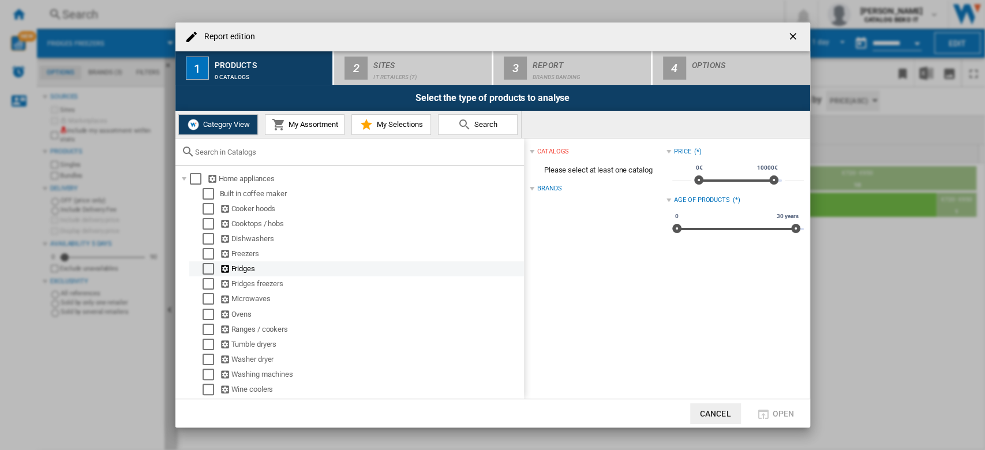
click at [209, 275] on div "Select" at bounding box center [208, 269] width 12 height 12
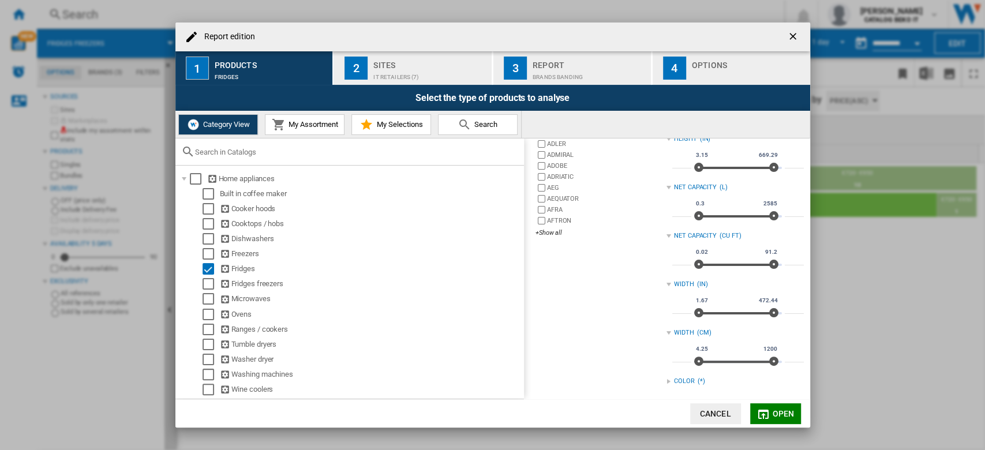
scroll to position [176, 0]
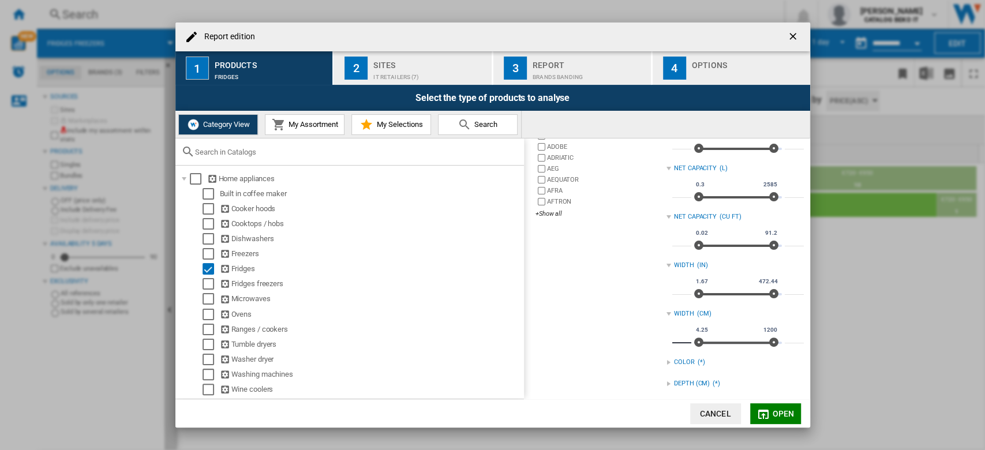
click at [677, 336] on input "****" at bounding box center [681, 338] width 19 height 12
type input "*"
type input "****"
click at [787, 335] on input "****" at bounding box center [794, 338] width 19 height 12
type input "**"
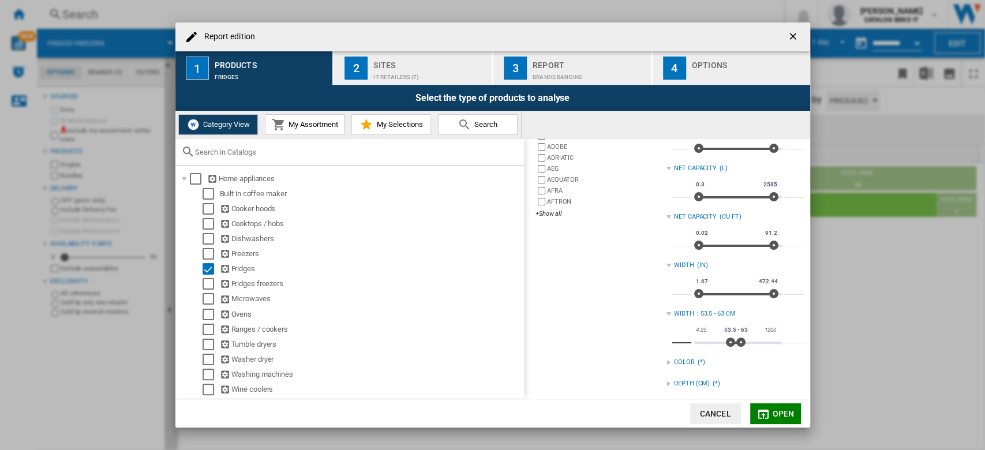
click at [674, 339] on input "****" at bounding box center [681, 338] width 19 height 12
click at [677, 339] on input "****" at bounding box center [681, 338] width 19 height 12
type input "****"
click at [541, 214] on div "+Show all" at bounding box center [600, 213] width 131 height 9
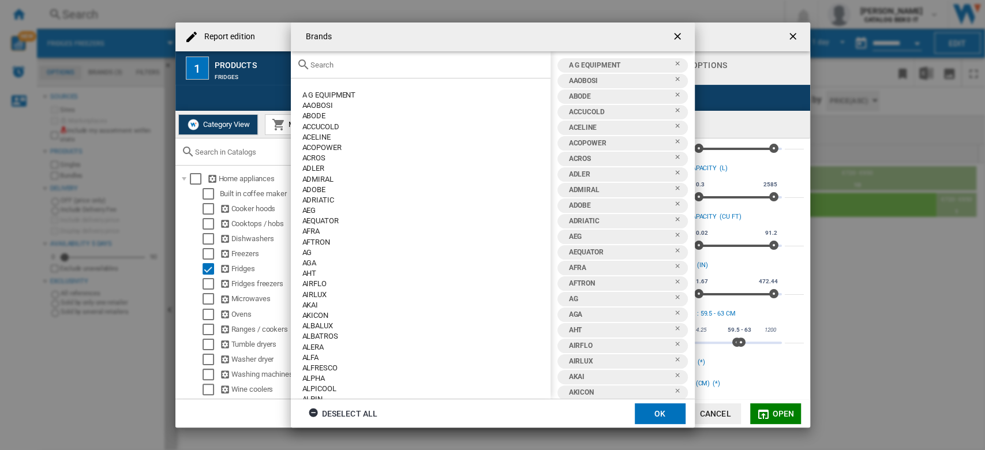
click at [342, 414] on div "Deselect all" at bounding box center [343, 413] width 70 height 21
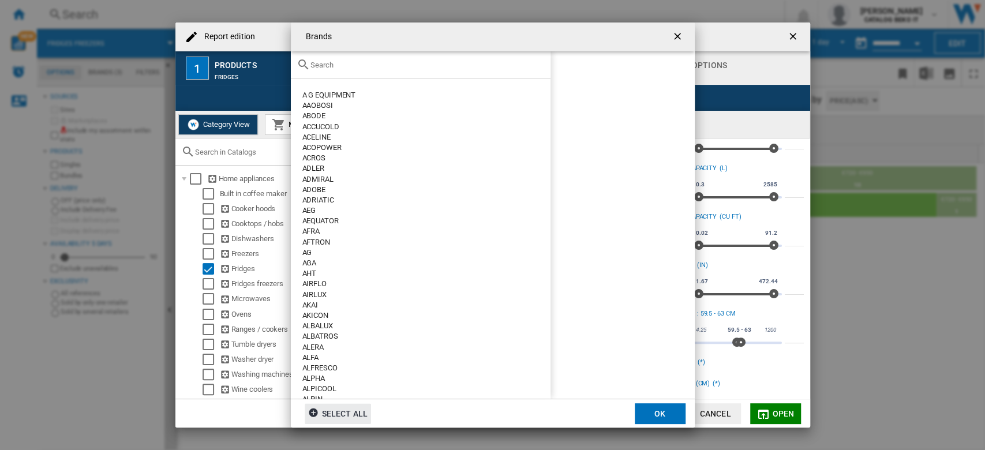
click at [336, 69] on input "Brands A ..." at bounding box center [427, 65] width 234 height 9
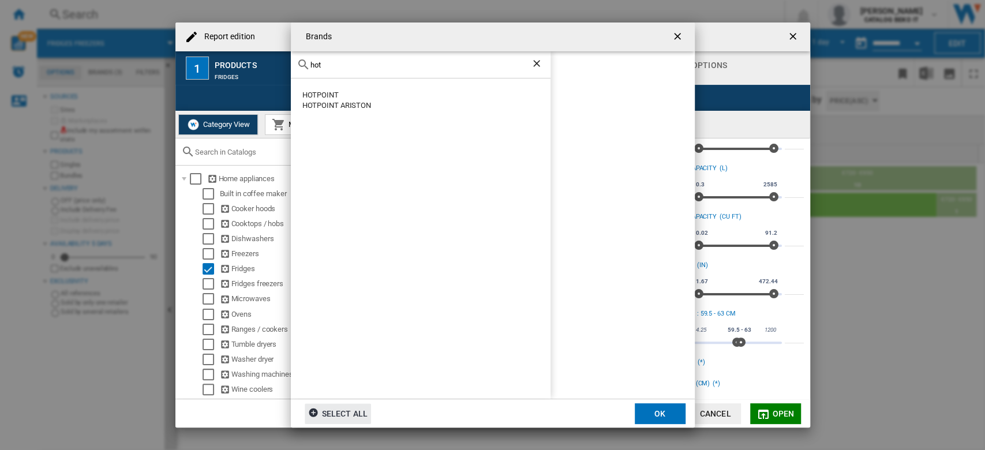
click at [319, 90] on div "HOTPOINT" at bounding box center [426, 95] width 248 height 10
click at [366, 108] on div "HOTPOINT ARISTON" at bounding box center [432, 106] width 237 height 11
drag, startPoint x: 329, startPoint y: 62, endPoint x: 295, endPoint y: 62, distance: 34.0
click at [295, 62] on div "hot" at bounding box center [421, 64] width 260 height 27
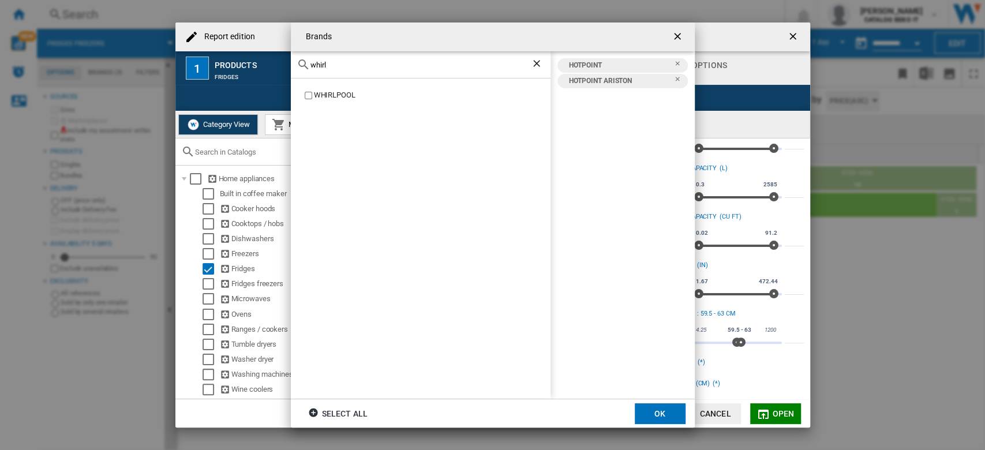
type input "whirl"
click at [670, 417] on button "OK" at bounding box center [660, 413] width 51 height 21
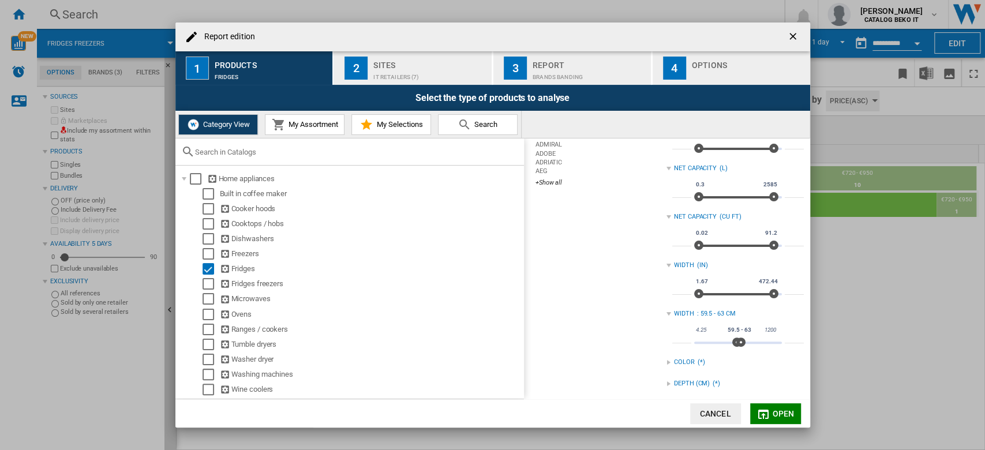
scroll to position [45, 0]
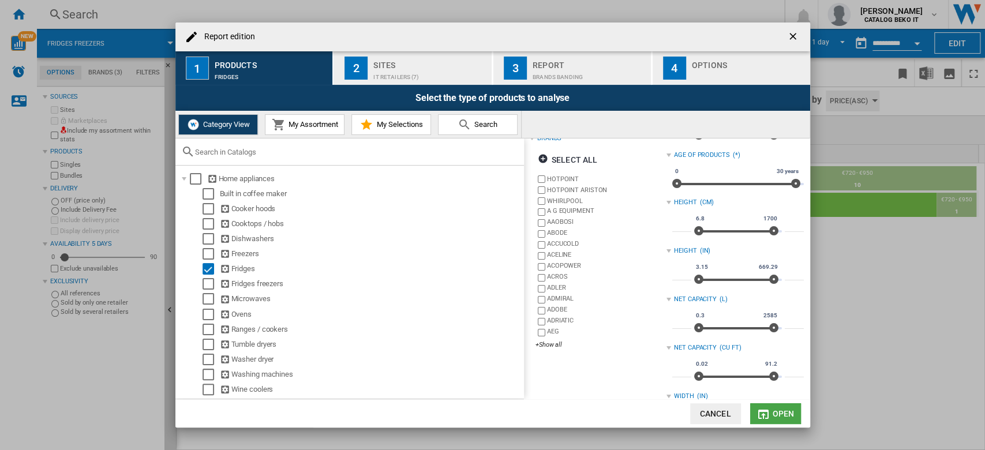
click at [790, 411] on span "Open" at bounding box center [783, 413] width 22 height 9
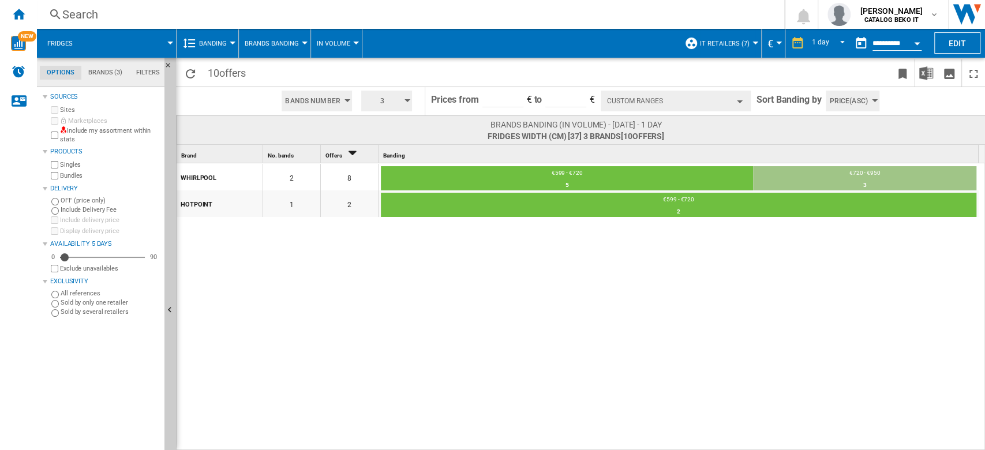
click at [170, 43] on div at bounding box center [170, 43] width 6 height 3
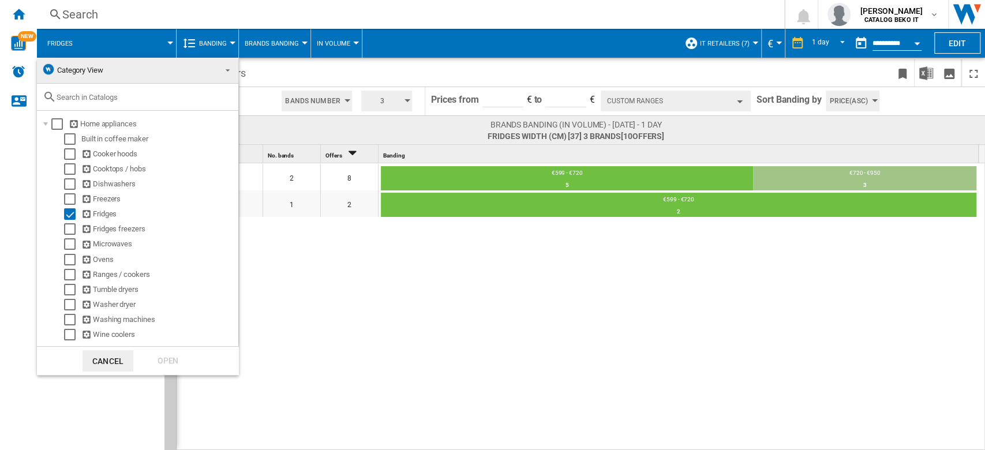
click at [960, 39] on md-backdrop at bounding box center [492, 225] width 985 height 450
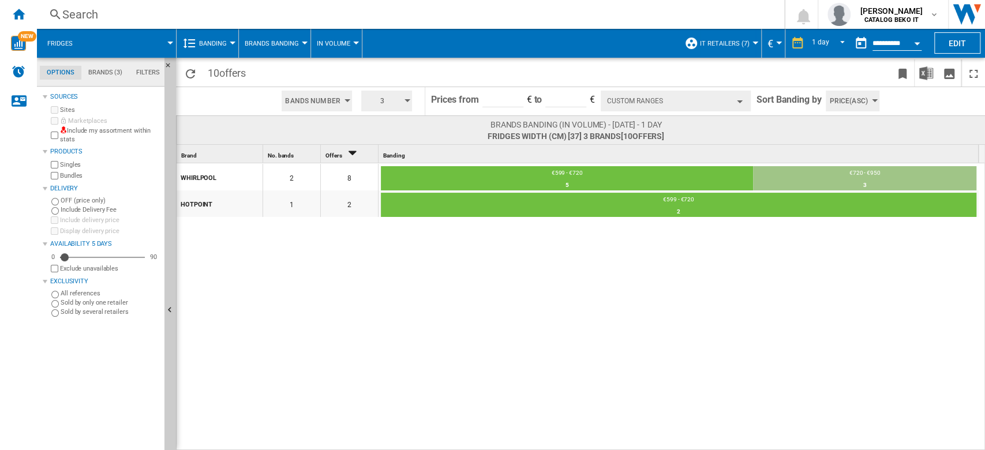
click at [960, 39] on button "Edit" at bounding box center [957, 42] width 46 height 21
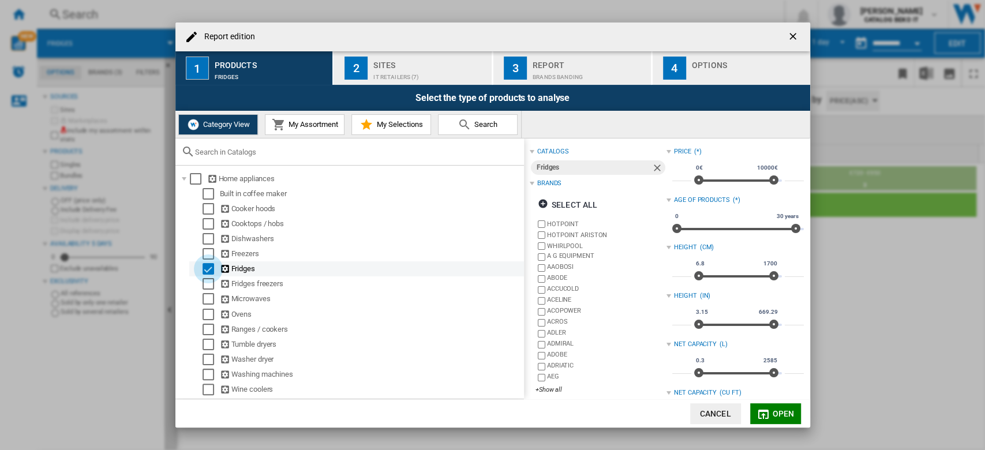
click at [208, 271] on div "Select" at bounding box center [208, 269] width 12 height 12
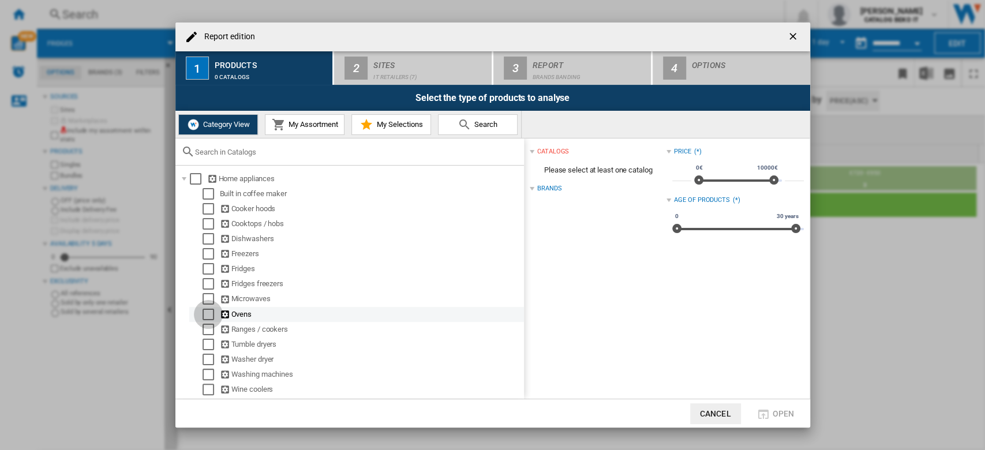
click at [208, 311] on div "Select" at bounding box center [208, 315] width 12 height 12
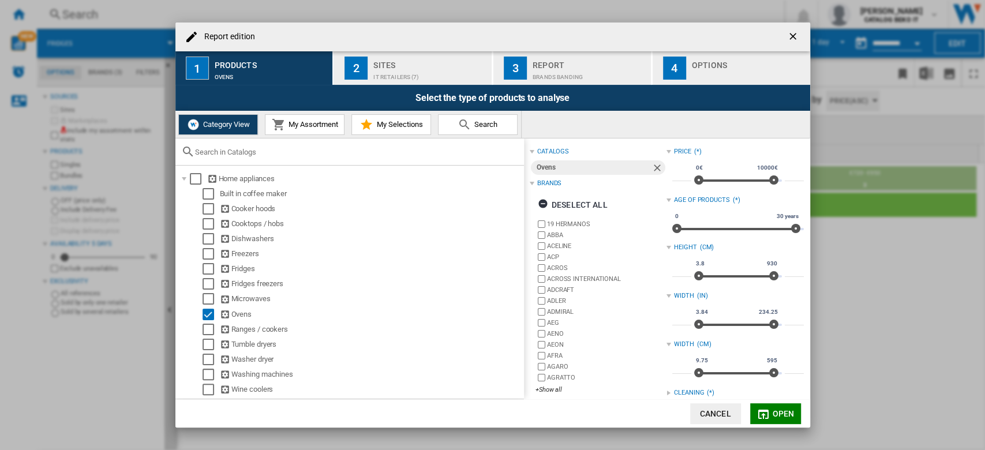
scroll to position [141, 0]
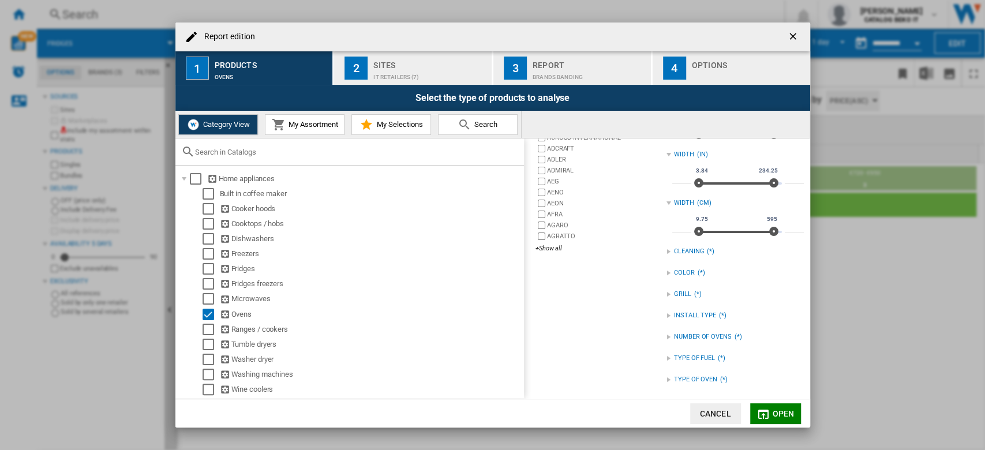
click at [674, 375] on div "TYPE OF OVEN" at bounding box center [695, 379] width 43 height 9
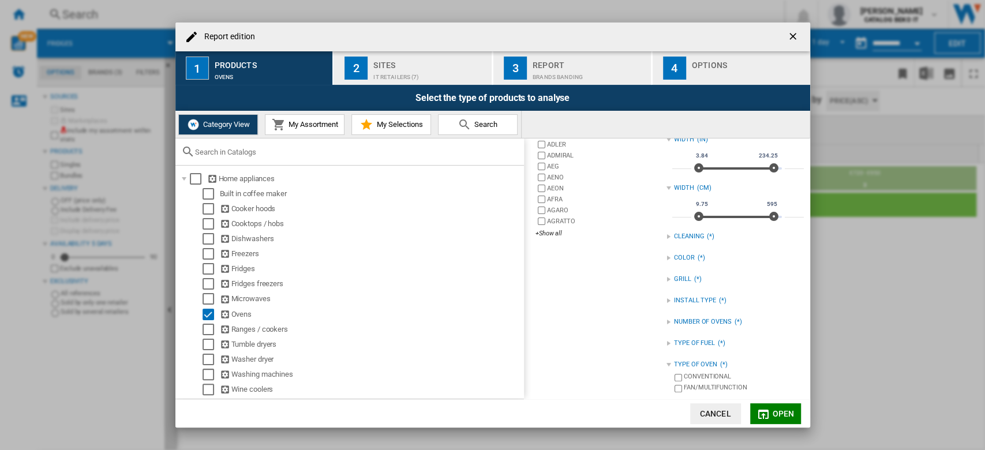
scroll to position [158, 0]
click at [680, 301] on div "INSTALL TYPE" at bounding box center [695, 298] width 42 height 9
click at [679, 312] on label "BUILT IN" at bounding box center [737, 311] width 131 height 11
click at [556, 231] on div "+Show all" at bounding box center [600, 231] width 131 height 9
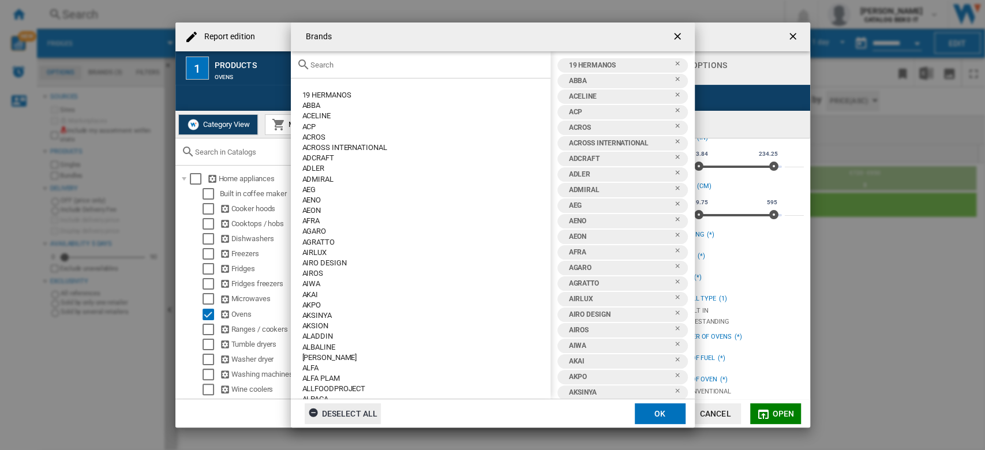
drag, startPoint x: 320, startPoint y: 410, endPoint x: 369, endPoint y: 110, distance: 304.5
click at [319, 410] on ng-md-icon "Brands 19 ..." at bounding box center [315, 414] width 14 height 14
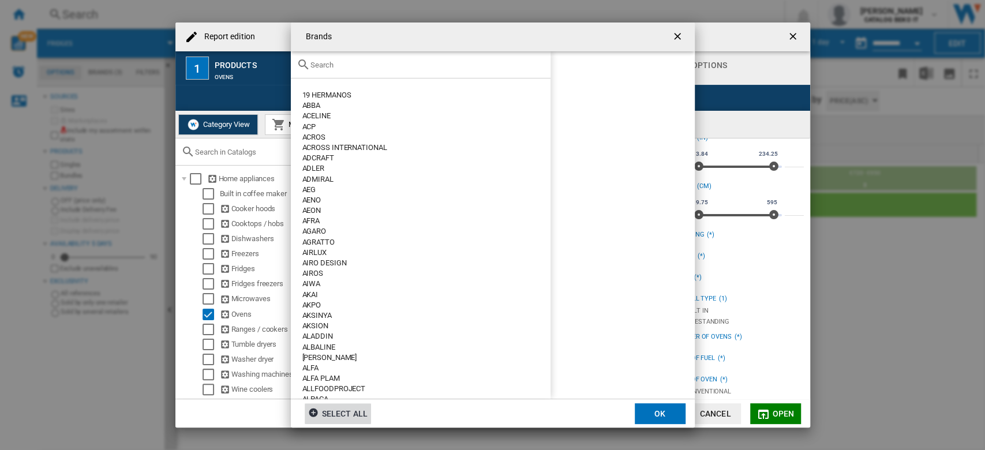
click at [324, 65] on input "Brands 19 ..." at bounding box center [427, 65] width 234 height 9
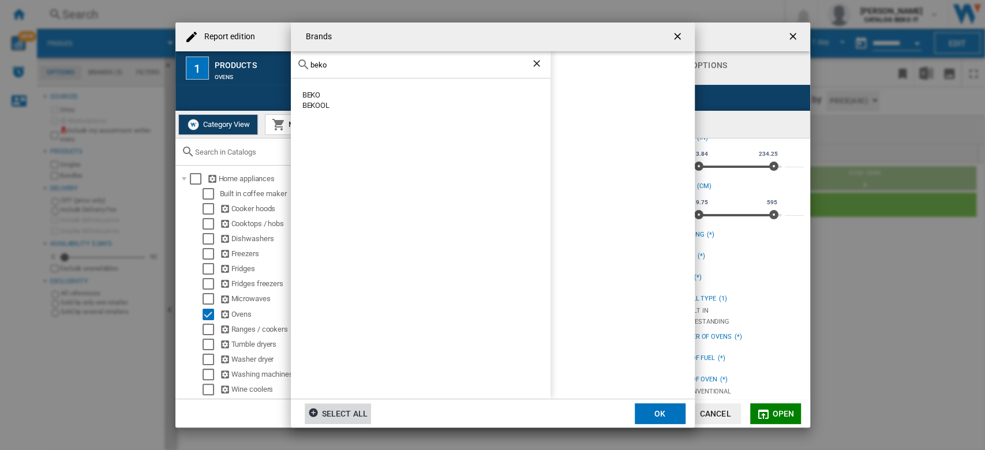
click at [303, 95] on div "BEKO" at bounding box center [426, 95] width 248 height 10
drag, startPoint x: 329, startPoint y: 65, endPoint x: 309, endPoint y: 65, distance: 19.6
click at [309, 65] on div "beko" at bounding box center [421, 64] width 260 height 27
click at [324, 106] on div "HOTPOINT" at bounding box center [432, 106] width 237 height 11
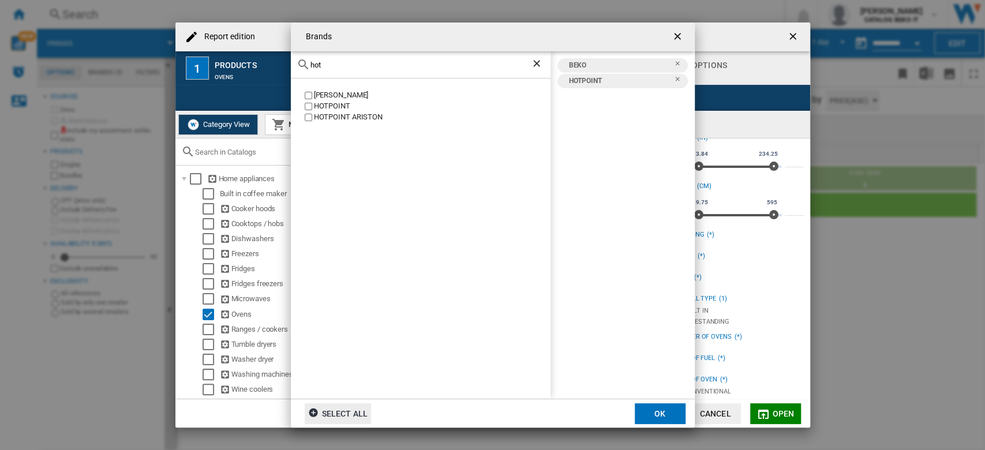
click at [324, 117] on div "HOTPOINT ARISTON" at bounding box center [432, 117] width 237 height 11
click at [328, 70] on div "hot" at bounding box center [421, 64] width 260 height 27
drag, startPoint x: 325, startPoint y: 67, endPoint x: 307, endPoint y: 67, distance: 17.9
click at [307, 67] on div "hot" at bounding box center [421, 64] width 260 height 27
type input "whirl"
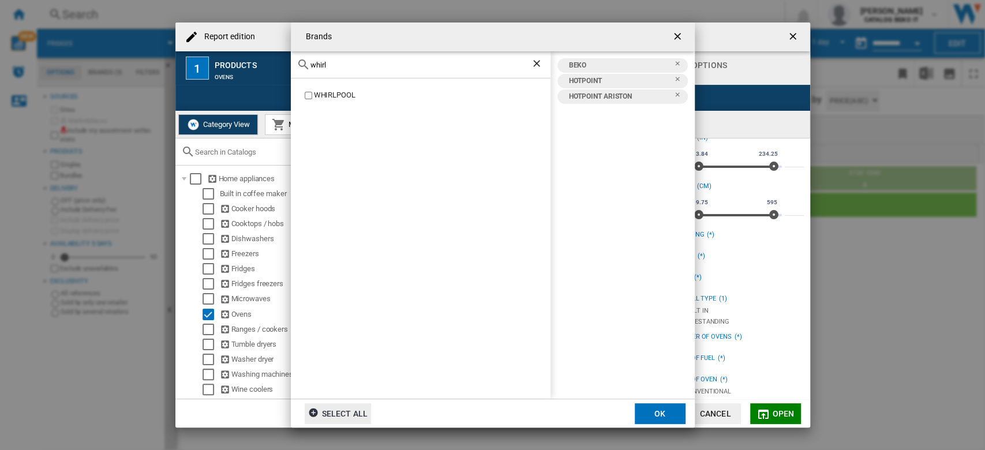
click at [313, 94] on label "WHIRLPOOL" at bounding box center [426, 95] width 248 height 11
drag, startPoint x: 647, startPoint y: 404, endPoint x: 627, endPoint y: 409, distance: 20.7
click at [647, 404] on button "OK" at bounding box center [660, 413] width 51 height 21
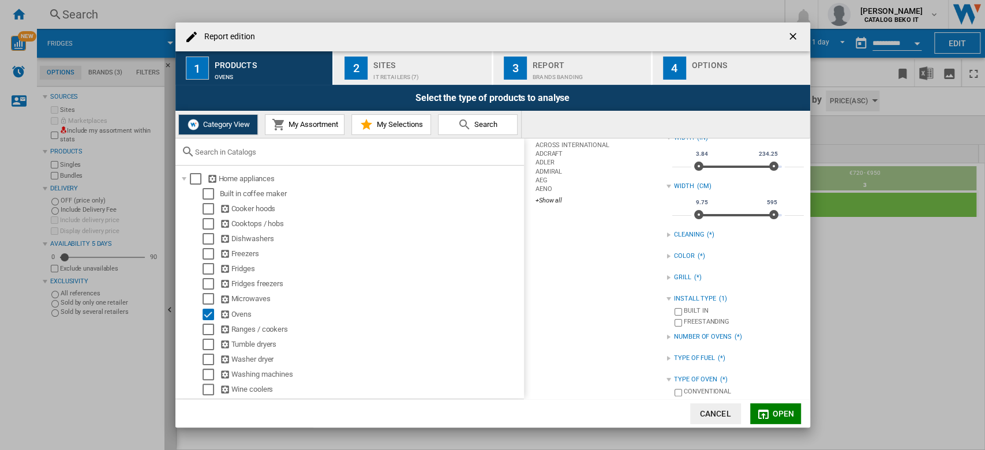
scroll to position [0, 0]
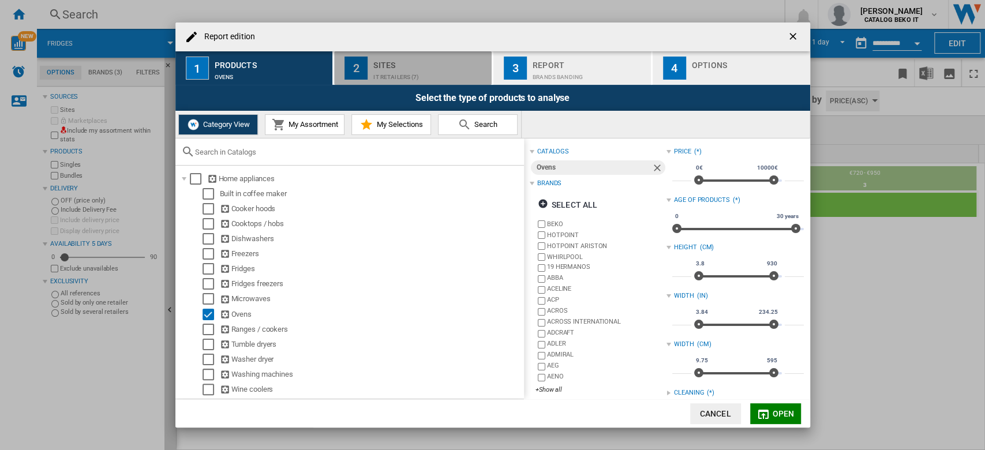
click at [484, 59] on div "Sites" at bounding box center [430, 62] width 114 height 12
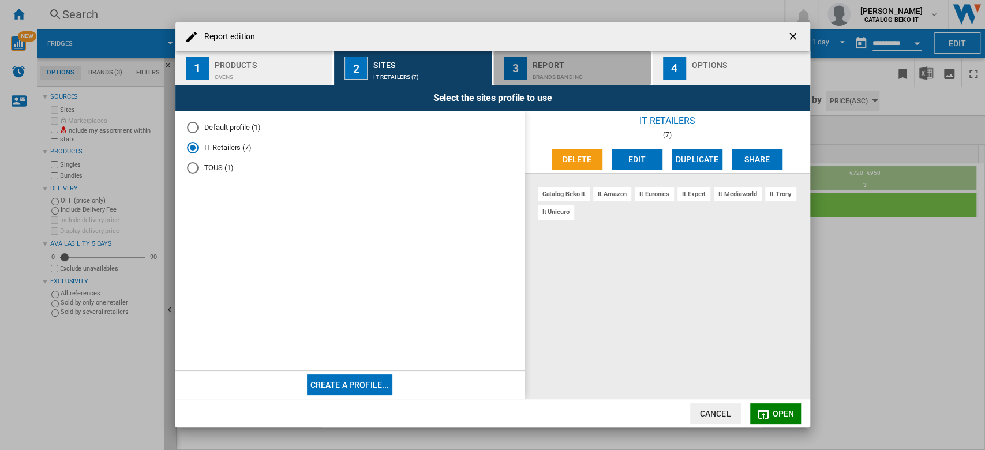
click at [530, 67] on button "3 Report Brands banding" at bounding box center [572, 67] width 159 height 33
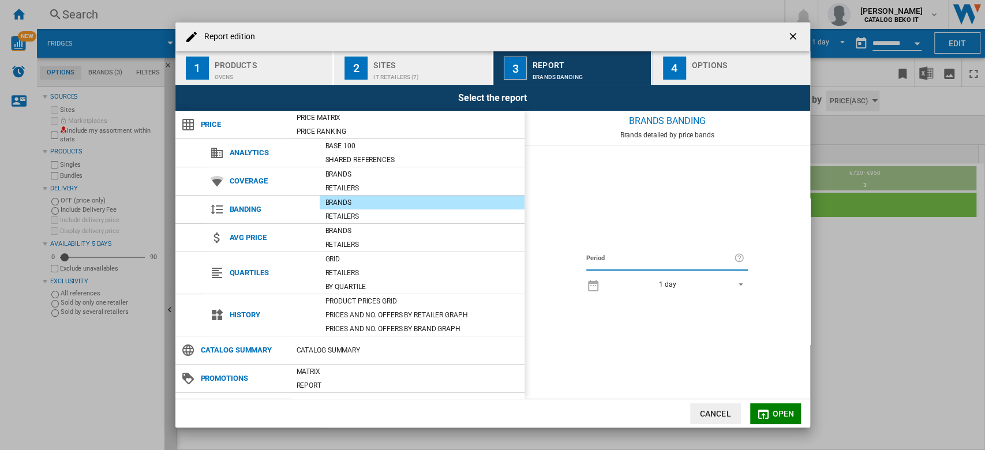
click at [707, 77] on div "Report edition ..." at bounding box center [749, 74] width 114 height 12
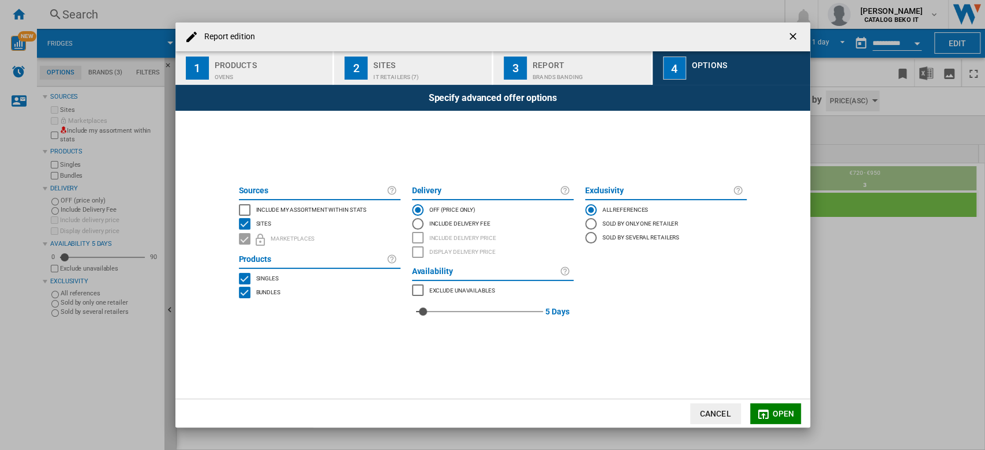
click at [775, 411] on span "Open" at bounding box center [783, 413] width 22 height 9
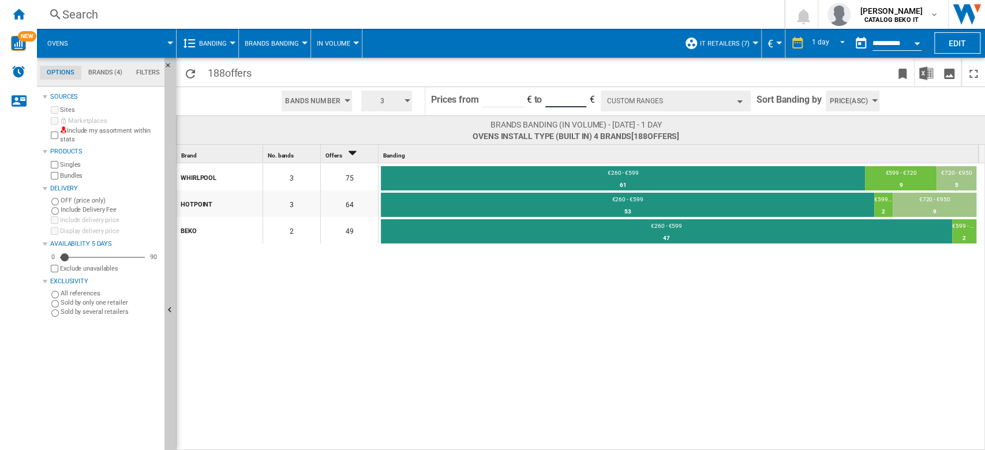
click at [561, 96] on input "*******" at bounding box center [565, 98] width 41 height 17
click at [657, 98] on button "Custom Ranges" at bounding box center [676, 101] width 150 height 21
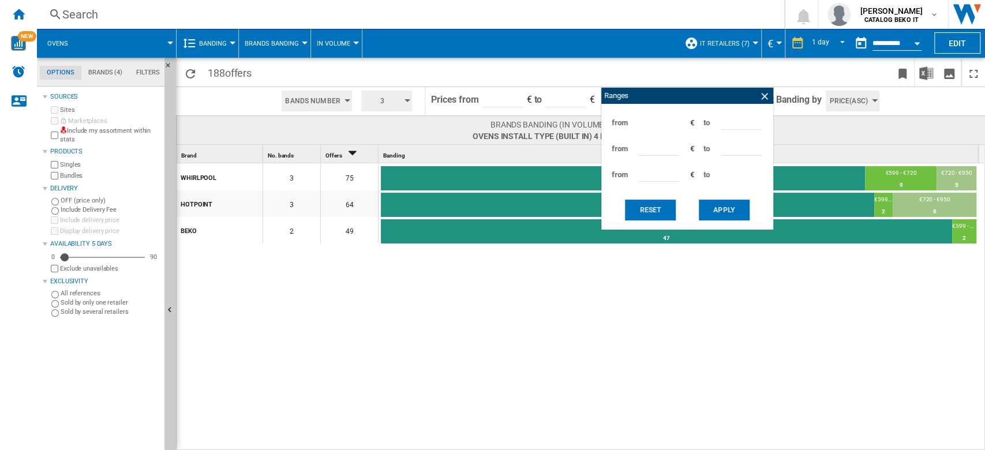
click at [725, 119] on input "***" at bounding box center [741, 120] width 41 height 17
type input "***"
click at [642, 145] on input "***" at bounding box center [658, 146] width 41 height 17
type input "***"
click at [724, 208] on button "Apply" at bounding box center [724, 210] width 51 height 21
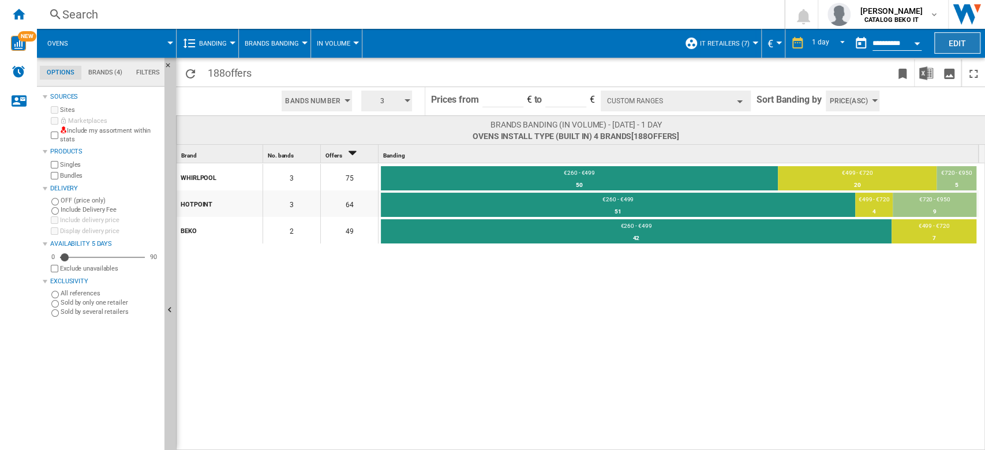
click at [951, 43] on button "Edit" at bounding box center [957, 42] width 46 height 21
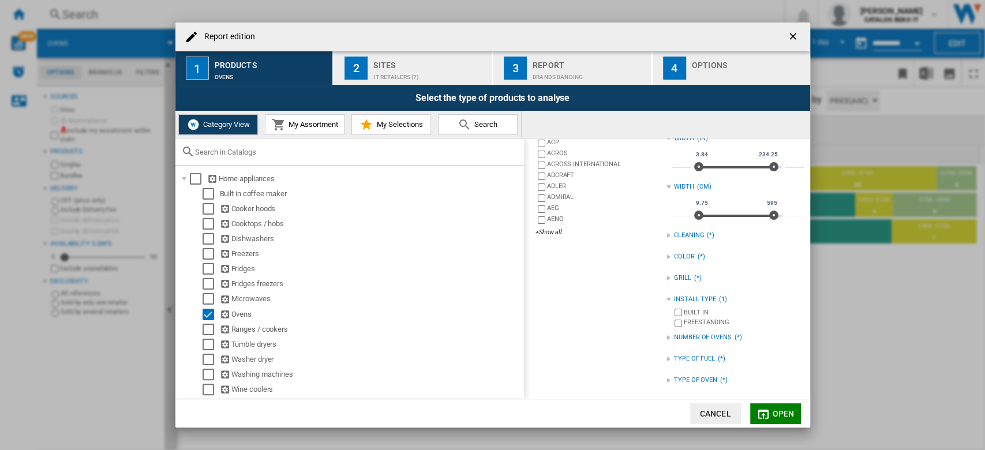
scroll to position [158, 0]
click at [666, 380] on div "Report edition ..." at bounding box center [668, 379] width 5 height 5
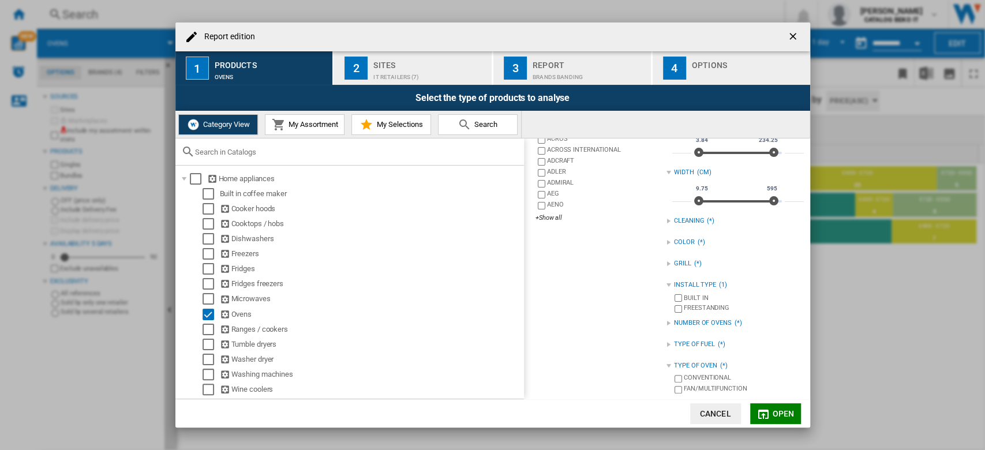
scroll to position [175, 0]
click at [674, 281] on div "INSTALL TYPE" at bounding box center [695, 281] width 42 height 9
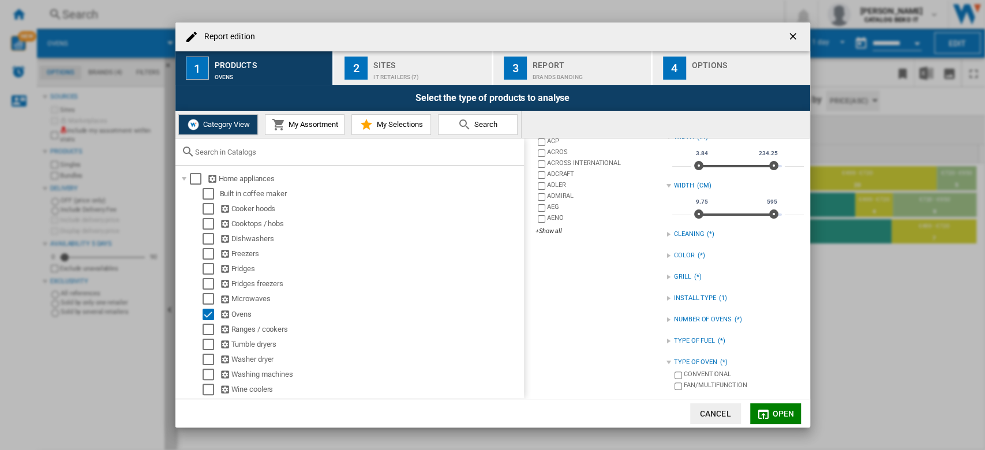
scroll to position [158, 0]
click at [674, 297] on div "INSTALL TYPE" at bounding box center [695, 298] width 42 height 9
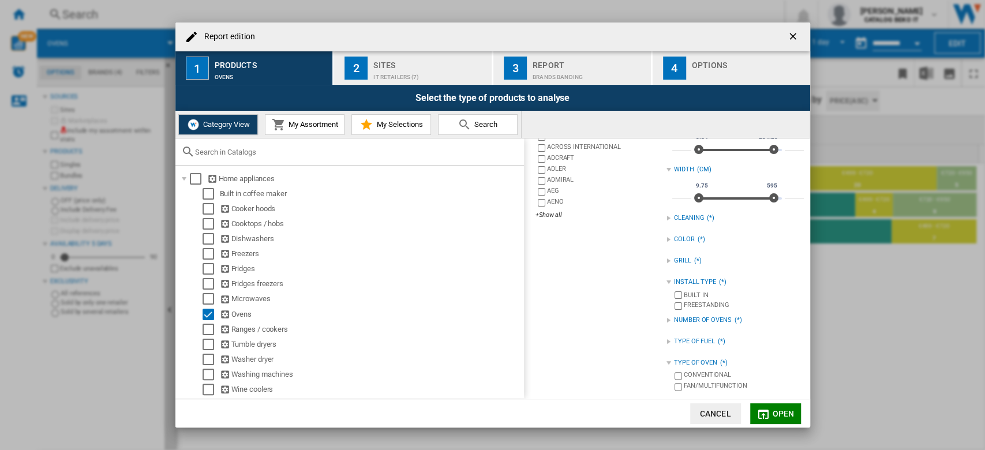
click at [783, 418] on button "Open" at bounding box center [775, 413] width 51 height 21
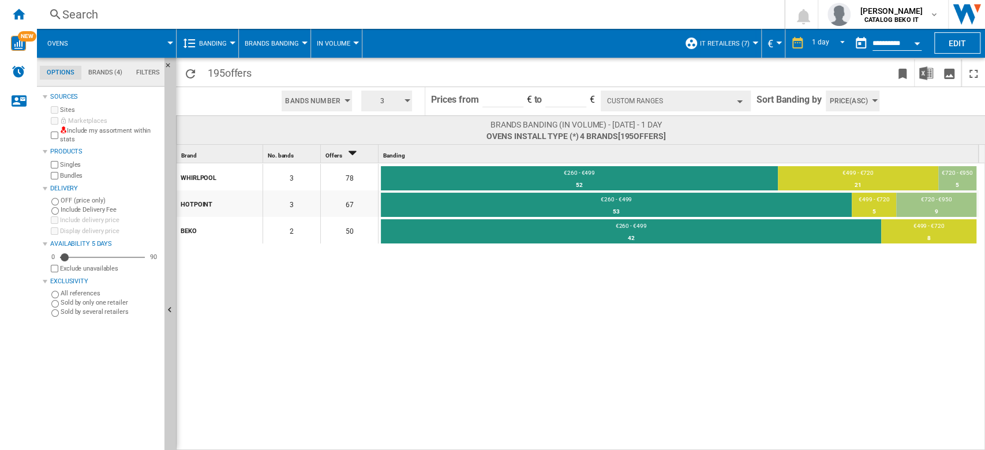
click at [163, 40] on span at bounding box center [127, 43] width 86 height 29
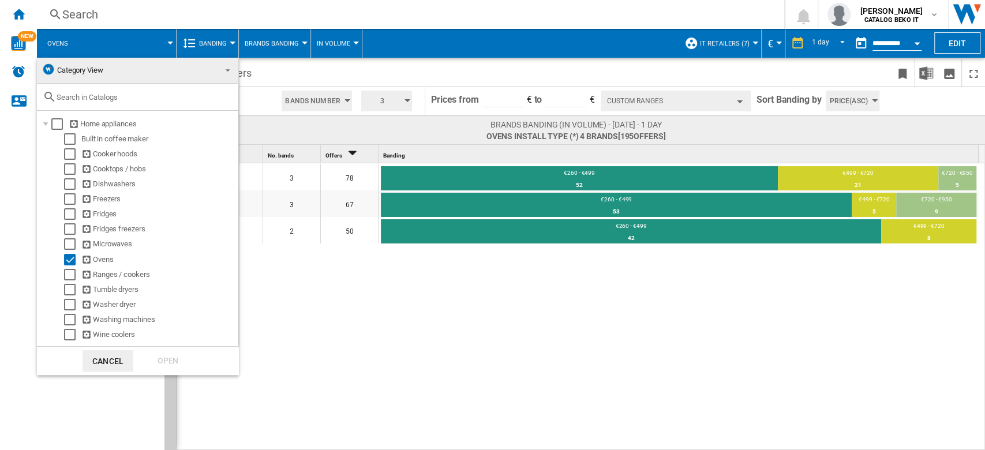
click at [163, 40] on md-backdrop at bounding box center [492, 225] width 985 height 450
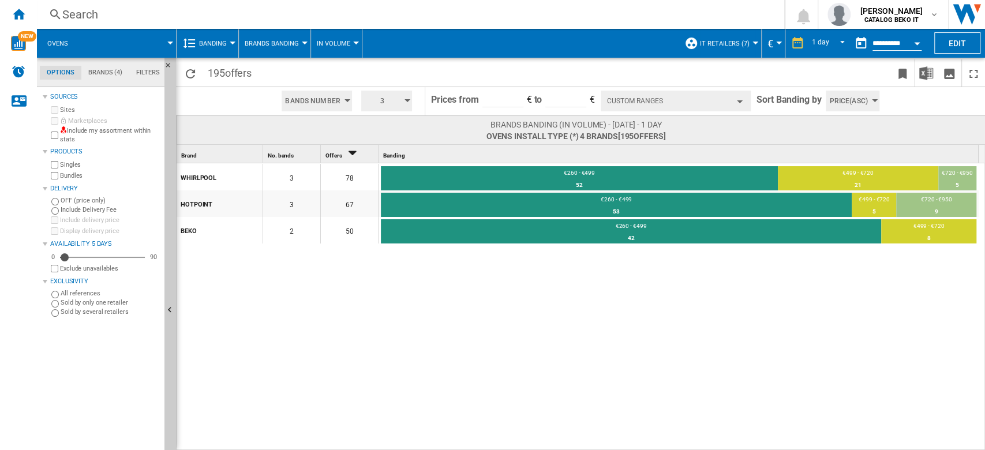
click at [739, 108] on button "Custom Ranges" at bounding box center [676, 101] width 150 height 21
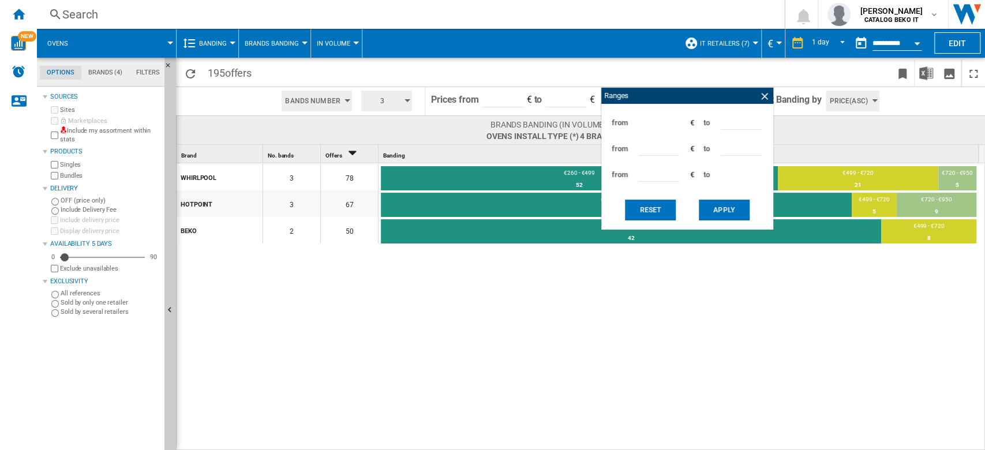
click at [727, 118] on input "***" at bounding box center [741, 120] width 41 height 17
type input "***"
click at [647, 152] on input "***" at bounding box center [658, 146] width 41 height 17
type input "***"
click at [719, 210] on button "Apply" at bounding box center [724, 210] width 51 height 21
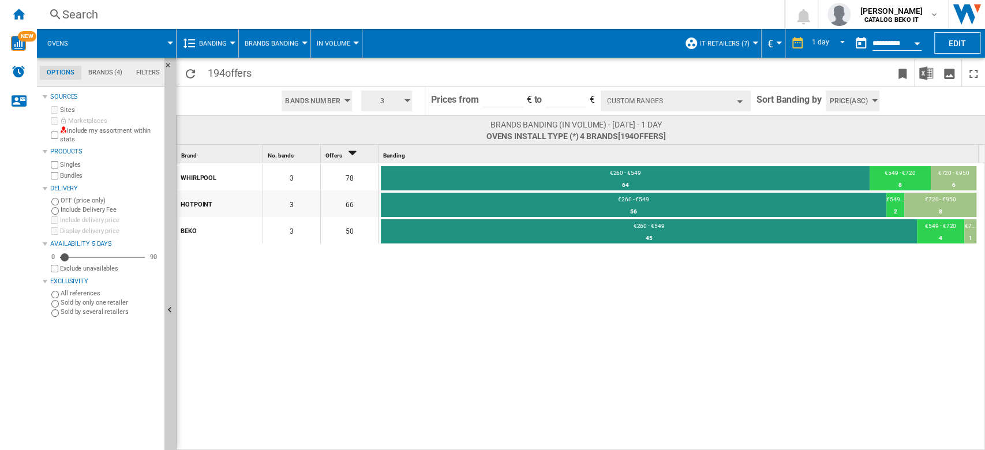
click at [711, 102] on button "Custom Ranges" at bounding box center [676, 101] width 150 height 21
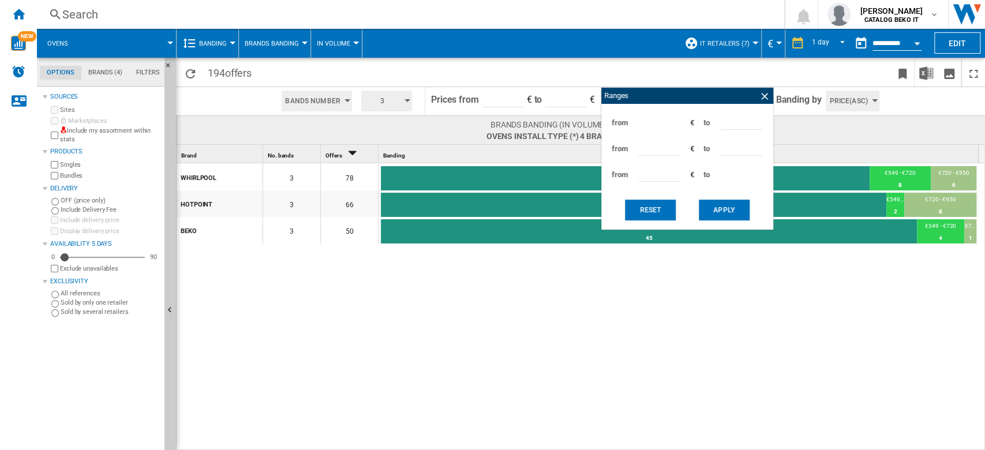
click at [734, 205] on button "Apply" at bounding box center [724, 210] width 51 height 21
click at [734, 207] on button "Apply" at bounding box center [724, 210] width 51 height 21
click at [760, 93] on ng-md-icon at bounding box center [765, 97] width 12 height 12
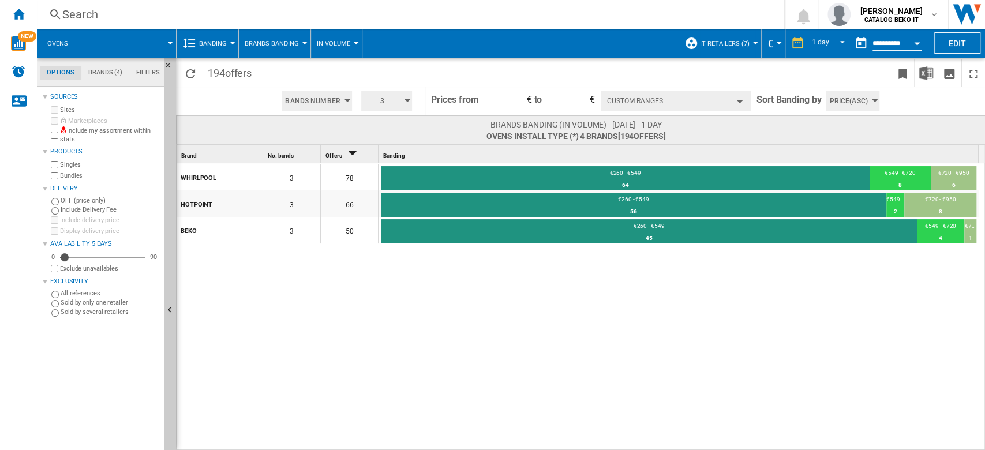
click at [668, 95] on button "Custom Ranges" at bounding box center [676, 101] width 150 height 21
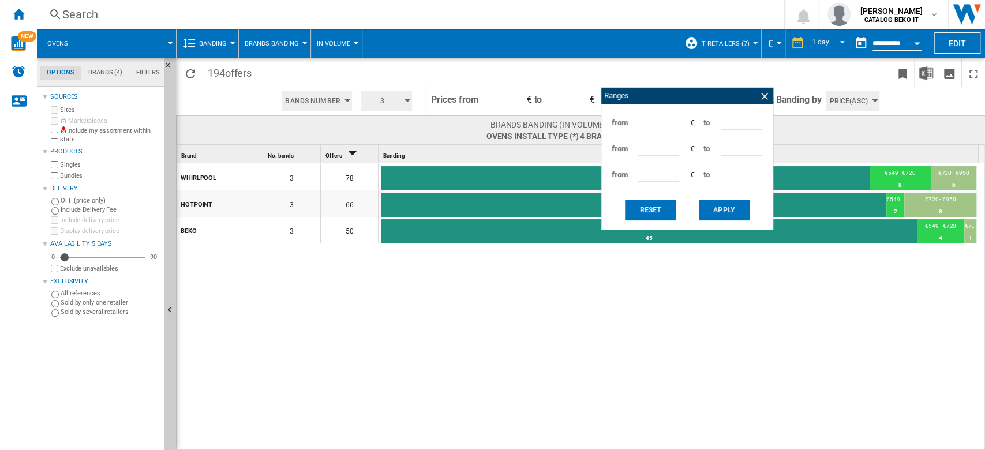
click at [733, 119] on input "***" at bounding box center [741, 120] width 41 height 17
type input "*"
type input "***"
click at [652, 148] on input "***" at bounding box center [658, 146] width 41 height 17
type input "*"
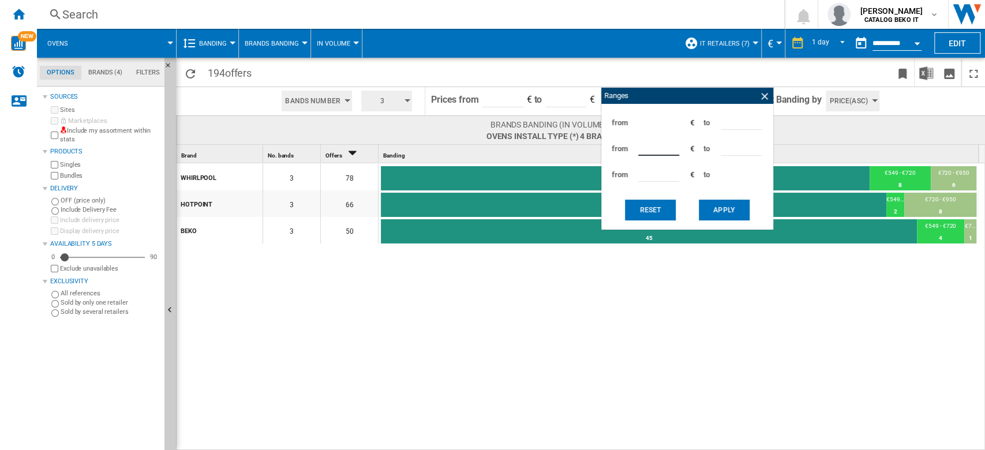
type input "***"
click at [742, 211] on button "Apply" at bounding box center [724, 210] width 51 height 21
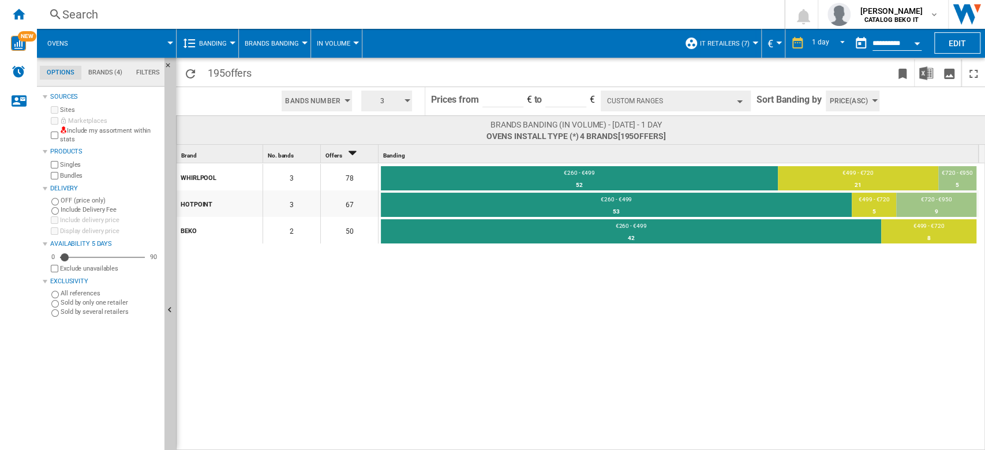
click at [718, 96] on button "Custom Ranges" at bounding box center [676, 101] width 150 height 21
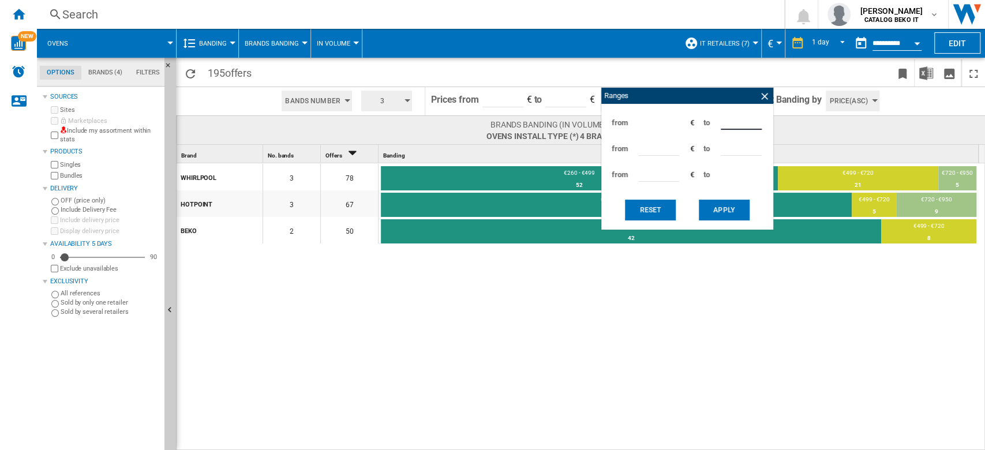
click at [727, 116] on input "***" at bounding box center [741, 120] width 41 height 17
type input "***"
click at [646, 147] on input "***" at bounding box center [658, 146] width 41 height 17
type input "***"
click at [716, 209] on button "Apply" at bounding box center [724, 210] width 51 height 21
